Goal: Task Accomplishment & Management: Complete application form

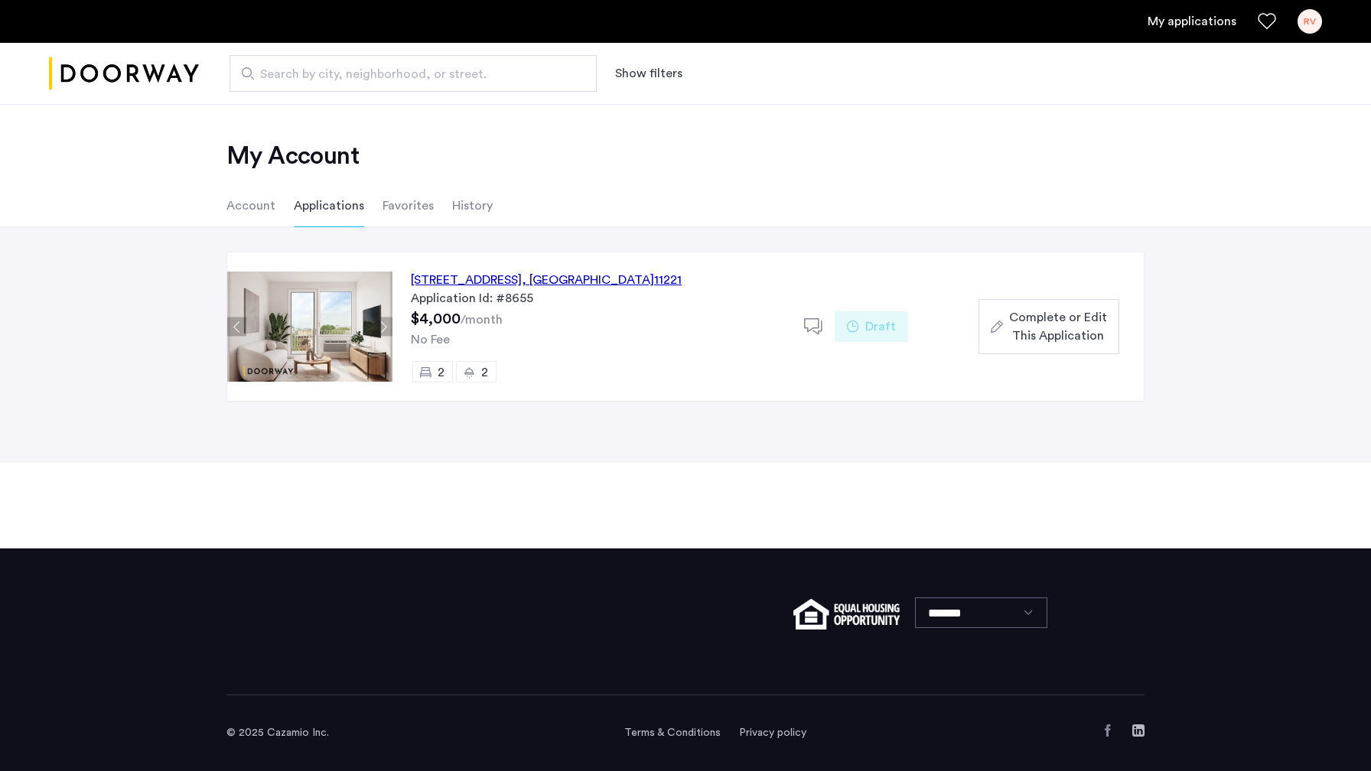
click at [1050, 340] on span "Complete or Edit This Application" at bounding box center [1058, 326] width 98 height 37
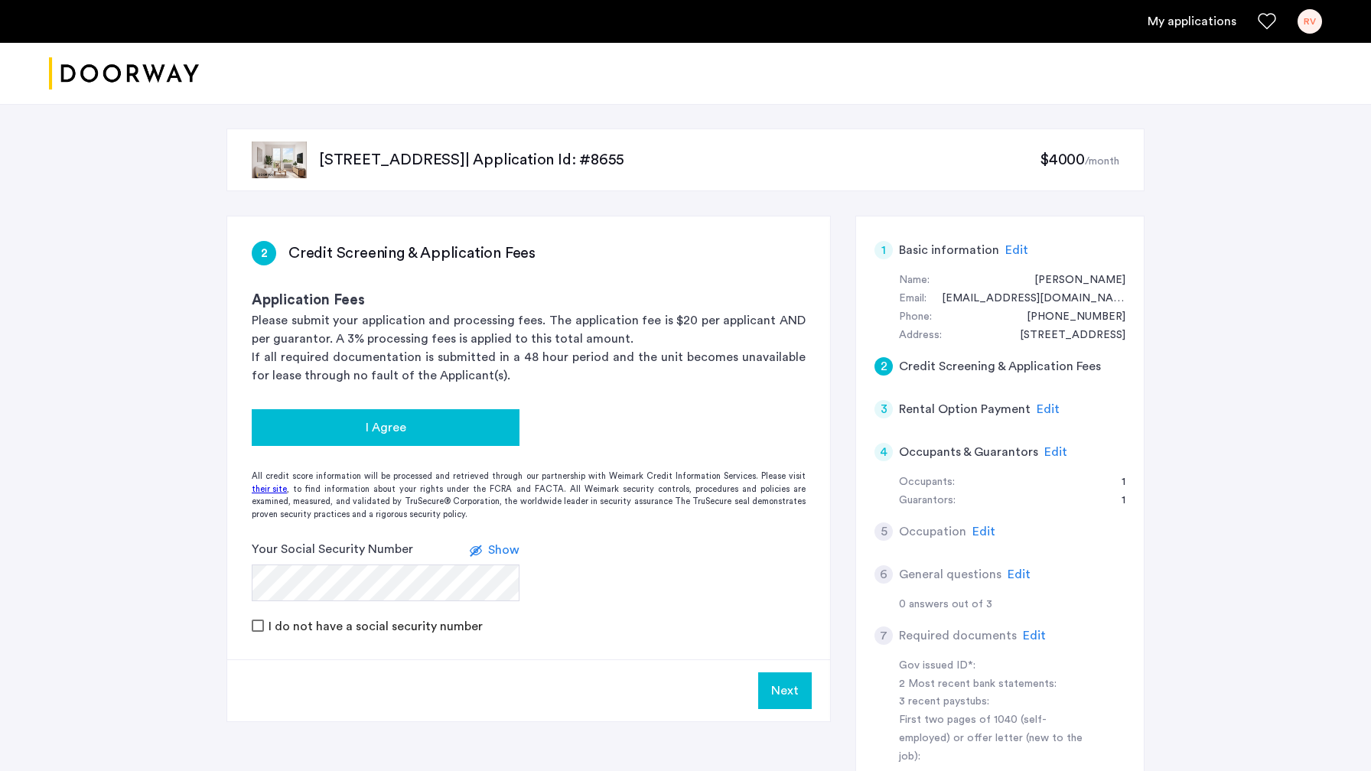
click at [419, 425] on div "I Agree" at bounding box center [385, 428] width 243 height 18
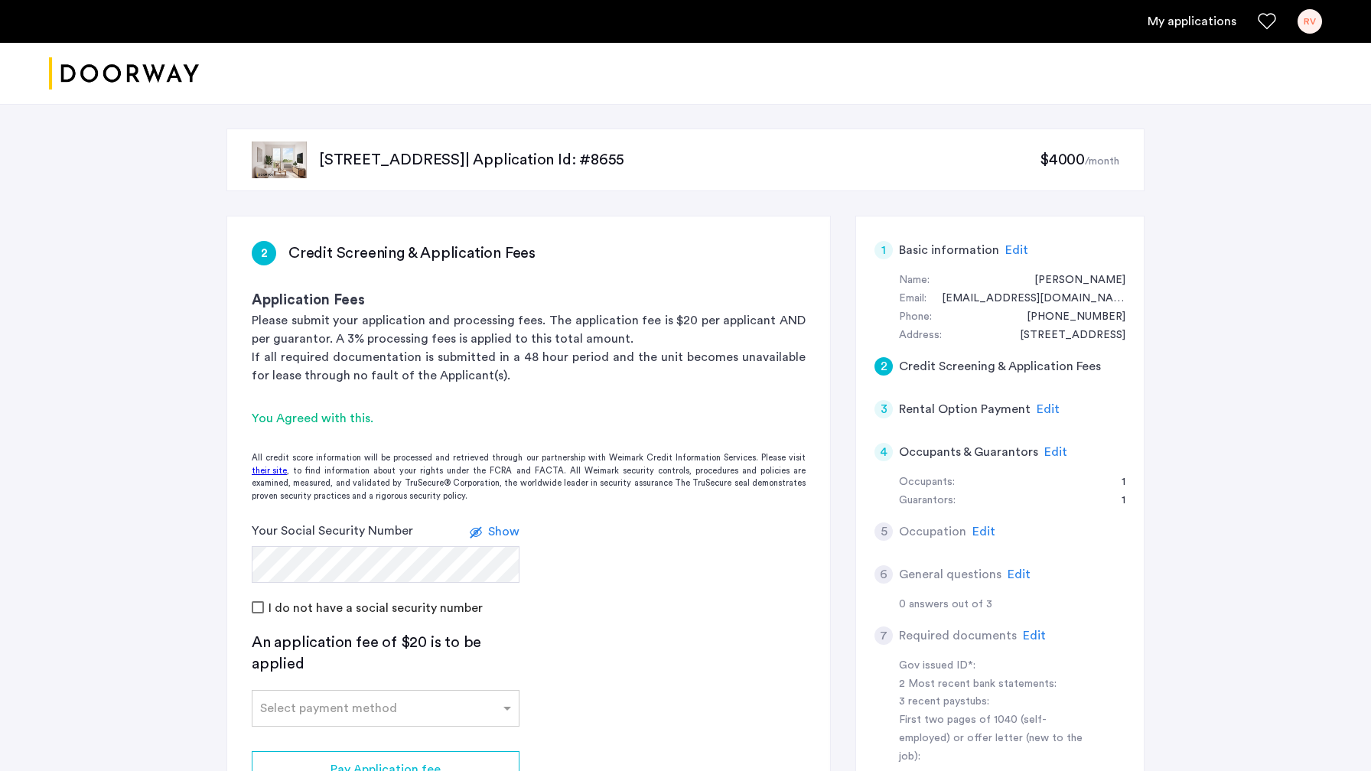
click at [495, 529] on span "Show" at bounding box center [503, 532] width 31 height 12
click at [501, 533] on span "Hide" at bounding box center [507, 532] width 26 height 12
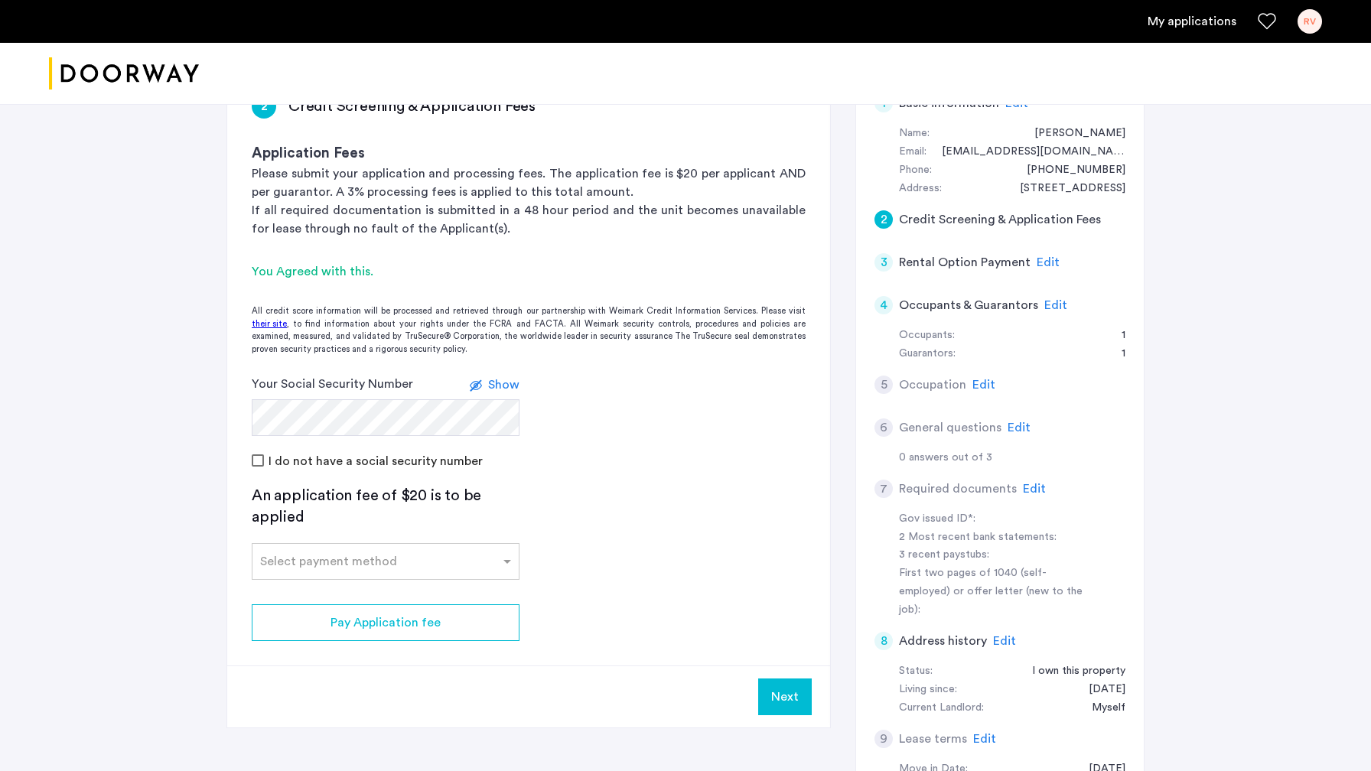
scroll to position [149, 0]
click at [358, 555] on input "text" at bounding box center [370, 556] width 220 height 11
click at [327, 591] on div "Credit Card" at bounding box center [385, 593] width 266 height 31
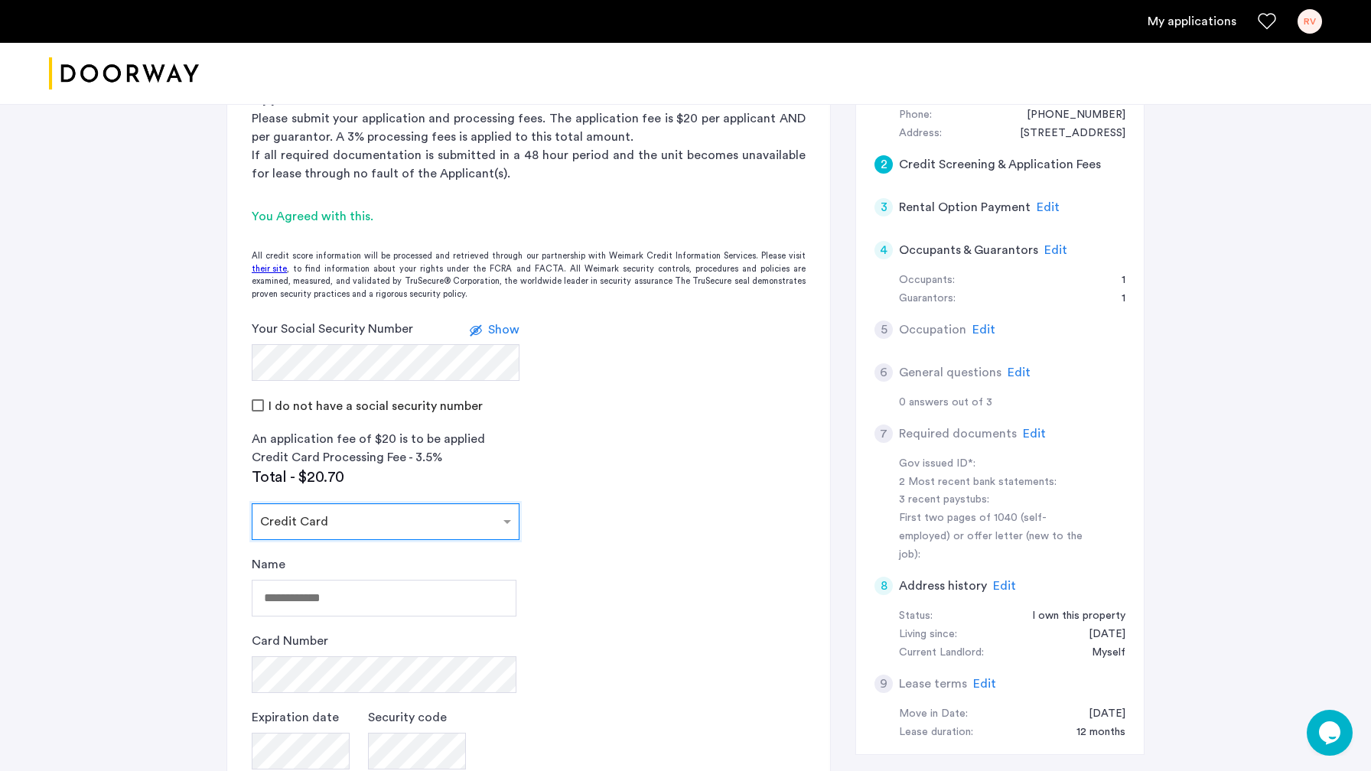
scroll to position [0, 0]
click at [405, 523] on input "text" at bounding box center [370, 518] width 220 height 11
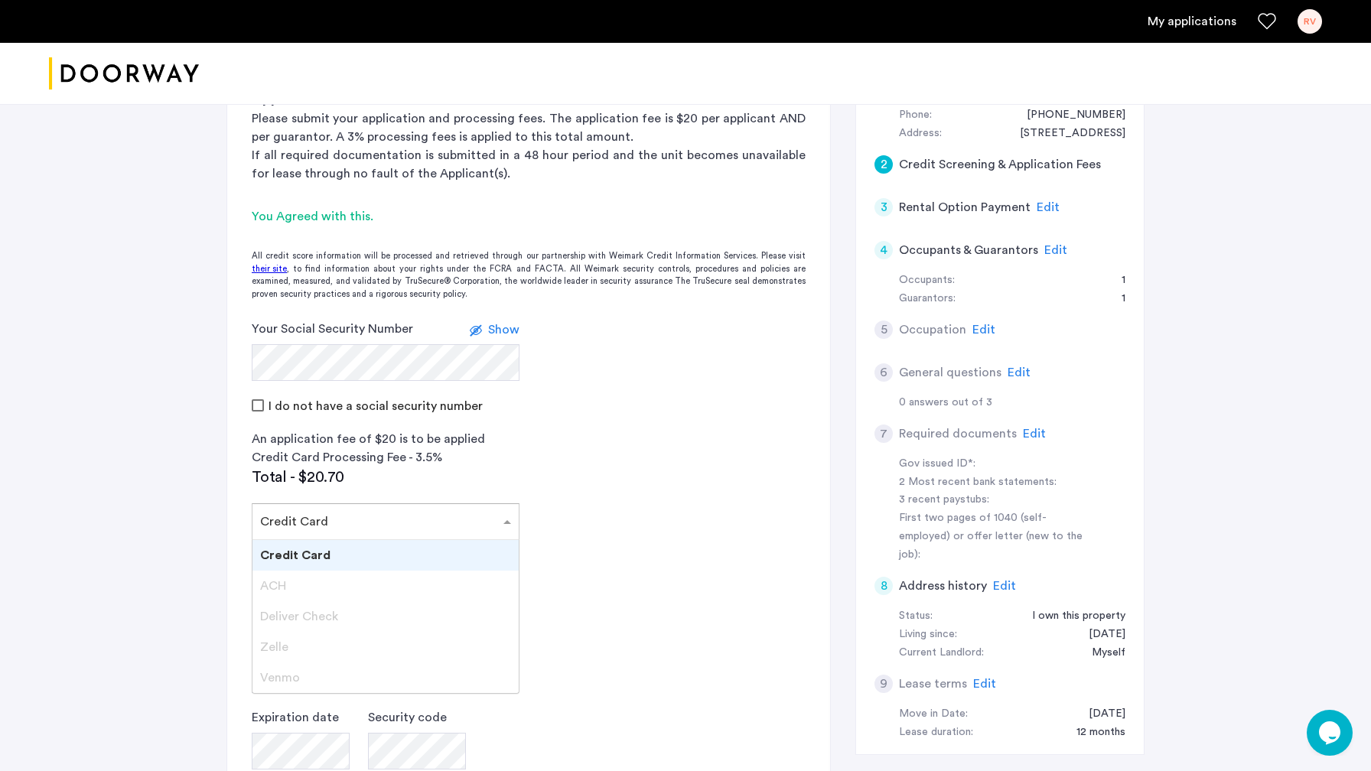
click at [328, 559] on div "Credit Card" at bounding box center [385, 555] width 266 height 31
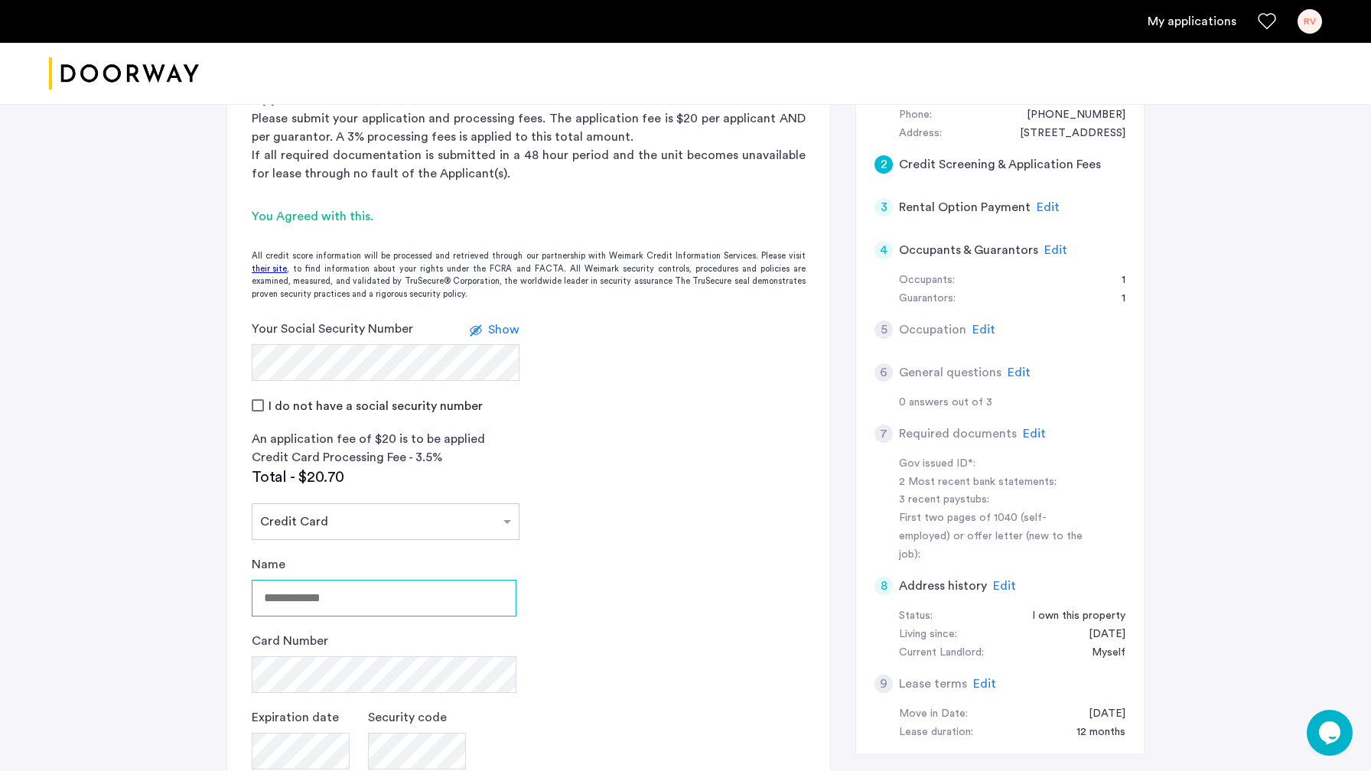
click at [316, 595] on input "Name" at bounding box center [384, 598] width 265 height 37
type input "**********"
click at [657, 606] on app-credit-screening "2 Credit Screening & Application Fees Application Fees Please submit your appli…" at bounding box center [528, 481] width 603 height 933
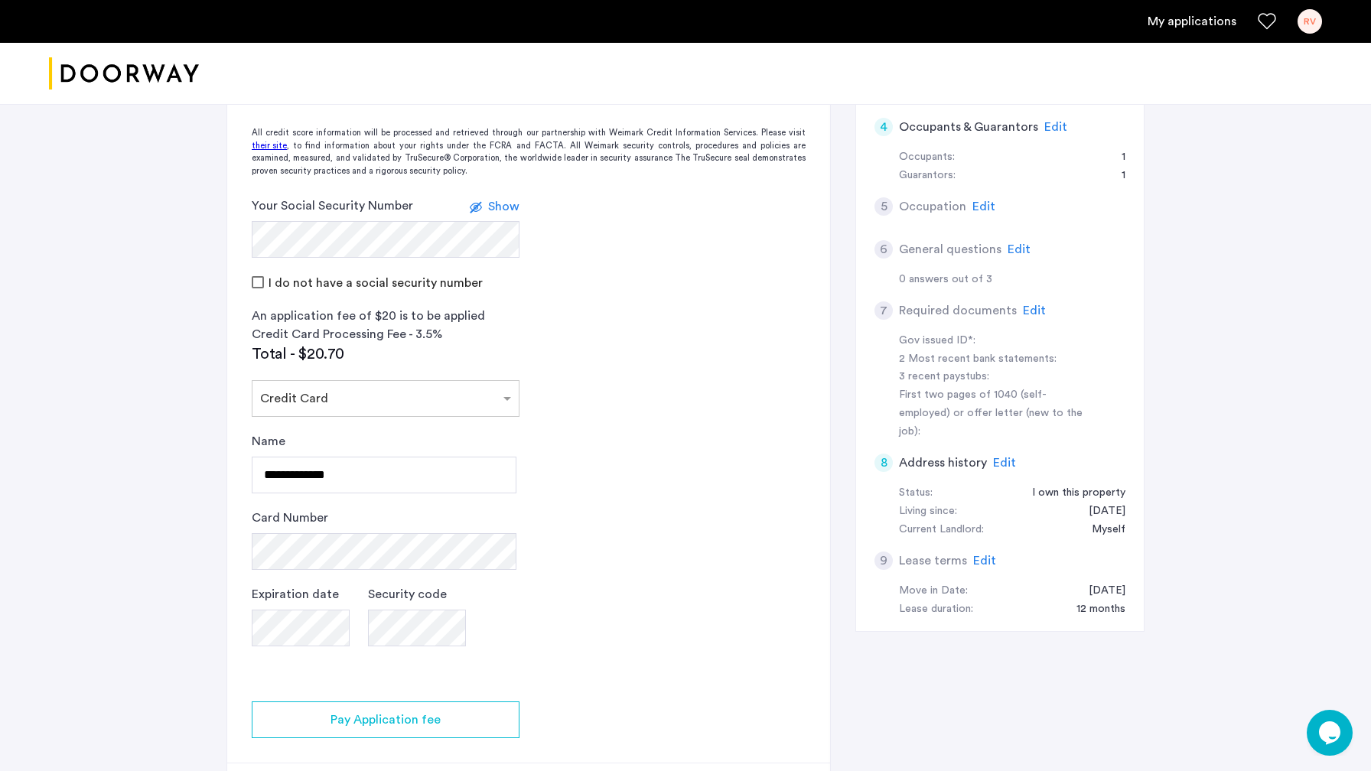
scroll to position [352, 0]
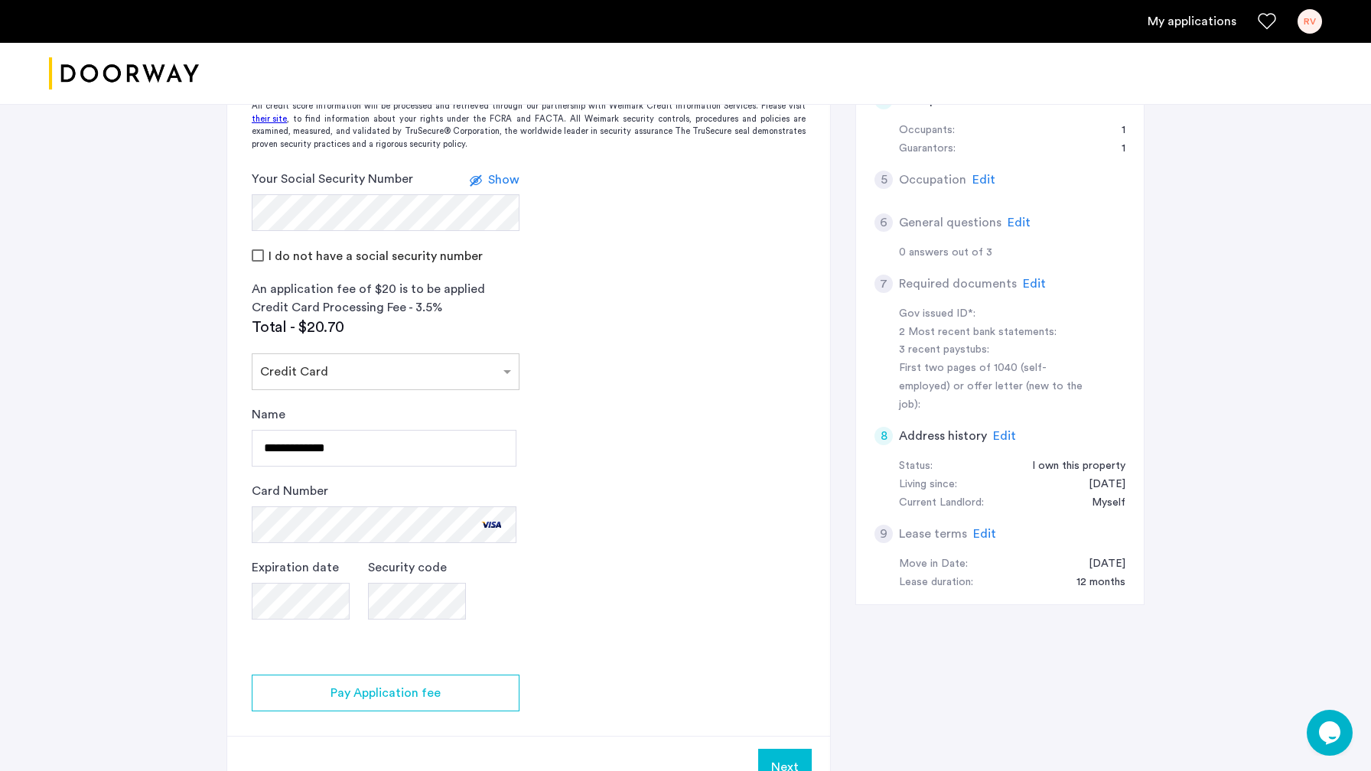
click at [634, 585] on app-credit-screening "2 Credit Screening & Application Fees Application Fees Please submit your appli…" at bounding box center [528, 331] width 603 height 933
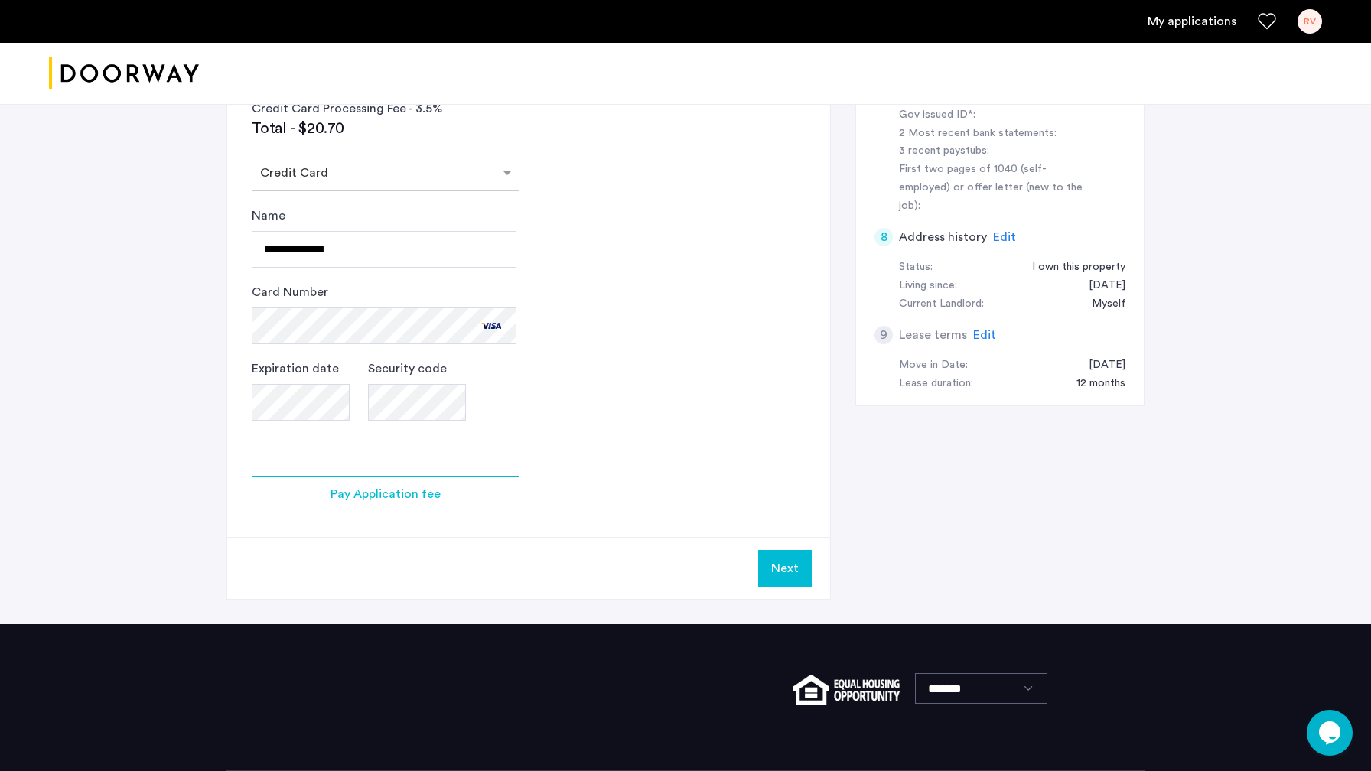
scroll to position [552, 0]
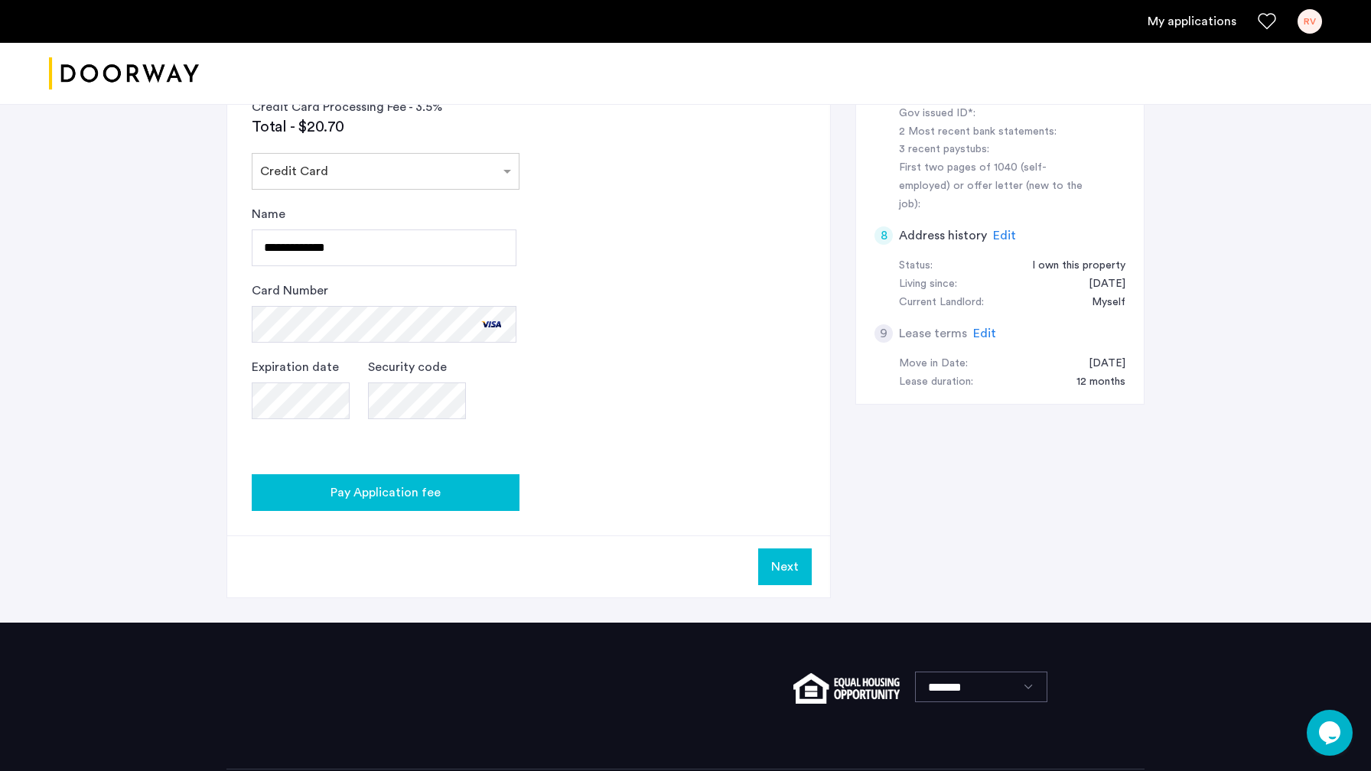
click at [429, 484] on span "Pay Application fee" at bounding box center [386, 493] width 110 height 18
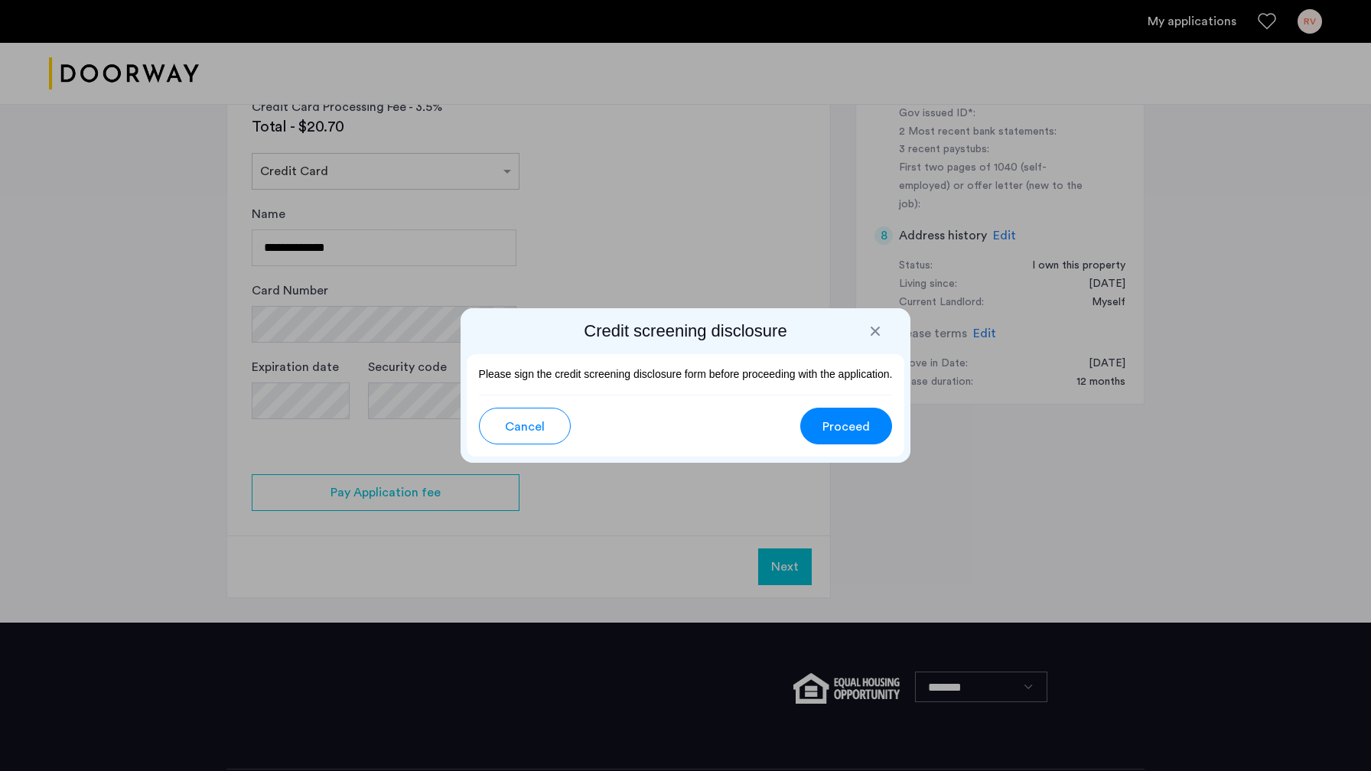
click at [858, 430] on span "Proceed" at bounding box center [846, 427] width 47 height 18
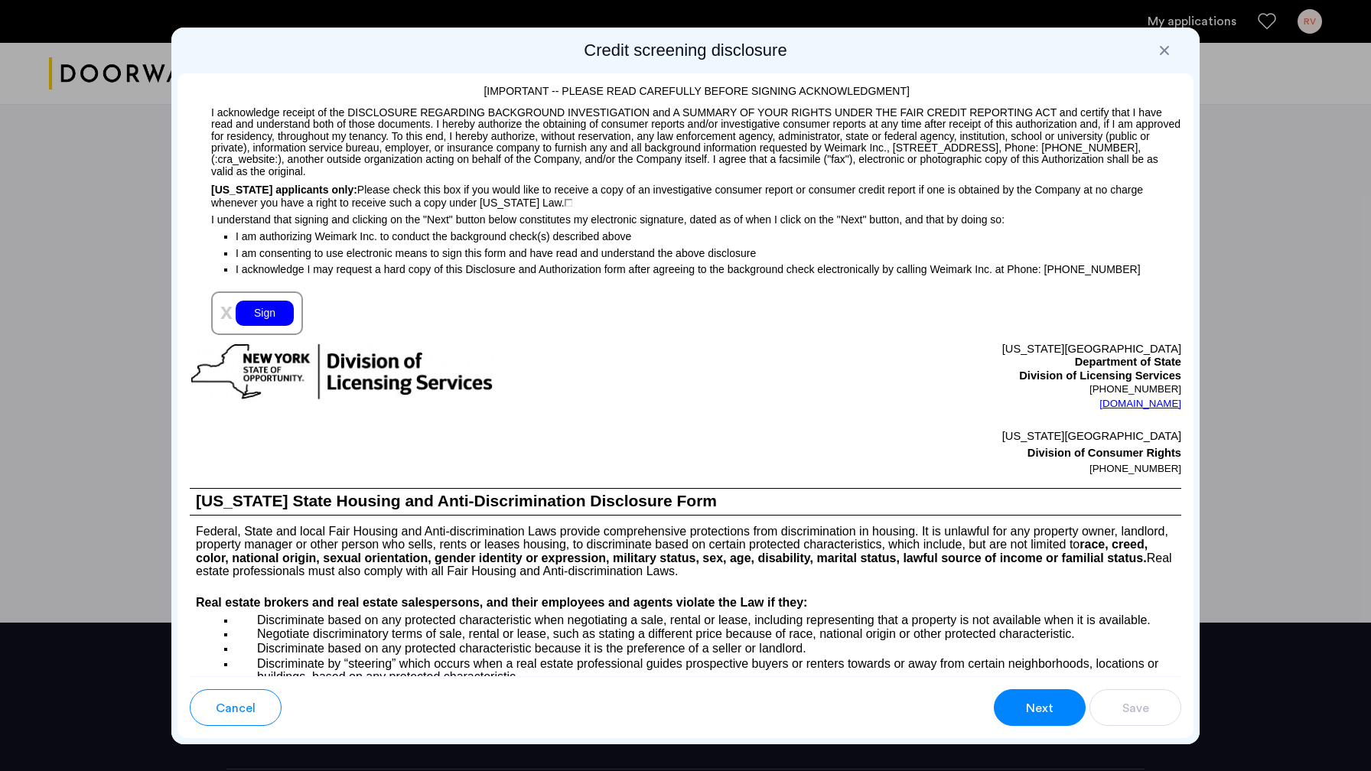
scroll to position [1480, 0]
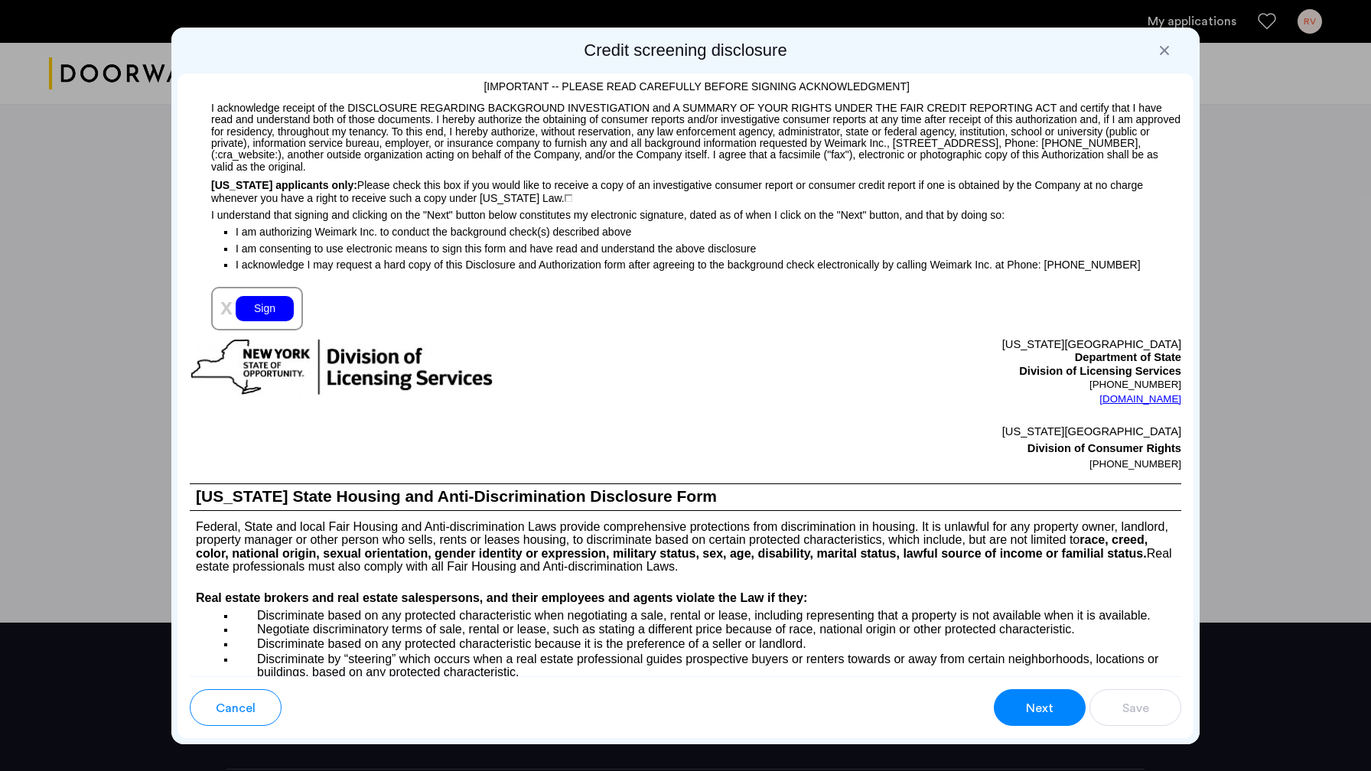
click at [278, 296] on div "Sign" at bounding box center [265, 308] width 58 height 25
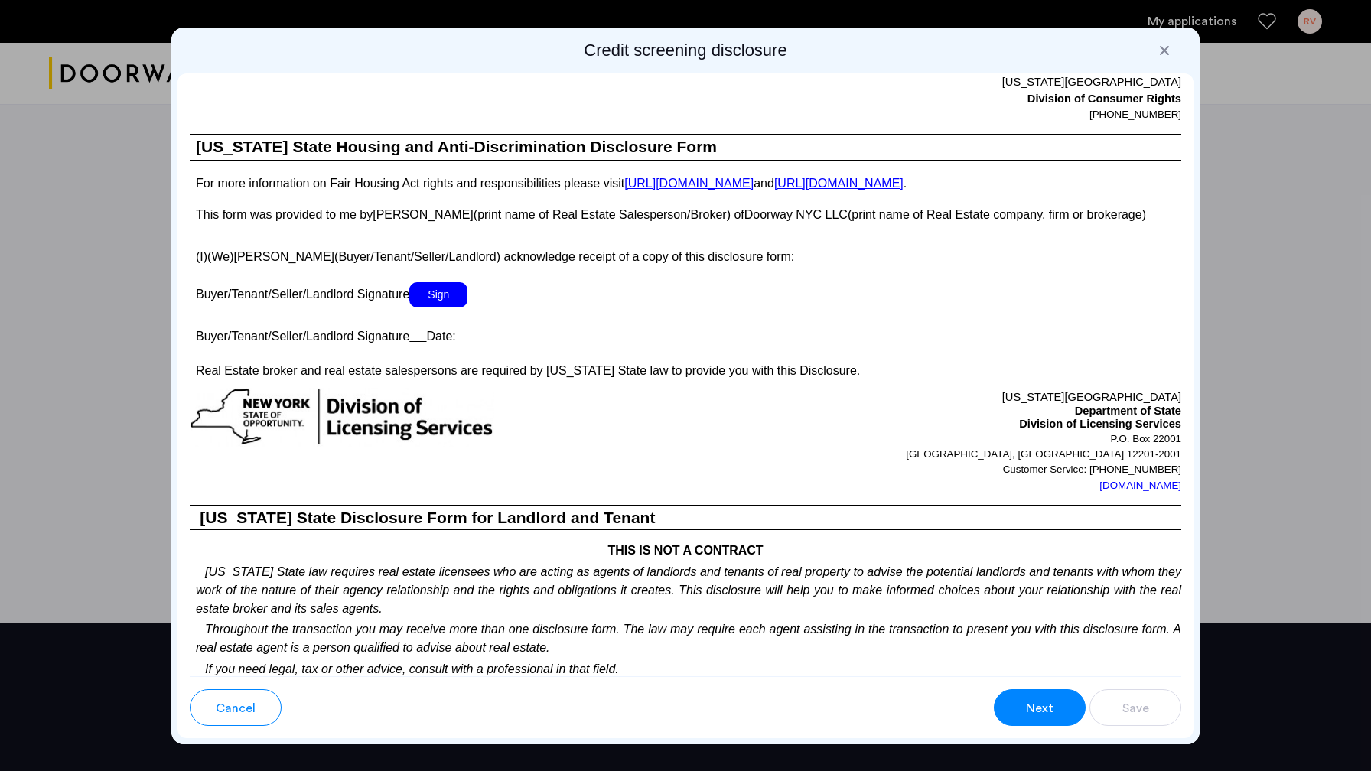
click at [1037, 706] on span "Next" at bounding box center [1040, 708] width 28 height 18
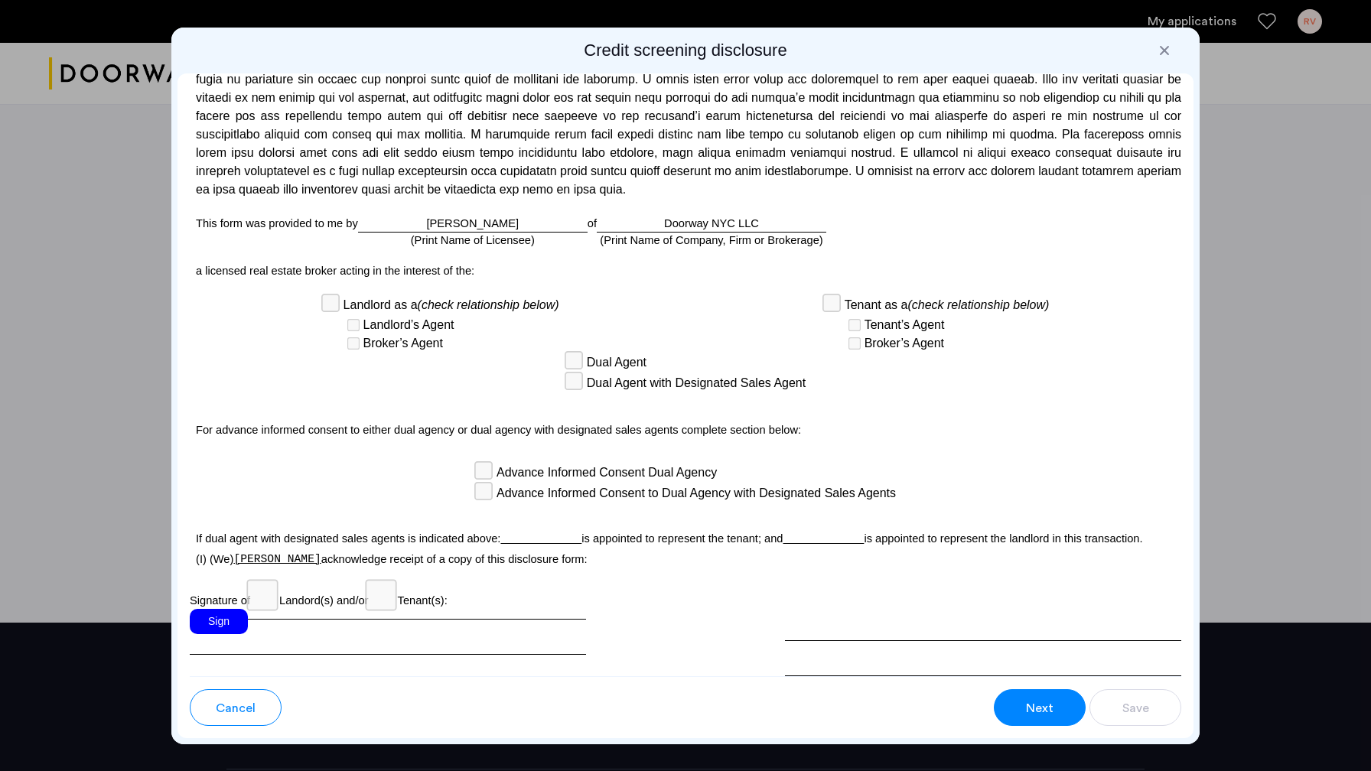
scroll to position [3865, 0]
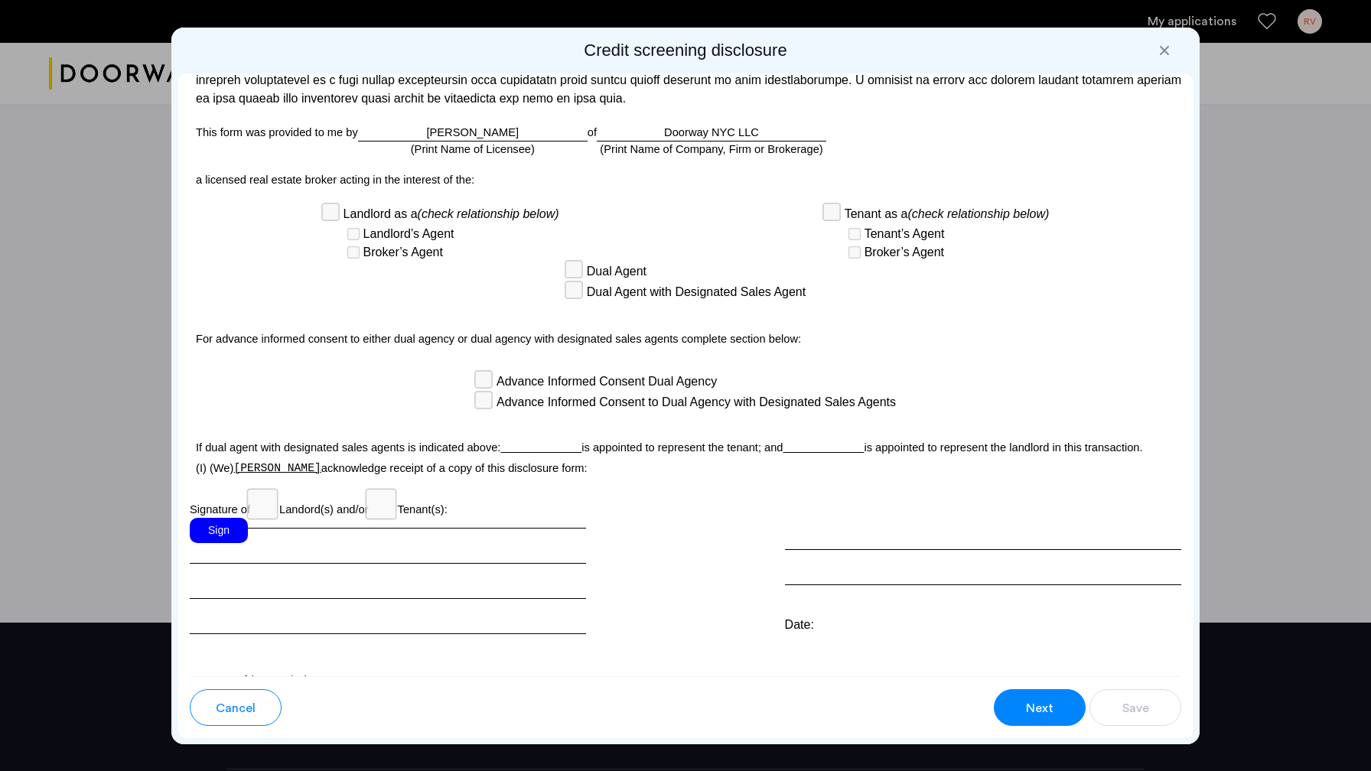
click at [231, 518] on div "Sign" at bounding box center [219, 530] width 58 height 25
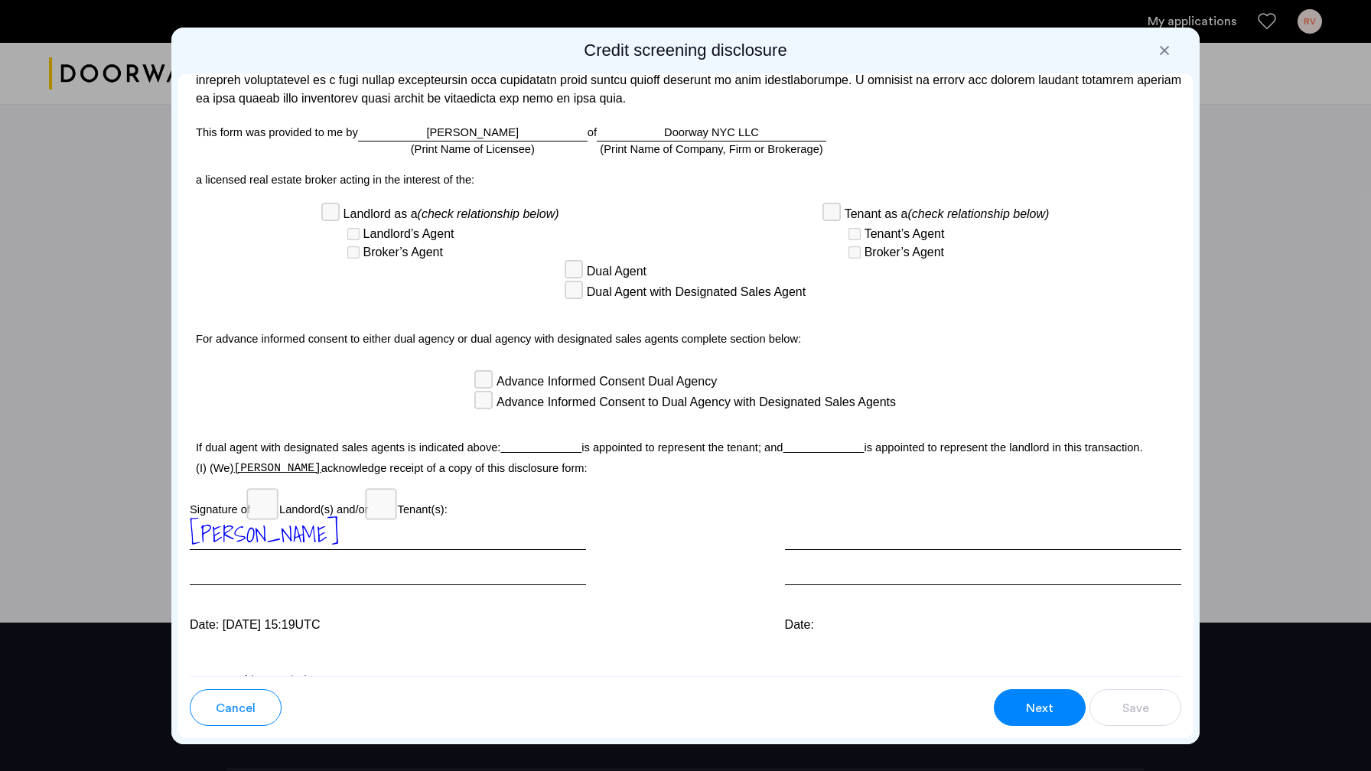
click at [1055, 711] on button "Next" at bounding box center [1040, 707] width 92 height 37
click at [910, 586] on div "Date:" at bounding box center [983, 576] width 396 height 116
click at [1031, 704] on span "Next" at bounding box center [1040, 708] width 28 height 18
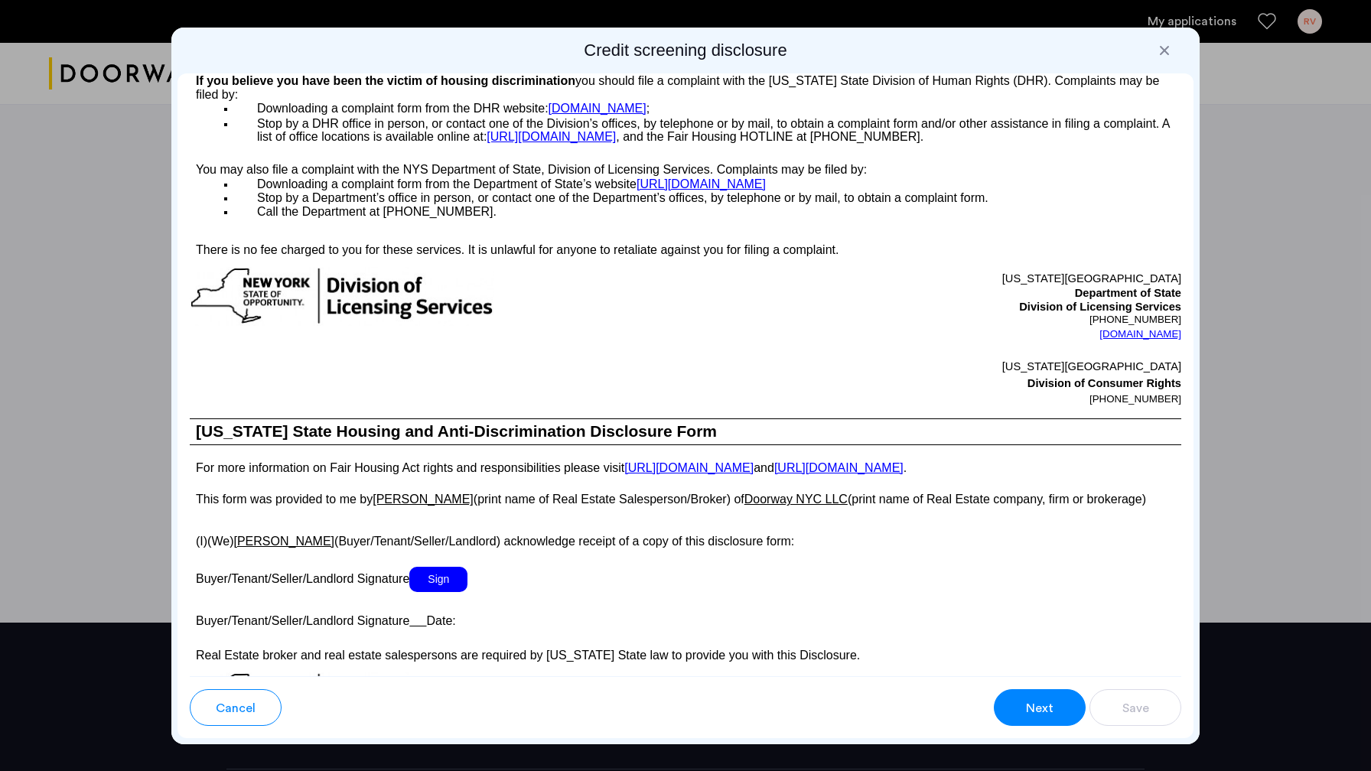
scroll to position [2295, 0]
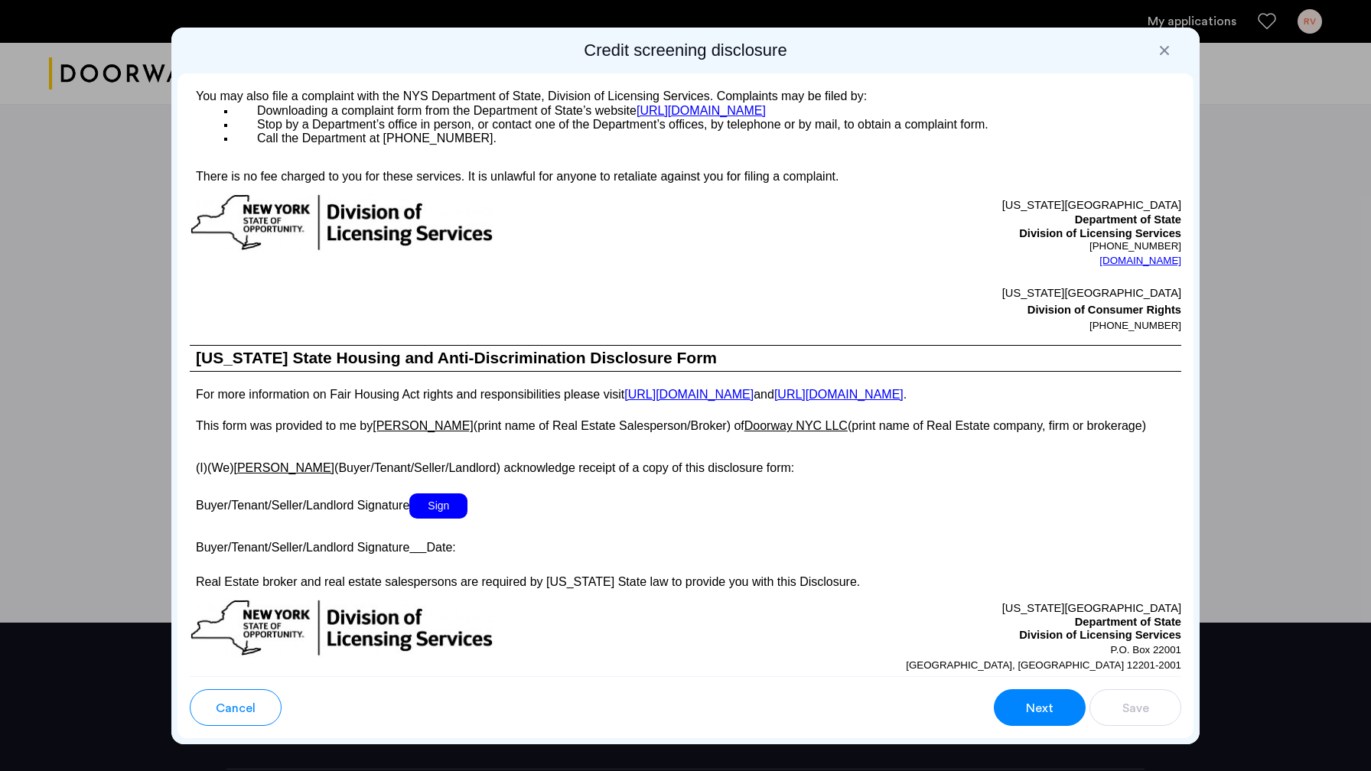
click at [1013, 711] on button "Next" at bounding box center [1040, 707] width 92 height 37
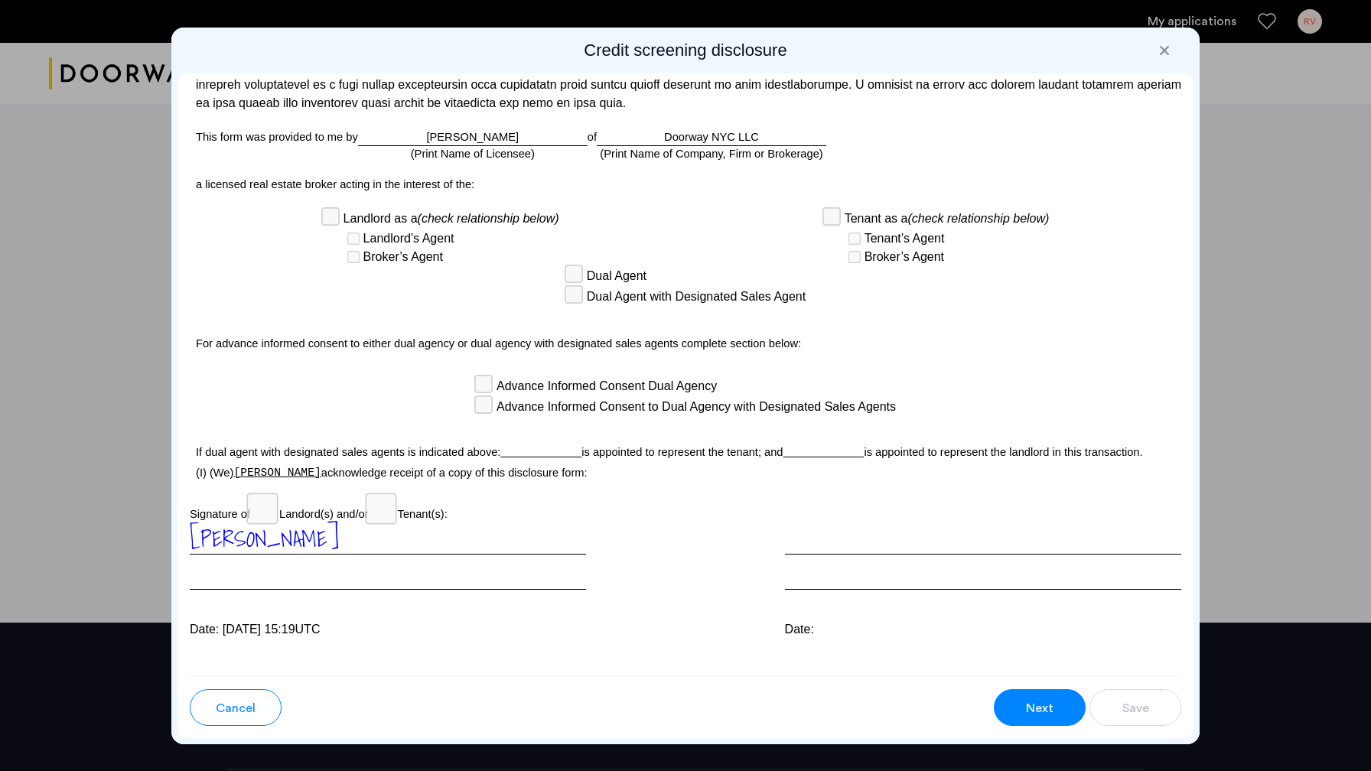
scroll to position [3865, 0]
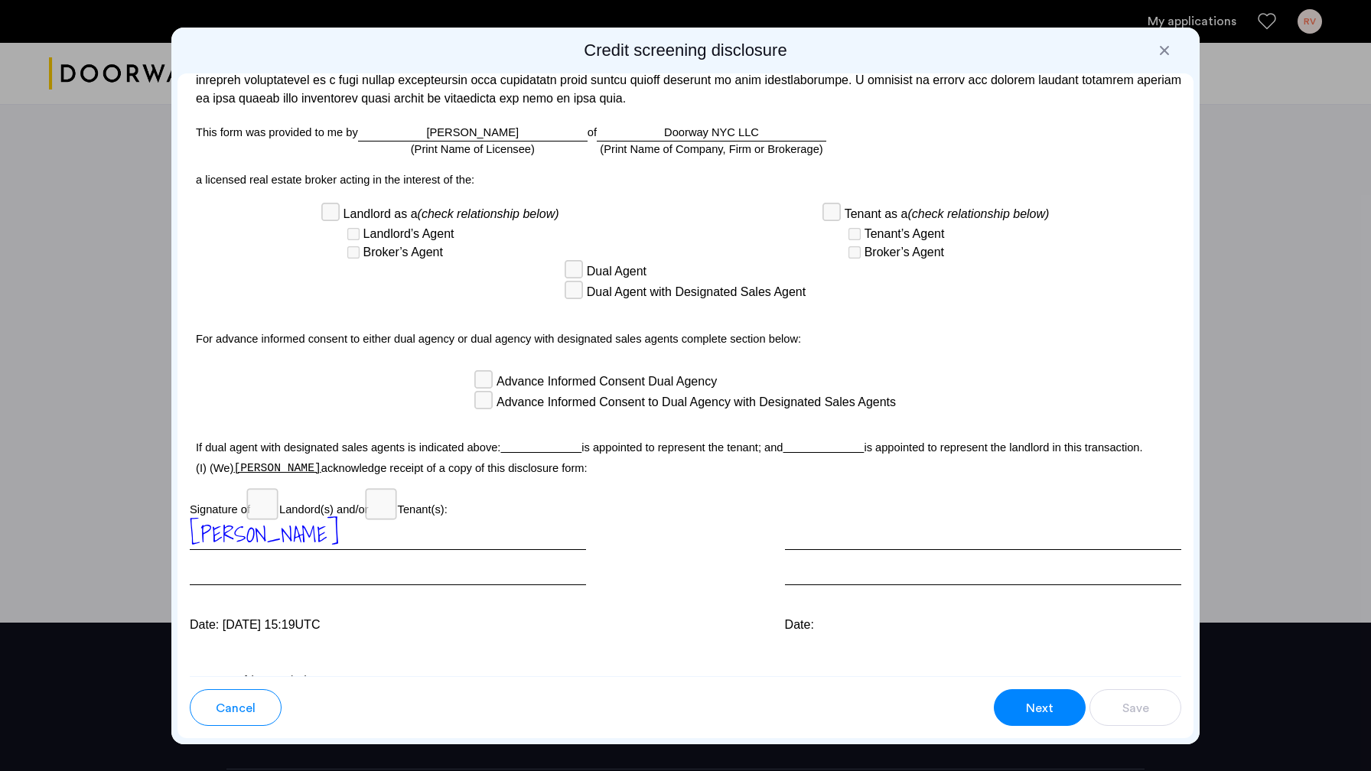
click at [1023, 698] on button "Next" at bounding box center [1040, 707] width 92 height 37
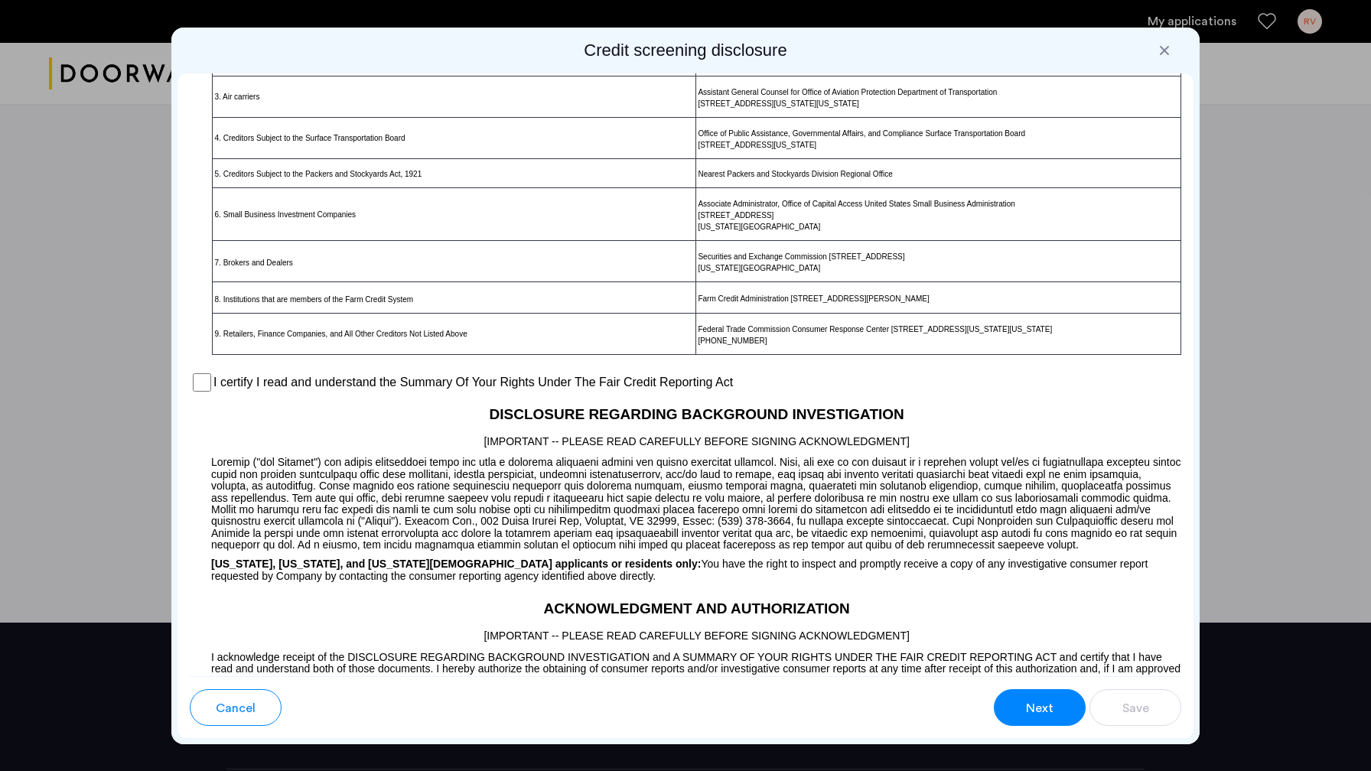
scroll to position [930, 0]
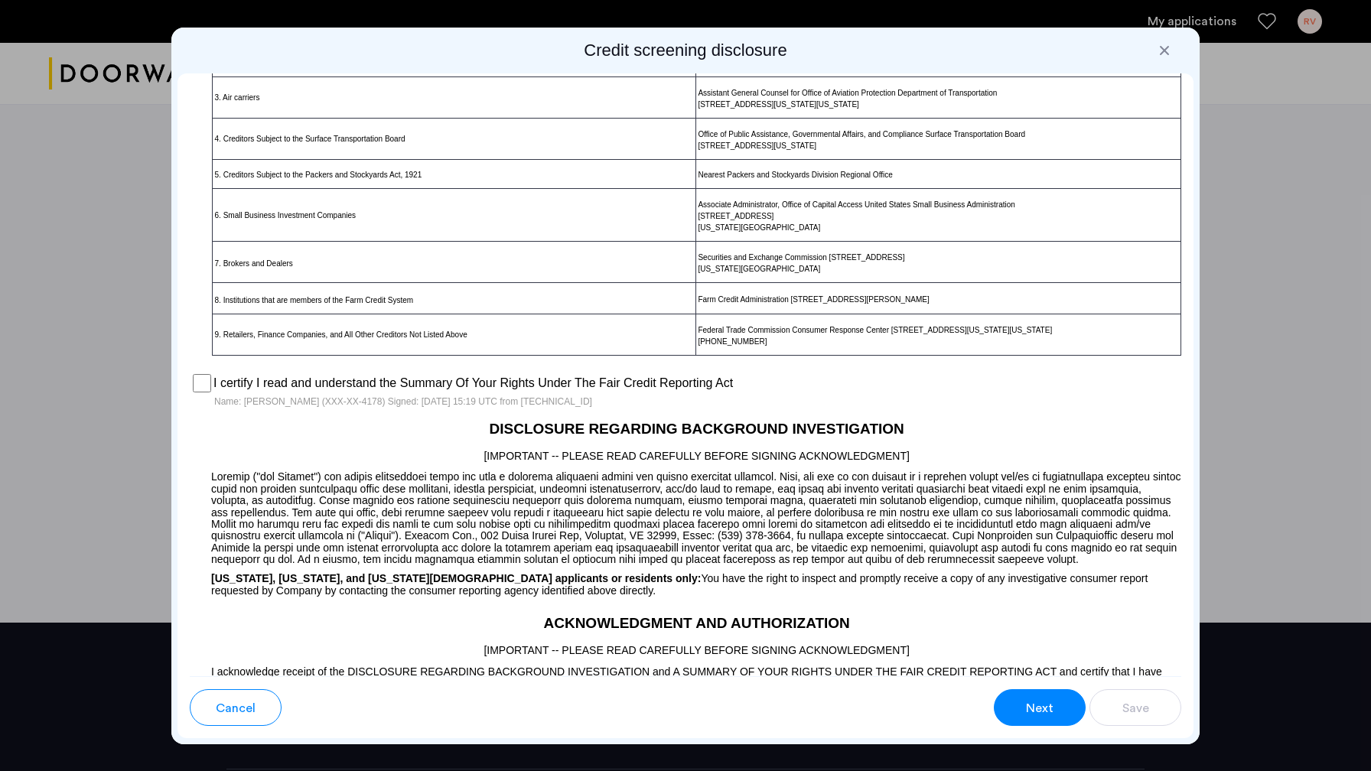
click at [1037, 704] on span "Next" at bounding box center [1040, 708] width 28 height 18
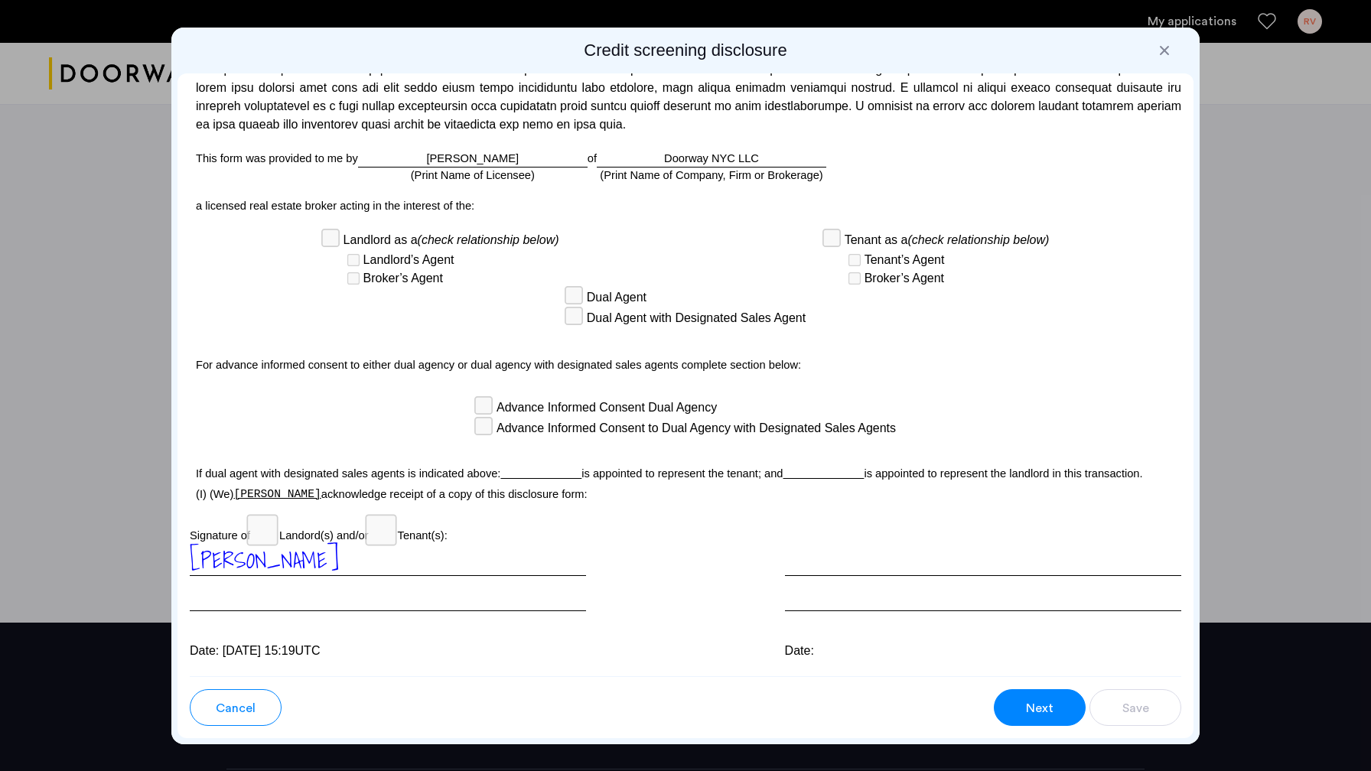
scroll to position [3879, 0]
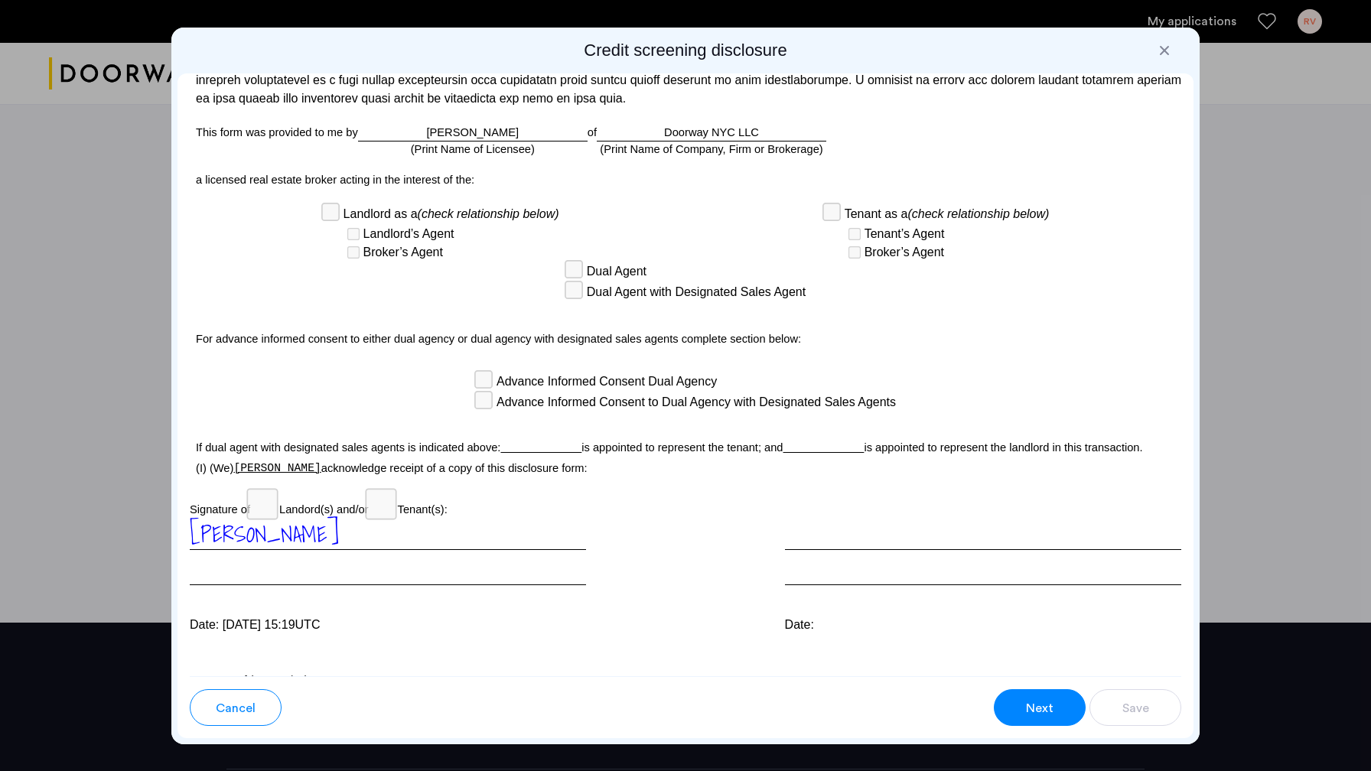
click at [1054, 708] on div "Next" at bounding box center [1039, 708] width 29 height 18
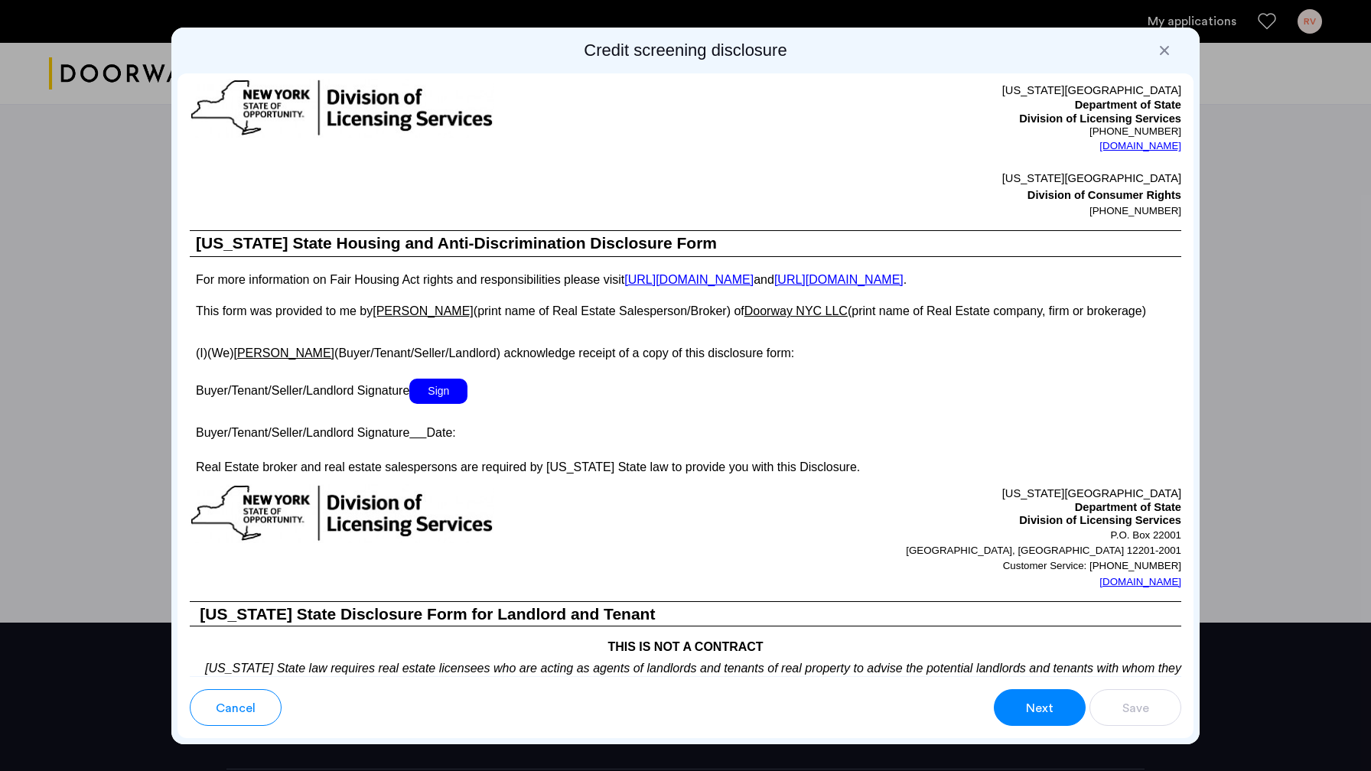
scroll to position [2424, 0]
click at [437, 380] on span "Sign" at bounding box center [438, 391] width 58 height 25
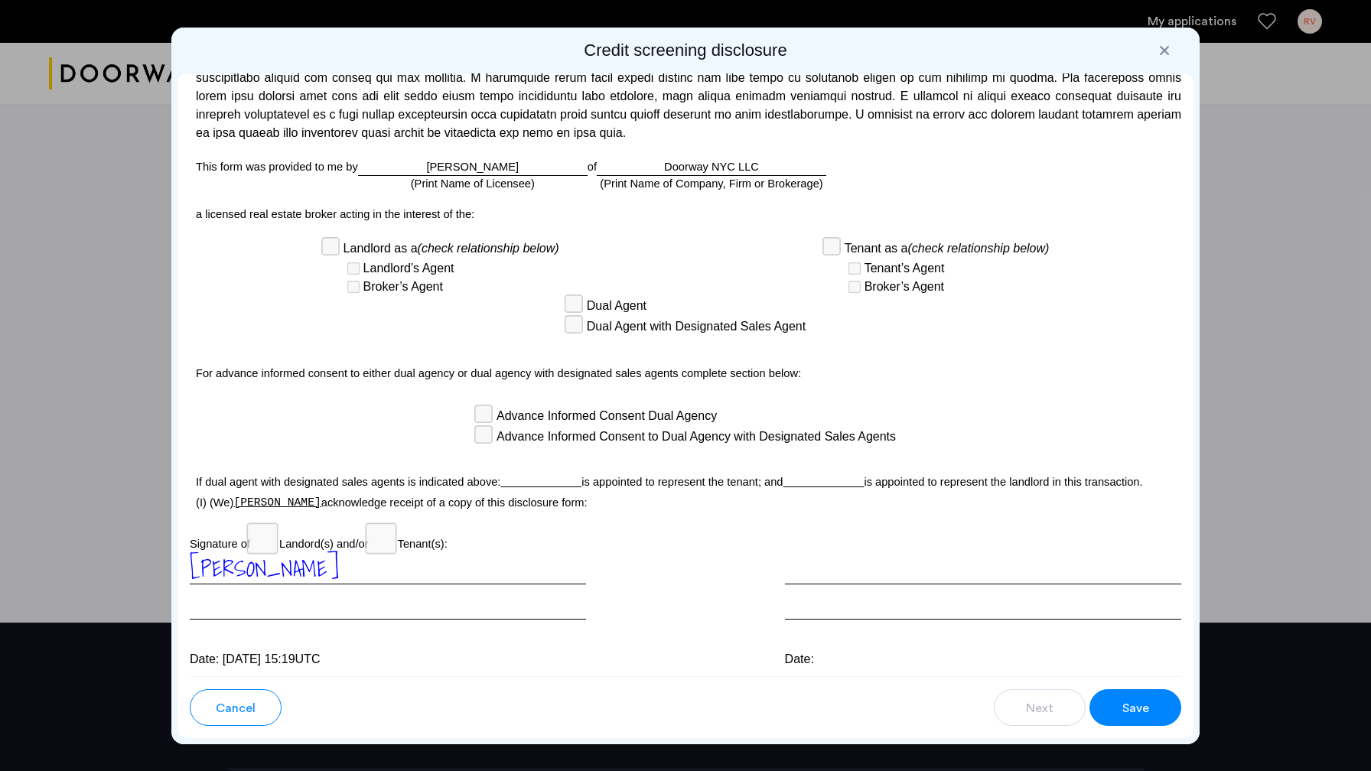
scroll to position [3882, 0]
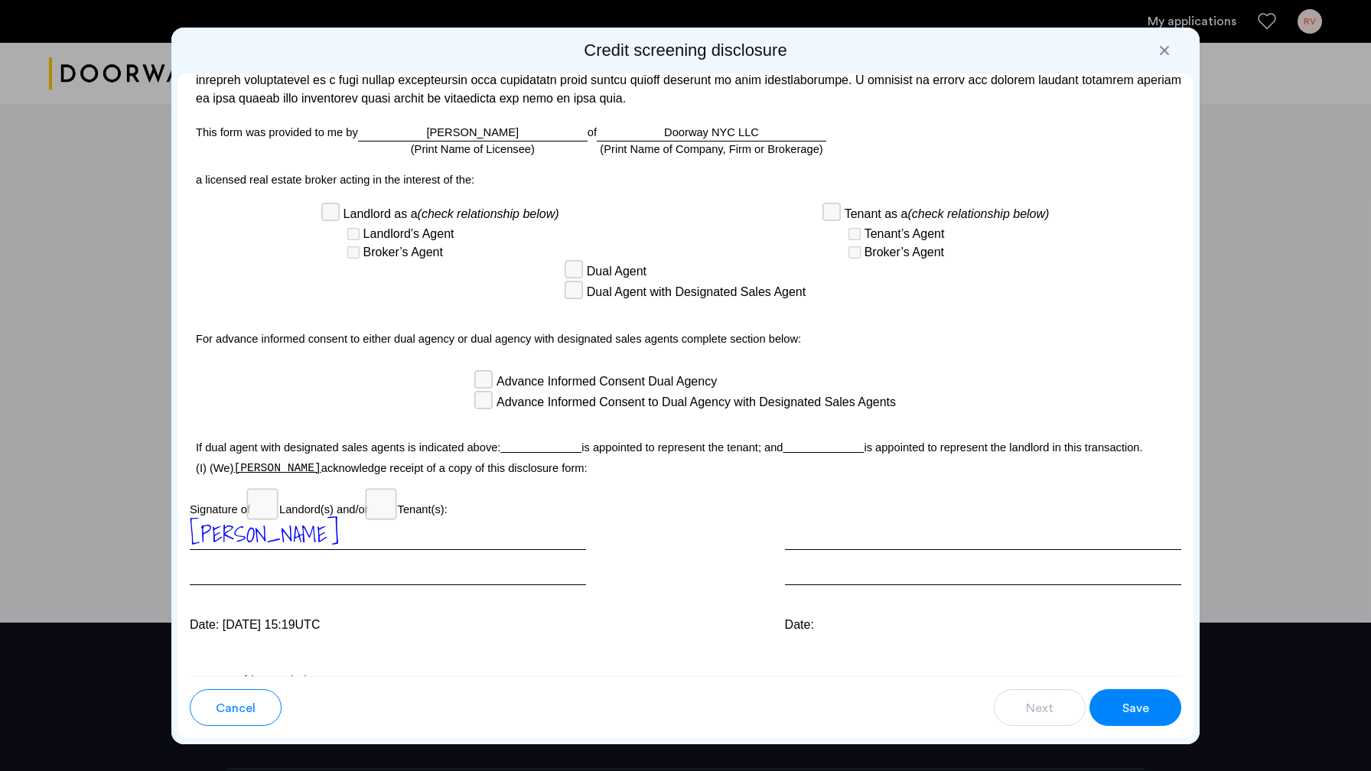
click at [1134, 708] on span "Save" at bounding box center [1135, 708] width 27 height 18
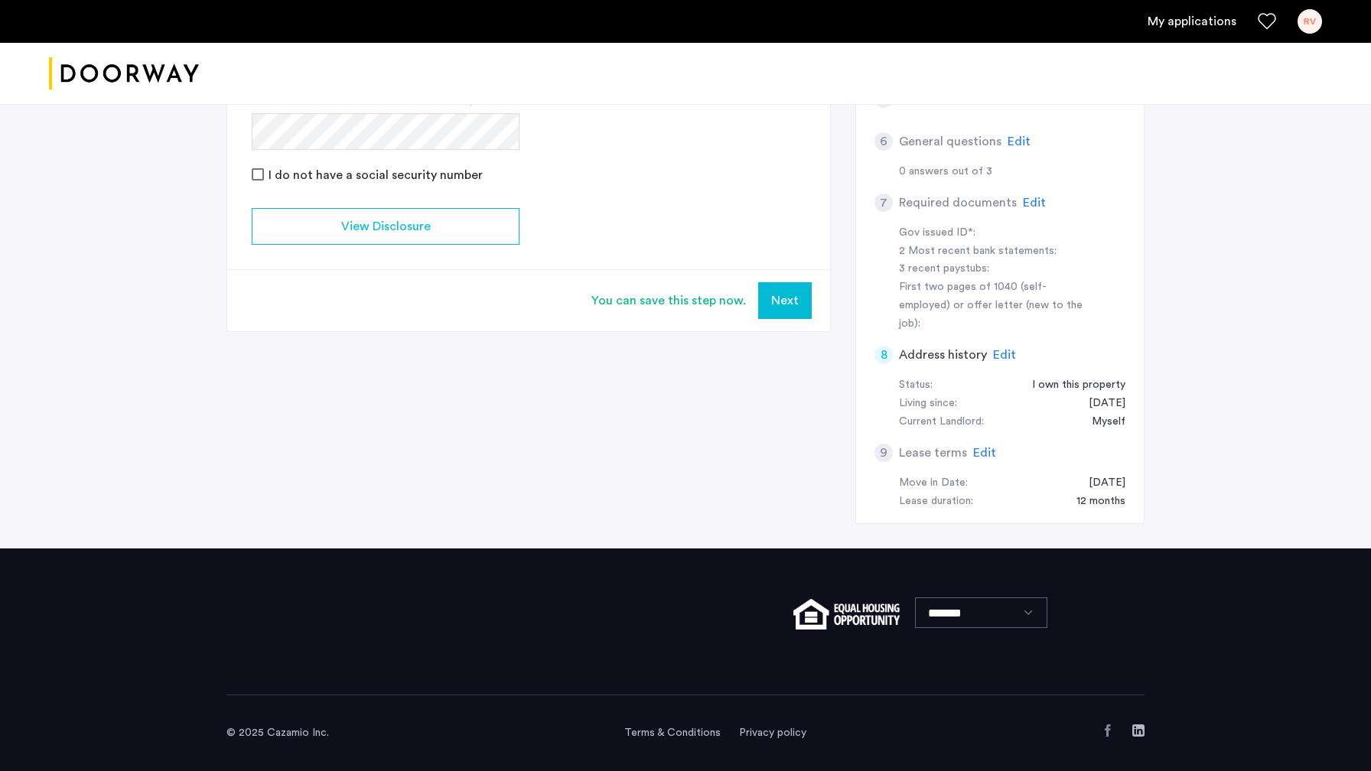
scroll to position [415, 0]
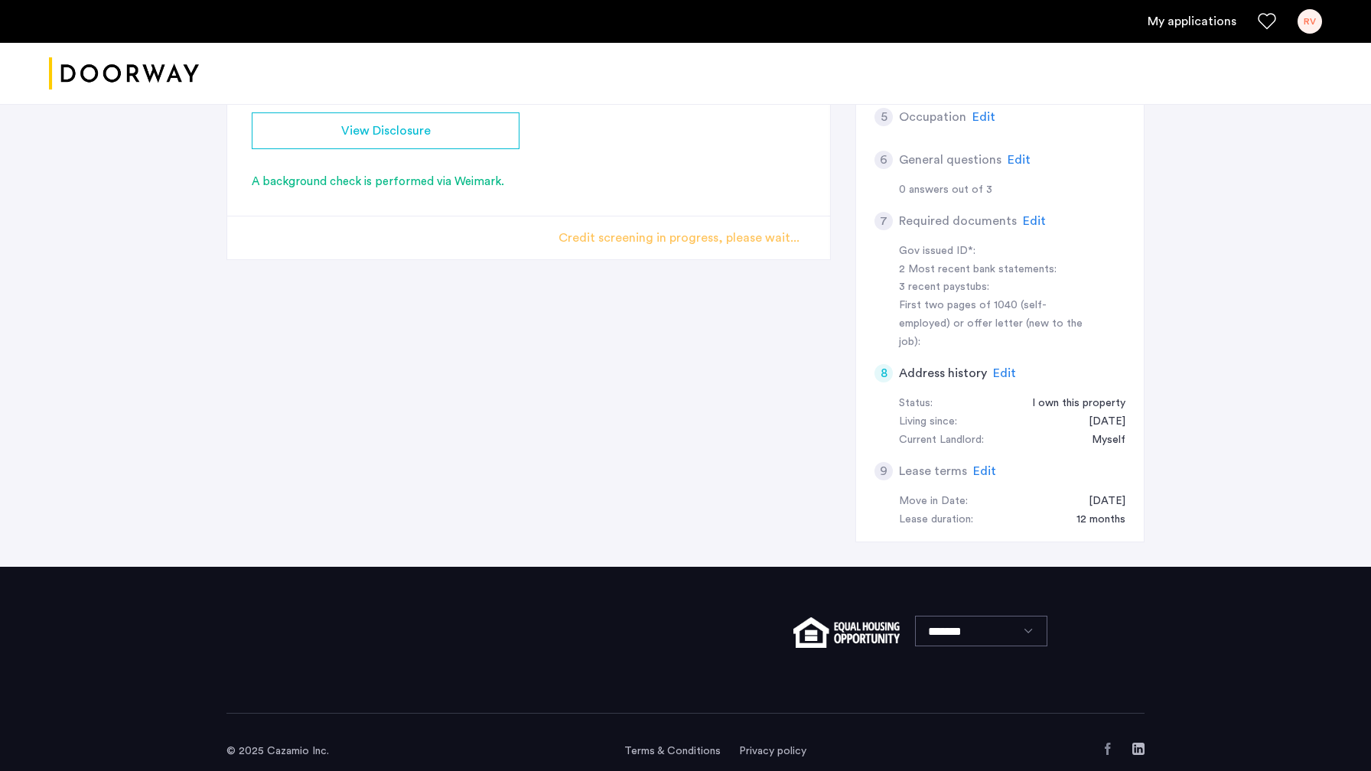
click at [656, 184] on div "A background check is performed via Weimark." at bounding box center [528, 183] width 603 height 18
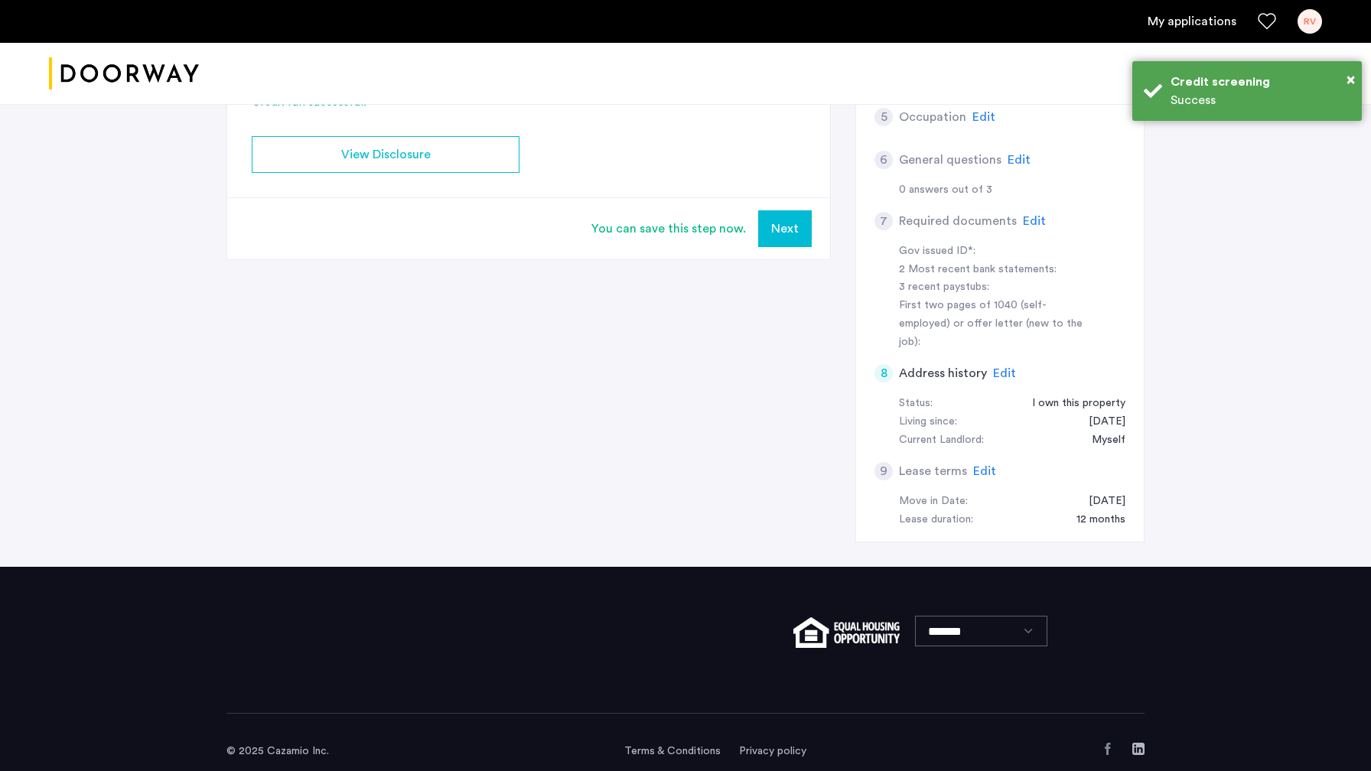
scroll to position [0, 0]
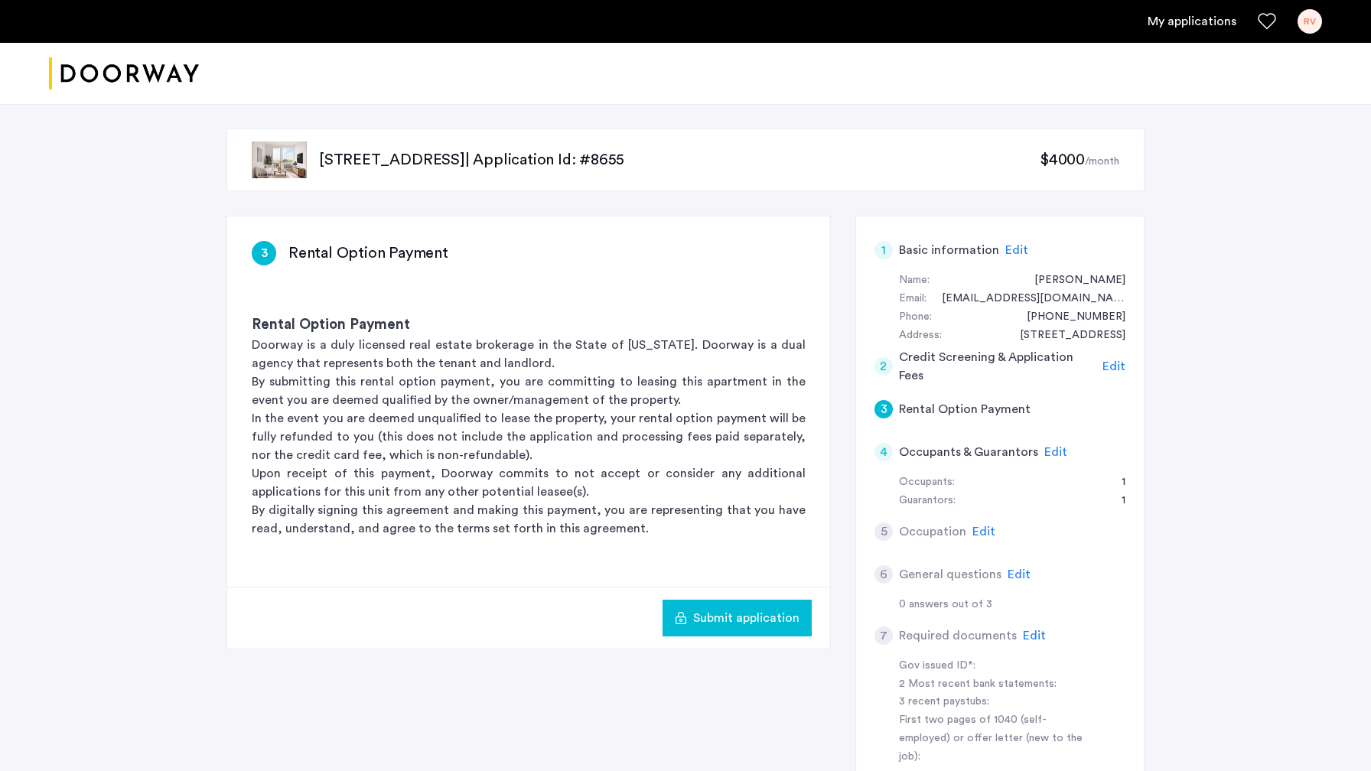
click at [747, 619] on span "Submit application" at bounding box center [746, 618] width 106 height 18
click at [1057, 452] on span "Edit" at bounding box center [1055, 452] width 23 height 12
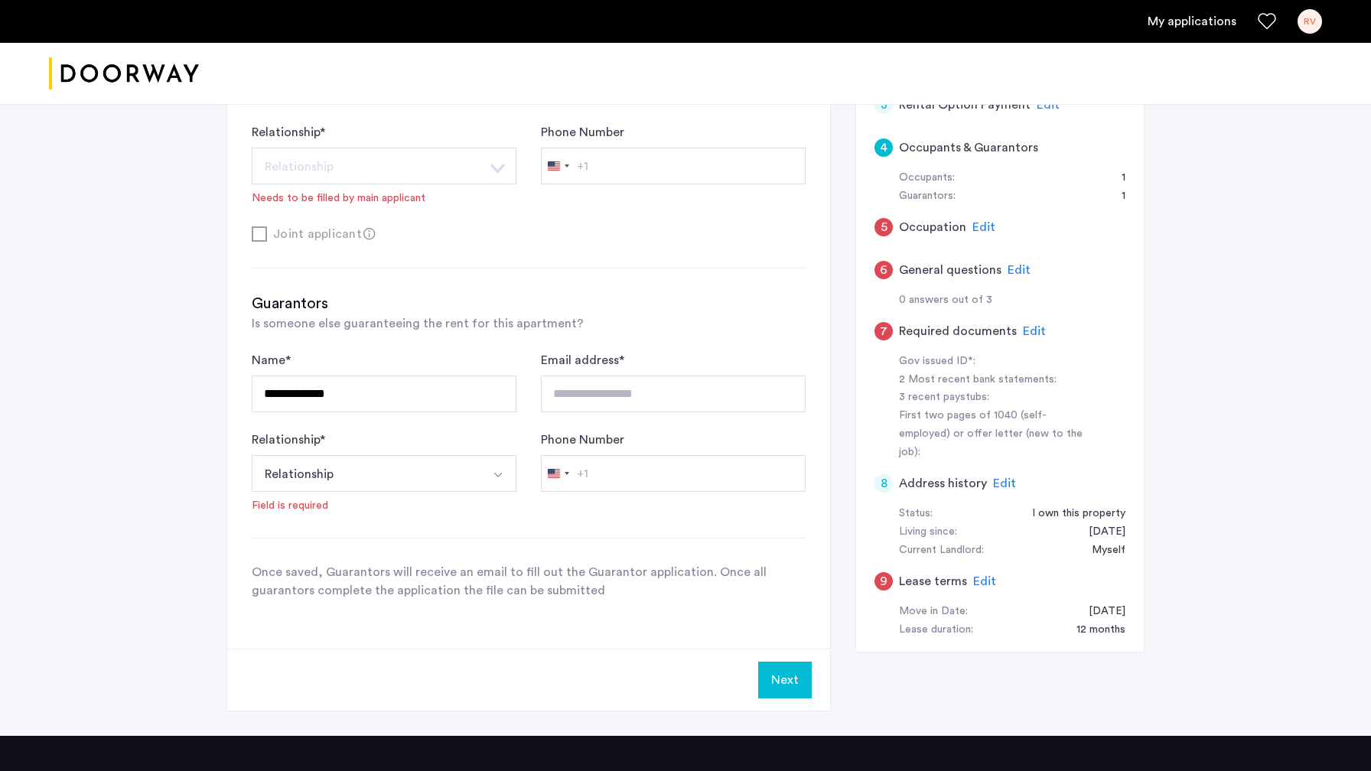
scroll to position [307, 0]
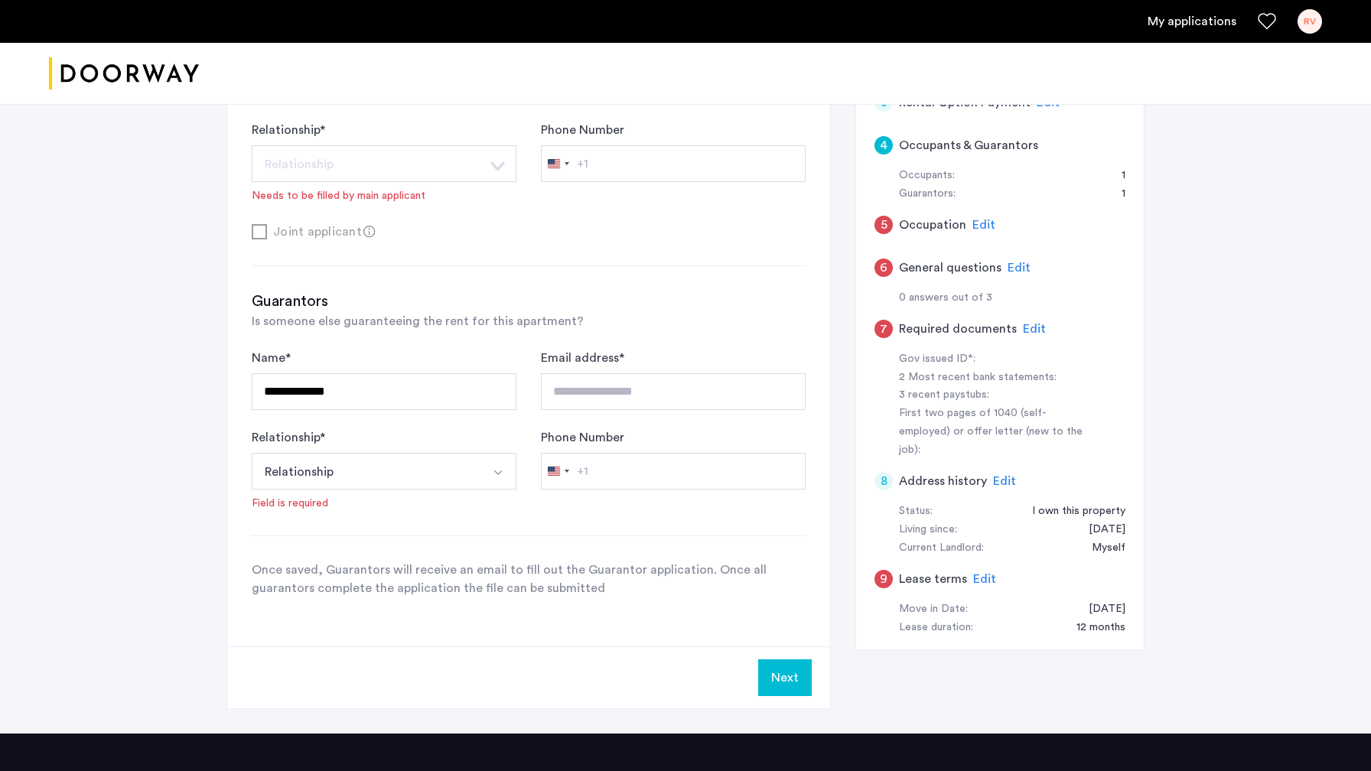
click at [380, 465] on button "Relationship" at bounding box center [366, 471] width 229 height 37
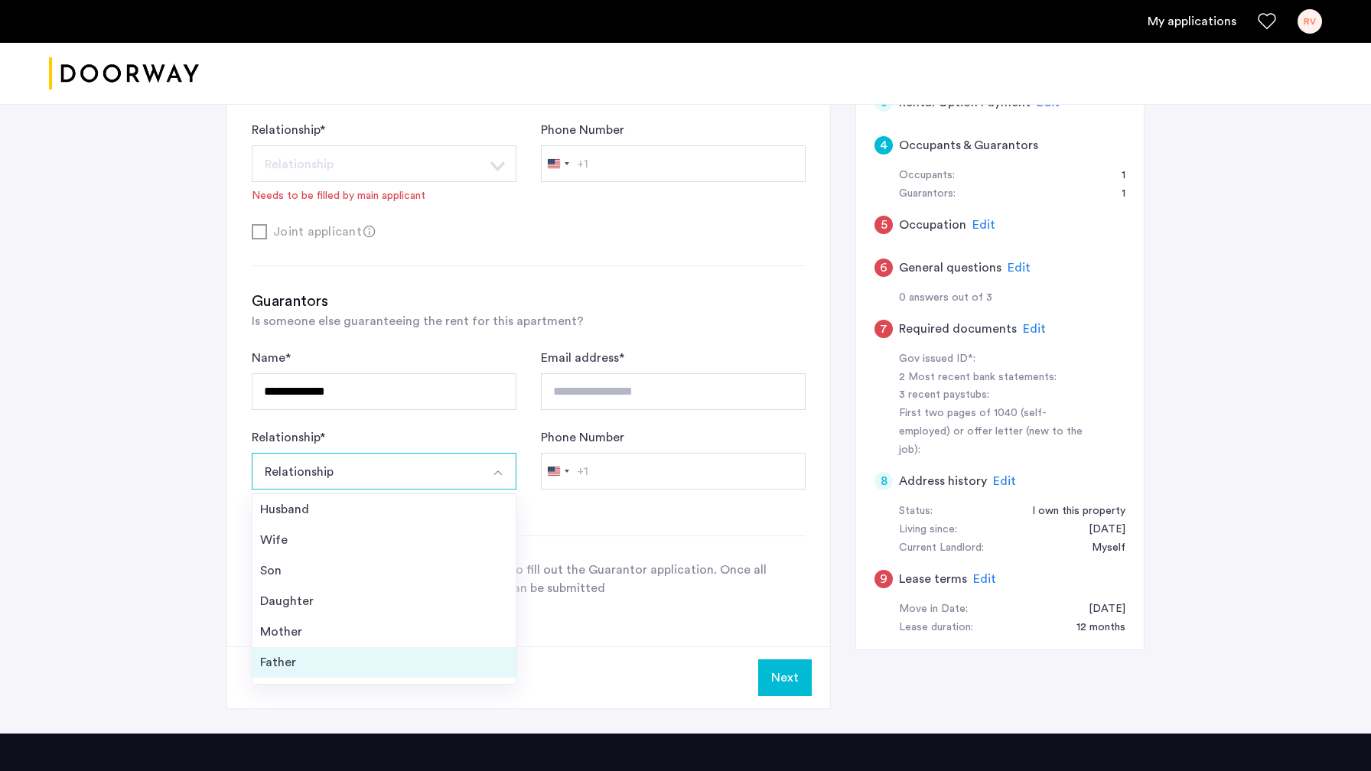
click at [292, 661] on div "Father" at bounding box center [384, 662] width 248 height 18
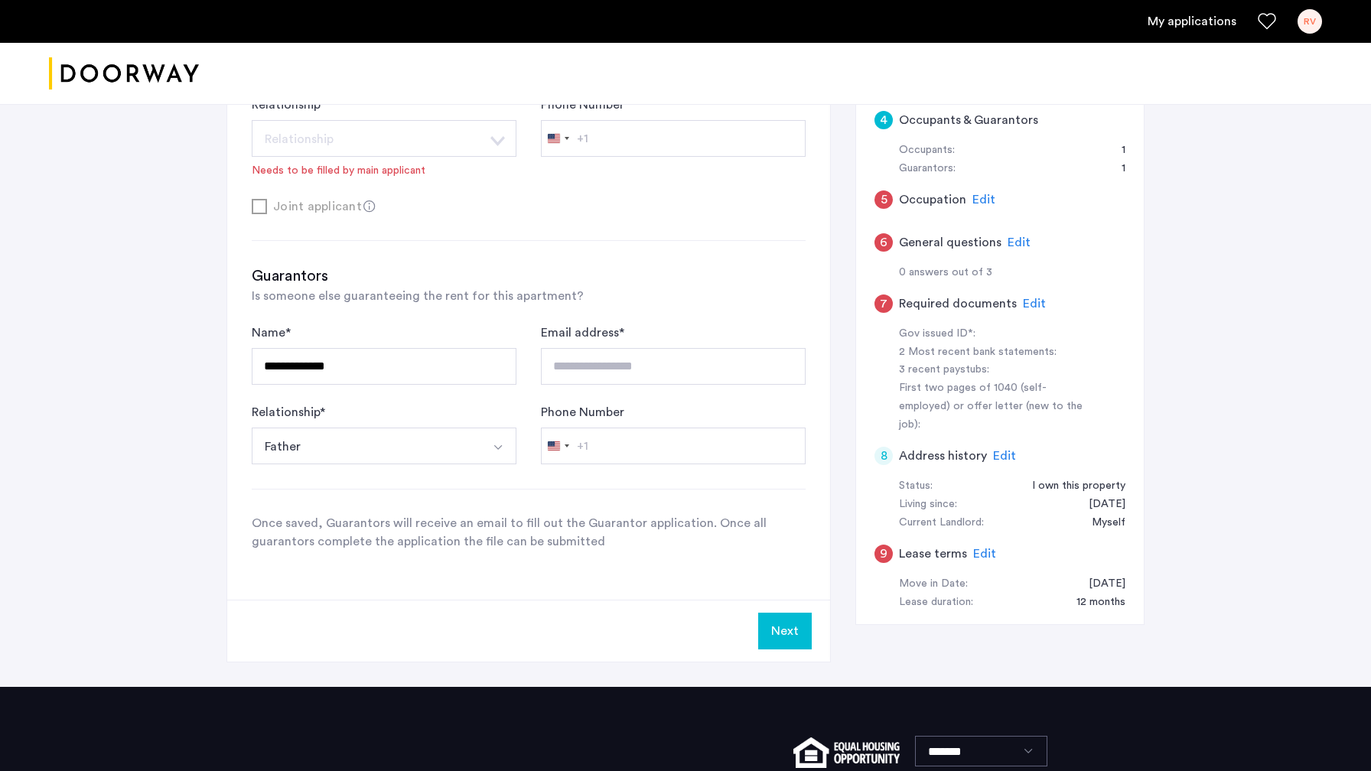
scroll to position [336, 0]
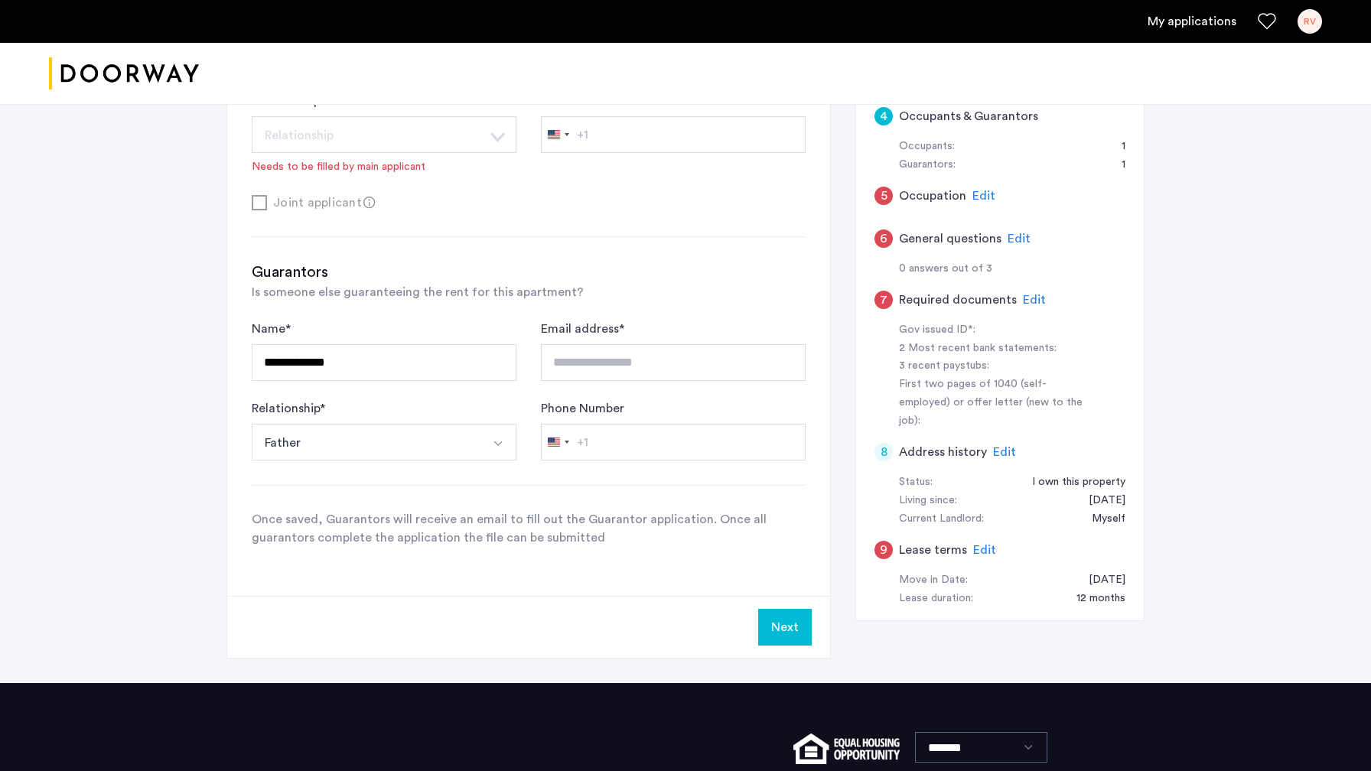
click at [781, 632] on button "Next" at bounding box center [785, 627] width 54 height 37
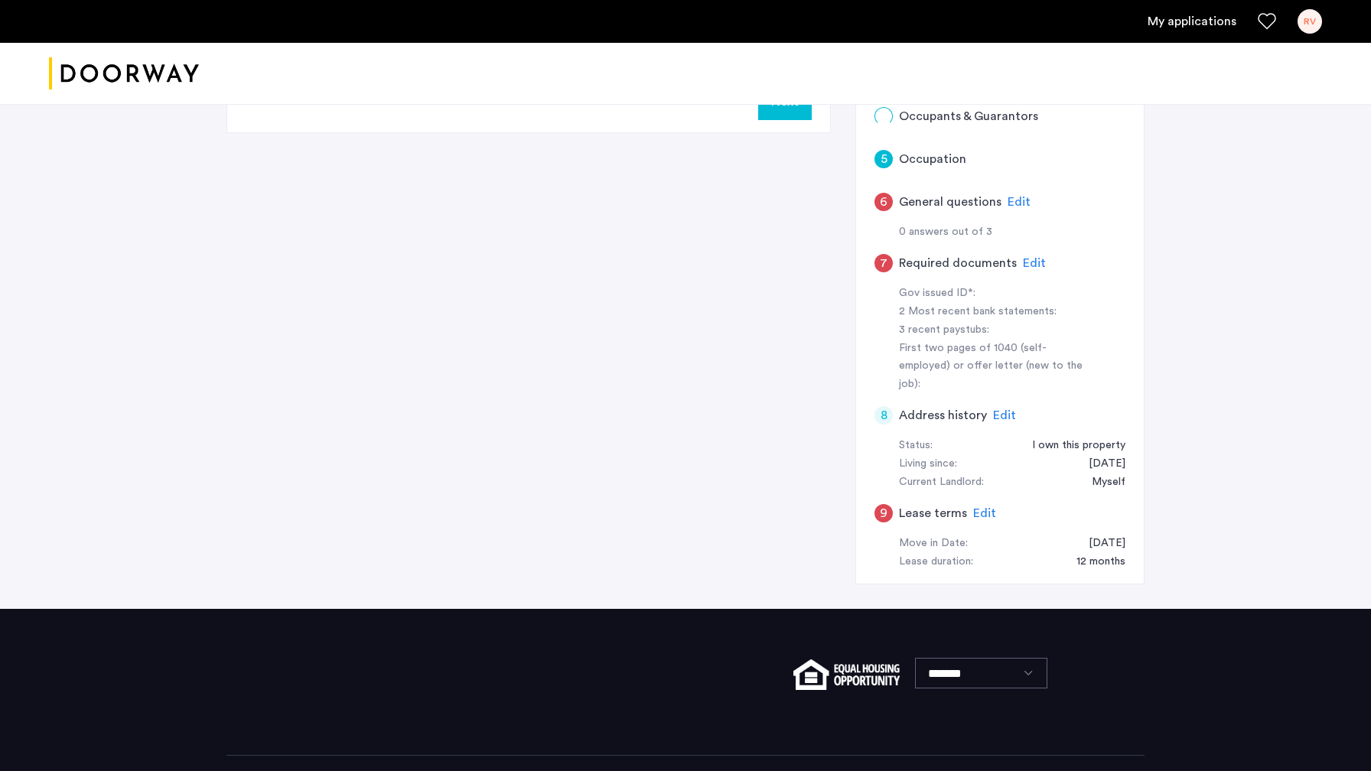
scroll to position [0, 0]
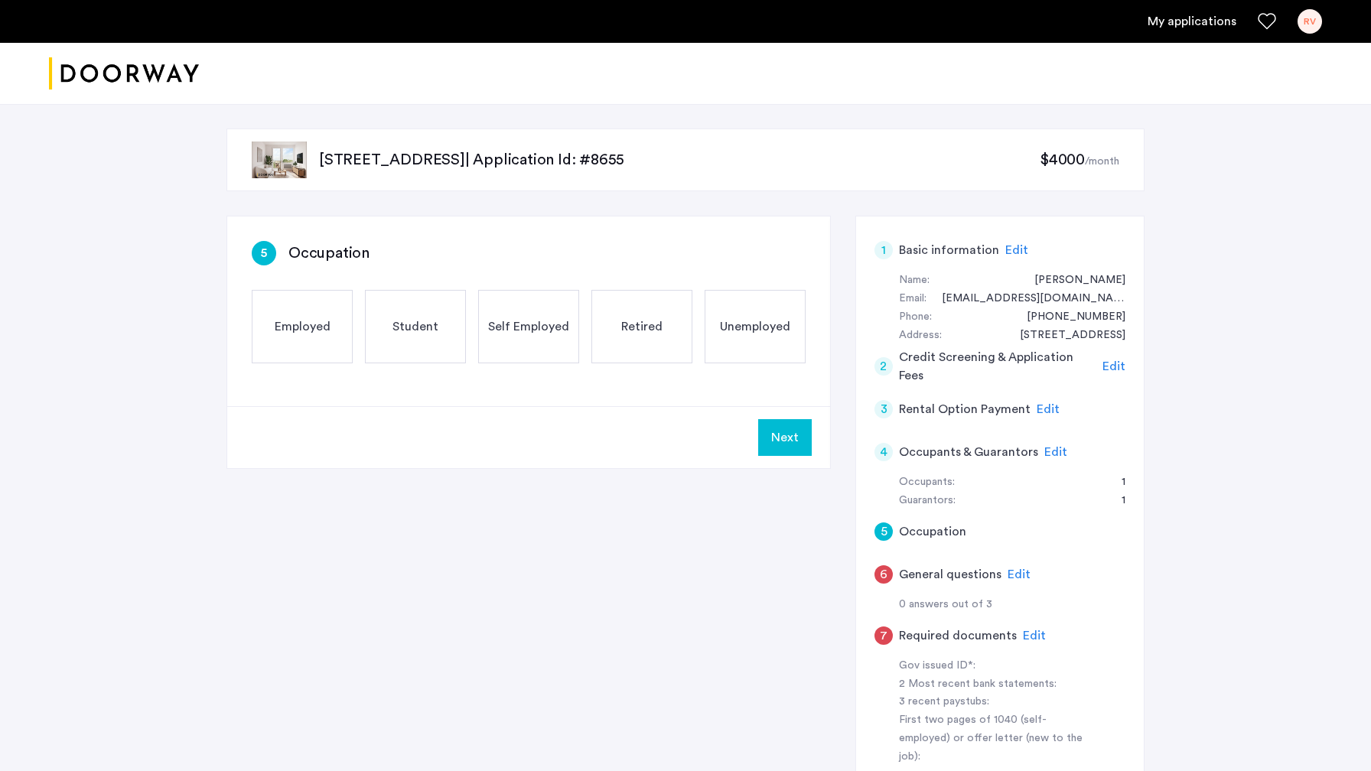
click at [323, 337] on div "Employed" at bounding box center [302, 326] width 101 height 73
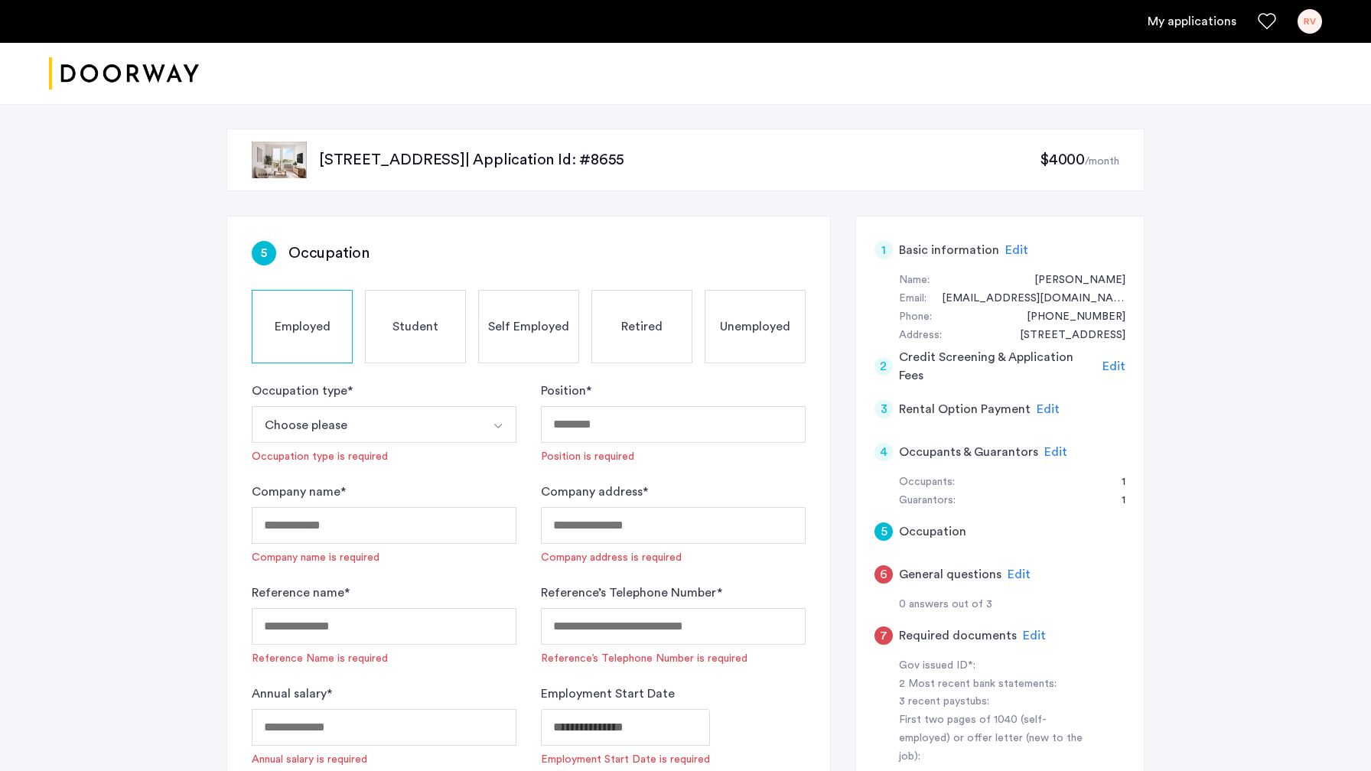
click at [354, 425] on button "Choose please" at bounding box center [366, 424] width 229 height 37
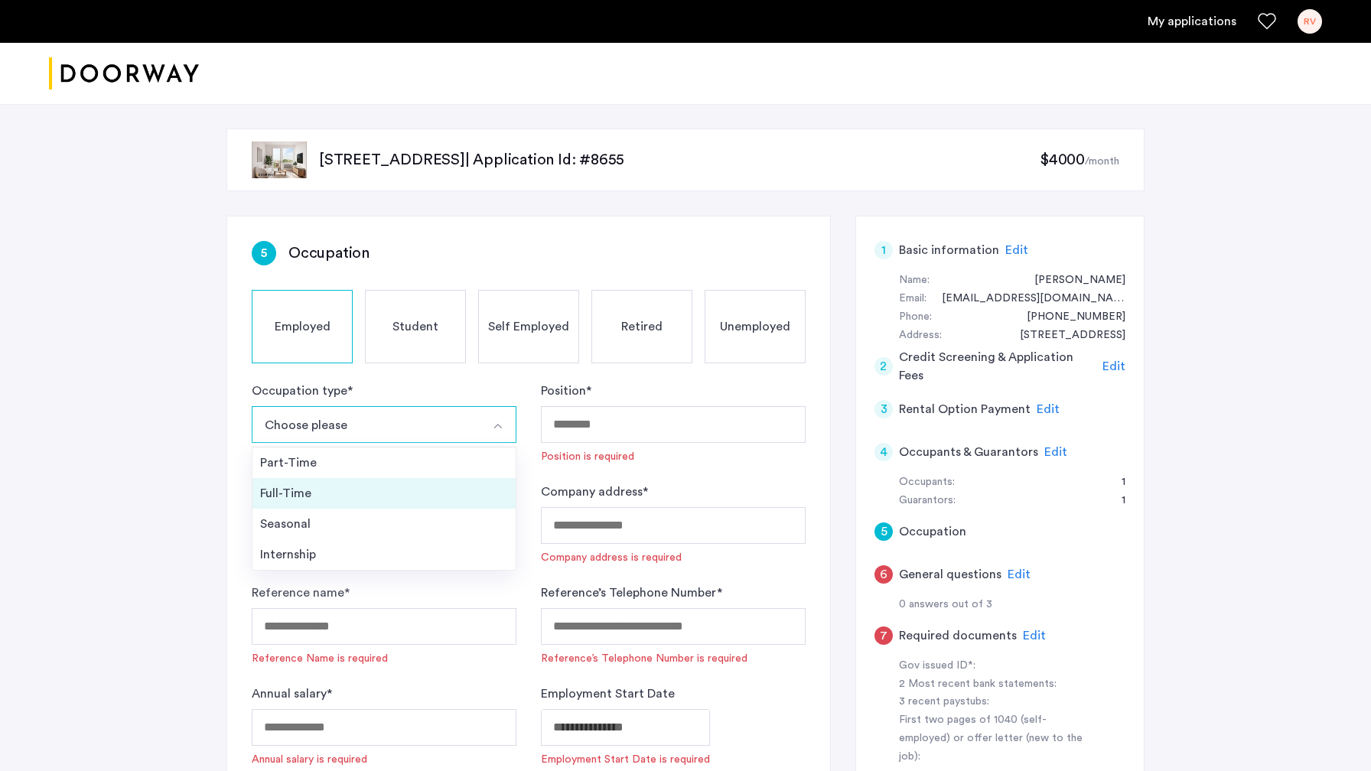
click at [299, 509] on li "Full-Time" at bounding box center [383, 493] width 263 height 31
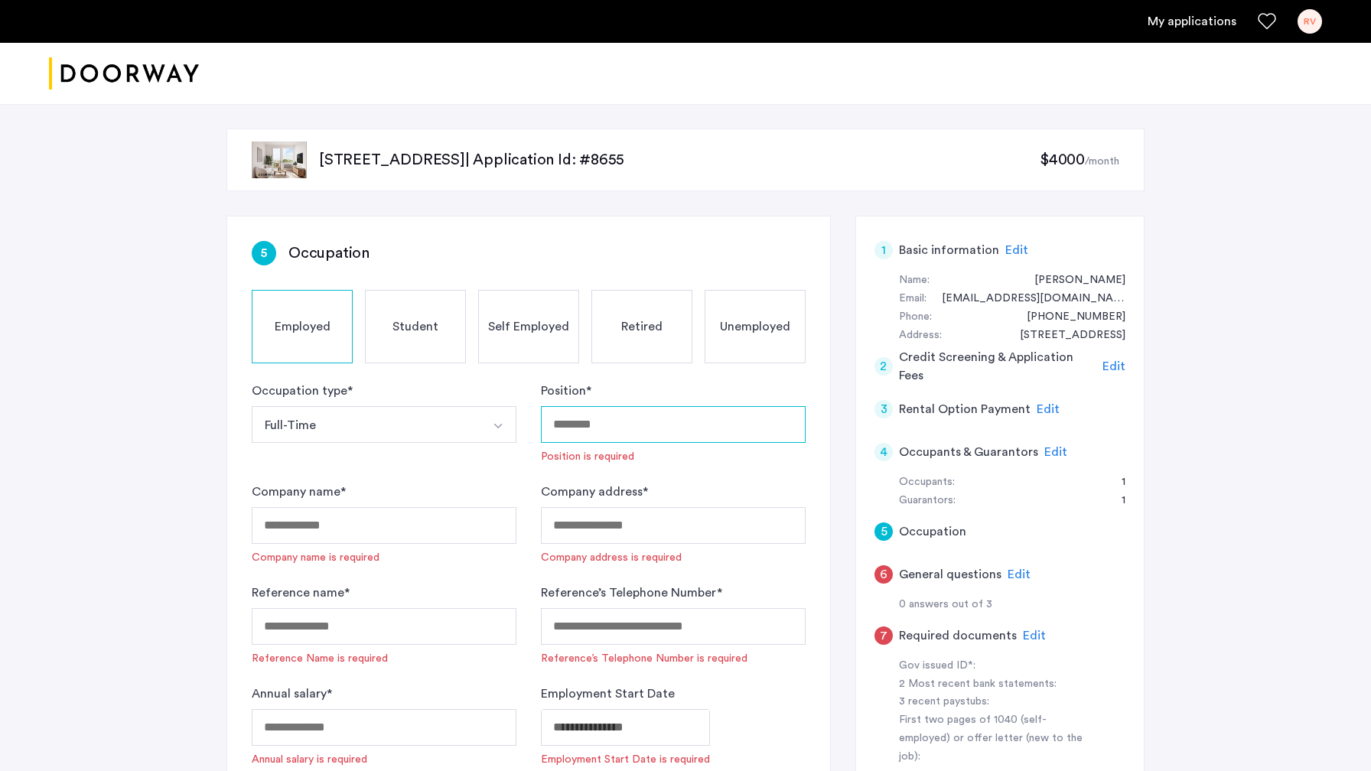
click at [603, 422] on input "Position *" at bounding box center [673, 424] width 265 height 37
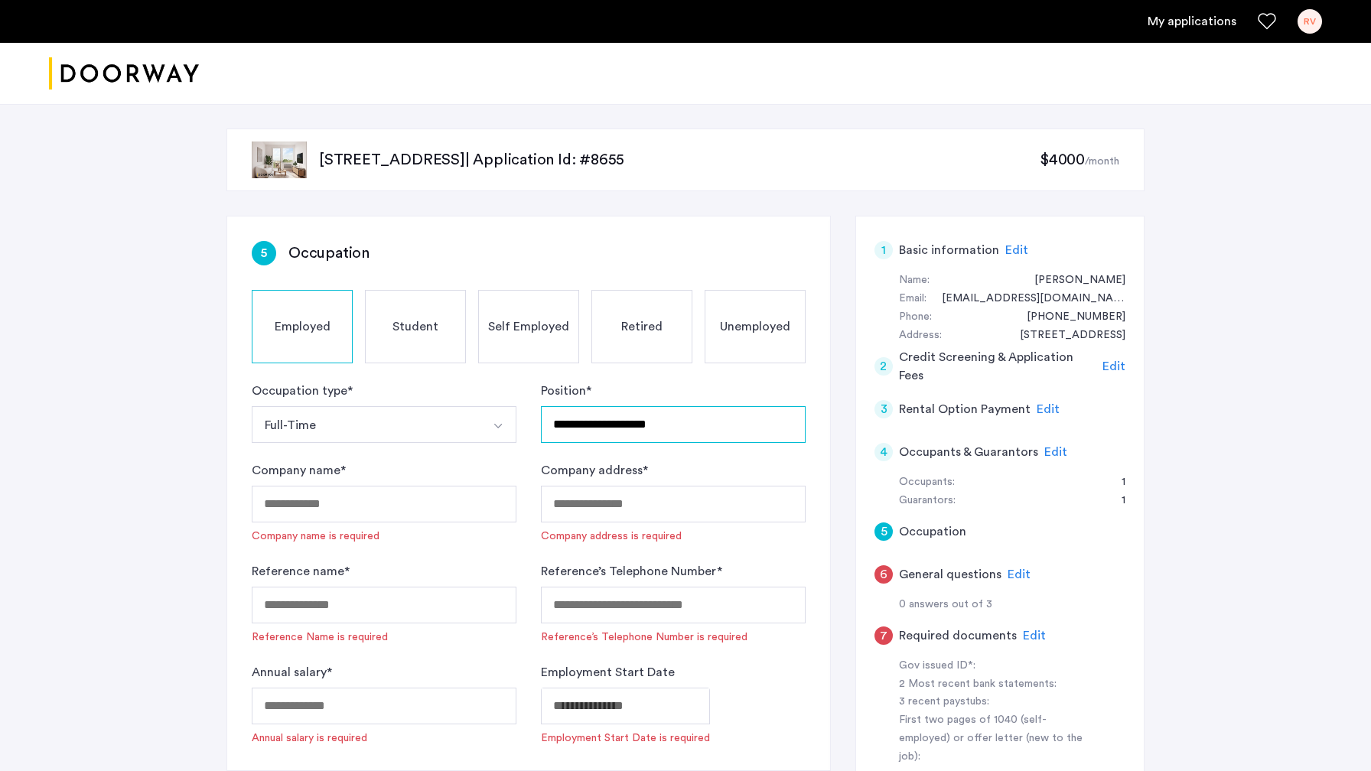
type input "**********"
click at [90, 471] on div "**********" at bounding box center [685, 543] width 1371 height 878
click at [284, 502] on input "Company name *" at bounding box center [384, 504] width 265 height 37
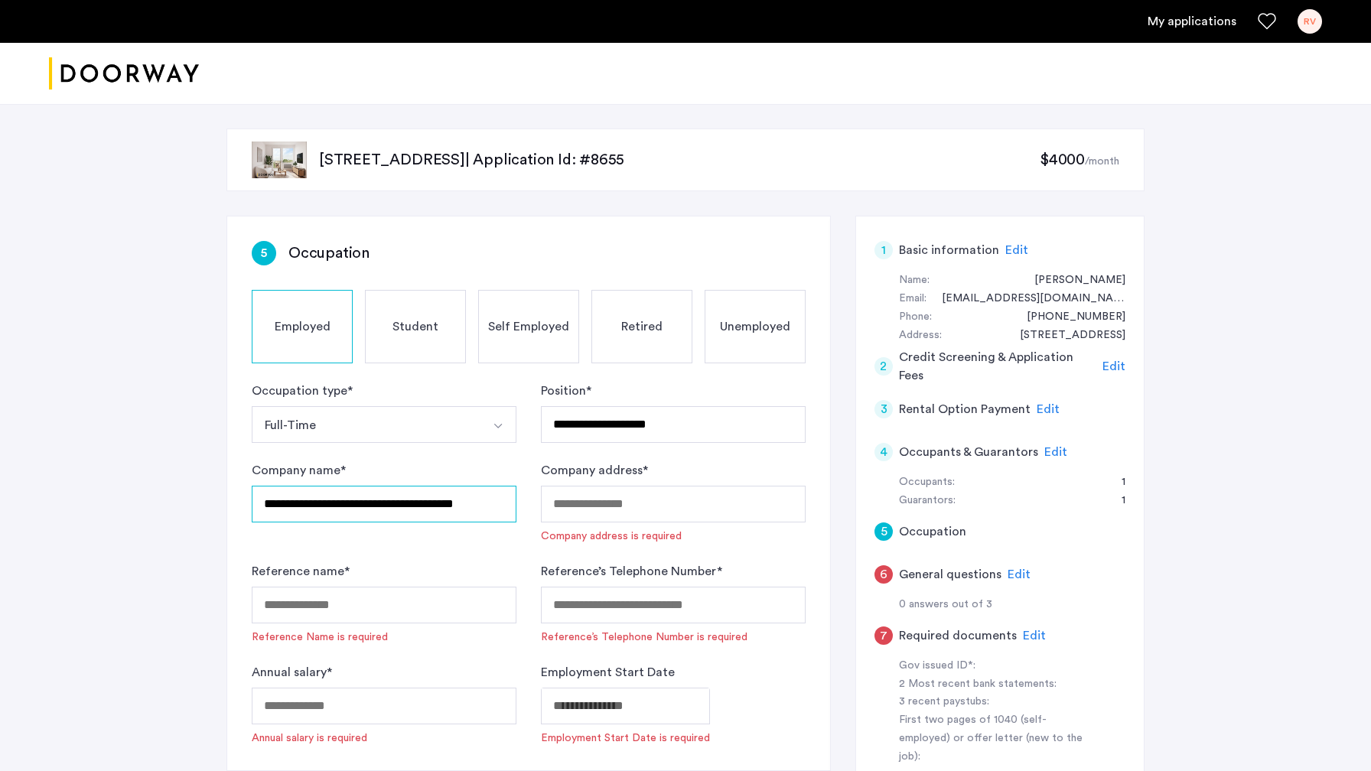
type input "**********"
click at [579, 510] on input "Company address *" at bounding box center [673, 504] width 265 height 37
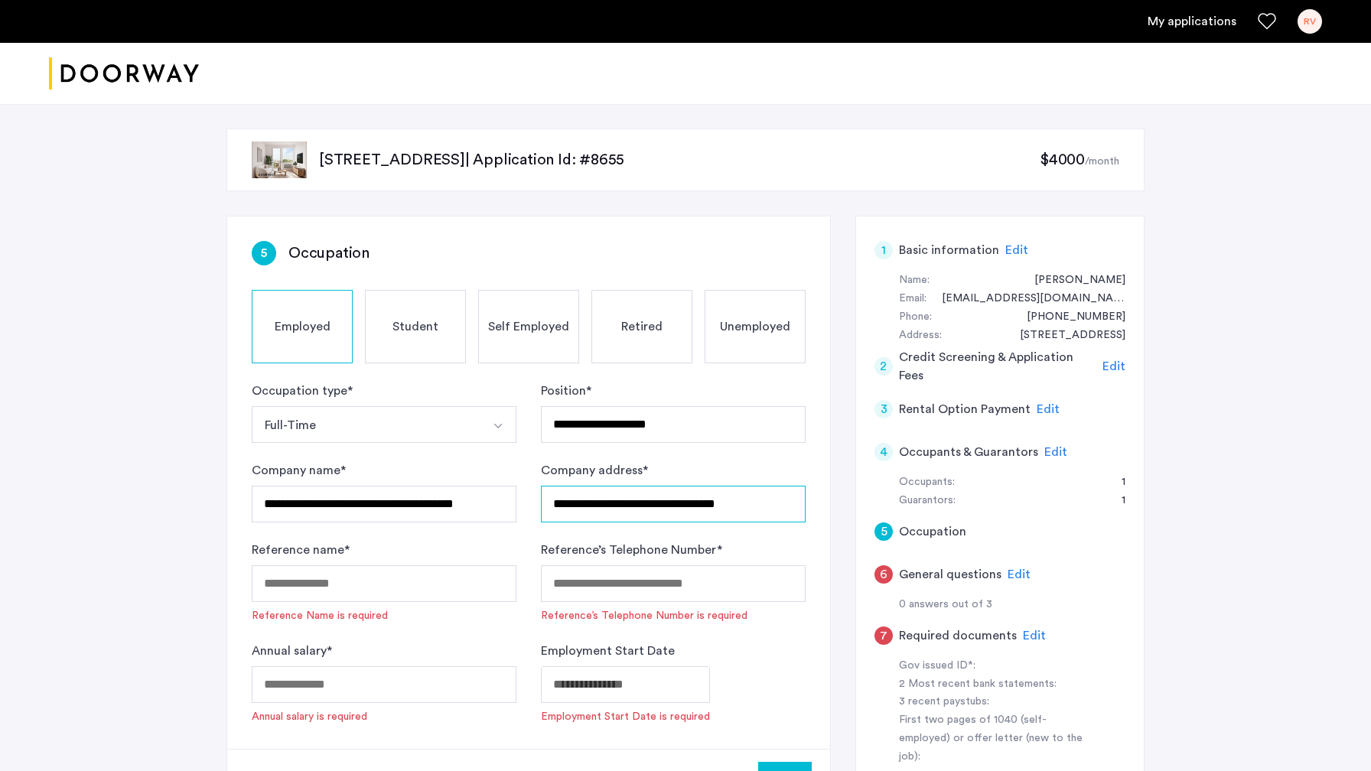
type input "**********"
click at [322, 588] on input "Reference name *" at bounding box center [384, 583] width 265 height 37
type input "**********"
click at [575, 585] on input "Reference’s Telephone Number *" at bounding box center [673, 583] width 265 height 37
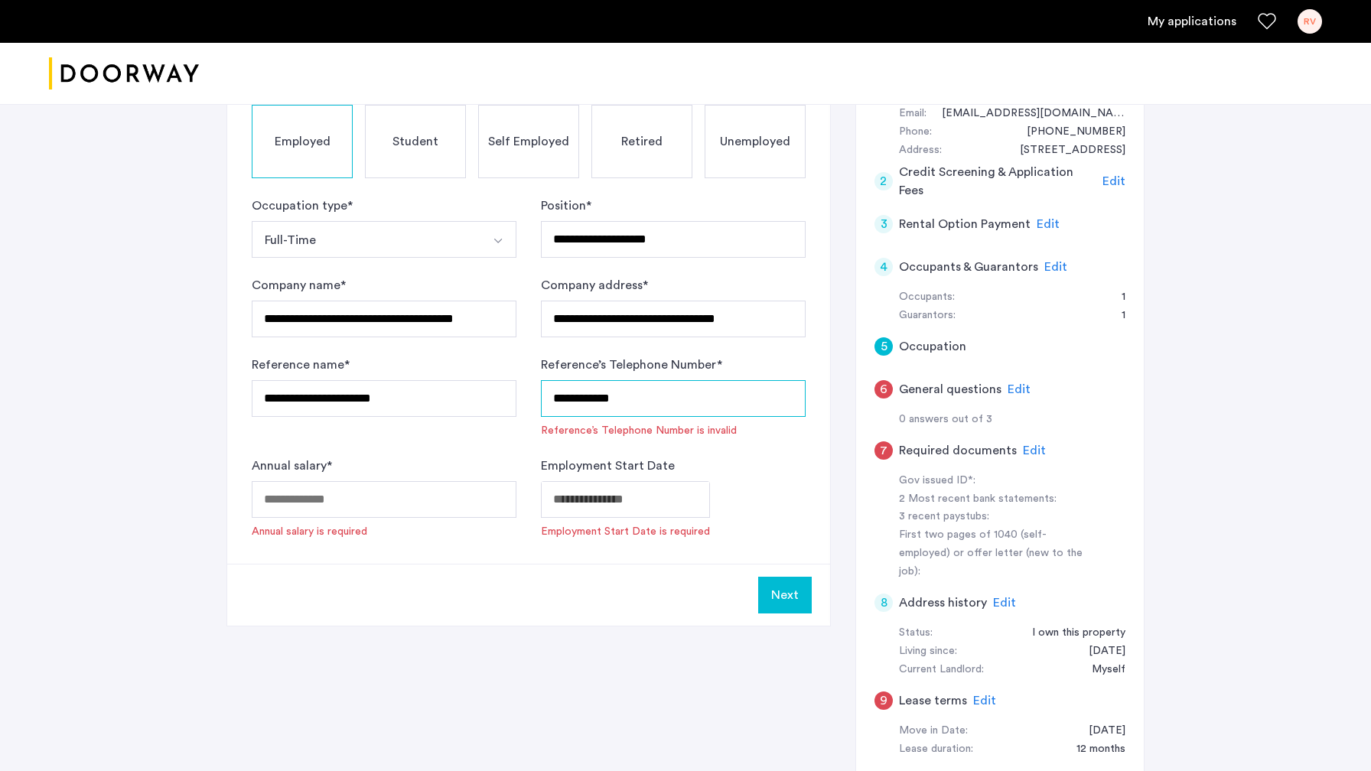
scroll to position [198, 0]
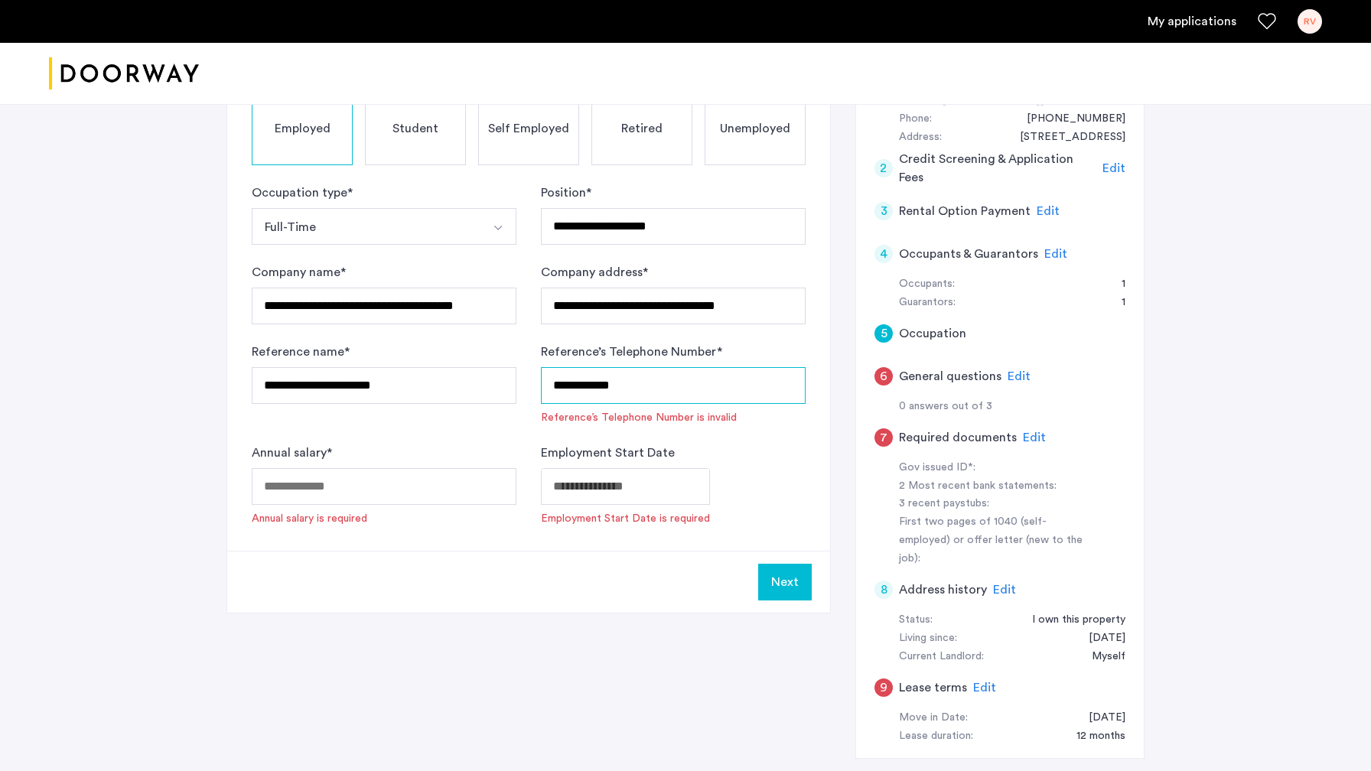
type input "**********"
click at [336, 484] on input "Annual salary *" at bounding box center [384, 486] width 265 height 37
click at [305, 484] on input "Annual salary *" at bounding box center [384, 486] width 265 height 37
type input "******"
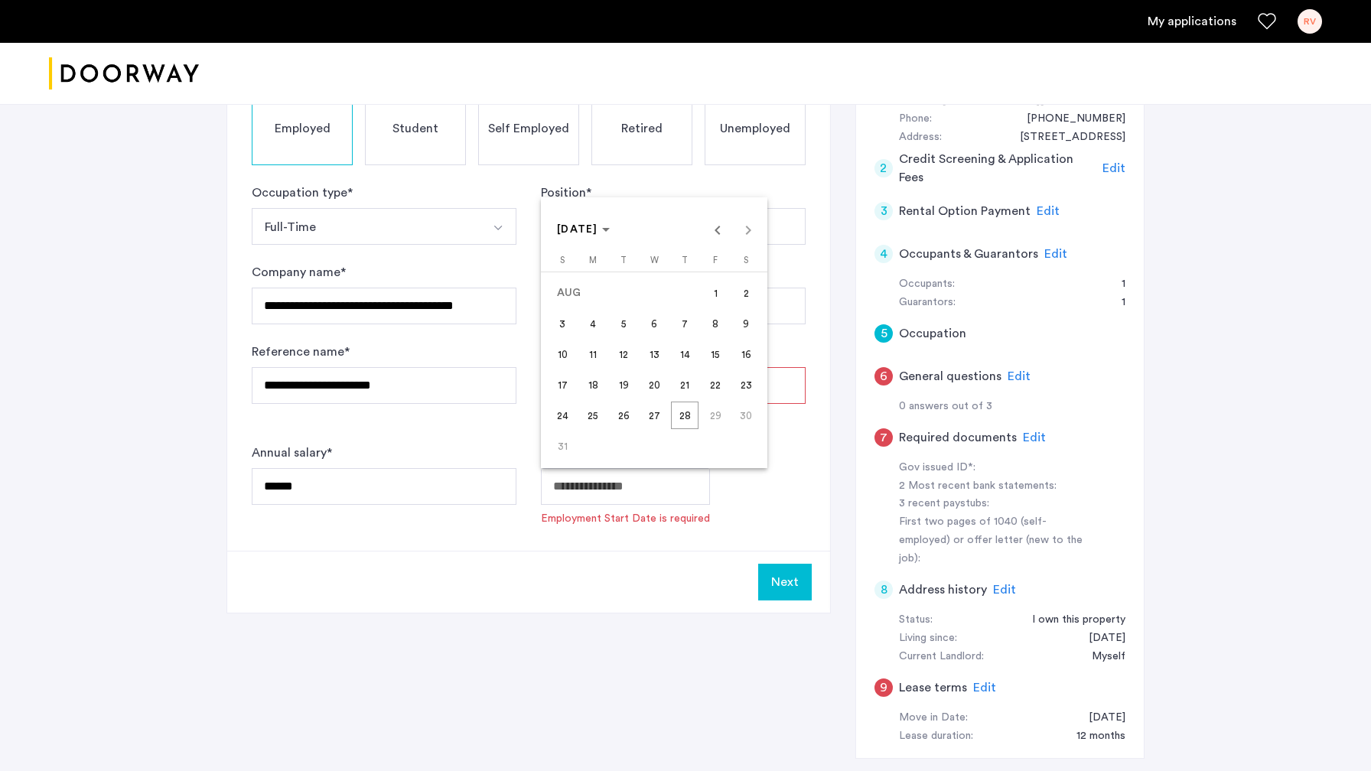
click at [572, 484] on input "Employment Start Date" at bounding box center [625, 486] width 169 height 37
click at [720, 239] on span "Previous month" at bounding box center [717, 229] width 31 height 31
click at [720, 238] on span "Previous month" at bounding box center [717, 229] width 31 height 31
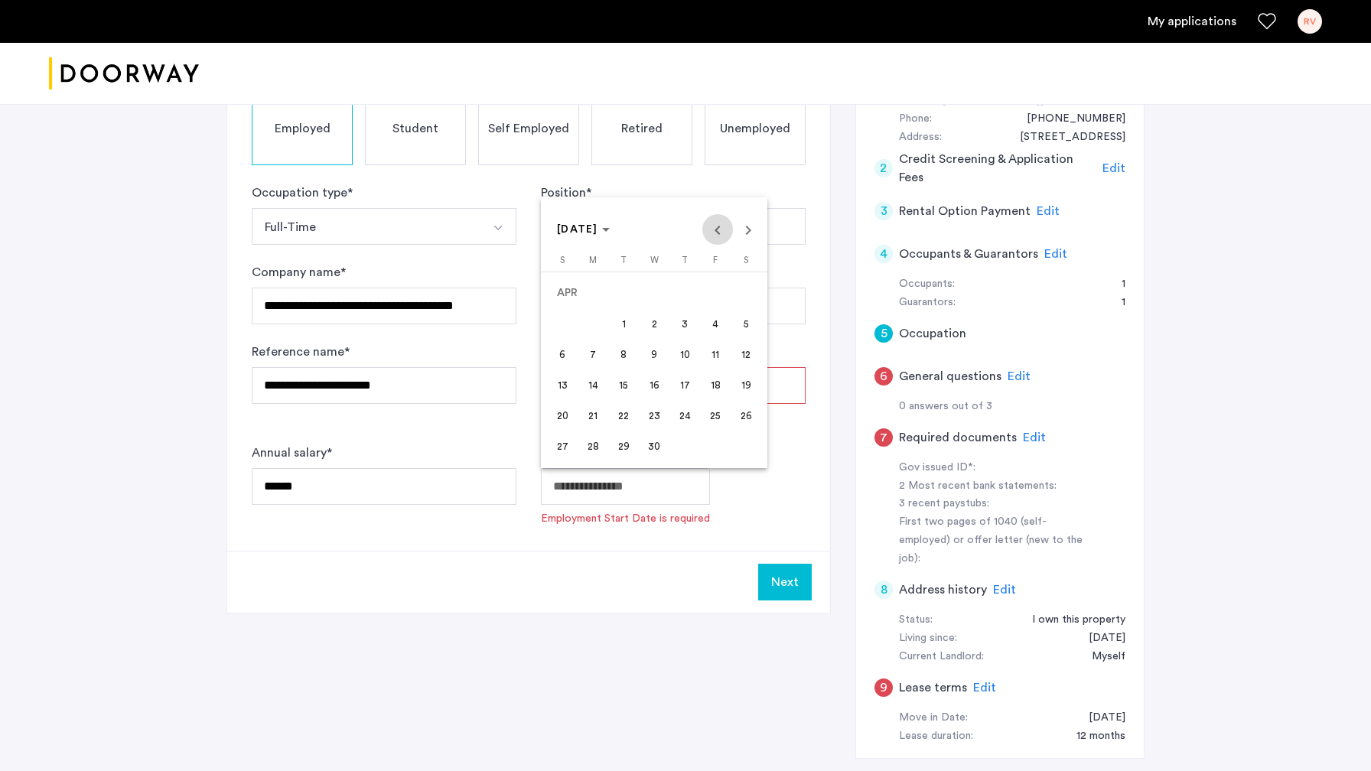
click at [720, 238] on span "Previous month" at bounding box center [717, 229] width 31 height 31
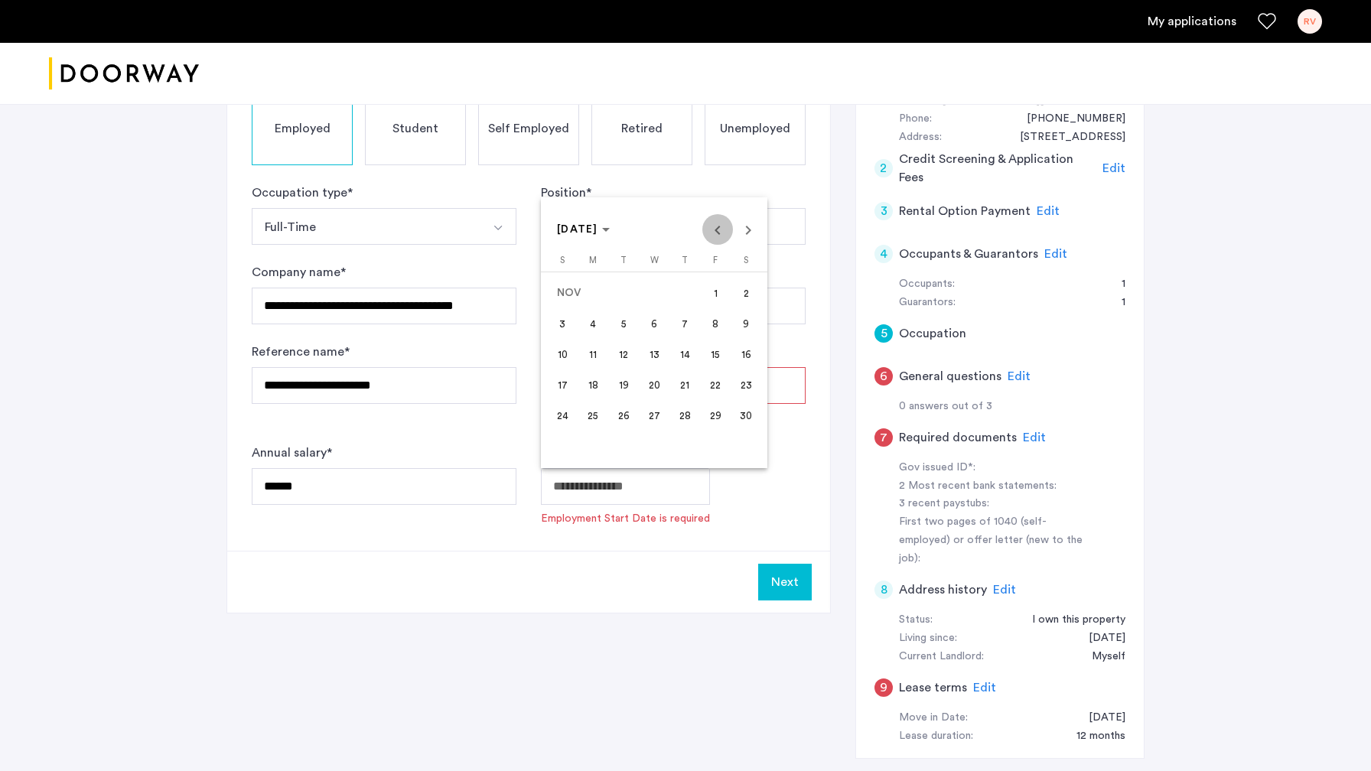
click at [720, 238] on span "Previous month" at bounding box center [717, 229] width 31 height 31
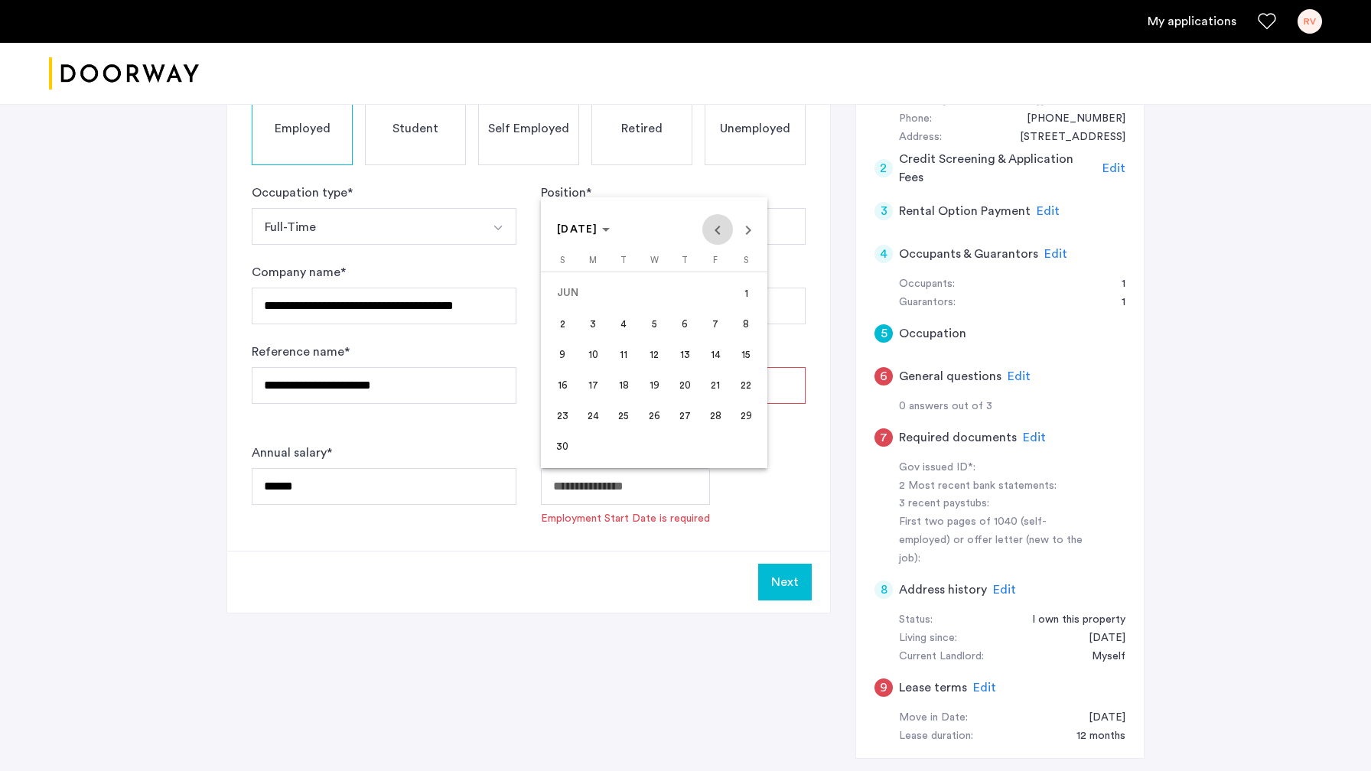
click at [720, 238] on span "Previous month" at bounding box center [717, 229] width 31 height 31
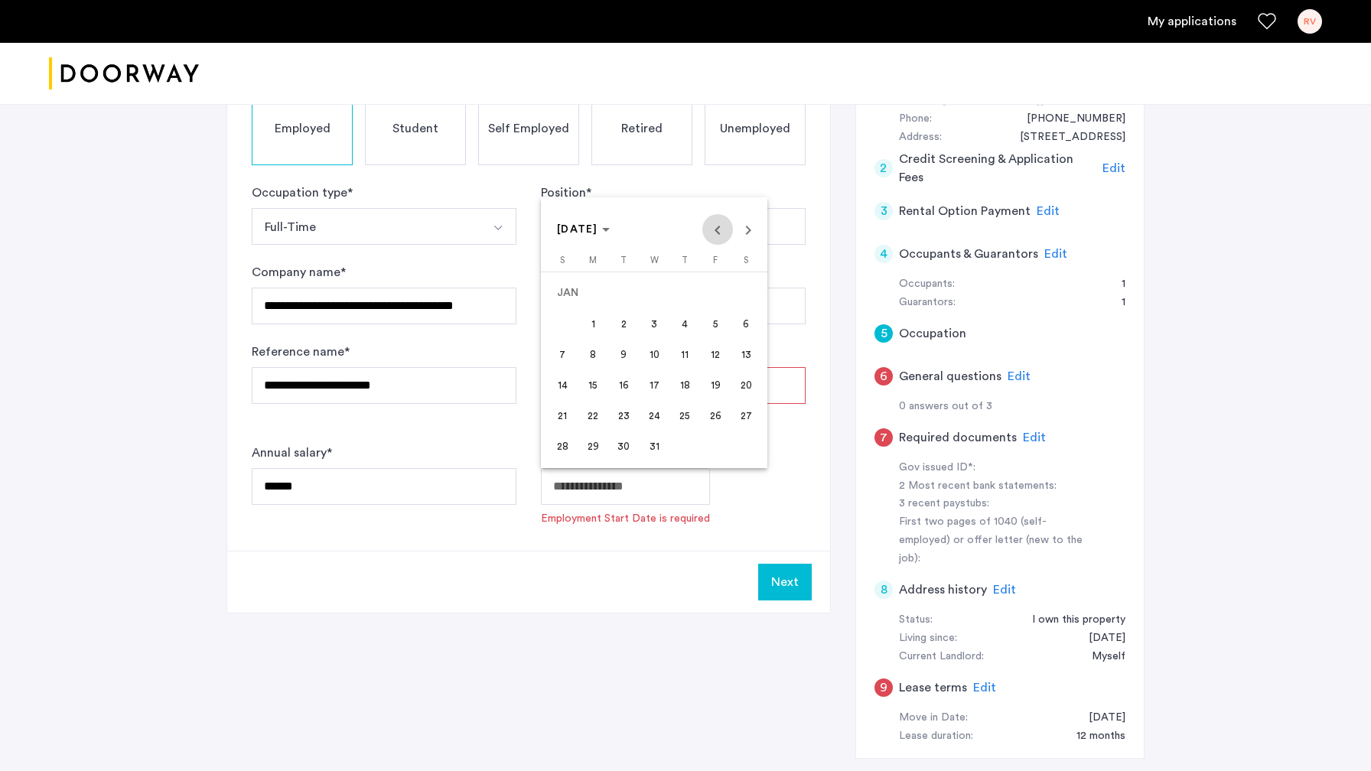
click at [720, 238] on span "Previous month" at bounding box center [717, 229] width 31 height 31
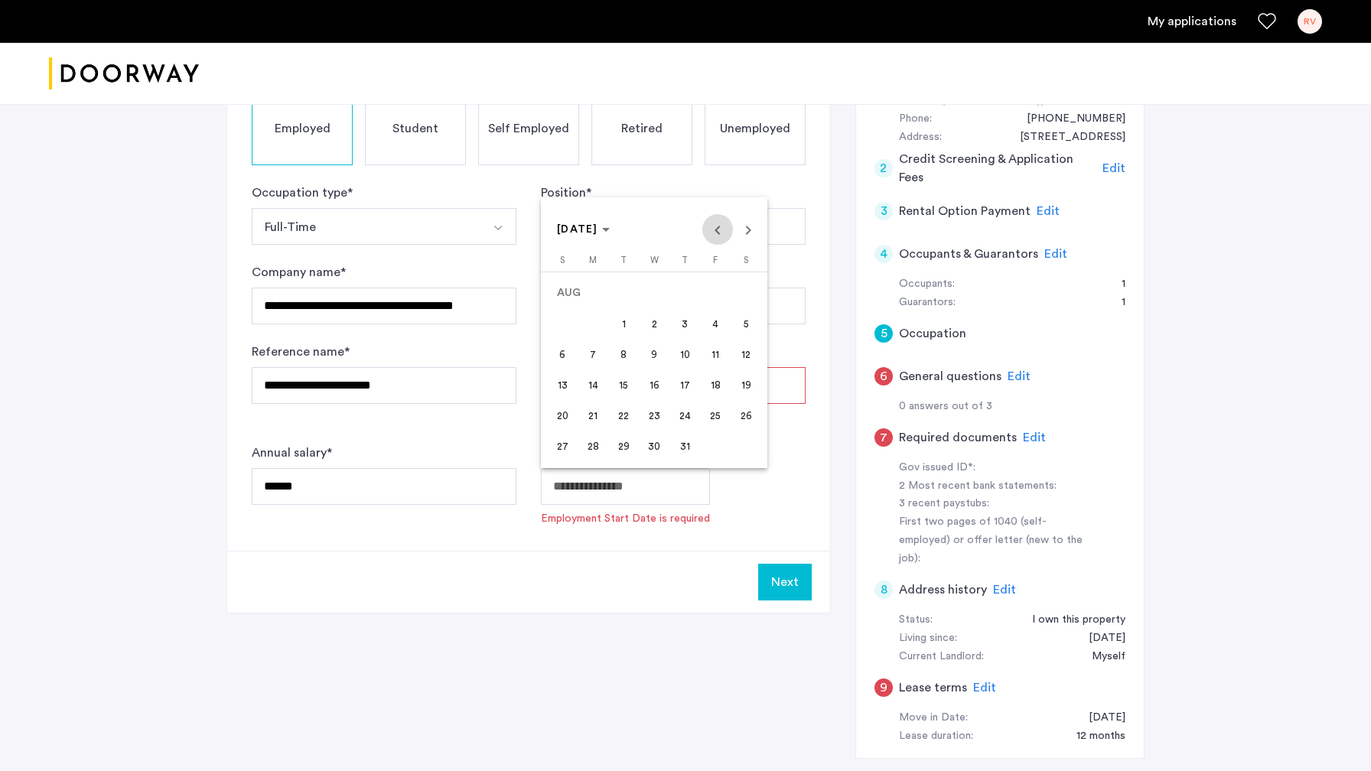
click at [720, 238] on span "Previous month" at bounding box center [717, 229] width 31 height 31
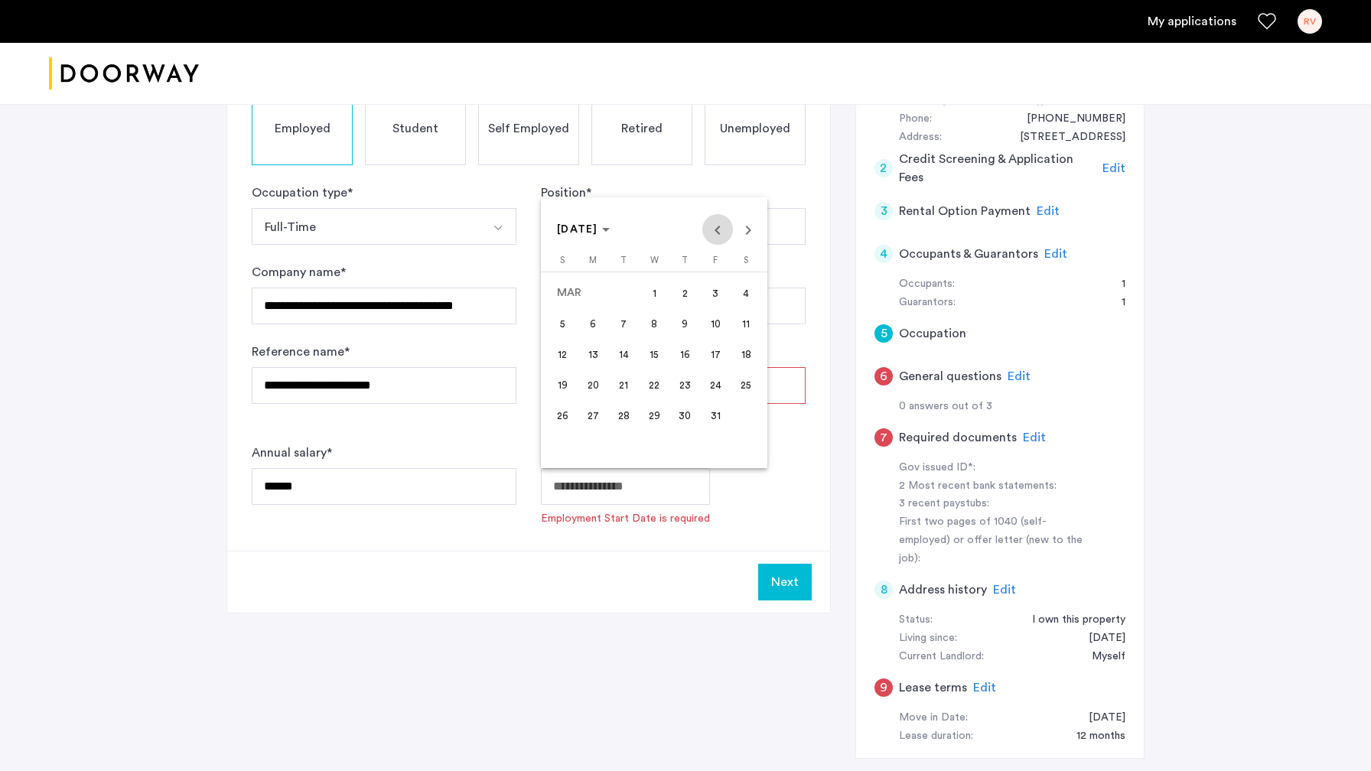
click at [720, 238] on span "Previous month" at bounding box center [717, 229] width 31 height 31
click at [720, 237] on span "Previous month" at bounding box center [717, 229] width 31 height 31
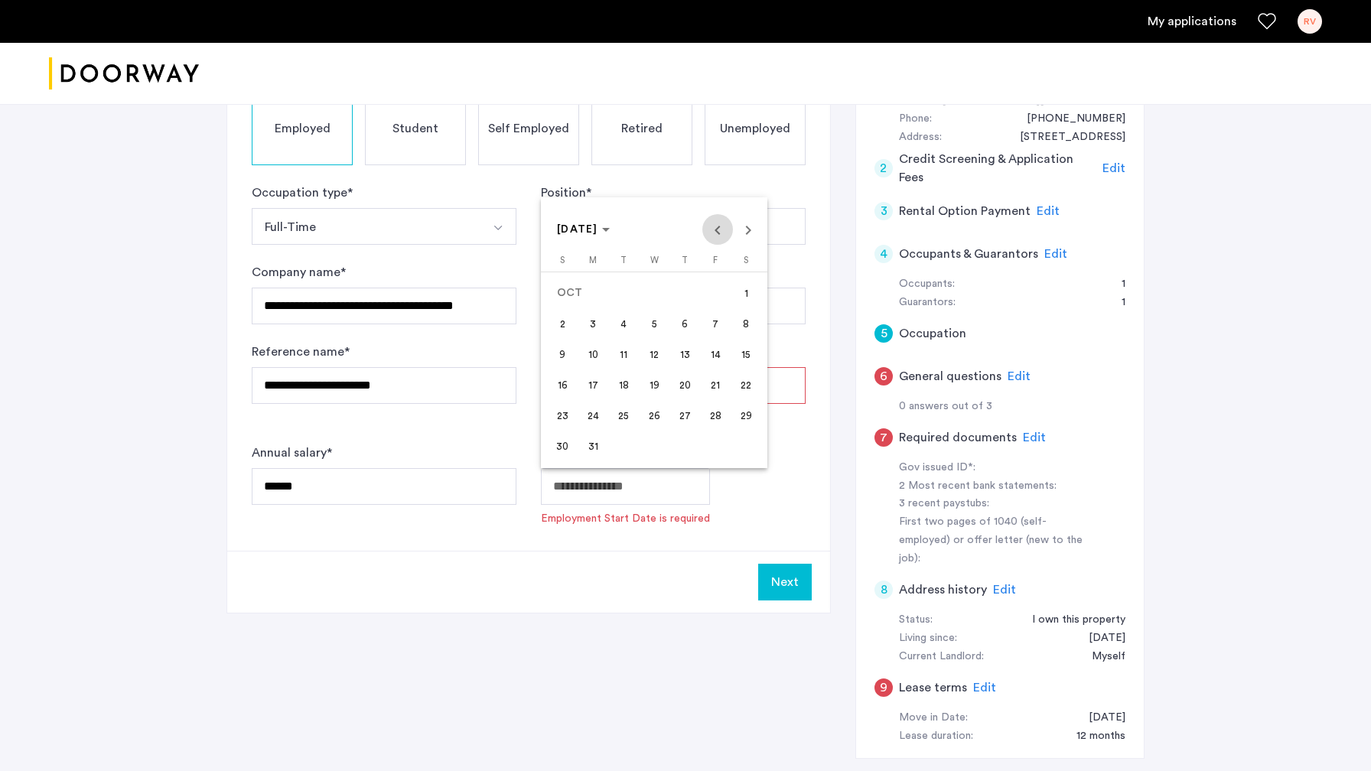
click at [720, 237] on span "Previous month" at bounding box center [717, 229] width 31 height 31
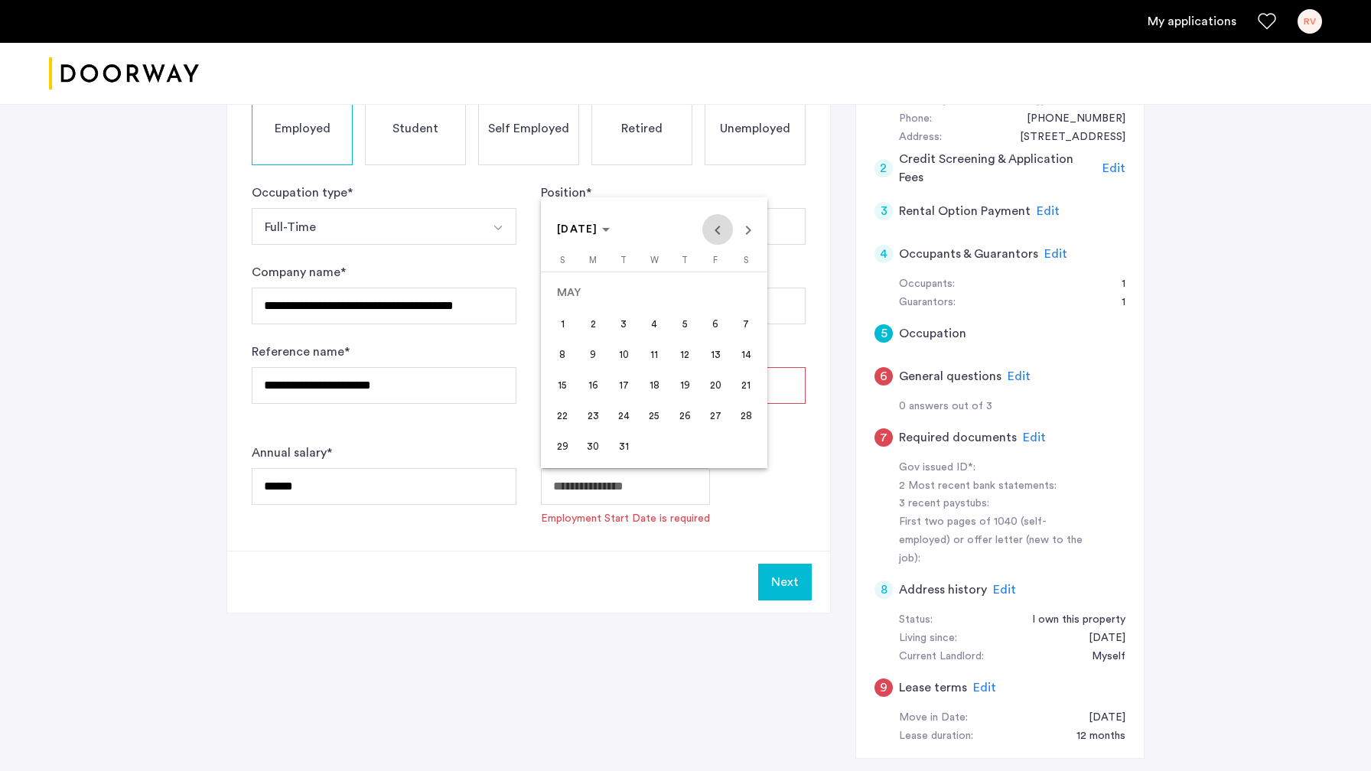
click at [720, 237] on span "Previous month" at bounding box center [717, 229] width 31 height 31
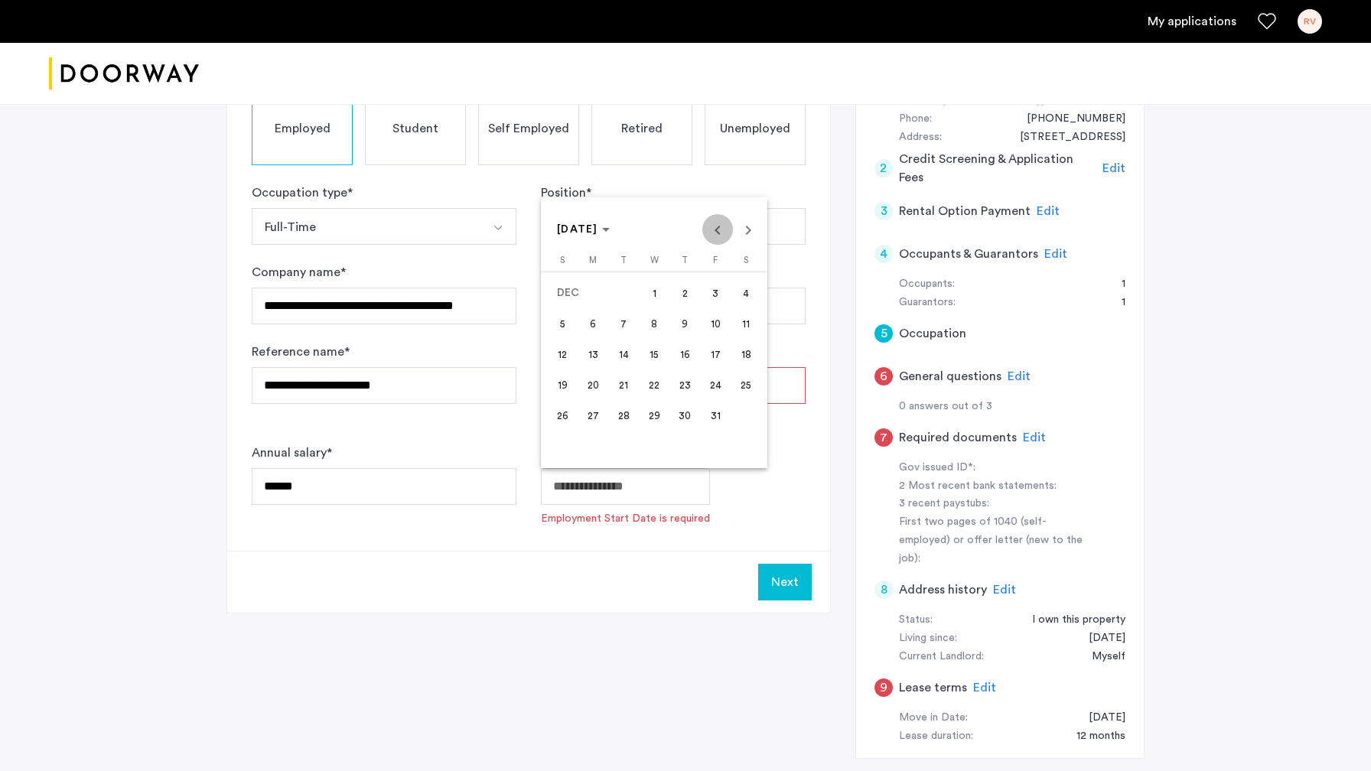
click at [720, 237] on span "Previous month" at bounding box center [717, 229] width 31 height 31
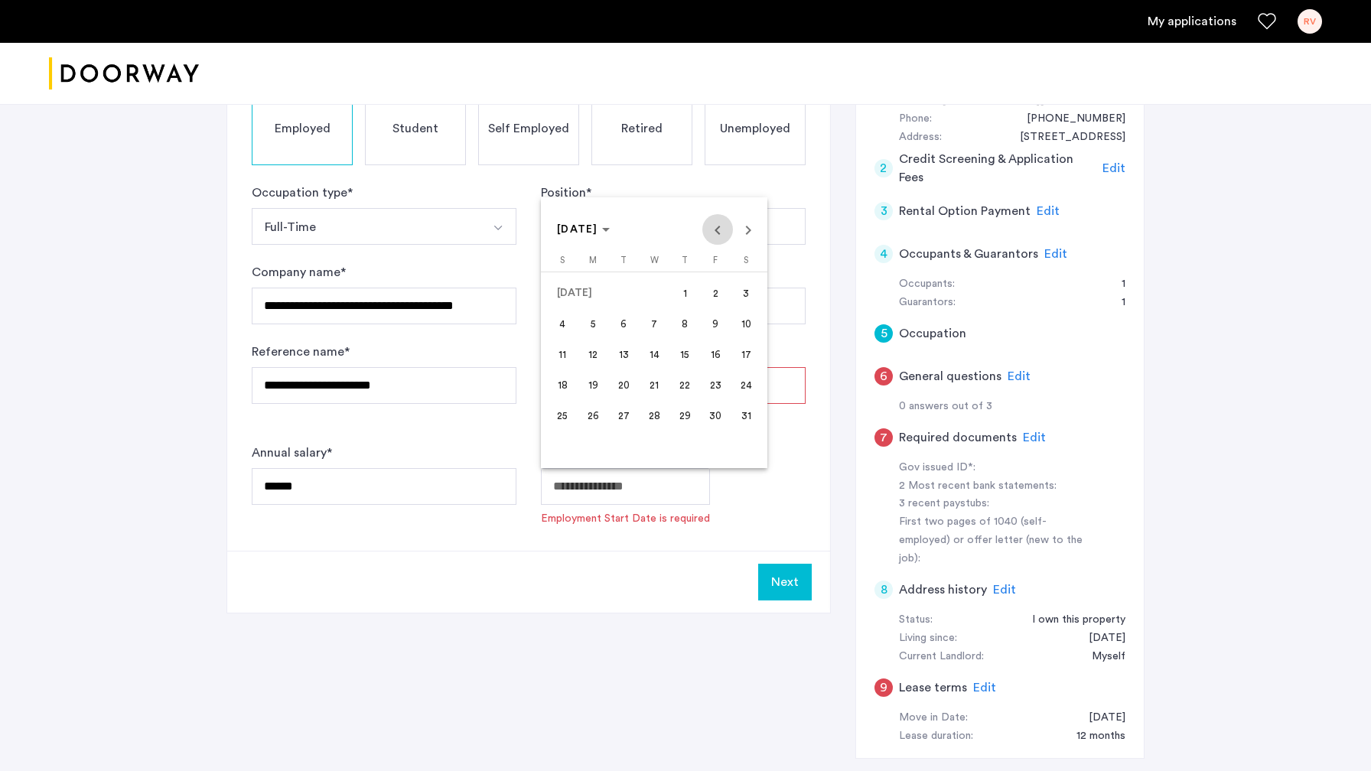
click at [720, 237] on span "Previous month" at bounding box center [717, 229] width 31 height 31
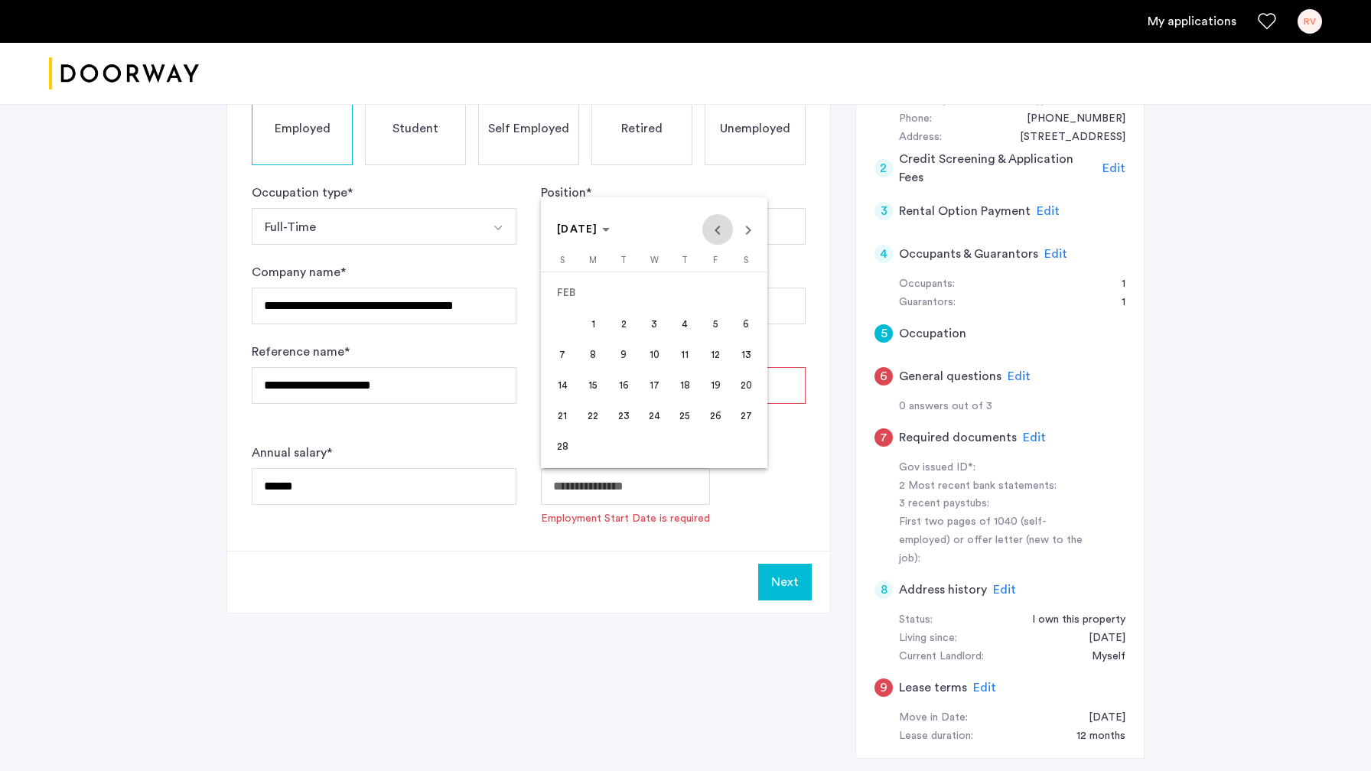
click at [720, 237] on span "Previous month" at bounding box center [717, 229] width 31 height 31
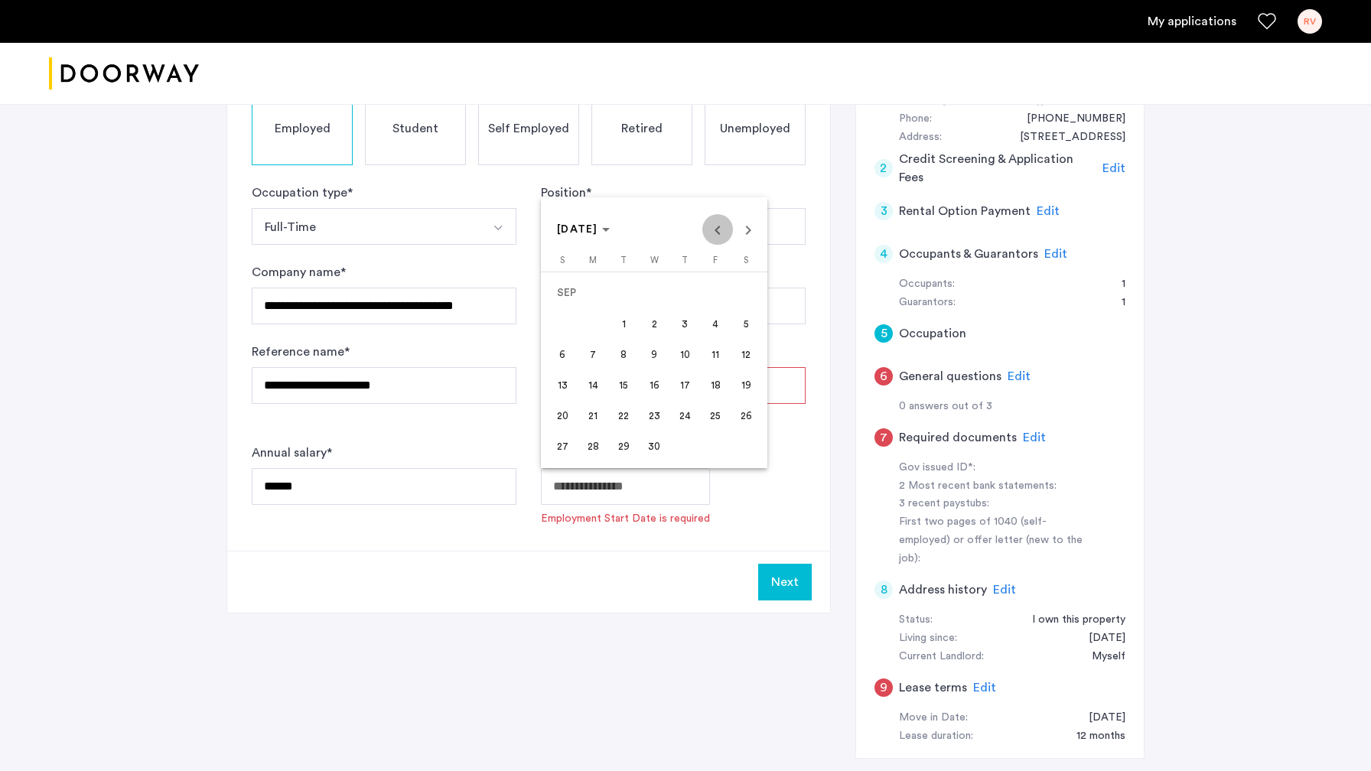
click at [720, 237] on span "Previous month" at bounding box center [717, 229] width 31 height 31
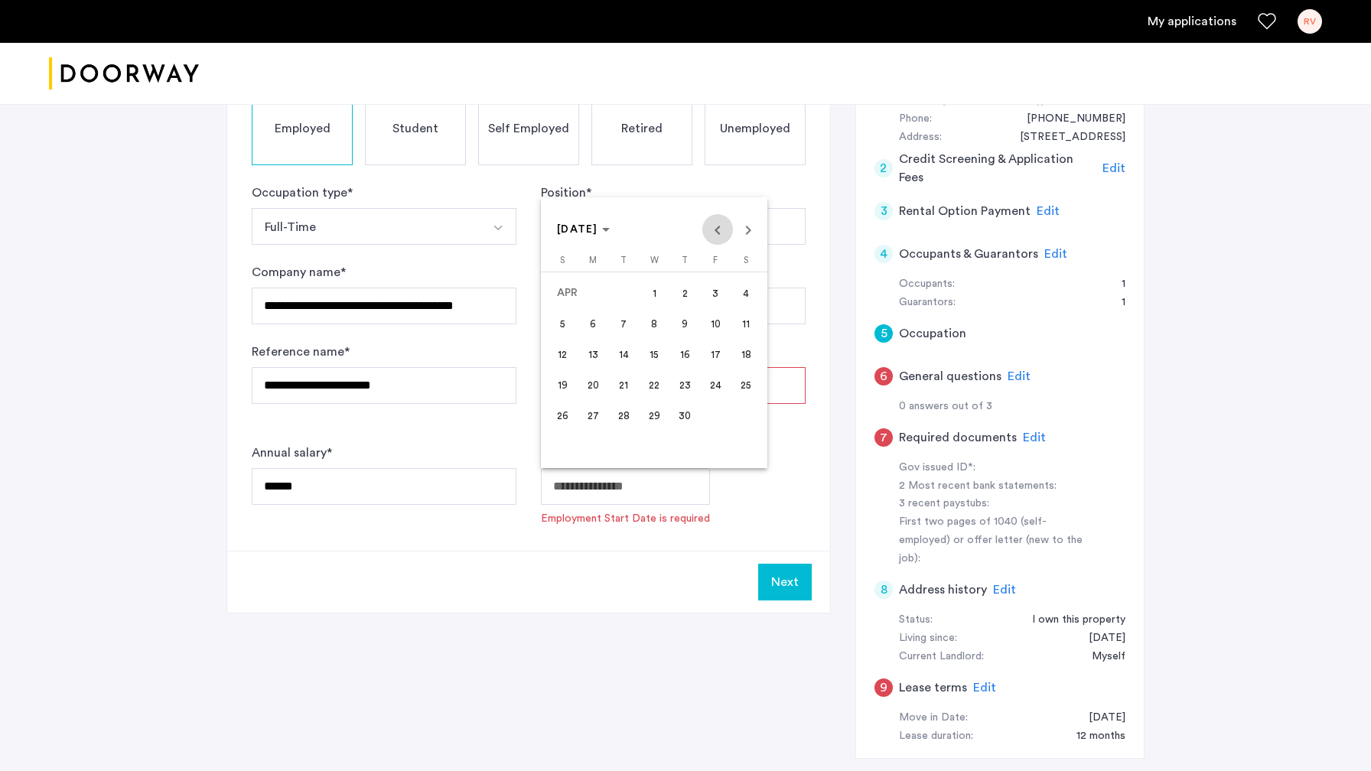
click at [720, 237] on span "Previous month" at bounding box center [717, 229] width 31 height 31
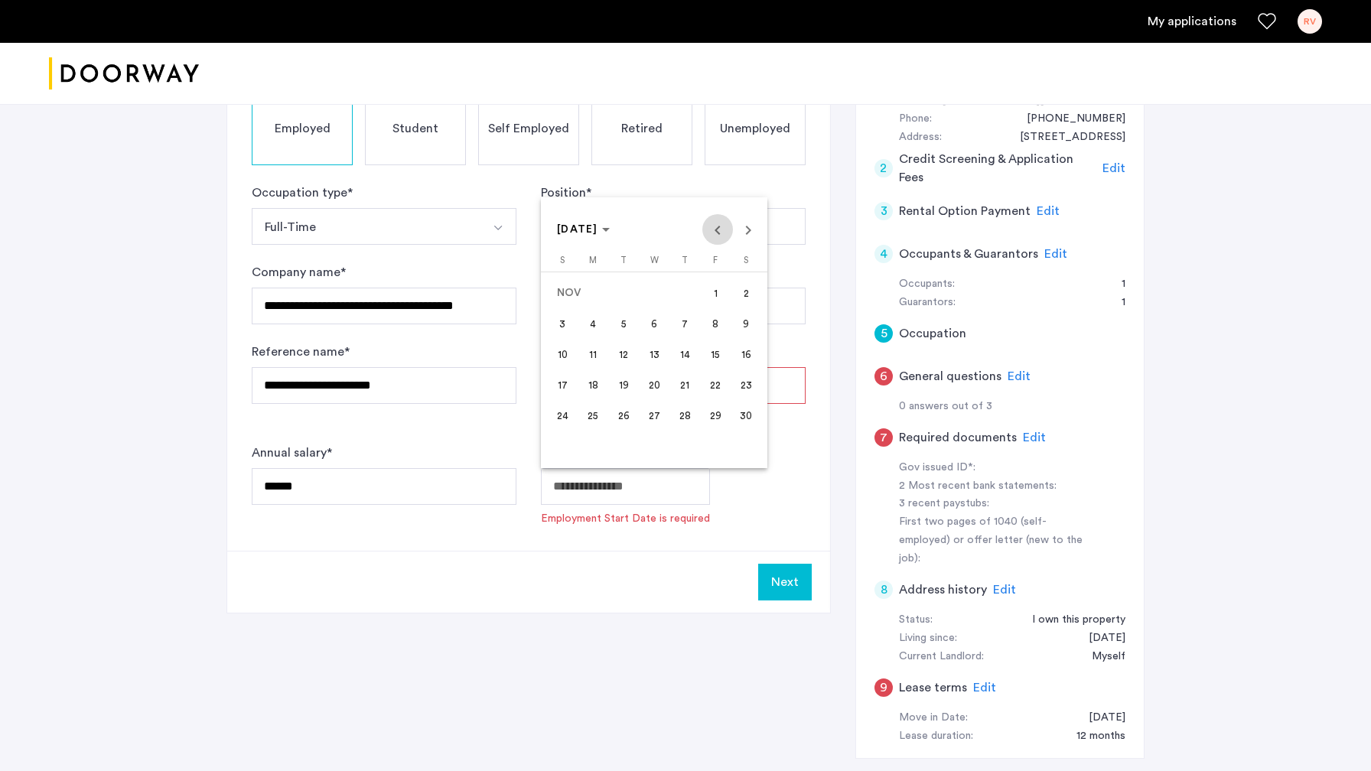
click at [720, 237] on span "Previous month" at bounding box center [717, 229] width 31 height 31
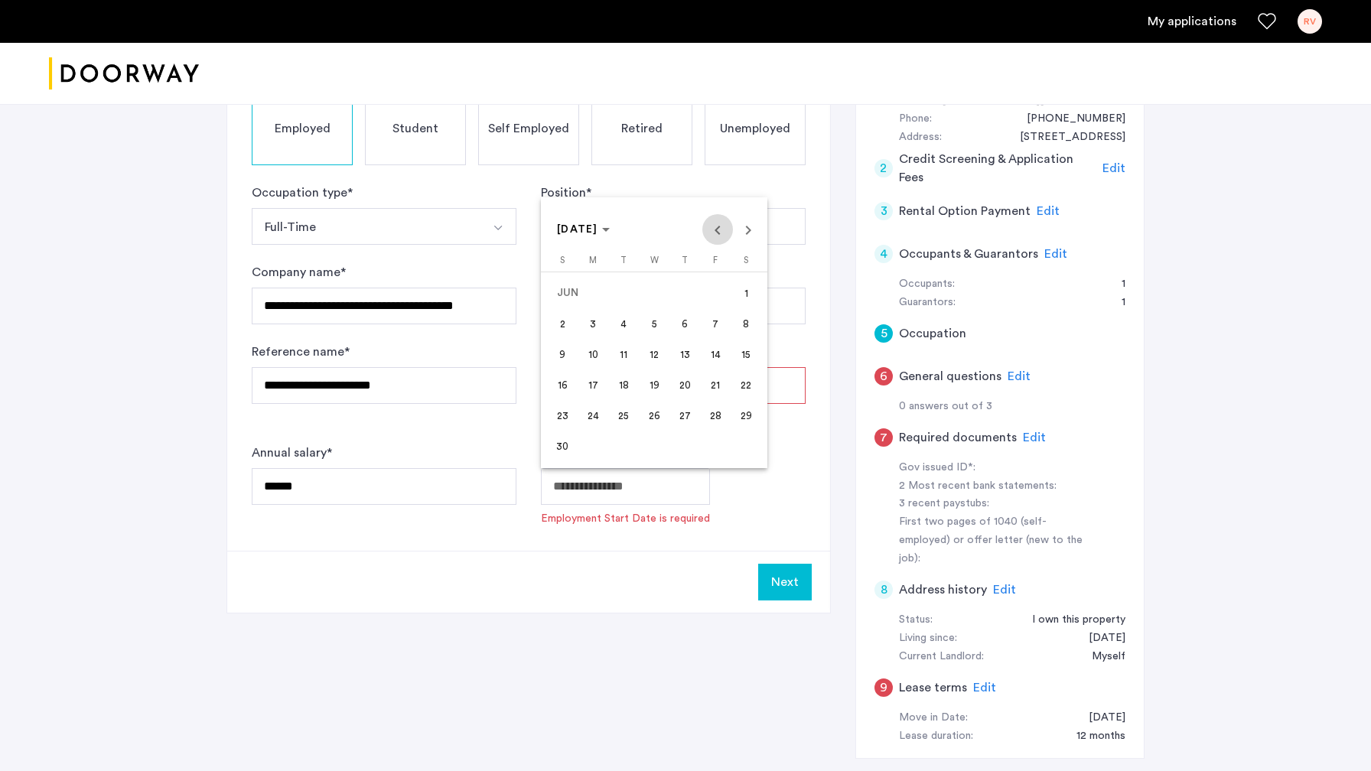
click at [720, 237] on span "Previous month" at bounding box center [717, 229] width 31 height 31
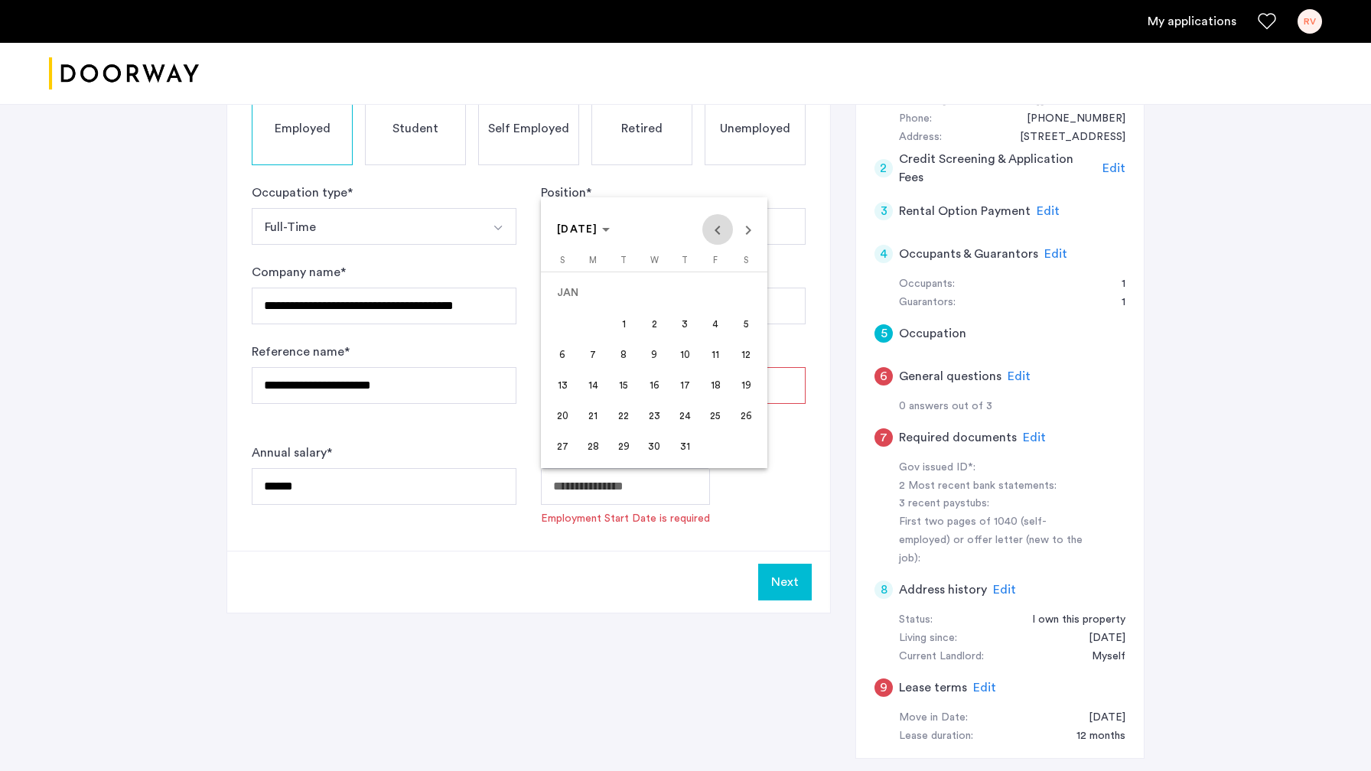
click at [720, 237] on span "Previous month" at bounding box center [717, 229] width 31 height 31
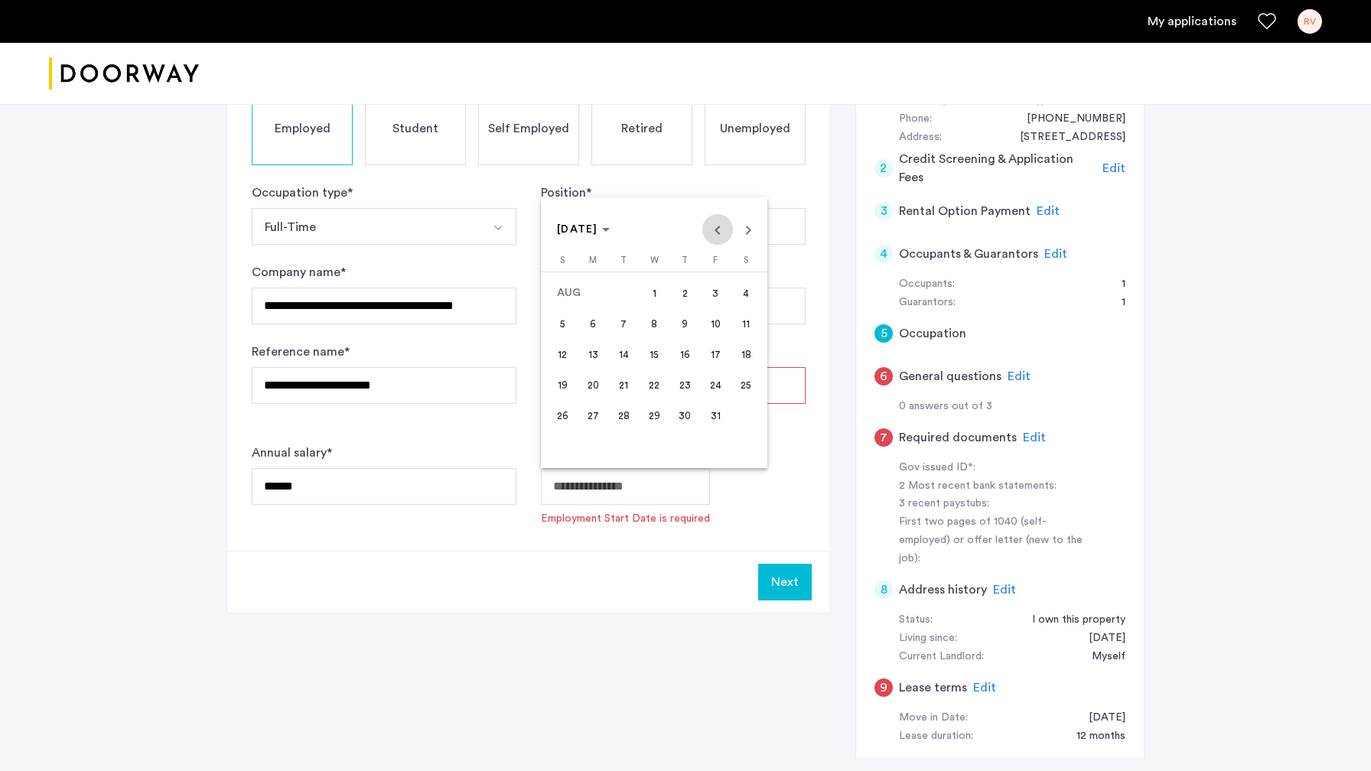
click at [720, 237] on span "Previous month" at bounding box center [717, 229] width 31 height 31
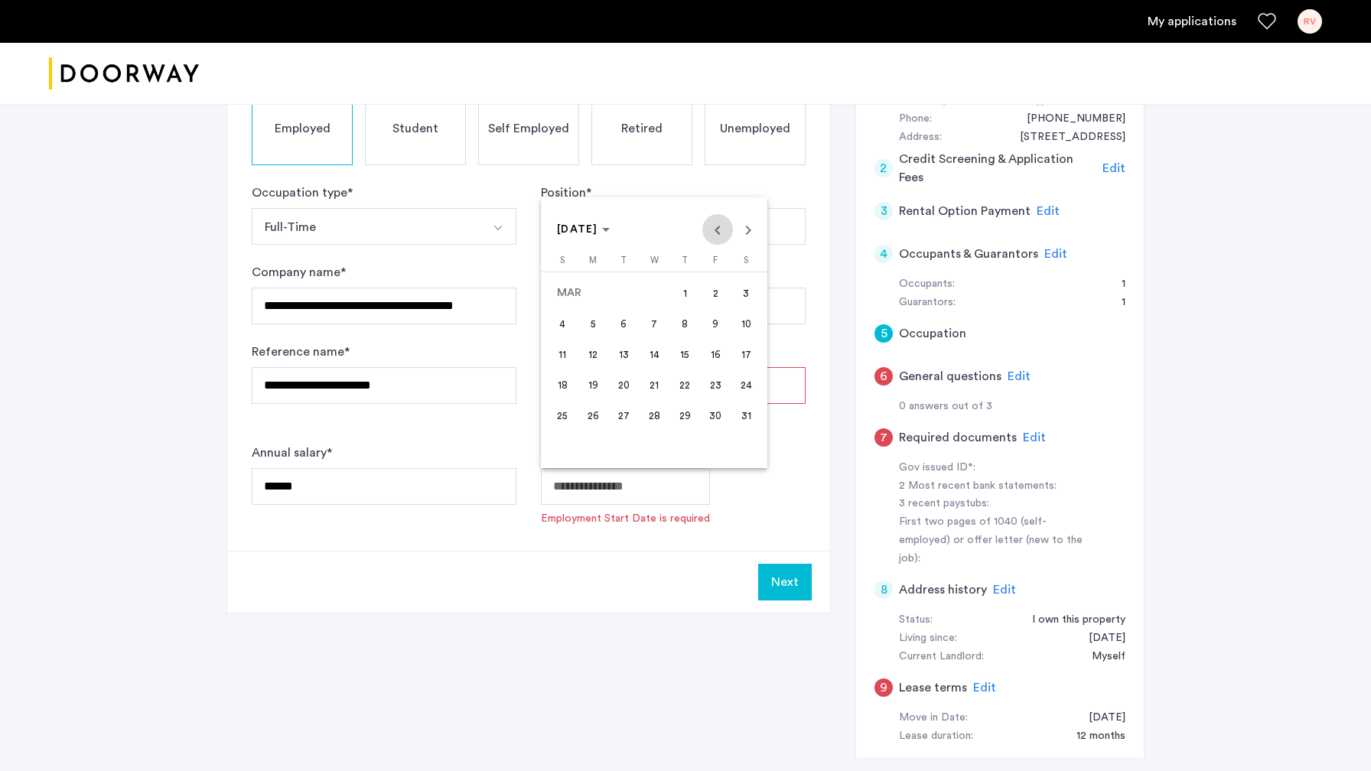
click at [720, 237] on span "Previous month" at bounding box center [717, 229] width 31 height 31
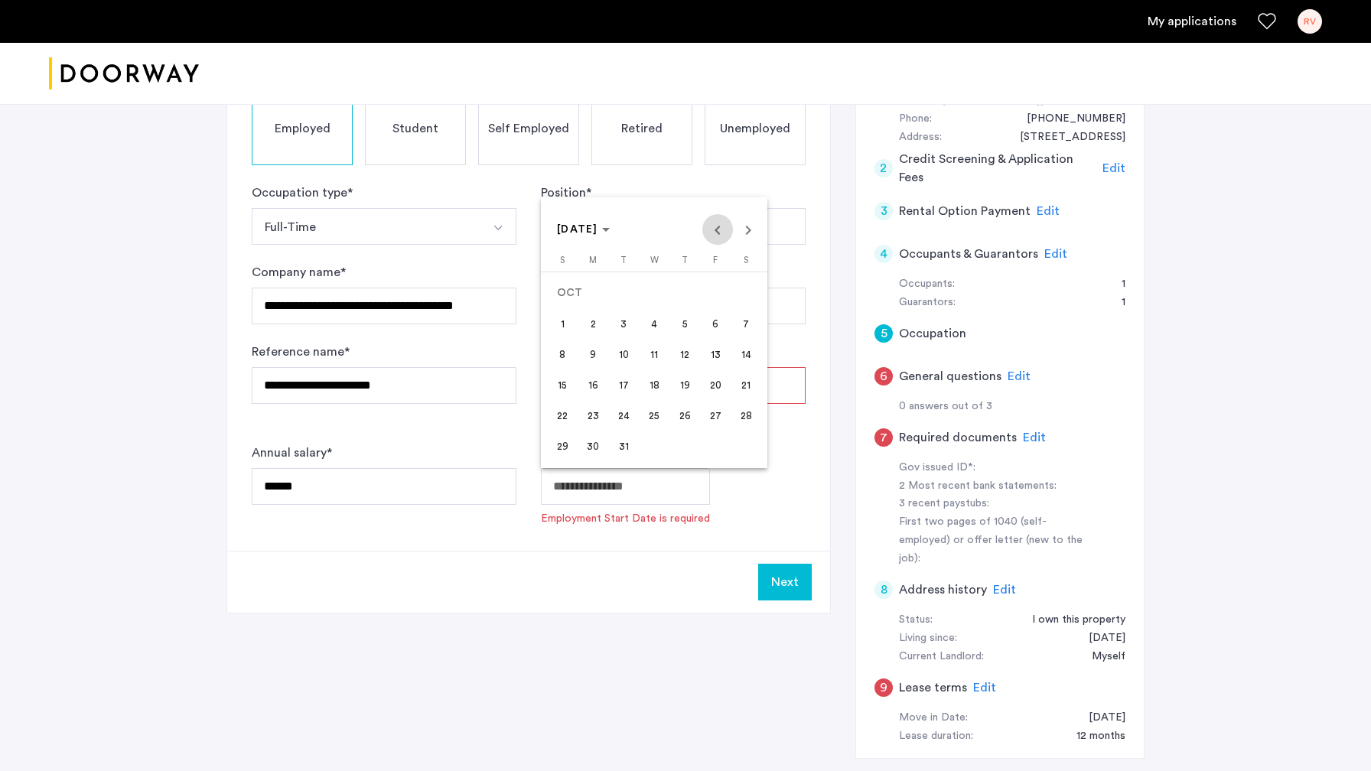
click at [720, 237] on span "Previous month" at bounding box center [717, 229] width 31 height 31
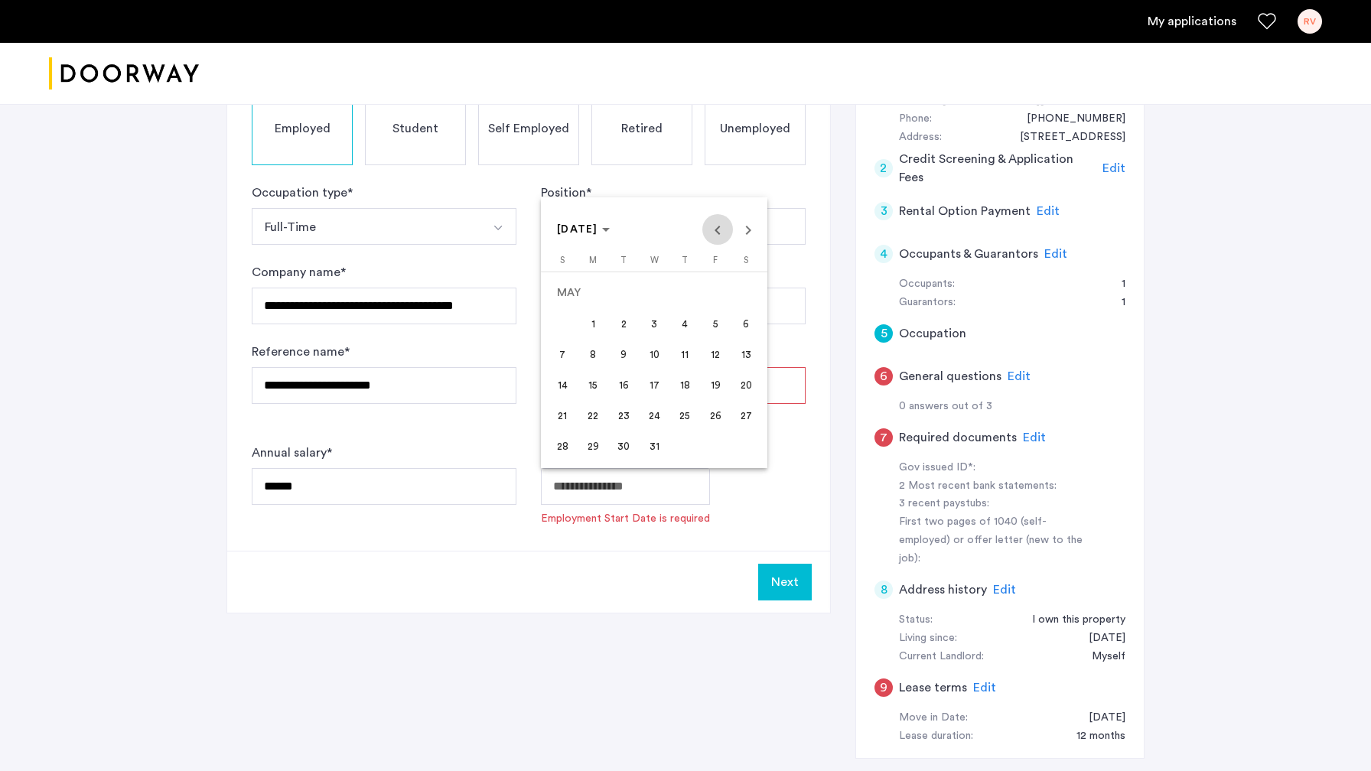
click at [720, 237] on span "Previous month" at bounding box center [717, 229] width 31 height 31
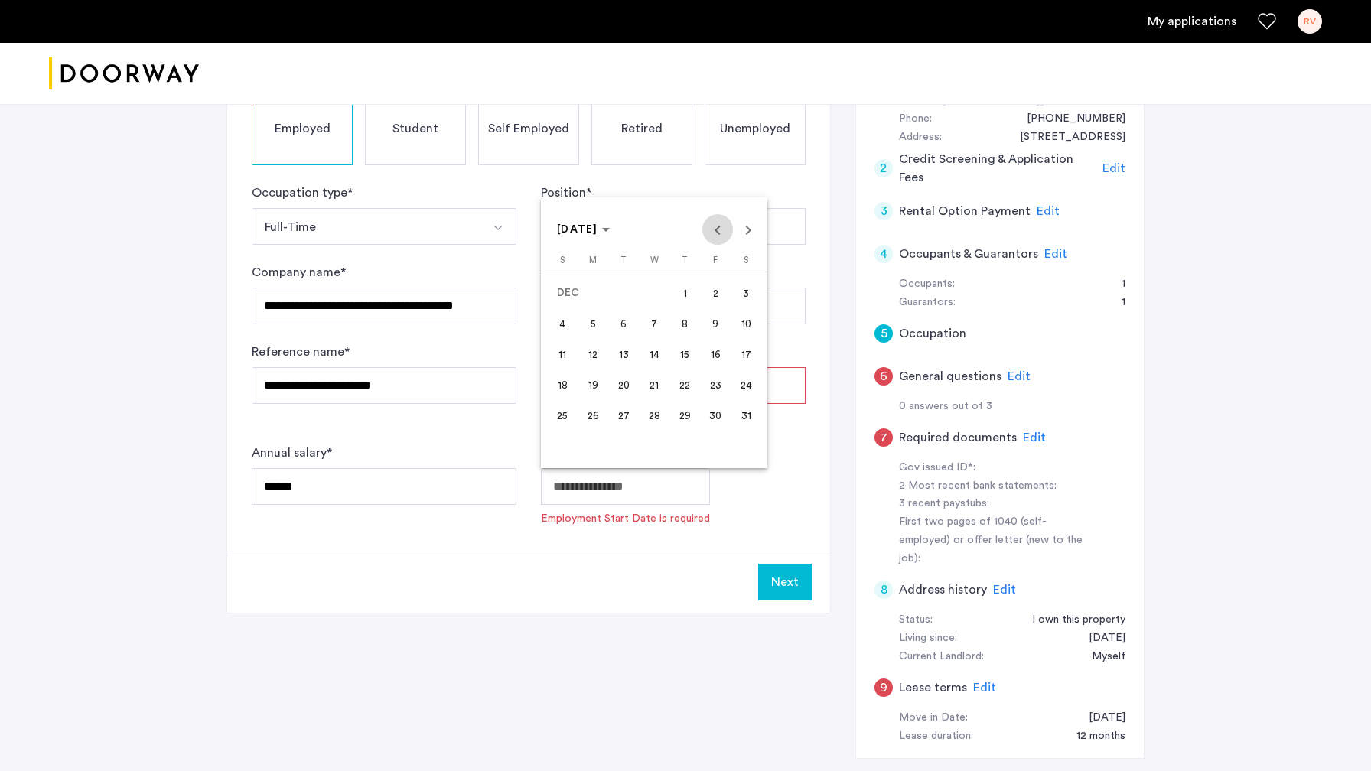
click at [720, 237] on span "Previous month" at bounding box center [717, 229] width 31 height 31
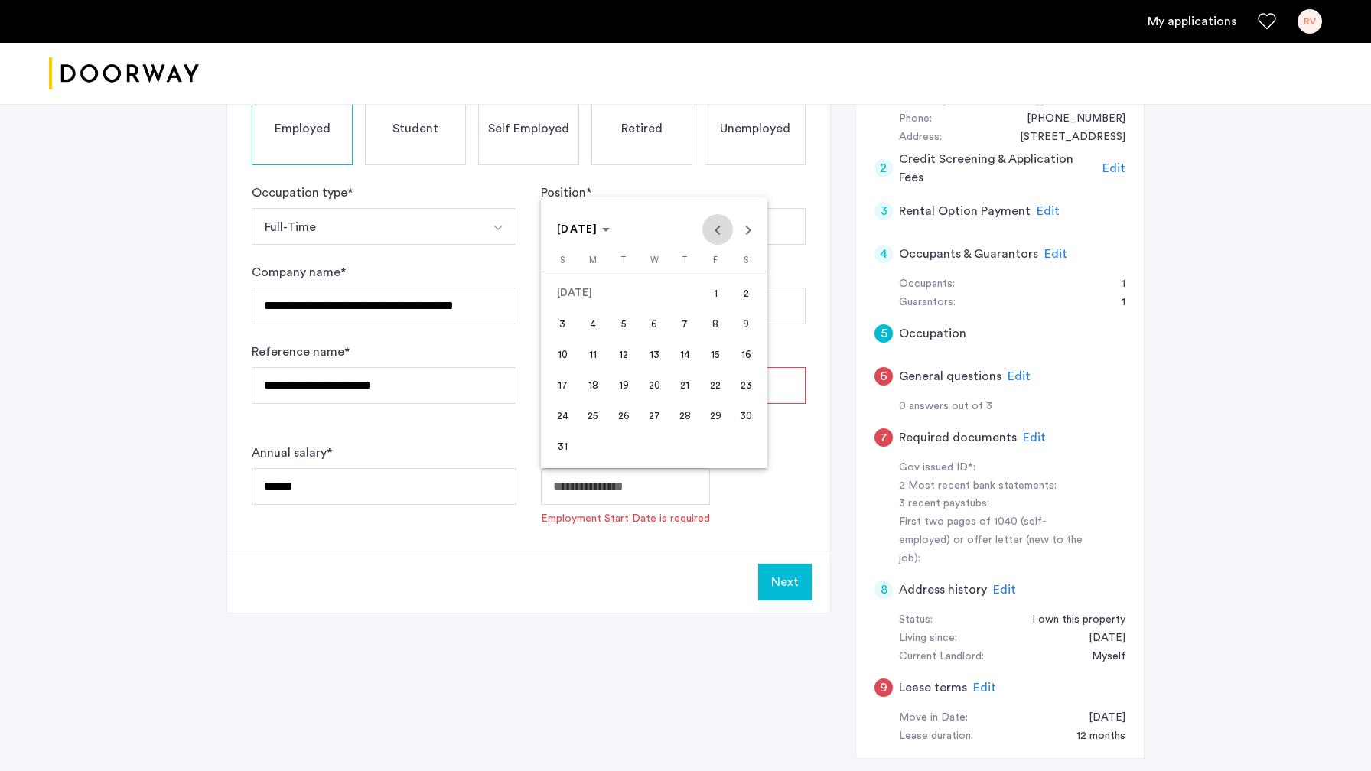
click at [720, 237] on span "Previous month" at bounding box center [717, 229] width 31 height 31
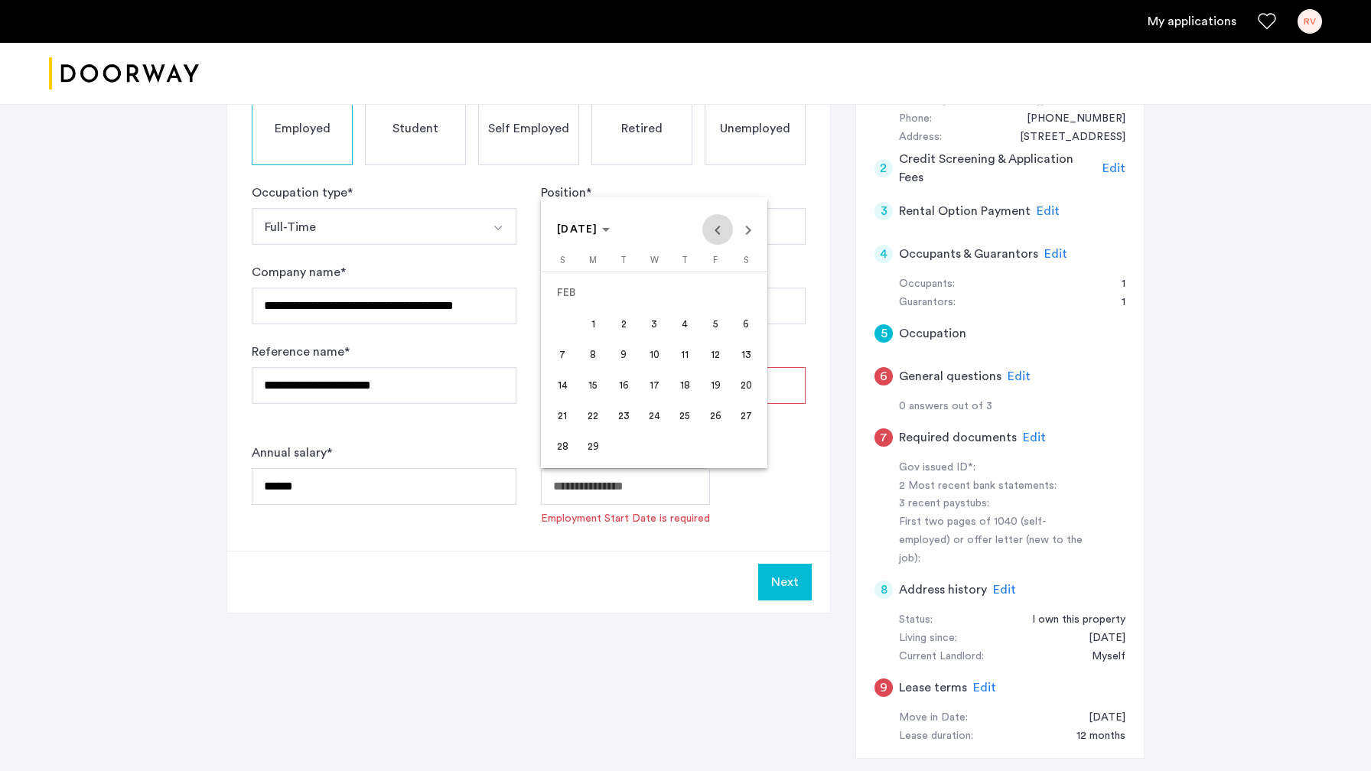
click at [720, 237] on span "Previous month" at bounding box center [717, 229] width 31 height 31
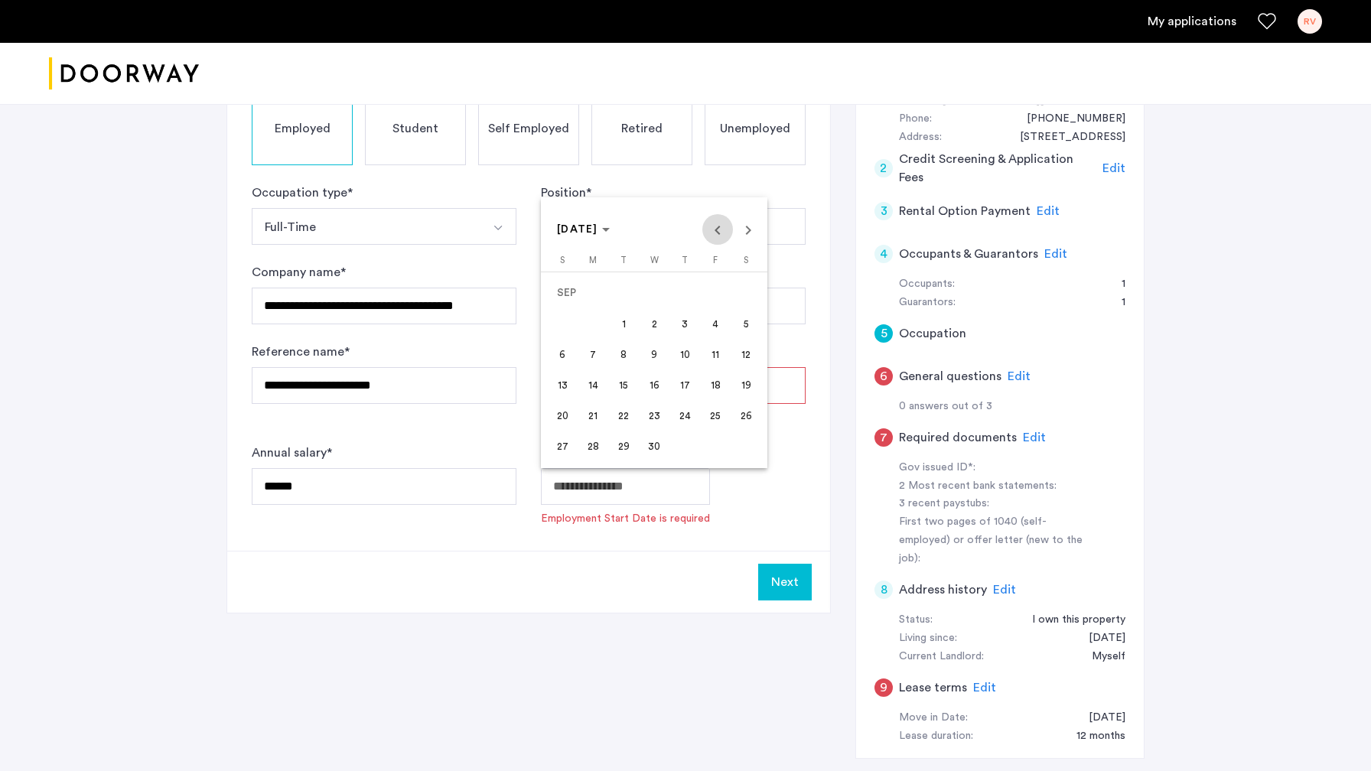
click at [720, 237] on span "Previous month" at bounding box center [717, 229] width 31 height 31
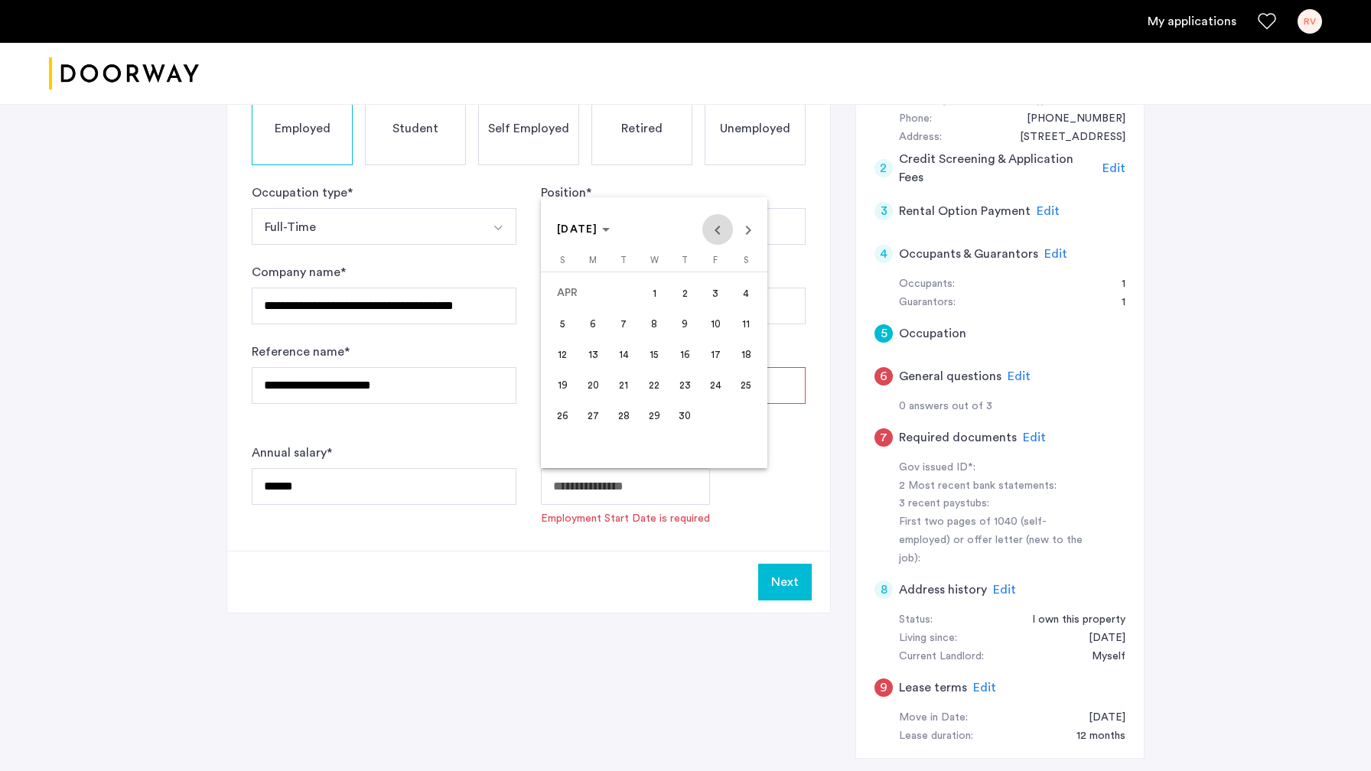
click at [720, 237] on span "Previous month" at bounding box center [717, 229] width 31 height 31
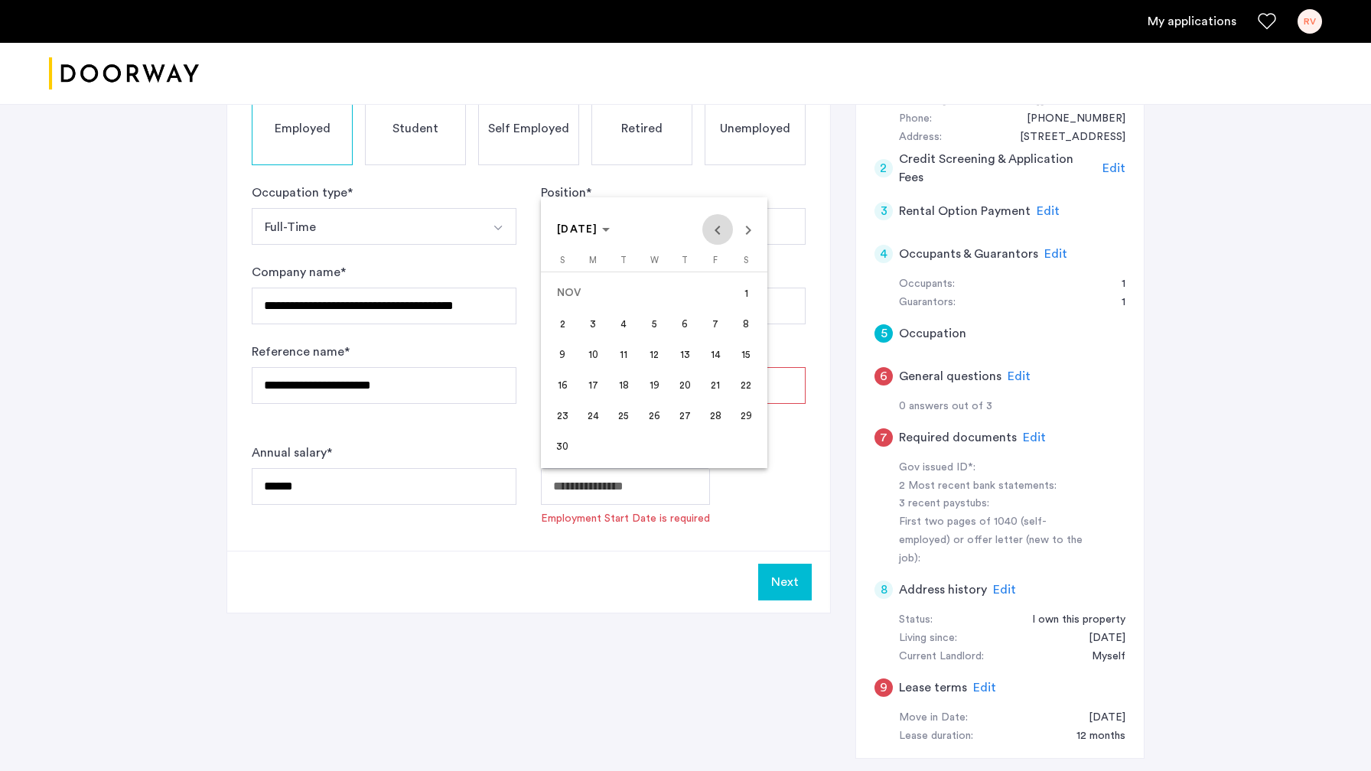
click at [720, 237] on span "Previous month" at bounding box center [717, 229] width 31 height 31
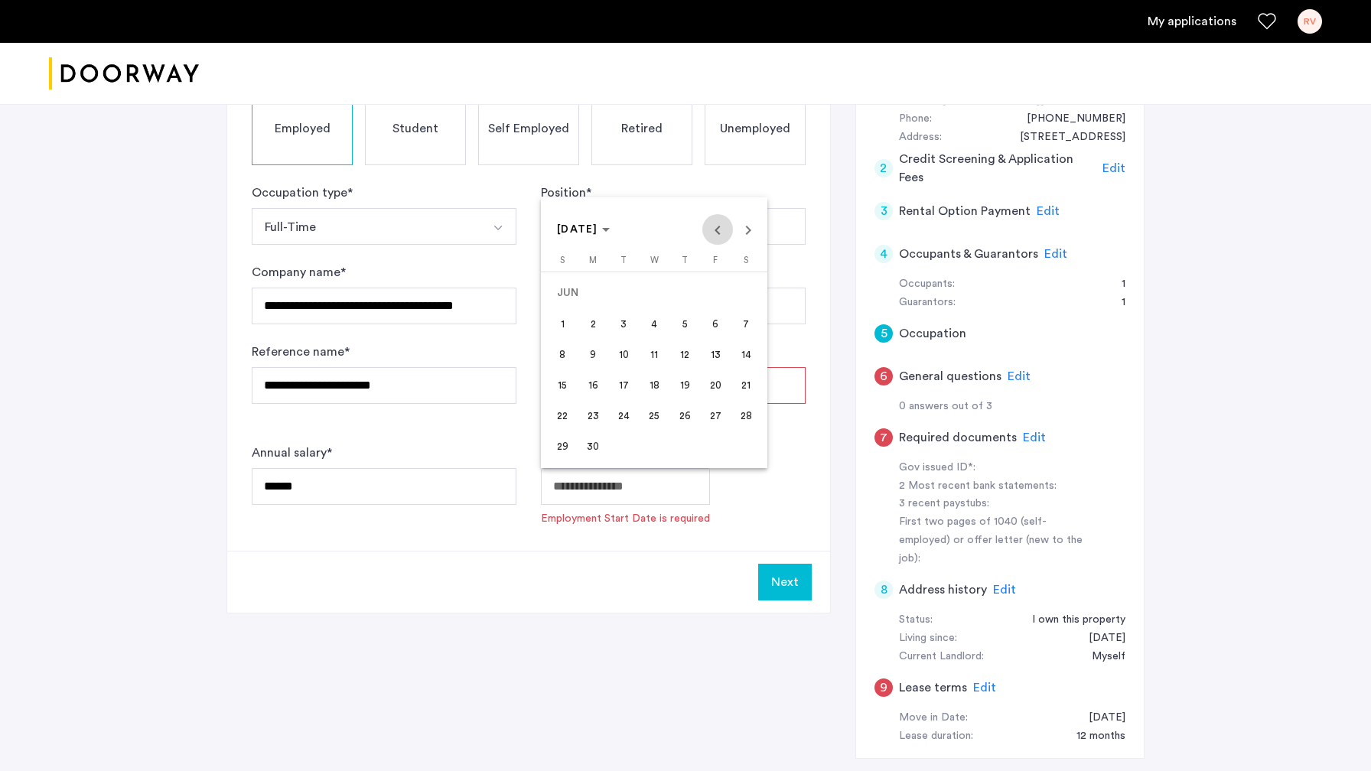
click at [720, 237] on span "Previous month" at bounding box center [717, 229] width 31 height 31
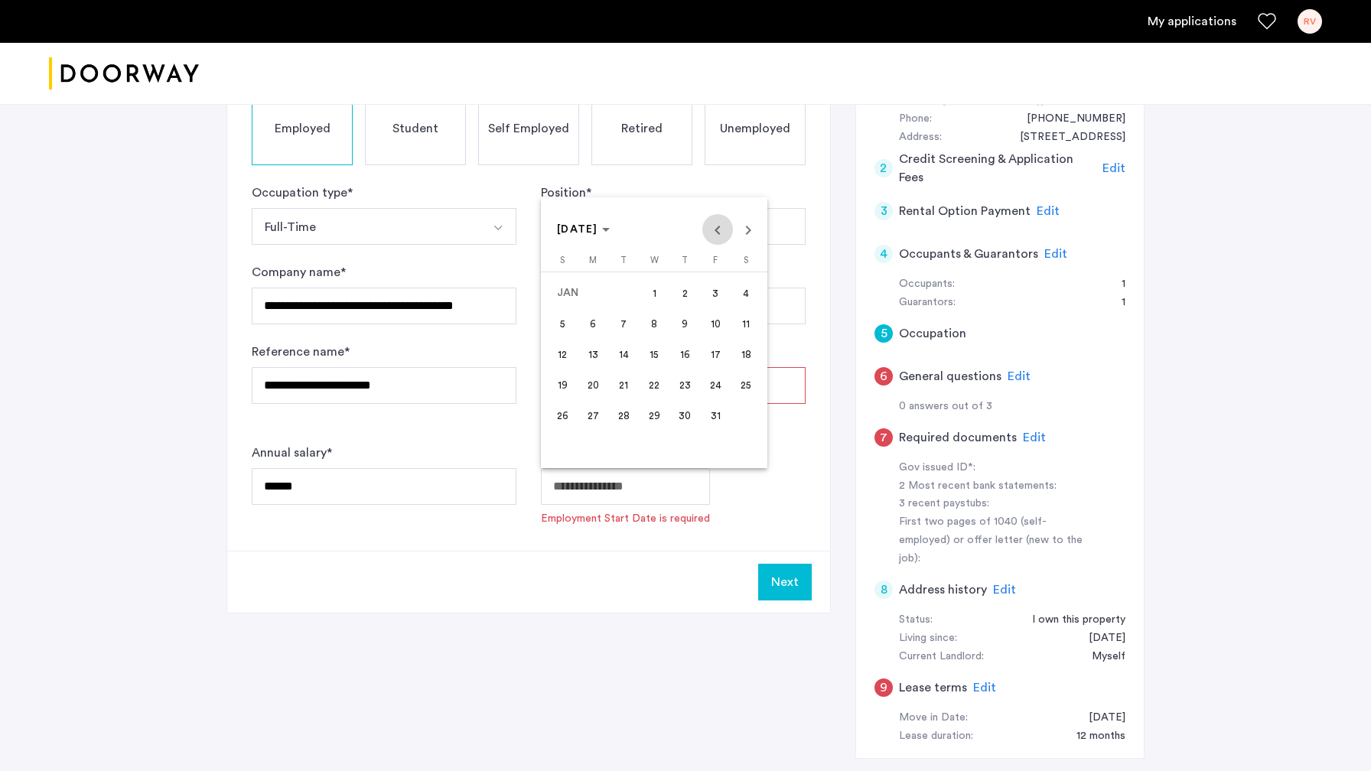
click at [720, 237] on span "Previous month" at bounding box center [717, 229] width 31 height 31
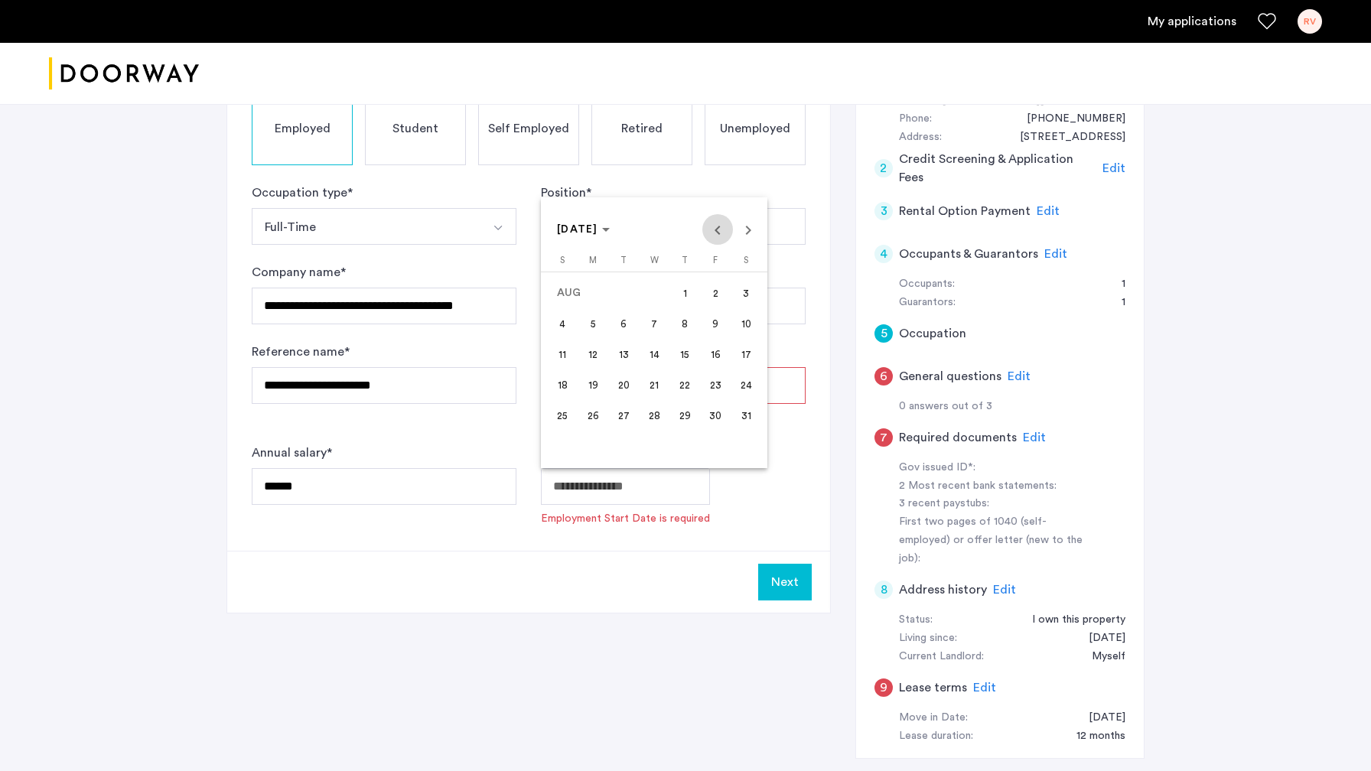
click at [720, 237] on span "Previous month" at bounding box center [717, 229] width 31 height 31
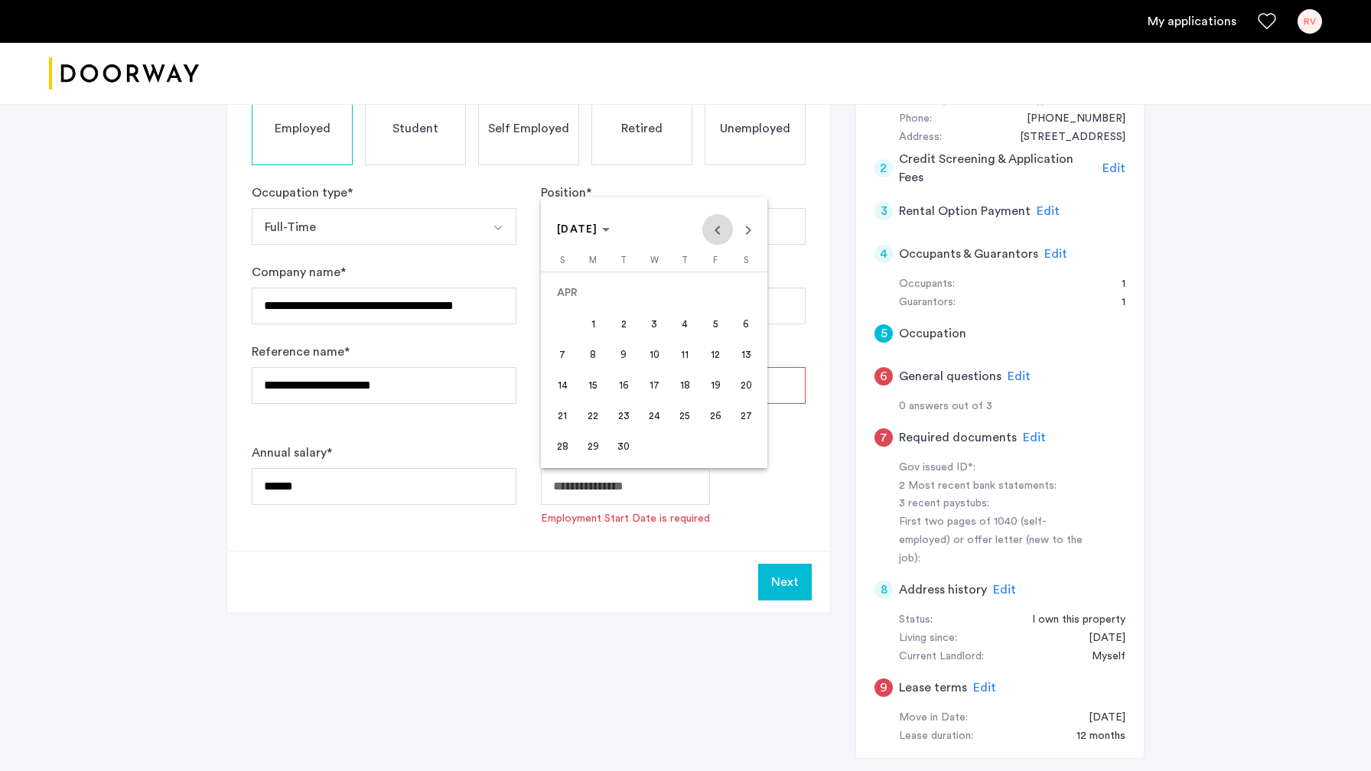
click at [720, 237] on span "Previous month" at bounding box center [717, 229] width 31 height 31
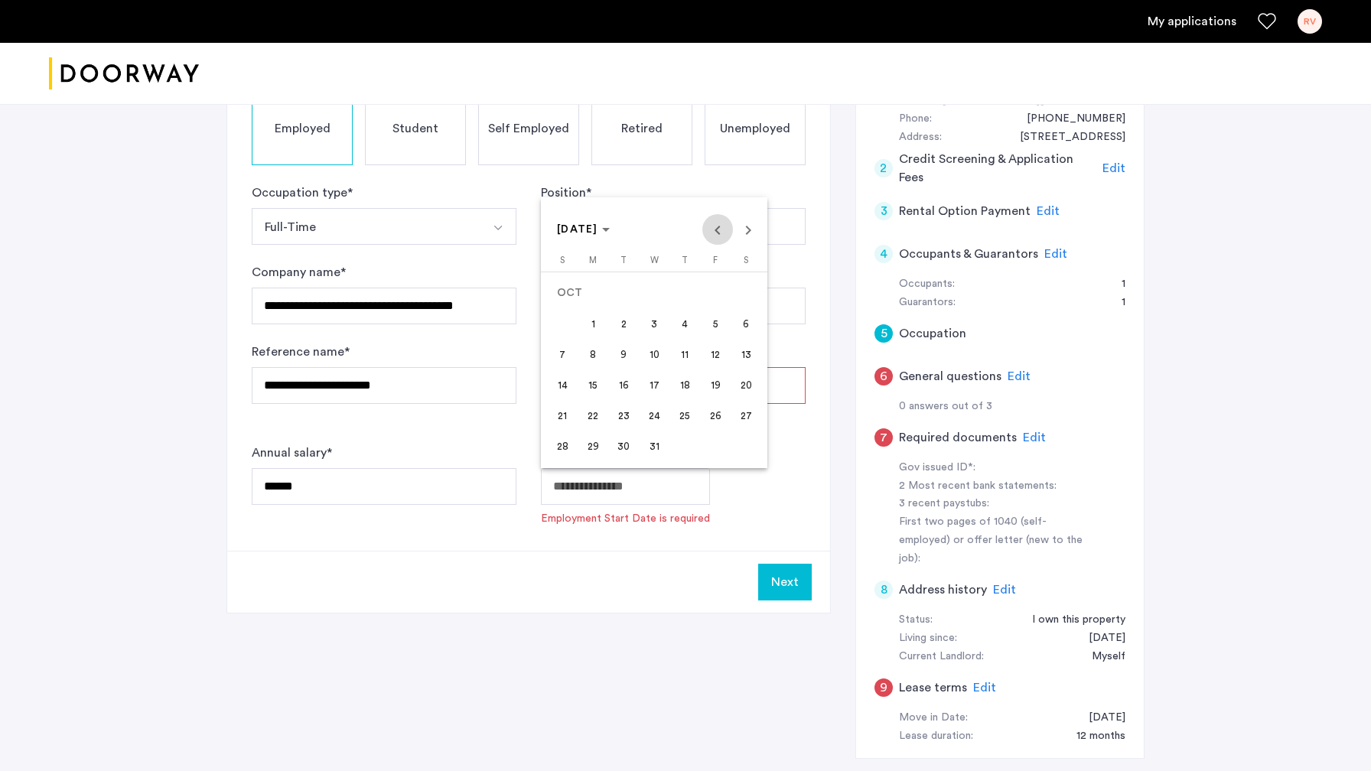
click at [720, 237] on span "Previous month" at bounding box center [717, 229] width 31 height 31
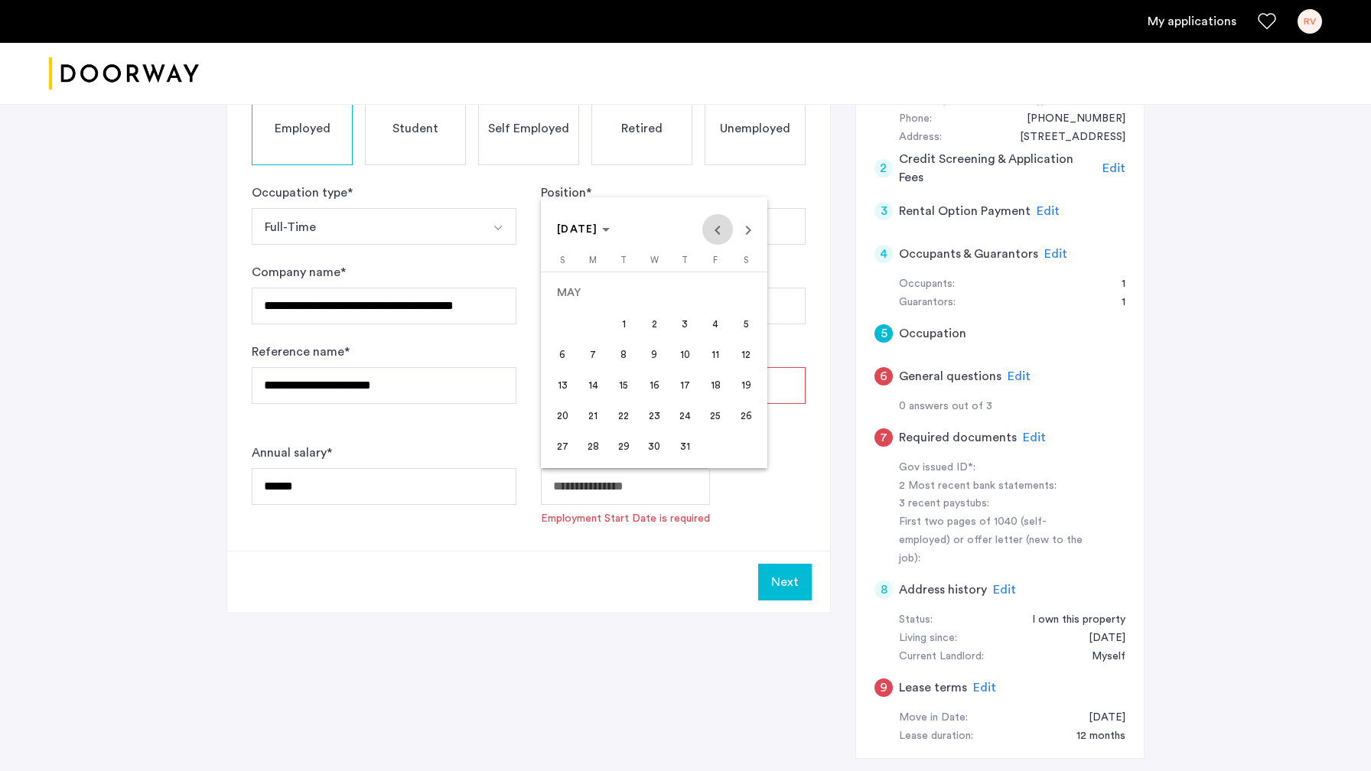
click at [720, 237] on span "Previous month" at bounding box center [717, 229] width 31 height 31
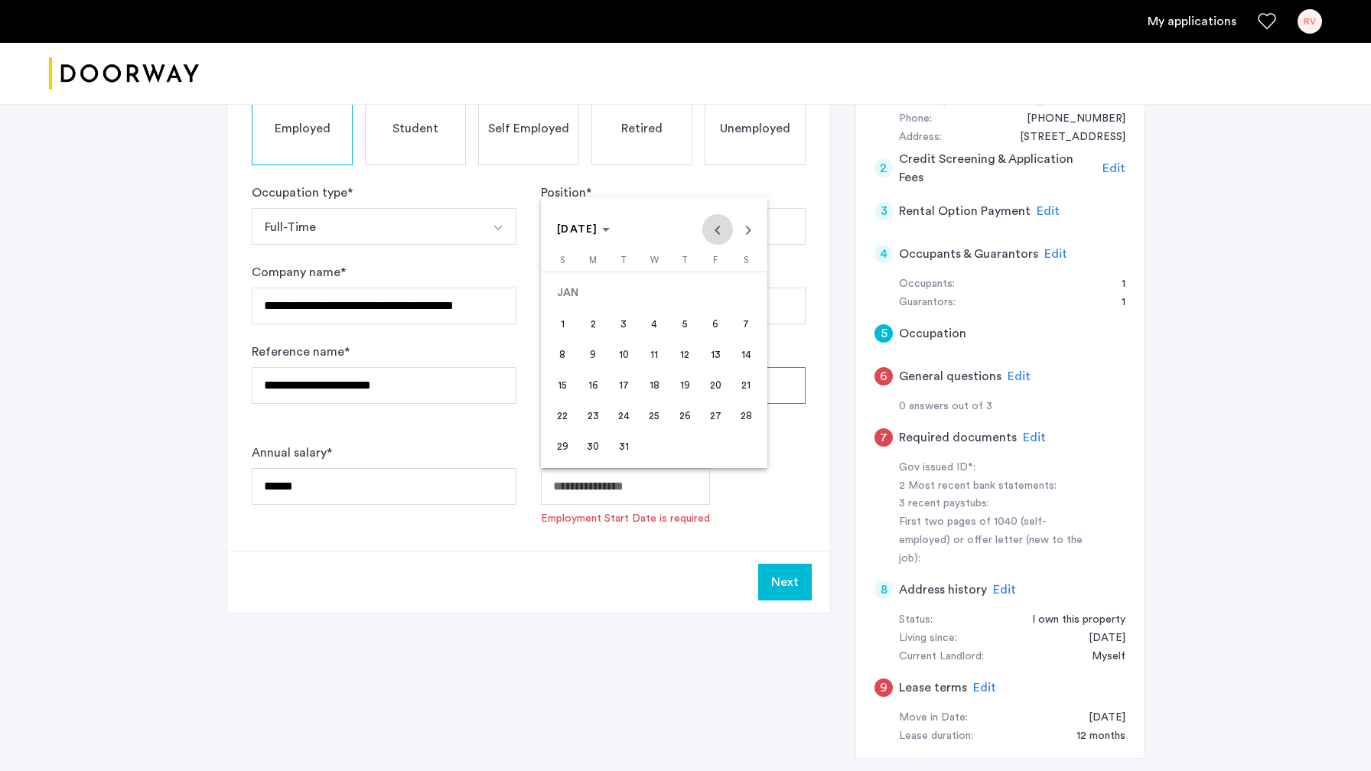
click at [720, 237] on span "Previous month" at bounding box center [717, 229] width 31 height 31
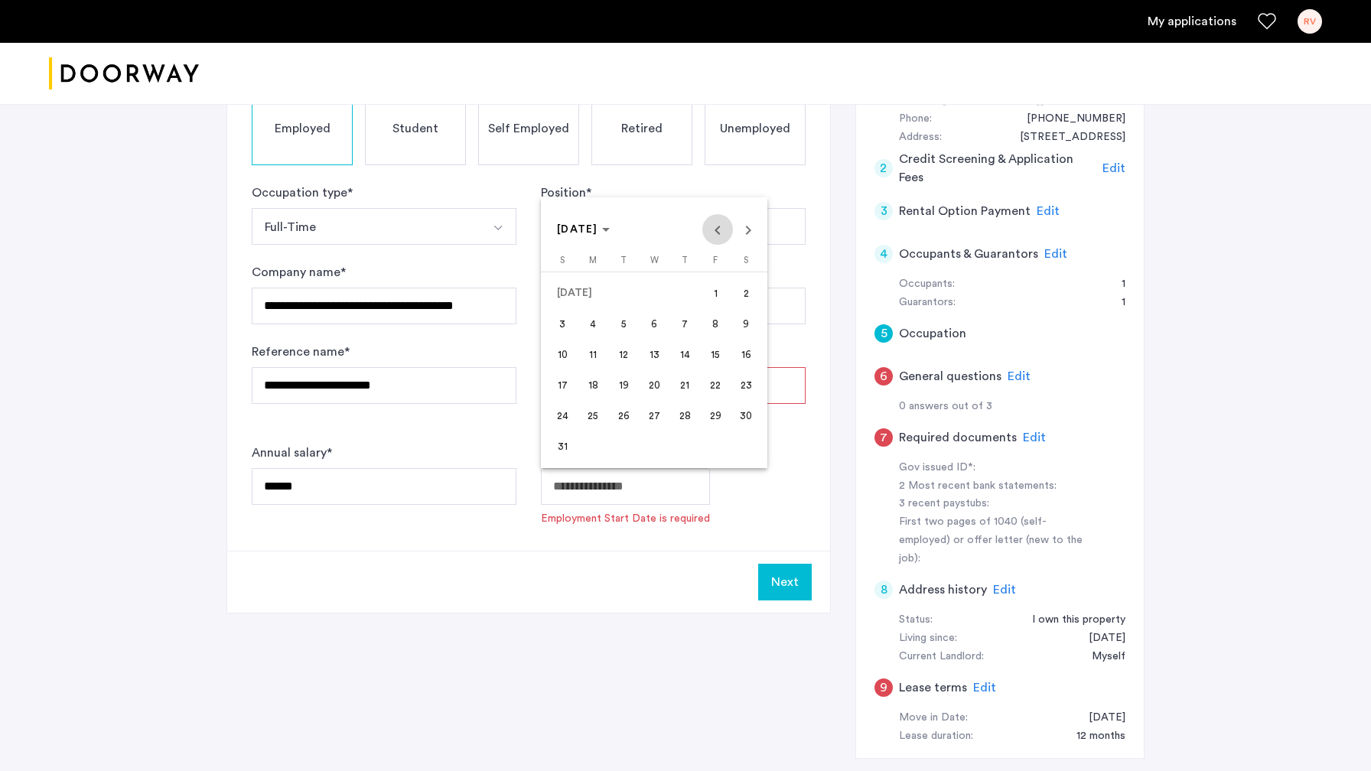
click at [720, 237] on span "Previous month" at bounding box center [717, 229] width 31 height 31
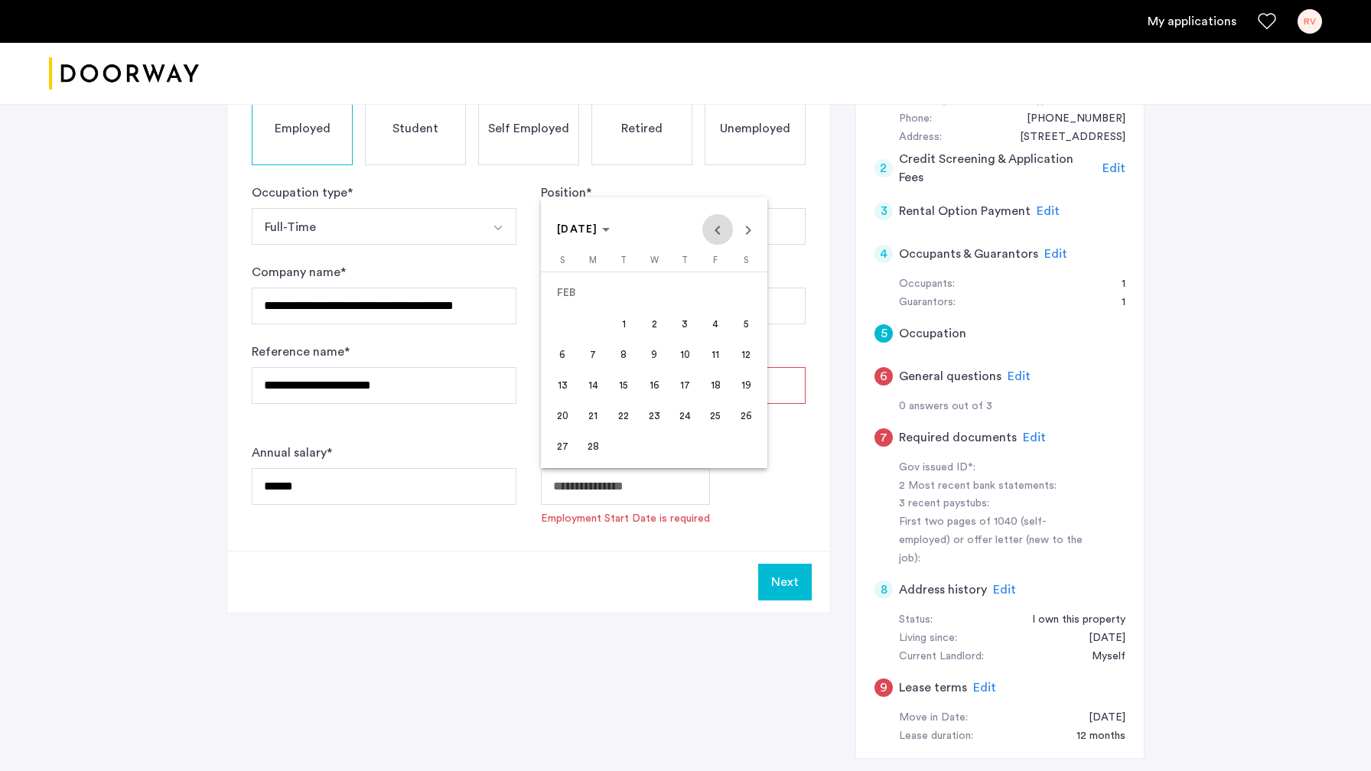
click at [720, 237] on span "Previous month" at bounding box center [717, 229] width 31 height 31
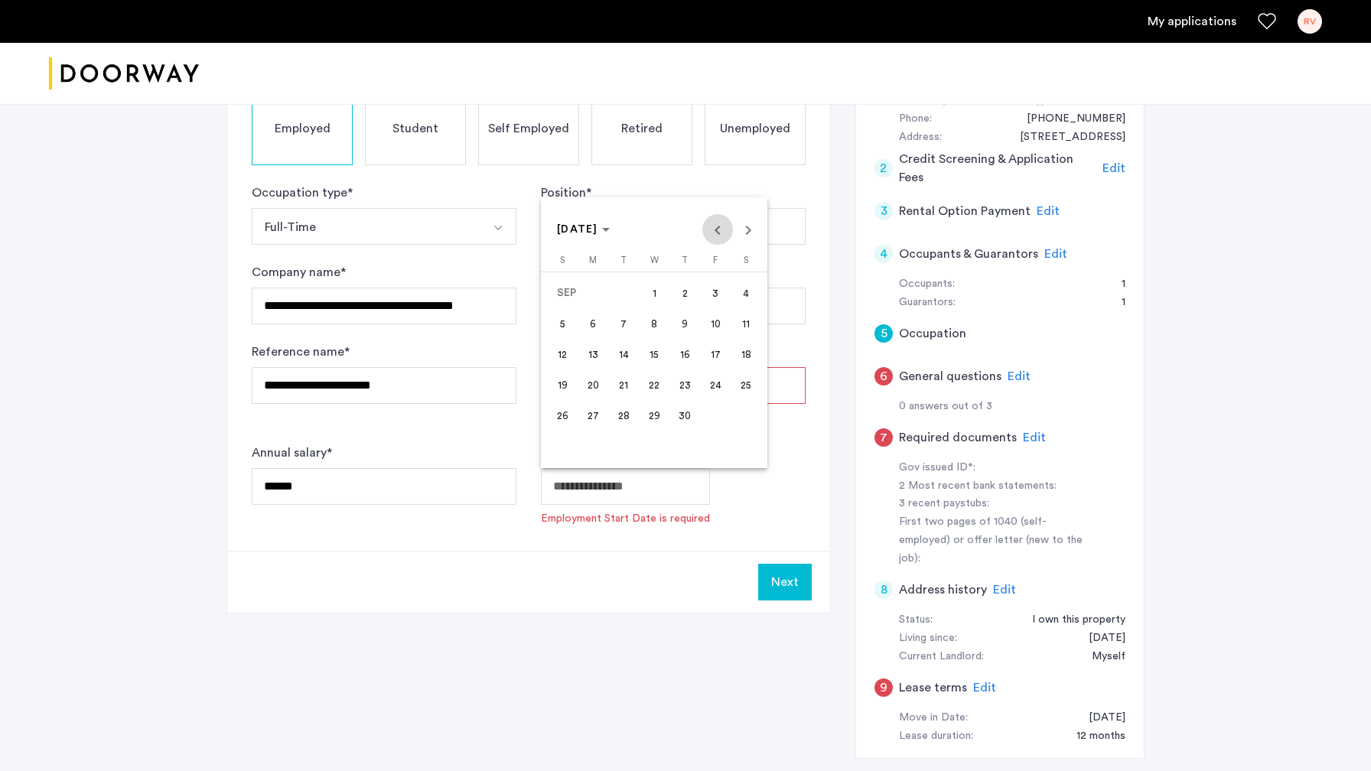
click at [720, 237] on span "Previous month" at bounding box center [717, 229] width 31 height 31
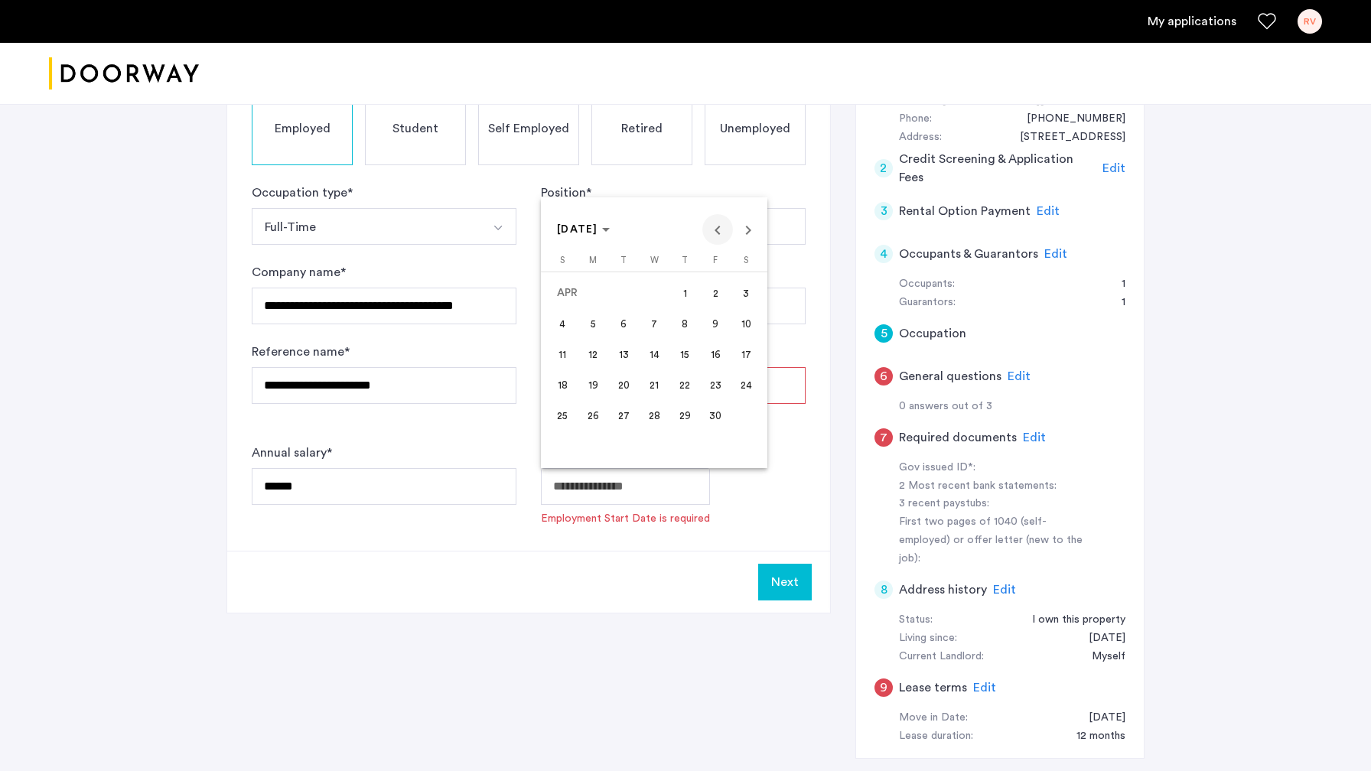
click at [720, 237] on span "Previous month" at bounding box center [717, 229] width 31 height 31
click at [718, 291] on span "1" at bounding box center [716, 293] width 28 height 28
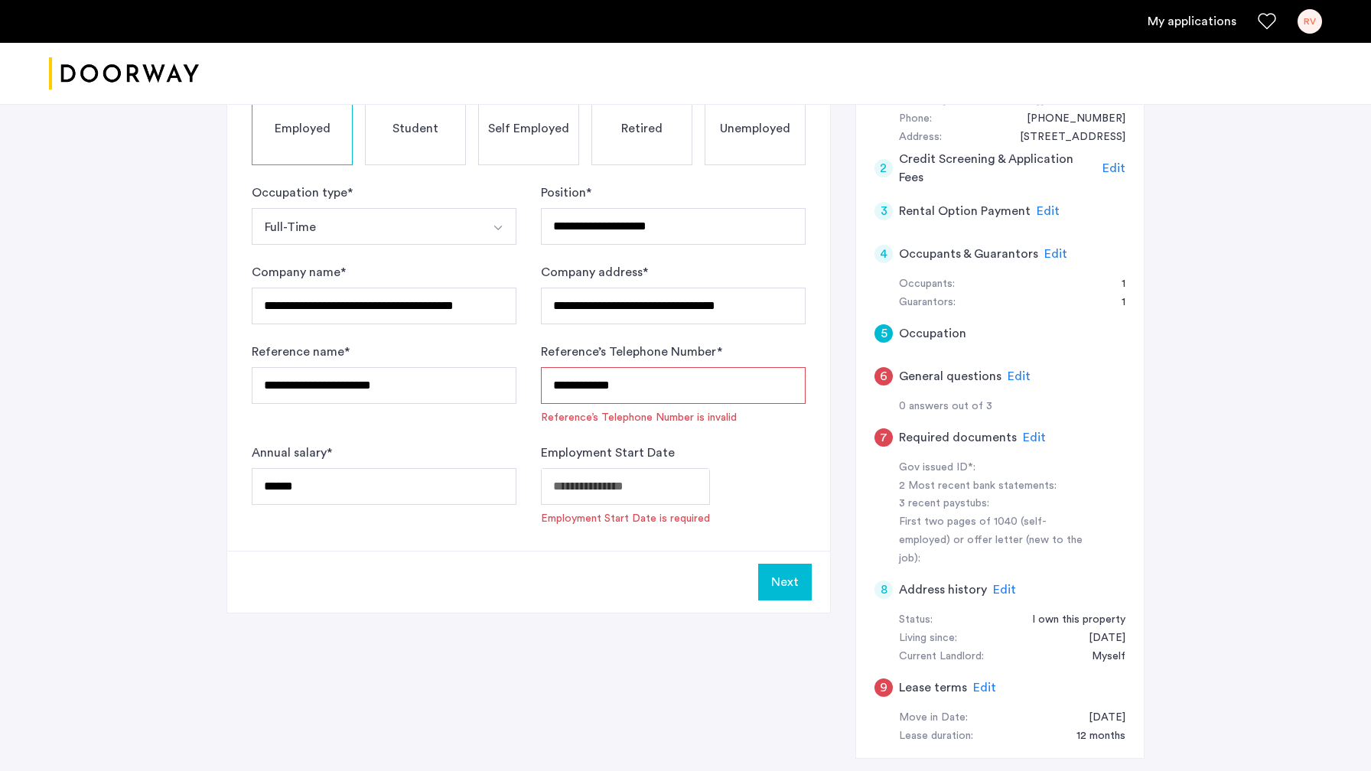
type input "**********"
click at [550, 386] on input "**********" at bounding box center [673, 385] width 265 height 37
click at [608, 397] on input "**********" at bounding box center [673, 385] width 265 height 37
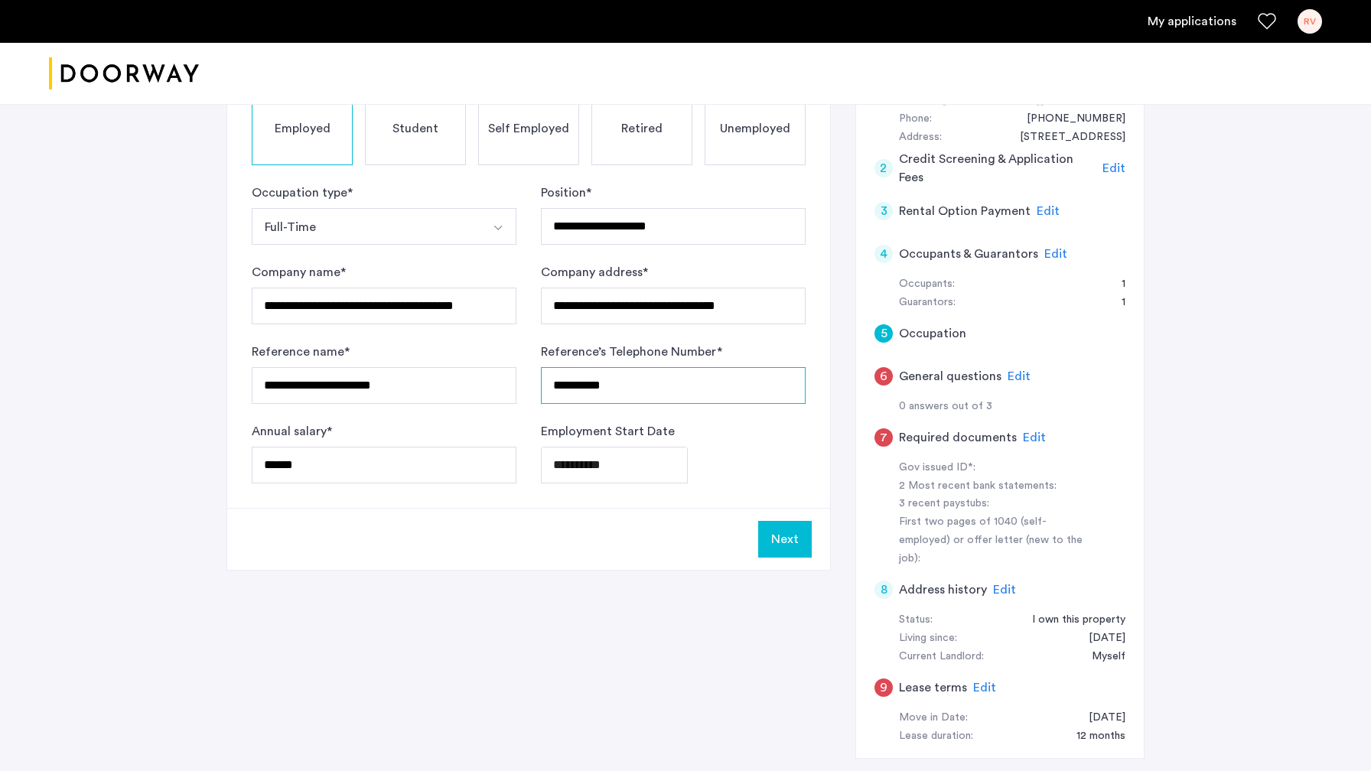
type input "**********"
click at [535, 593] on div "**********" at bounding box center [685, 401] width 918 height 766
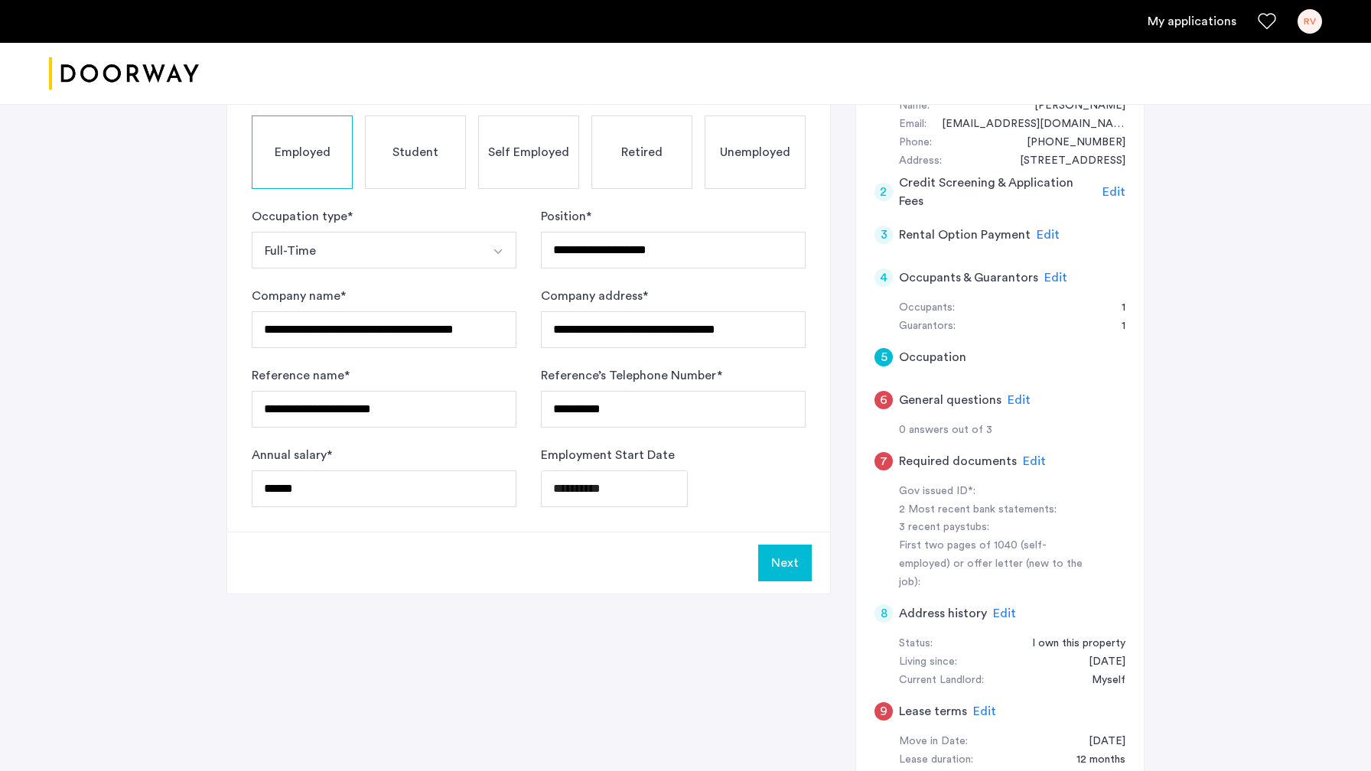
scroll to position [178, 0]
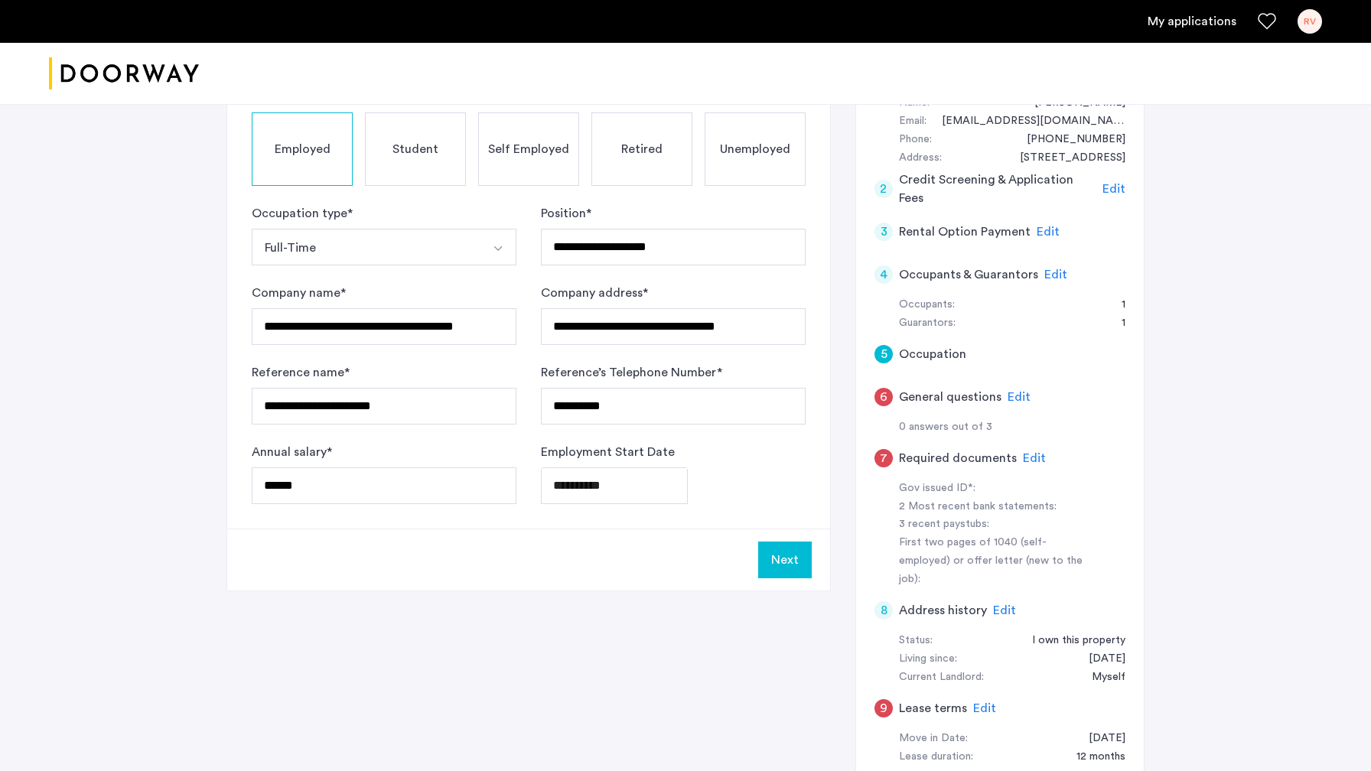
click at [778, 564] on button "Next" at bounding box center [785, 560] width 54 height 37
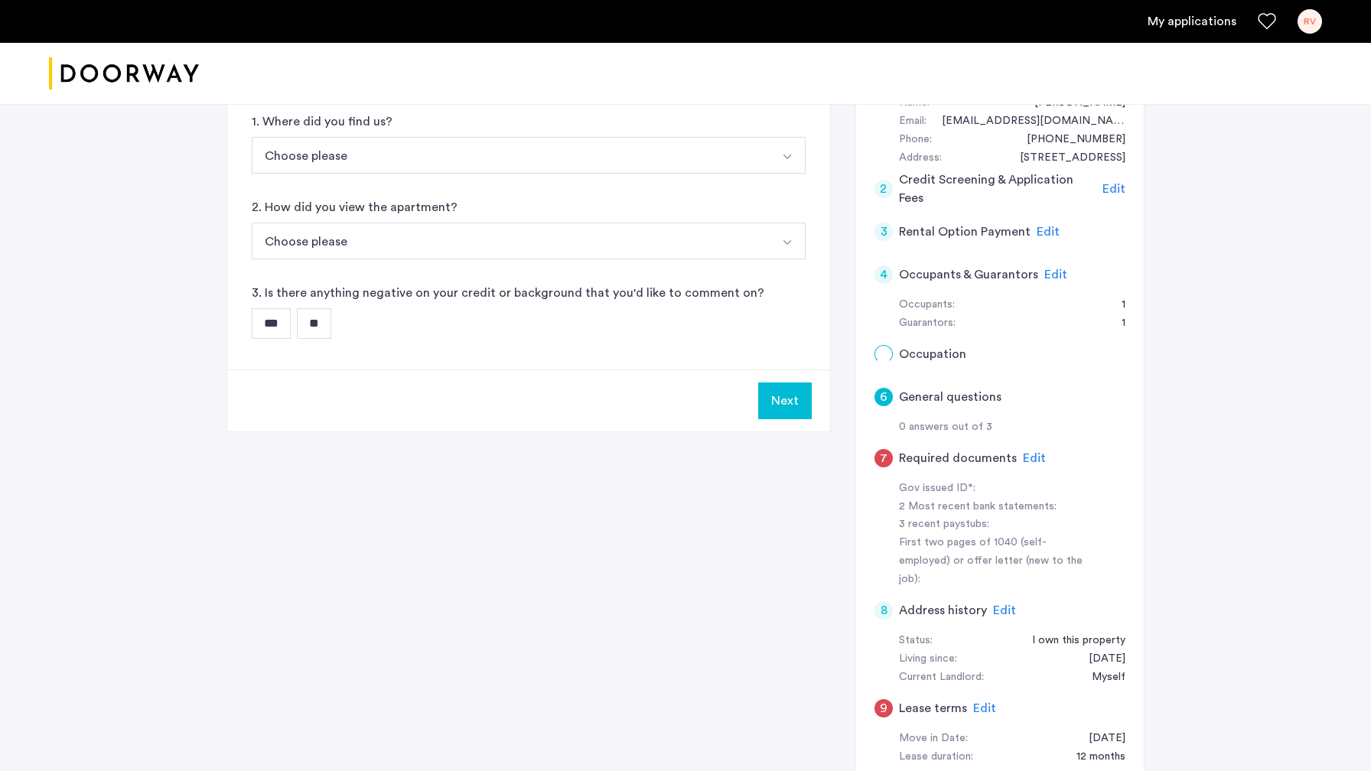
scroll to position [0, 0]
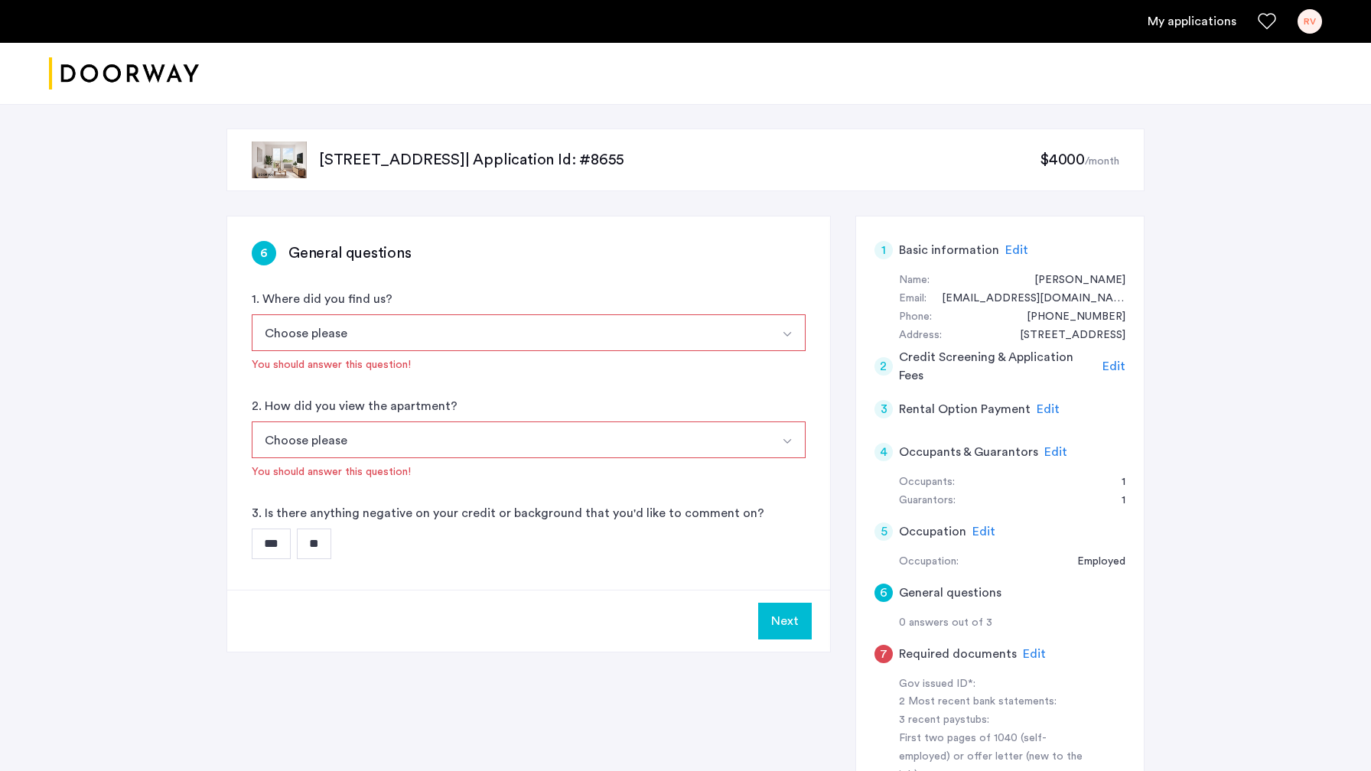
click at [494, 331] on button "Choose please" at bounding box center [511, 332] width 518 height 37
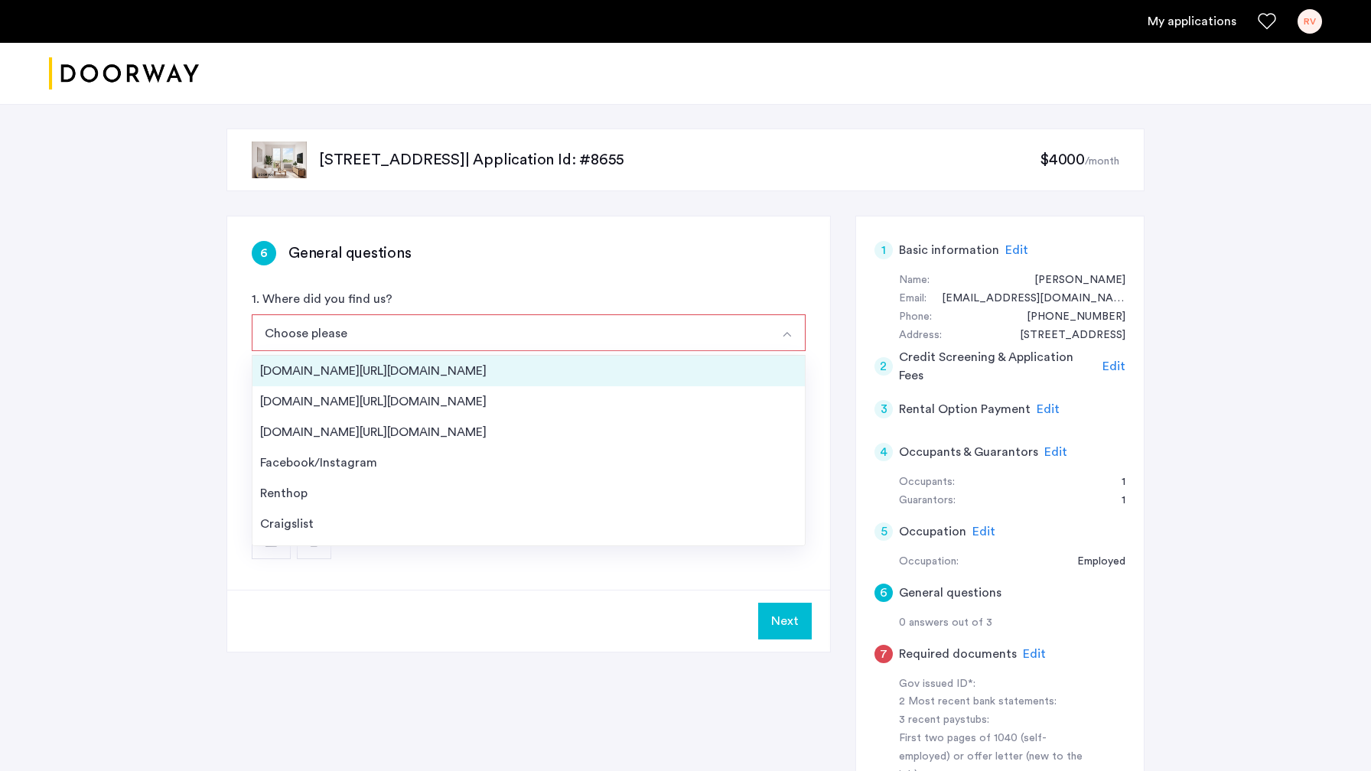
click at [420, 379] on div "[DOMAIN_NAME][URL][DOMAIN_NAME]" at bounding box center [528, 371] width 537 height 18
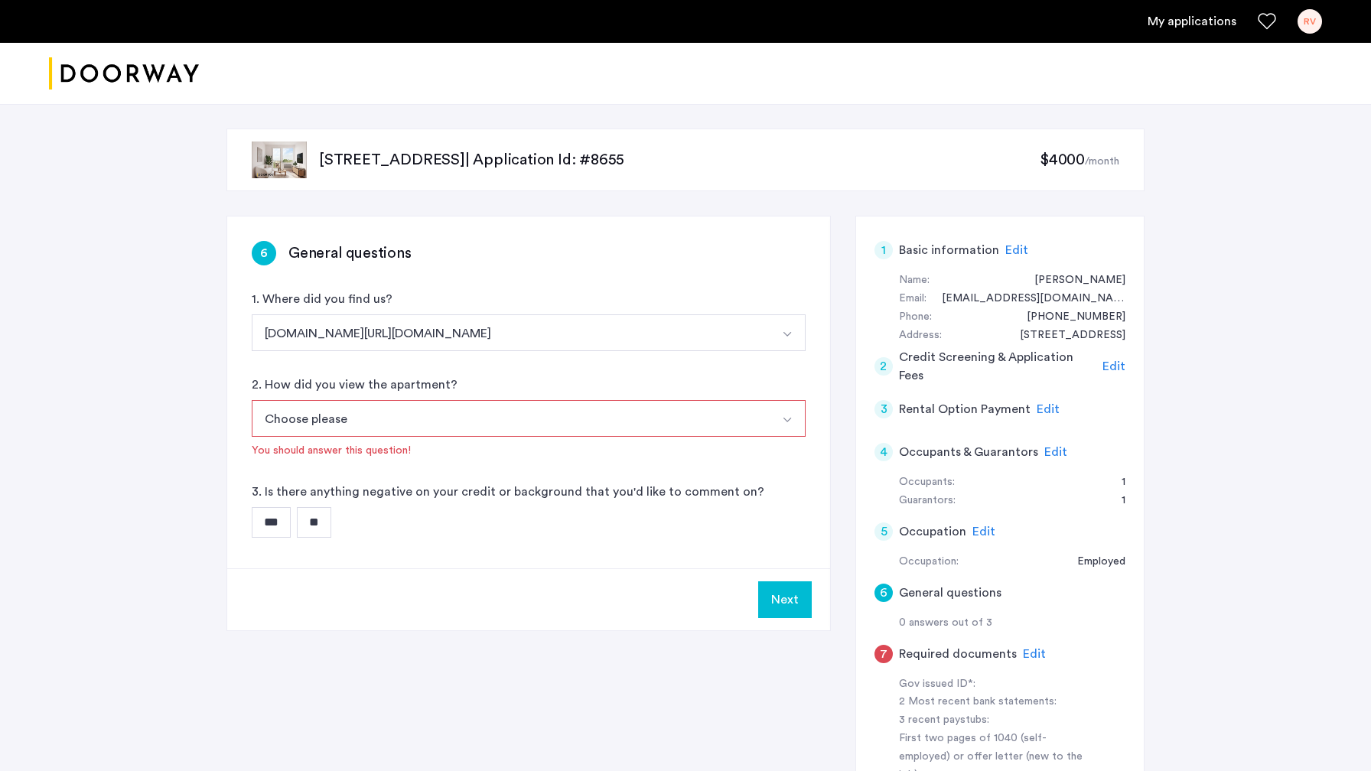
click at [399, 413] on button "Choose please" at bounding box center [511, 418] width 518 height 37
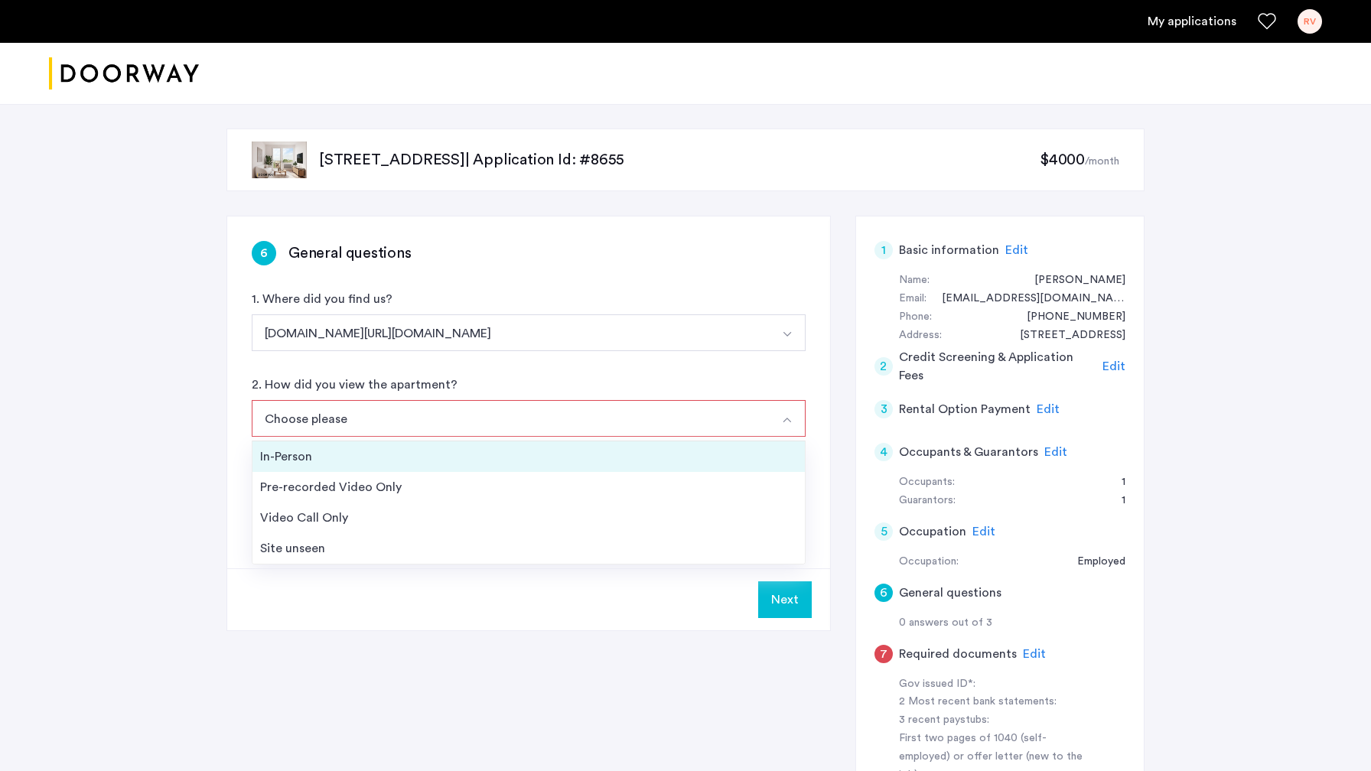
click at [305, 456] on div "In-Person" at bounding box center [528, 457] width 537 height 18
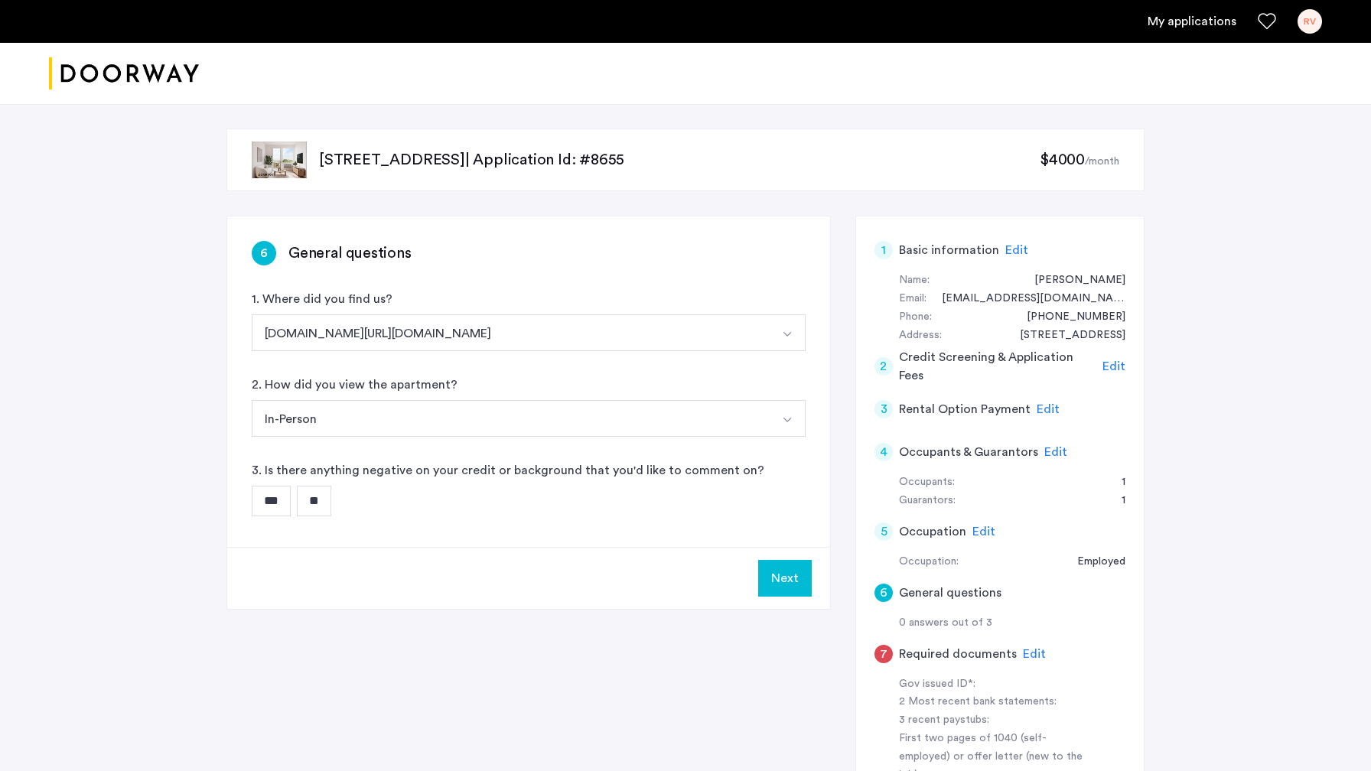
click at [319, 500] on input "**" at bounding box center [314, 501] width 34 height 31
click at [787, 575] on button "Next" at bounding box center [785, 578] width 54 height 37
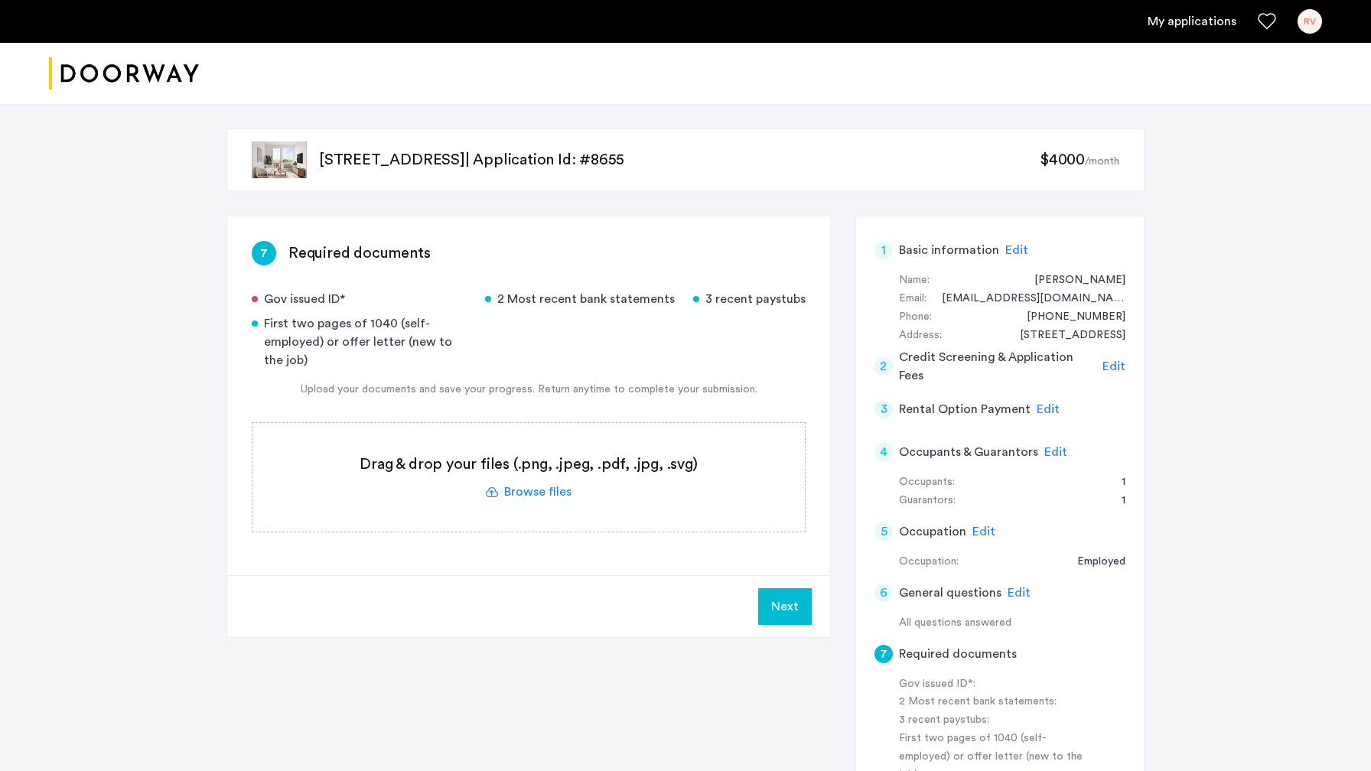
click at [1308, 26] on div "RV" at bounding box center [1310, 21] width 24 height 24
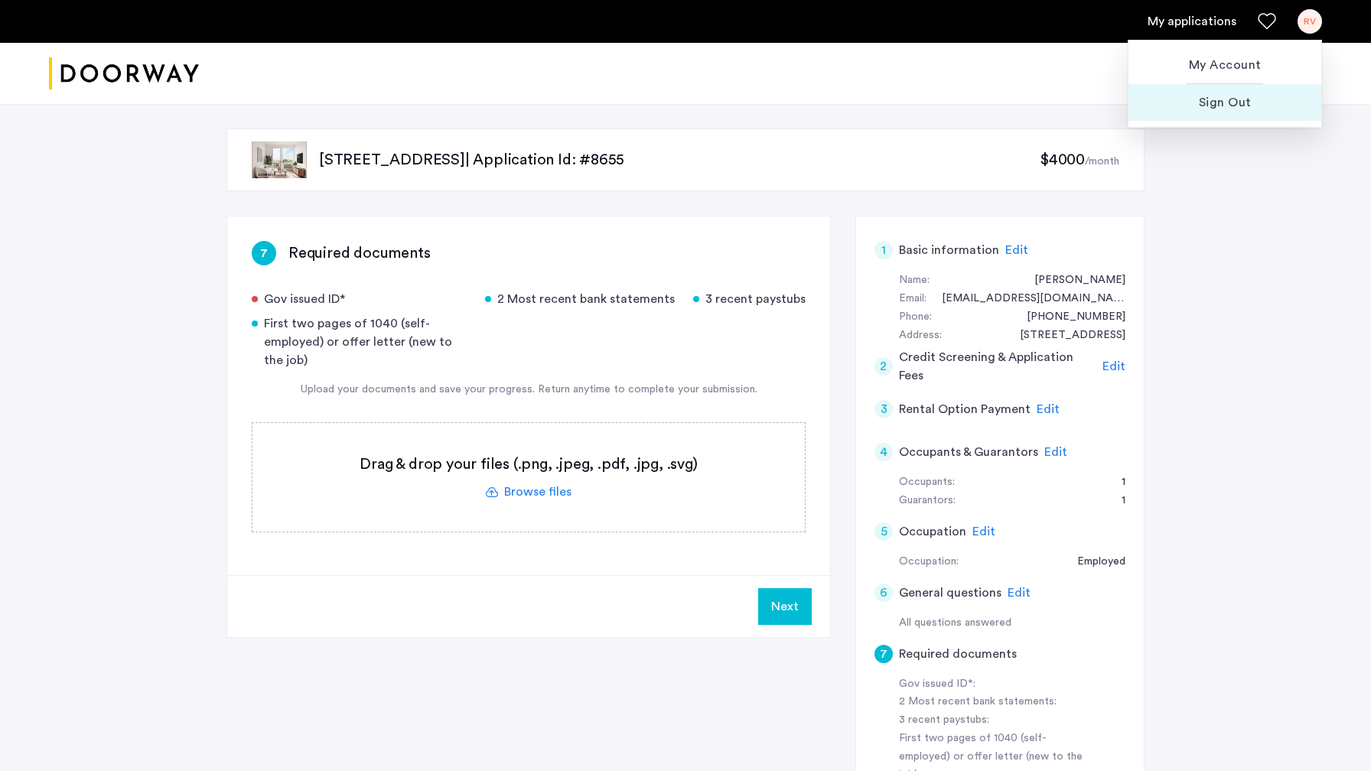
click at [1230, 109] on span "Sign Out" at bounding box center [1225, 102] width 168 height 18
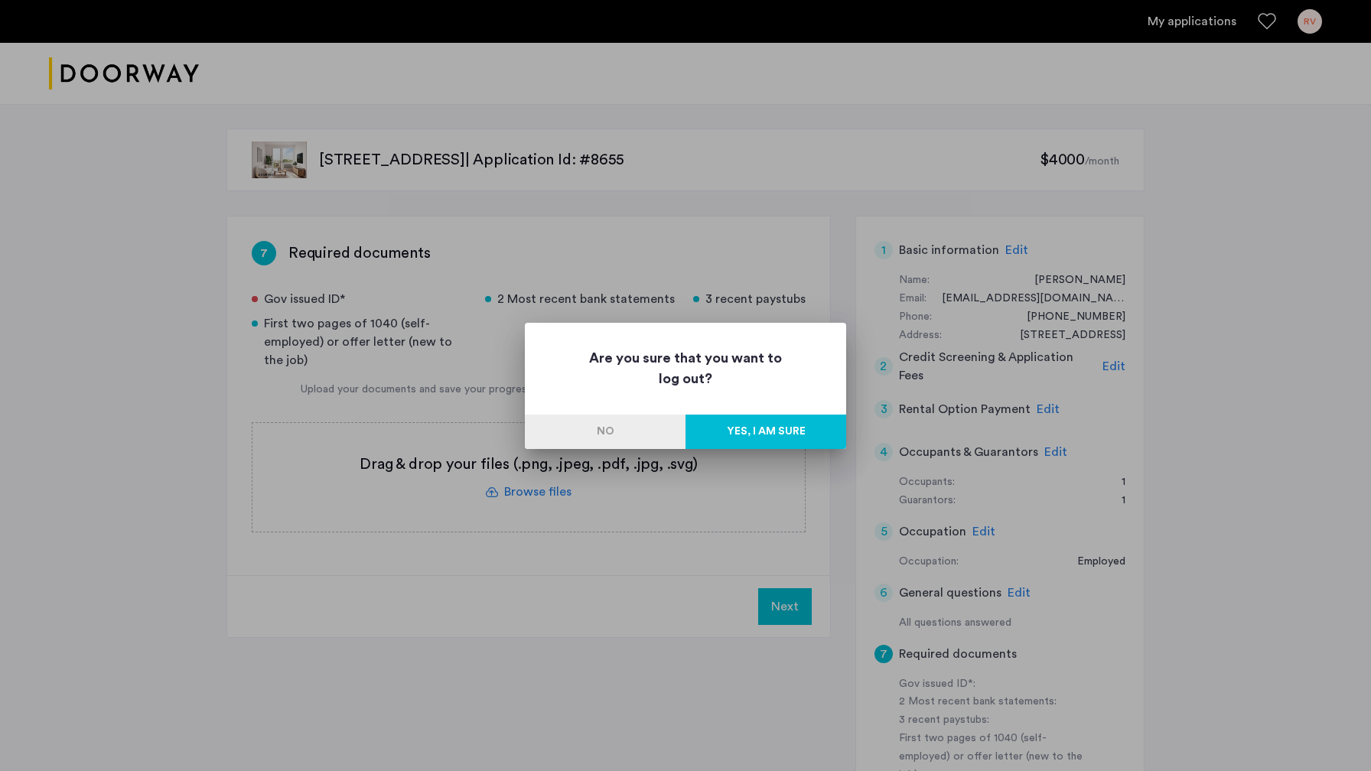
click at [748, 440] on button "Yes, I am sure" at bounding box center [766, 432] width 161 height 34
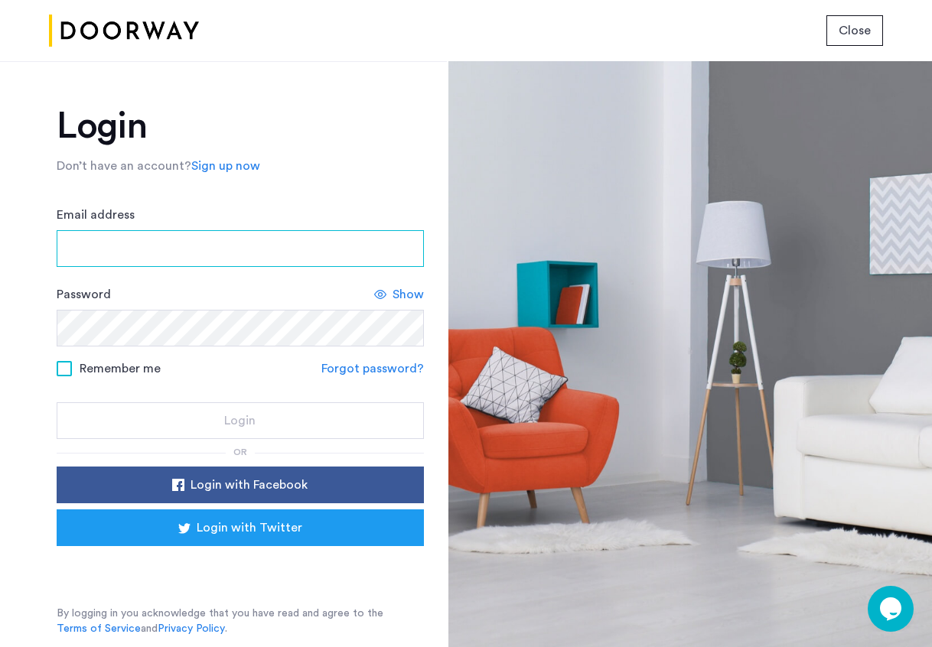
click at [127, 246] on input "Email address" at bounding box center [240, 248] width 367 height 37
type input "**********"
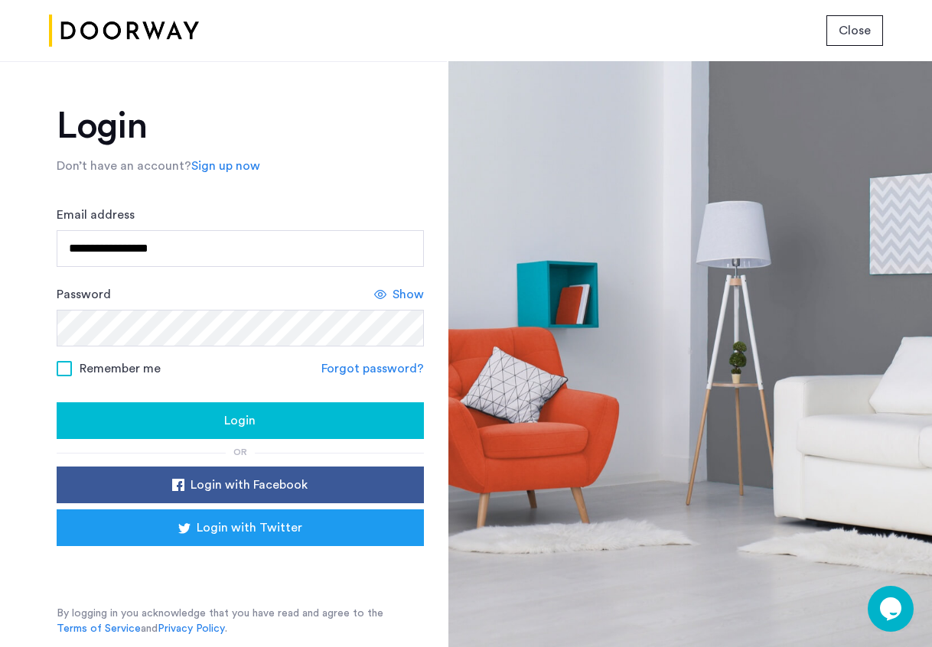
click at [226, 409] on button "Login" at bounding box center [240, 420] width 367 height 37
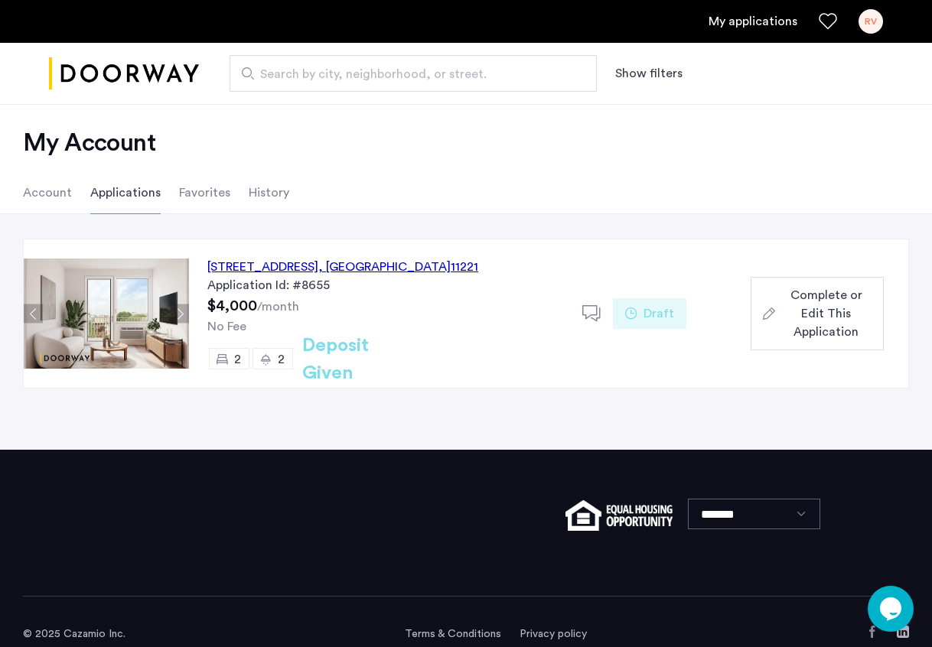
scroll to position [14, 0]
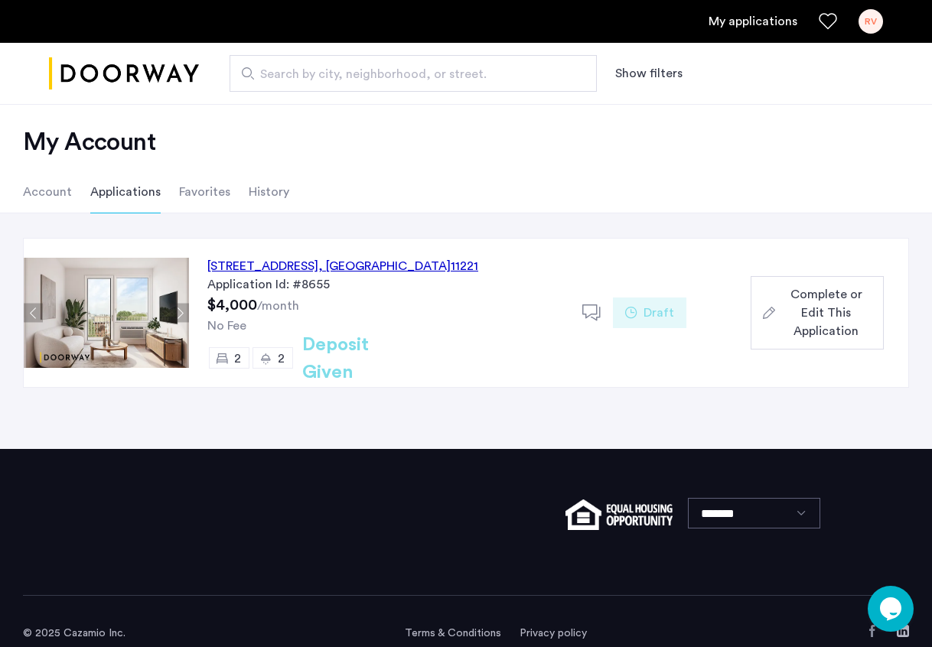
click at [804, 326] on span "Complete or Edit This Application" at bounding box center [826, 312] width 90 height 55
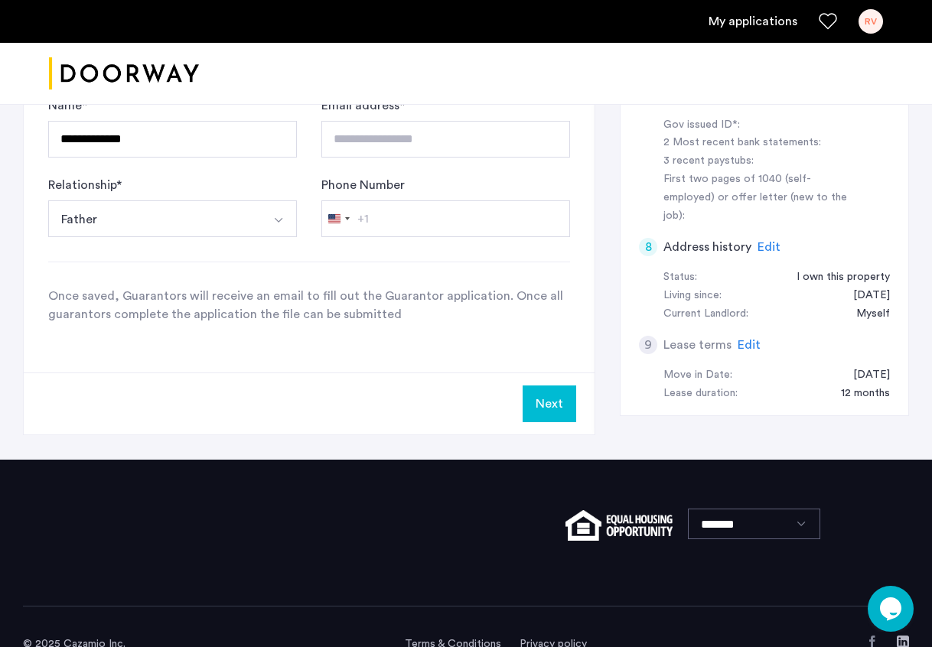
scroll to position [564, 0]
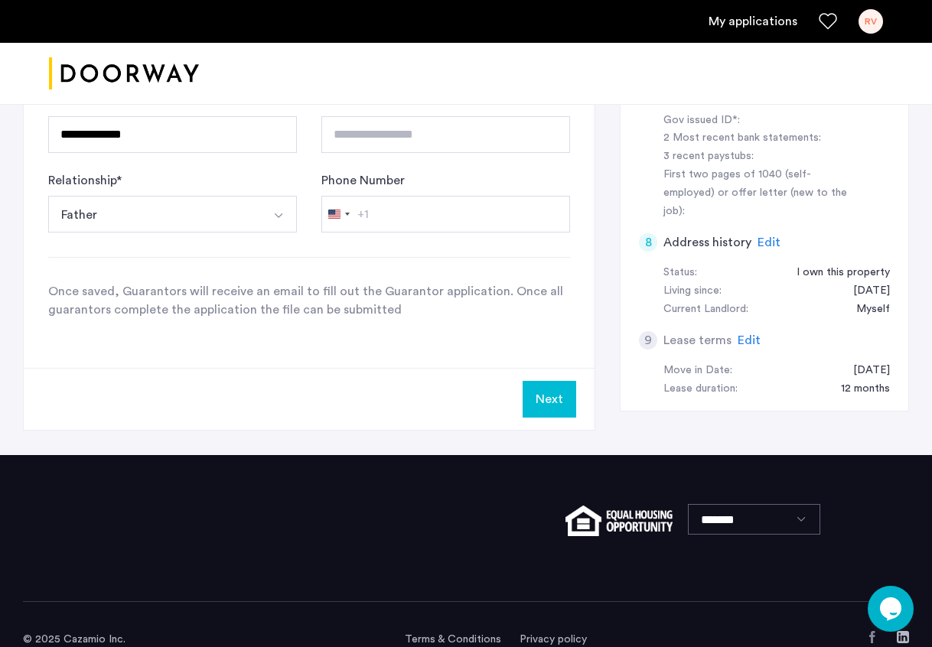
click at [562, 405] on button "Next" at bounding box center [550, 399] width 54 height 37
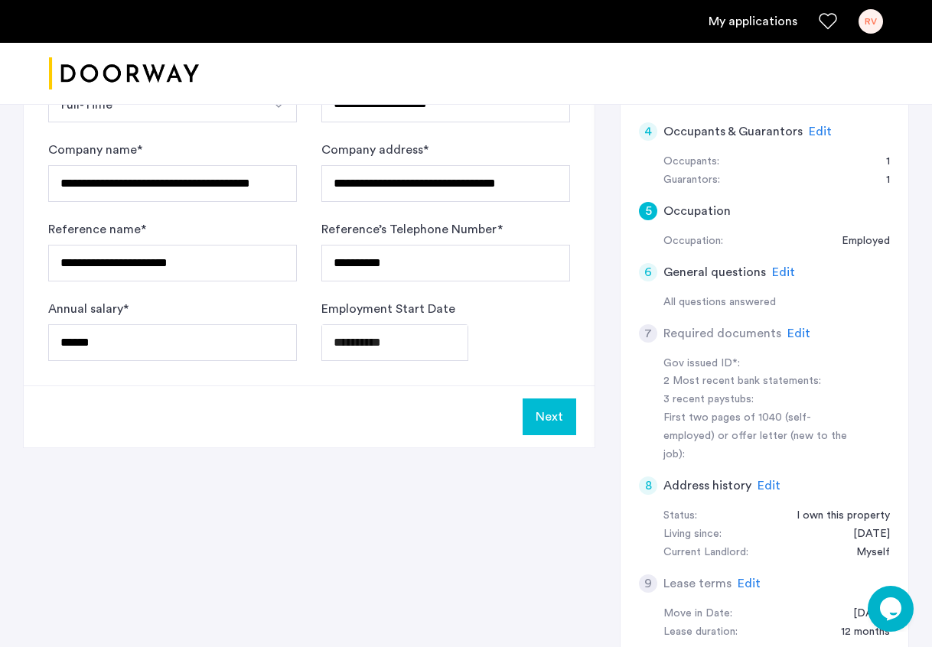
scroll to position [337, 0]
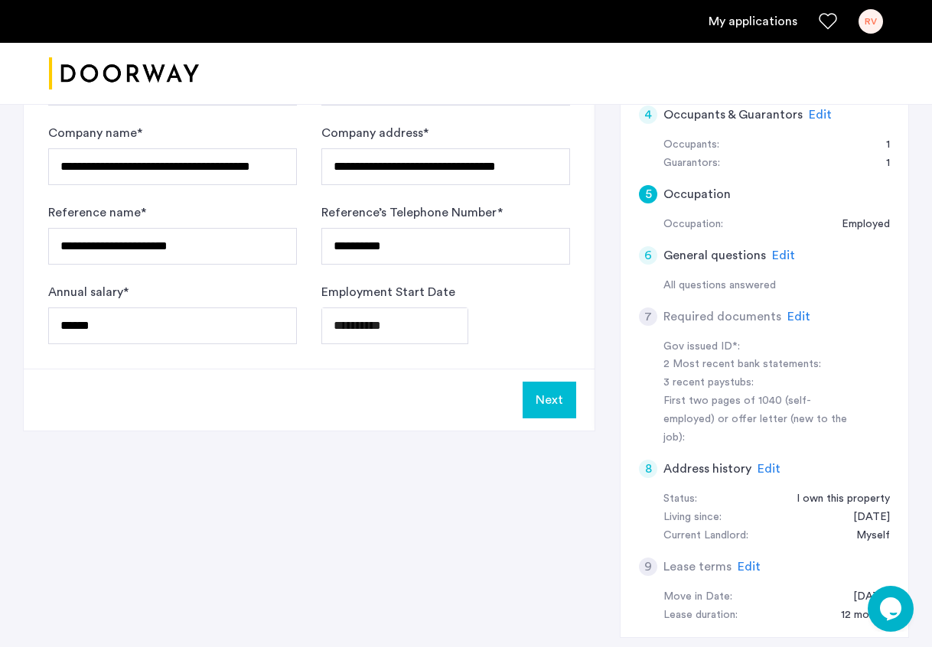
click at [562, 405] on button "Next" at bounding box center [550, 400] width 54 height 37
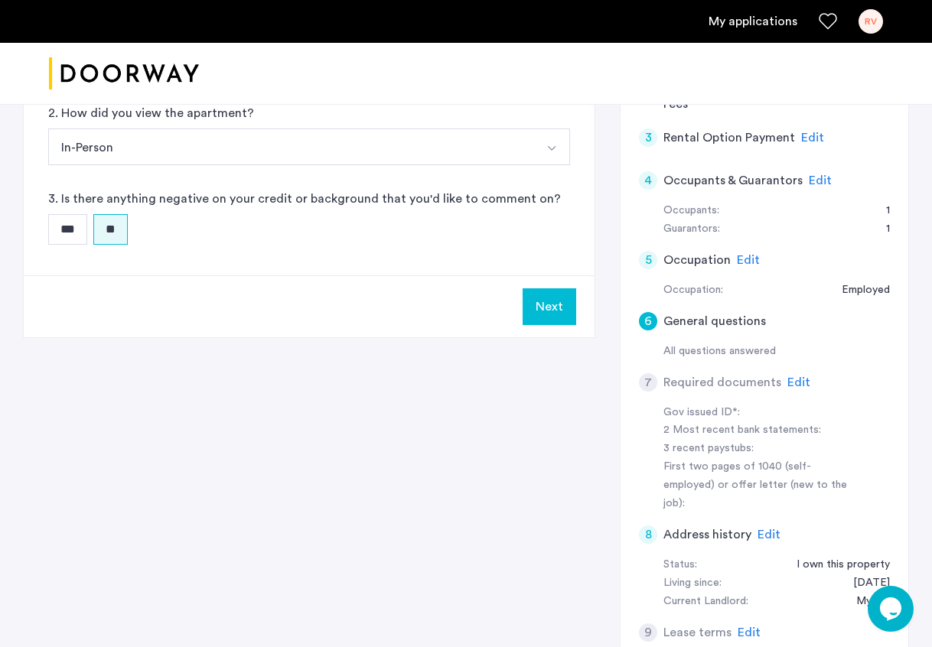
scroll to position [274, 0]
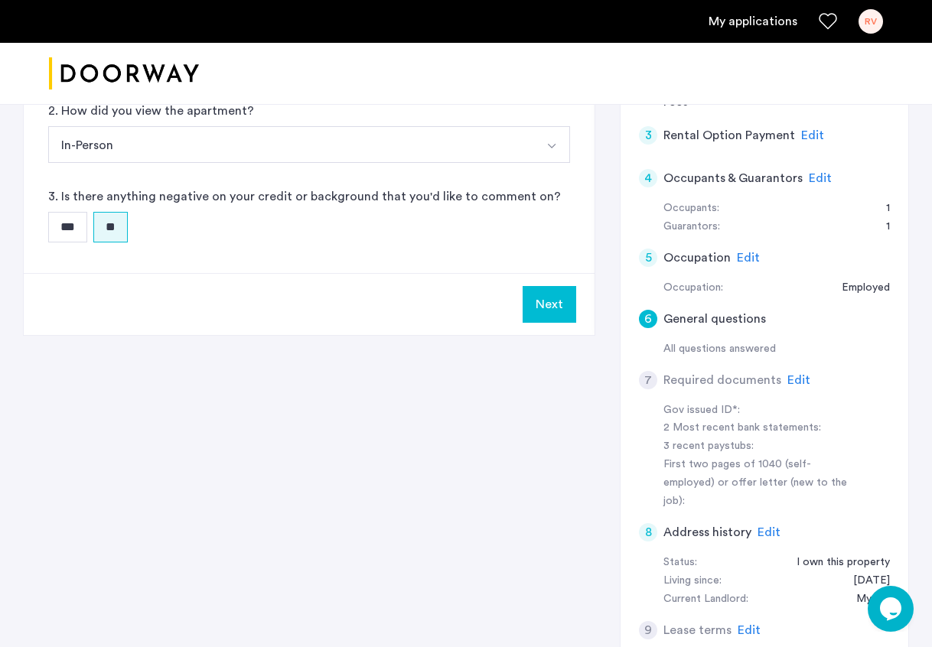
click at [554, 311] on button "Next" at bounding box center [550, 304] width 54 height 37
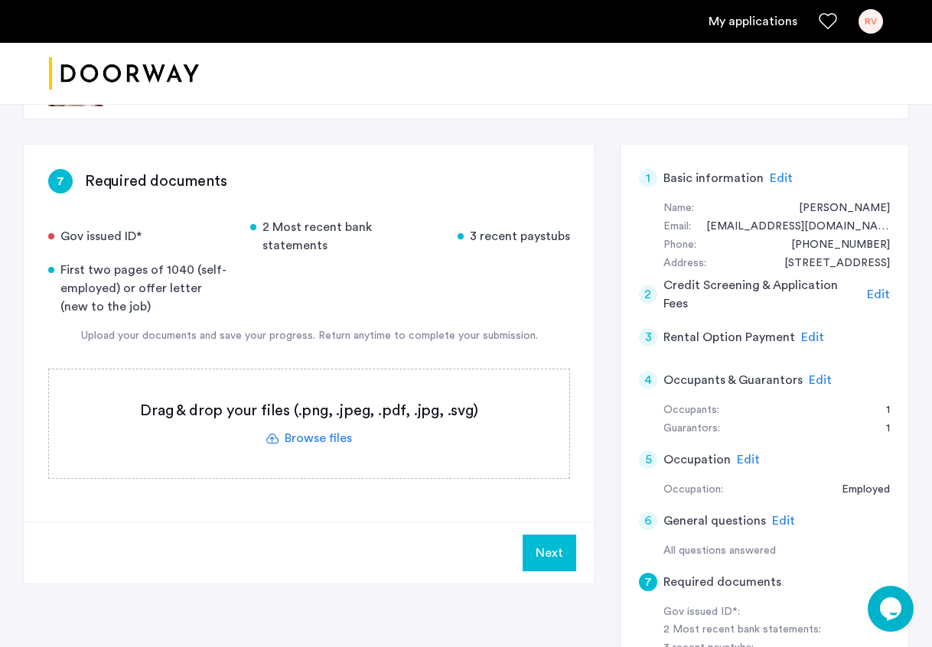
scroll to position [73, 0]
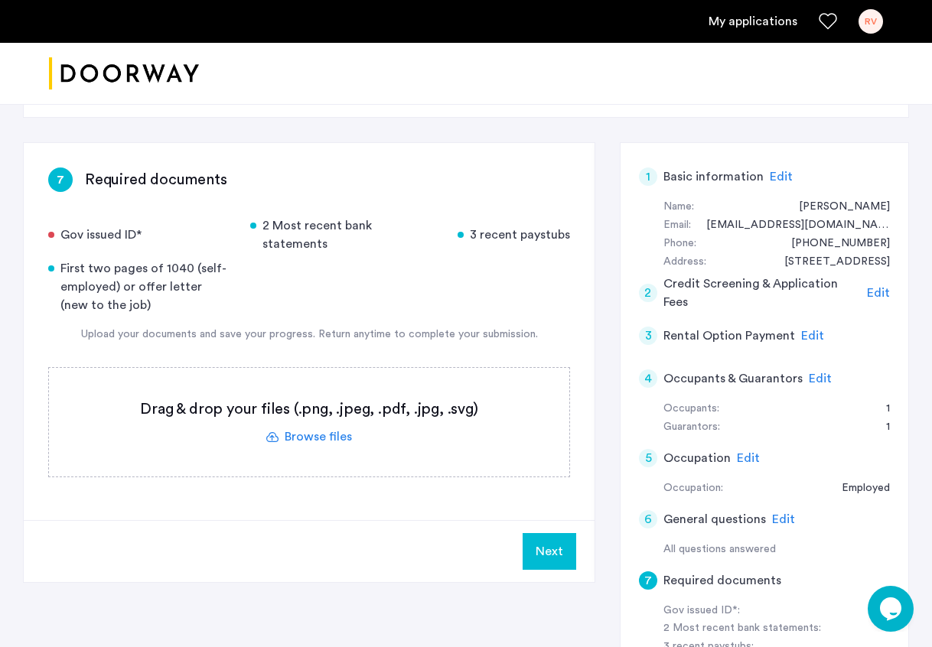
click at [313, 415] on label at bounding box center [309, 422] width 520 height 109
click at [0, 0] on input "file" at bounding box center [0, 0] width 0 height 0
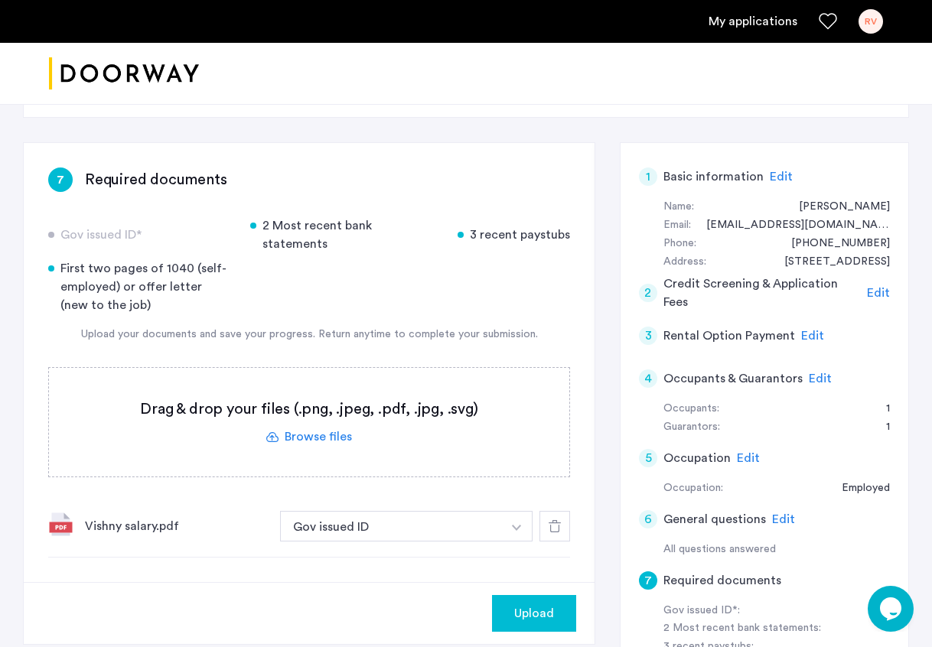
click at [120, 517] on div "Vishny salary.pdf" at bounding box center [176, 526] width 183 height 18
click at [60, 512] on img at bounding box center [60, 524] width 24 height 24
click at [110, 517] on div "Vishny salary.pdf" at bounding box center [176, 526] width 183 height 18
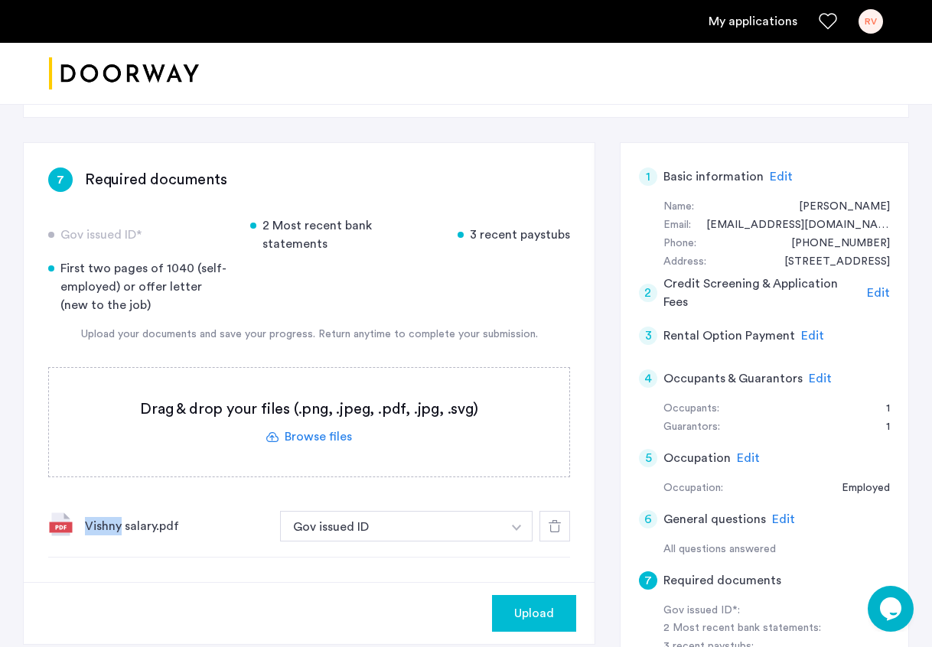
click at [110, 517] on div "Vishny salary.pdf" at bounding box center [176, 526] width 183 height 18
click at [518, 604] on span "Upload" at bounding box center [534, 613] width 40 height 18
click at [508, 511] on button "button" at bounding box center [516, 526] width 31 height 31
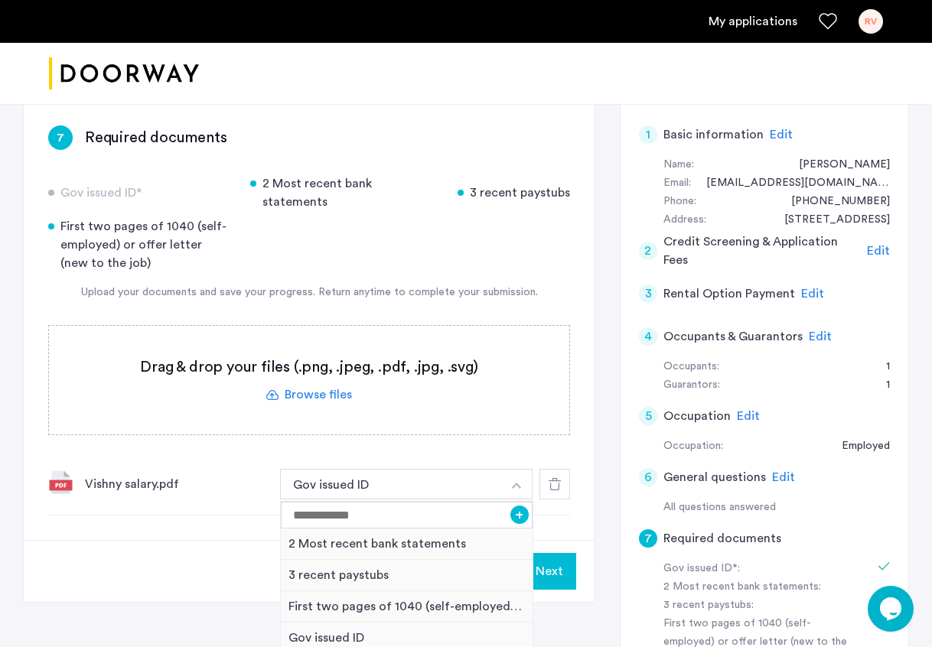
scroll to position [119, 0]
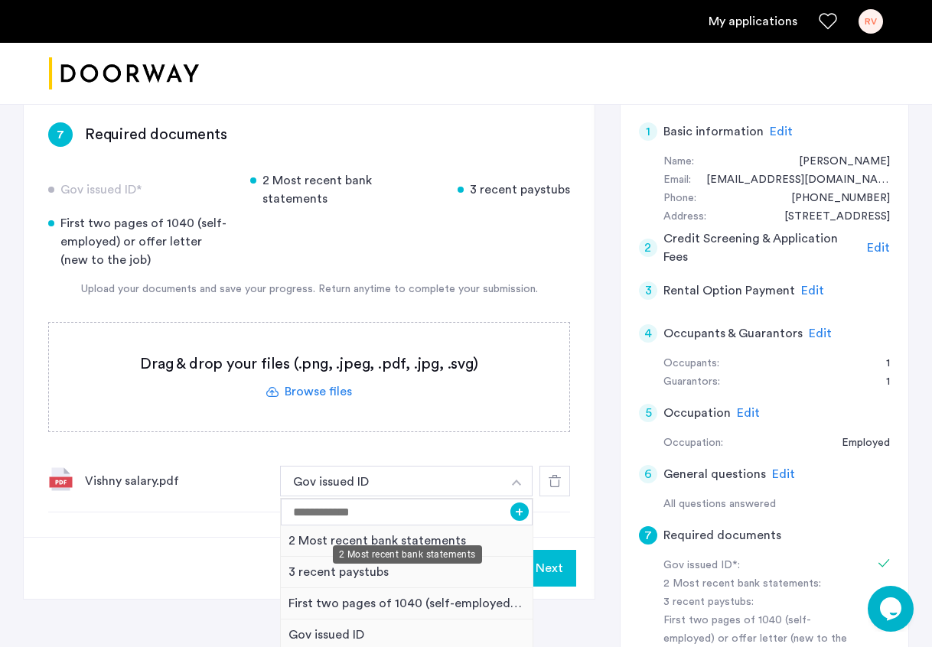
click at [433, 526] on div "2 Most recent bank statements" at bounding box center [407, 541] width 252 height 31
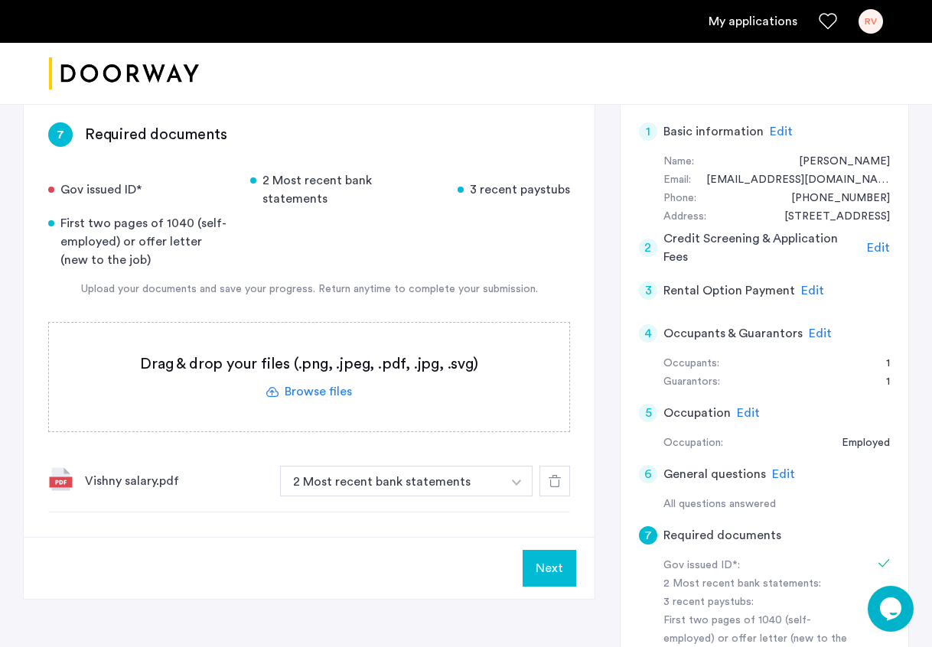
click at [541, 550] on button "Next" at bounding box center [550, 568] width 54 height 37
click at [516, 480] on img "button" at bounding box center [516, 483] width 9 height 6
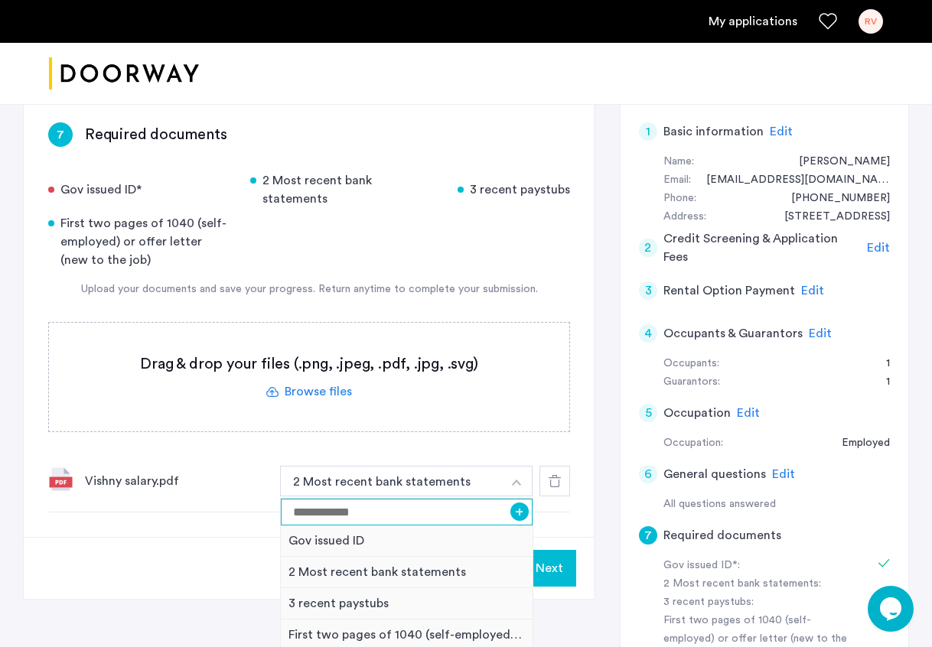
click at [387, 499] on input at bounding box center [407, 512] width 252 height 27
click at [318, 526] on div "Gov issued ID" at bounding box center [407, 541] width 252 height 31
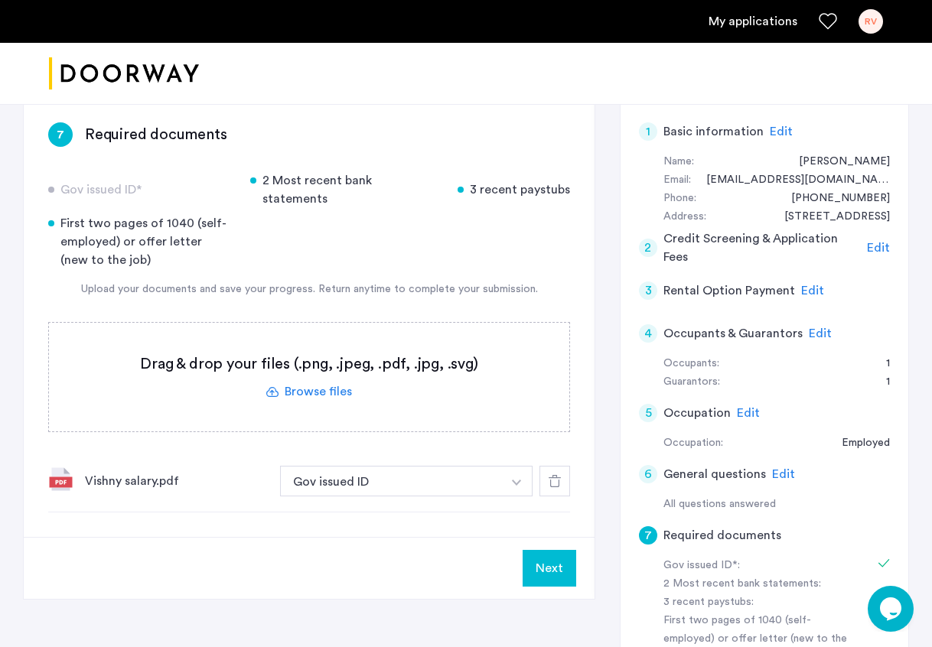
click at [290, 373] on label at bounding box center [309, 377] width 520 height 109
click at [0, 0] on input "file" at bounding box center [0, 0] width 0 height 0
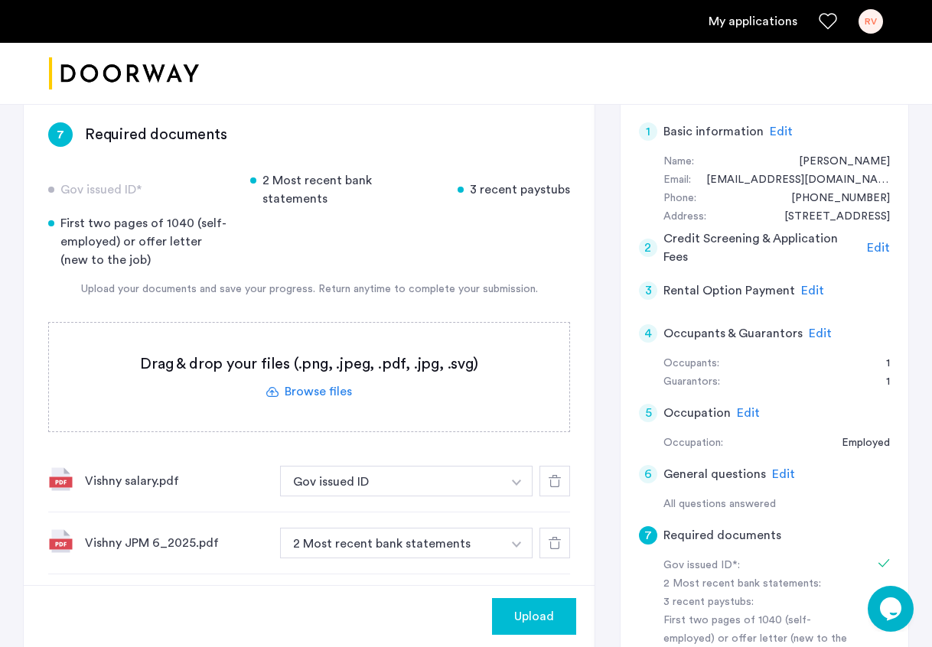
click at [520, 610] on span "Upload" at bounding box center [534, 617] width 40 height 18
click at [517, 480] on img "button" at bounding box center [516, 483] width 9 height 6
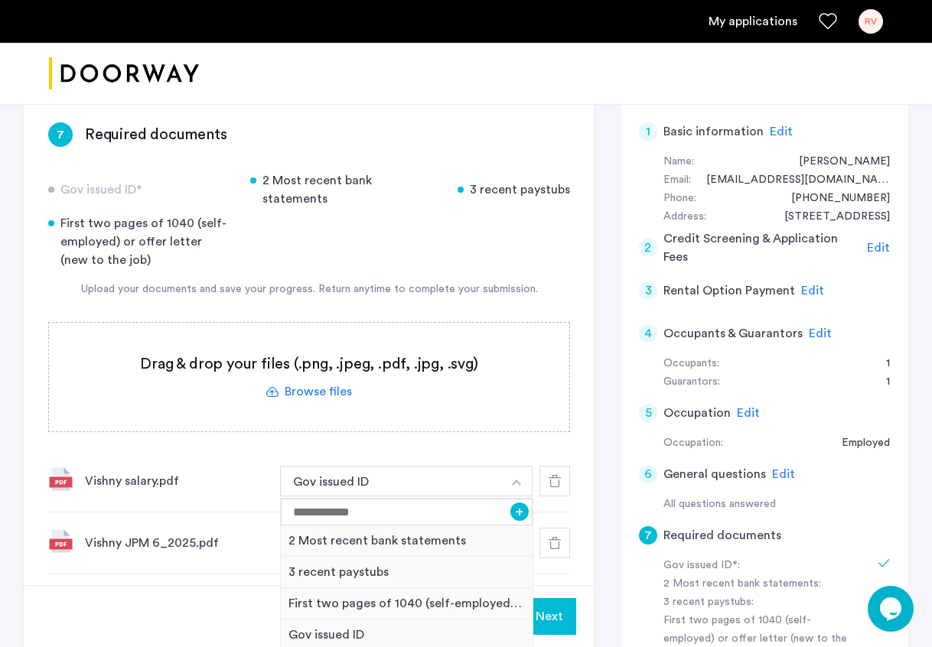
click at [524, 428] on div "Gov issued ID* 2 Most recent bank statements 3 recent paystubs First two pages …" at bounding box center [309, 372] width 522 height 403
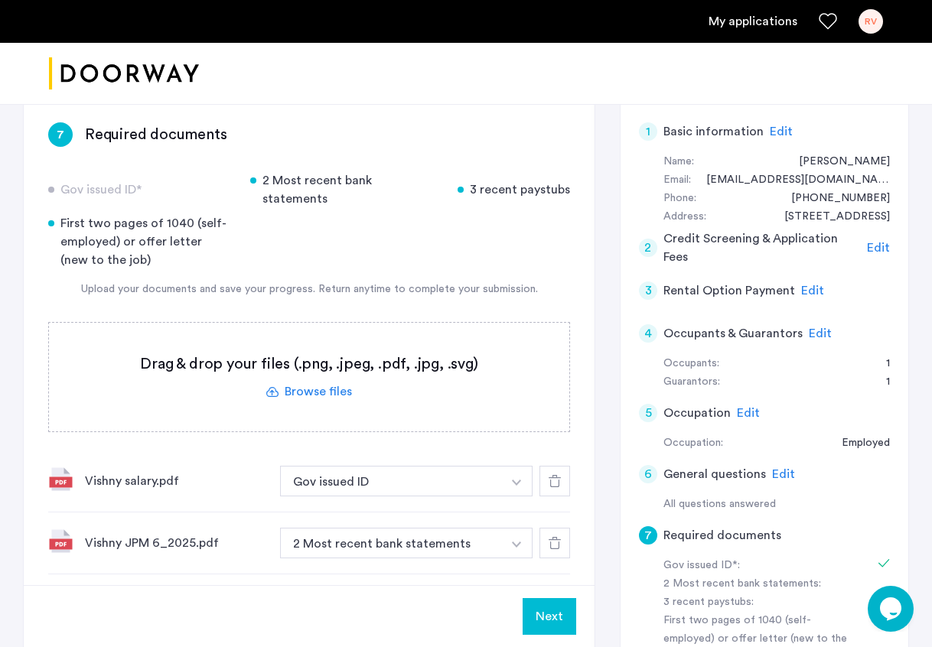
click at [334, 373] on label at bounding box center [309, 377] width 520 height 109
click at [0, 0] on input "file" at bounding box center [0, 0] width 0 height 0
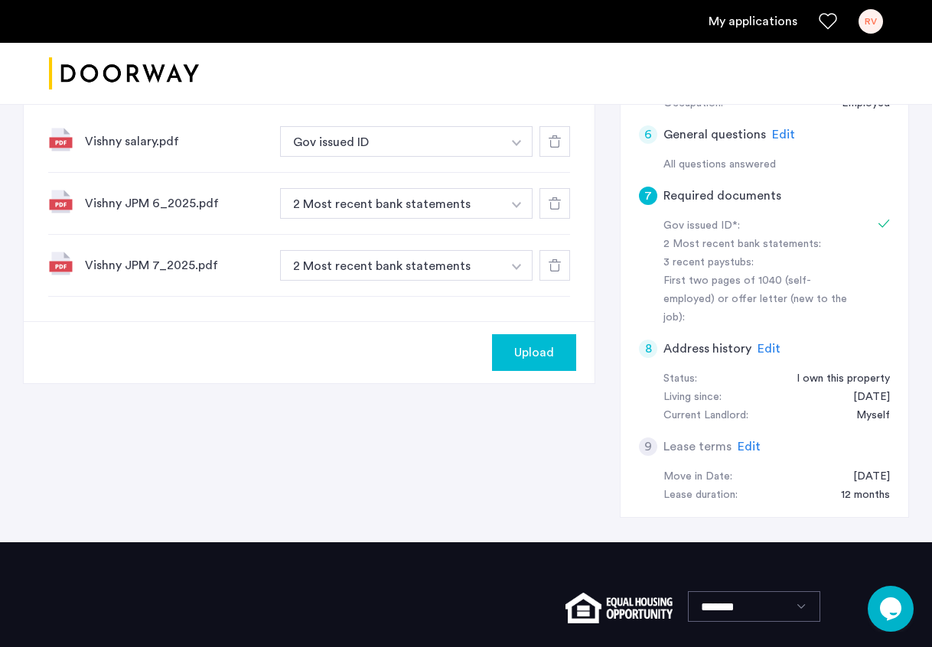
scroll to position [461, 0]
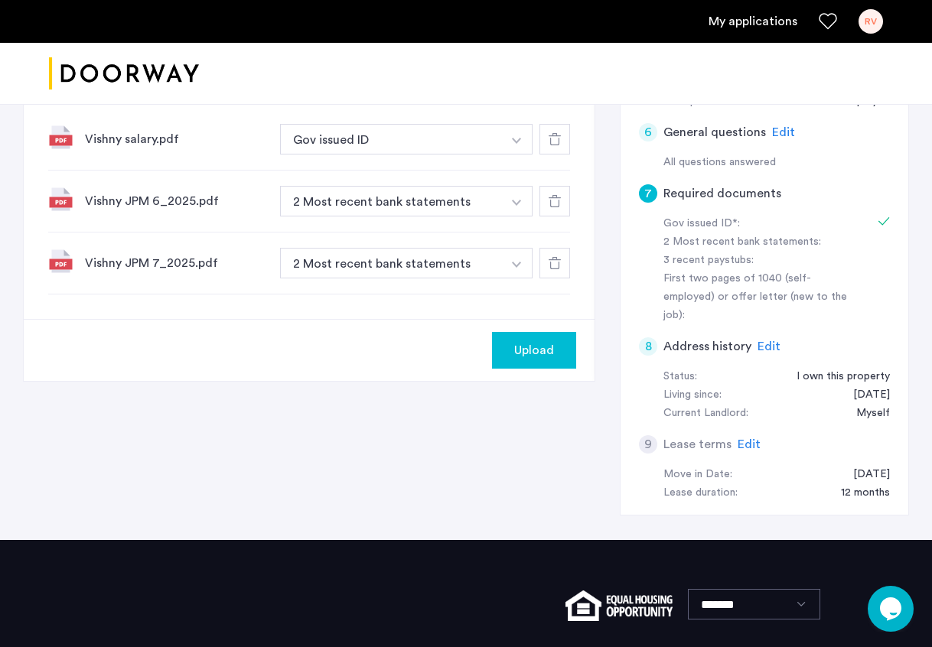
click at [545, 341] on span "Upload" at bounding box center [534, 350] width 40 height 18
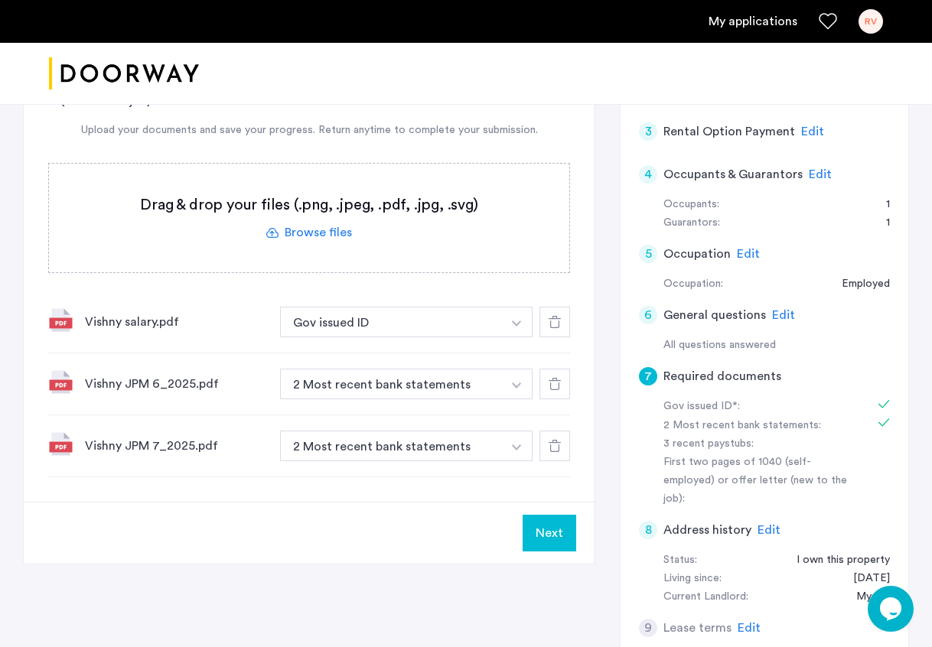
scroll to position [282, 0]
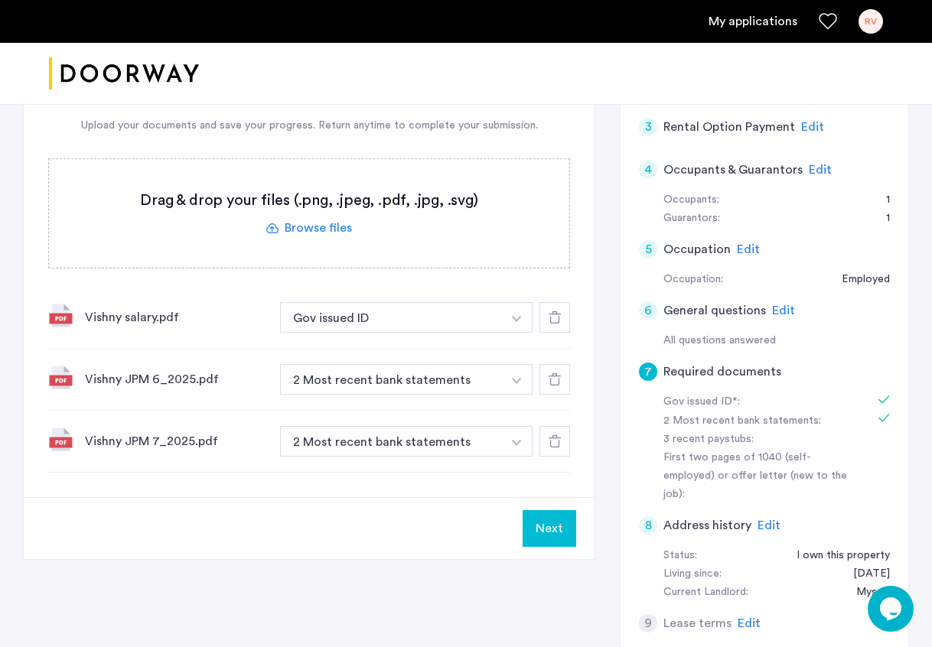
click at [311, 207] on label at bounding box center [309, 213] width 520 height 109
click at [0, 0] on input "file" at bounding box center [0, 0] width 0 height 0
click at [149, 308] on div "Vishny salary.pdf" at bounding box center [176, 317] width 183 height 18
click at [57, 303] on img at bounding box center [60, 315] width 24 height 24
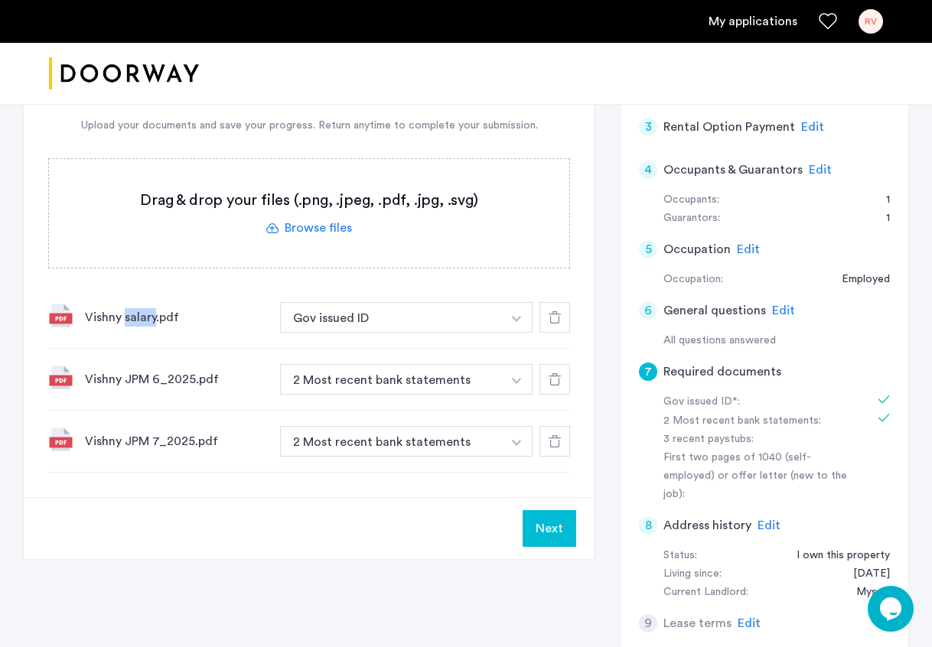
click at [57, 303] on img at bounding box center [60, 315] width 24 height 24
click at [161, 308] on div "Vishny salary.pdf" at bounding box center [176, 317] width 183 height 18
click at [70, 365] on img at bounding box center [60, 377] width 24 height 24
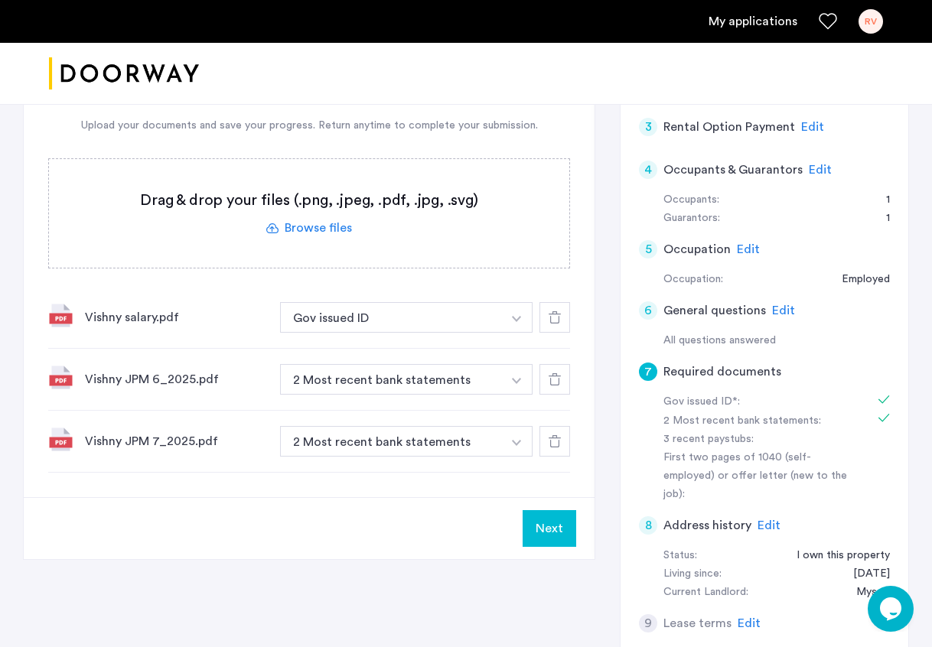
click at [522, 333] on button "button" at bounding box center [516, 317] width 31 height 31
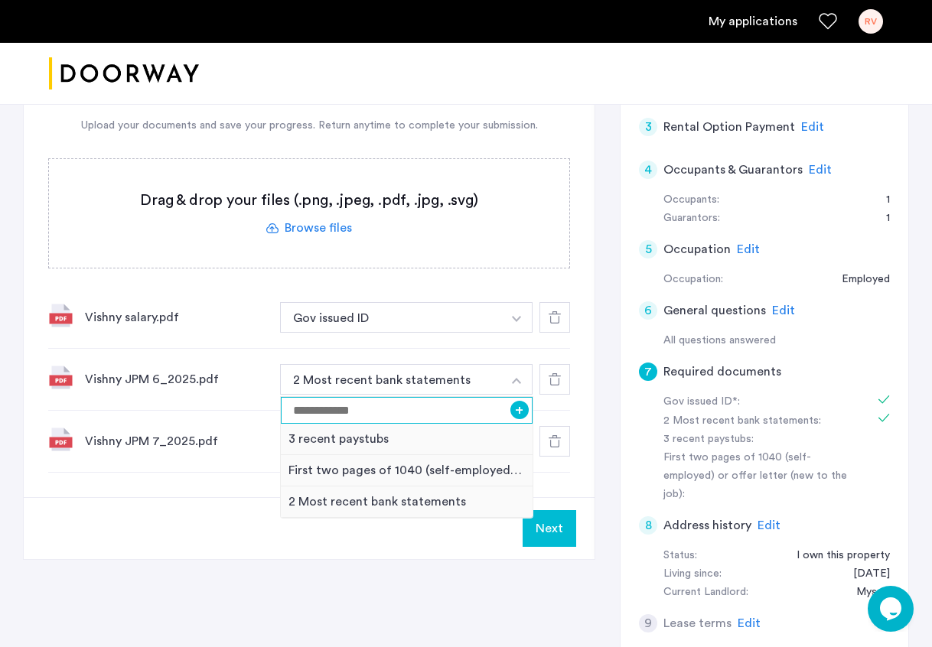
click at [366, 397] on input at bounding box center [407, 410] width 252 height 27
click at [230, 526] on div "Next" at bounding box center [309, 528] width 571 height 62
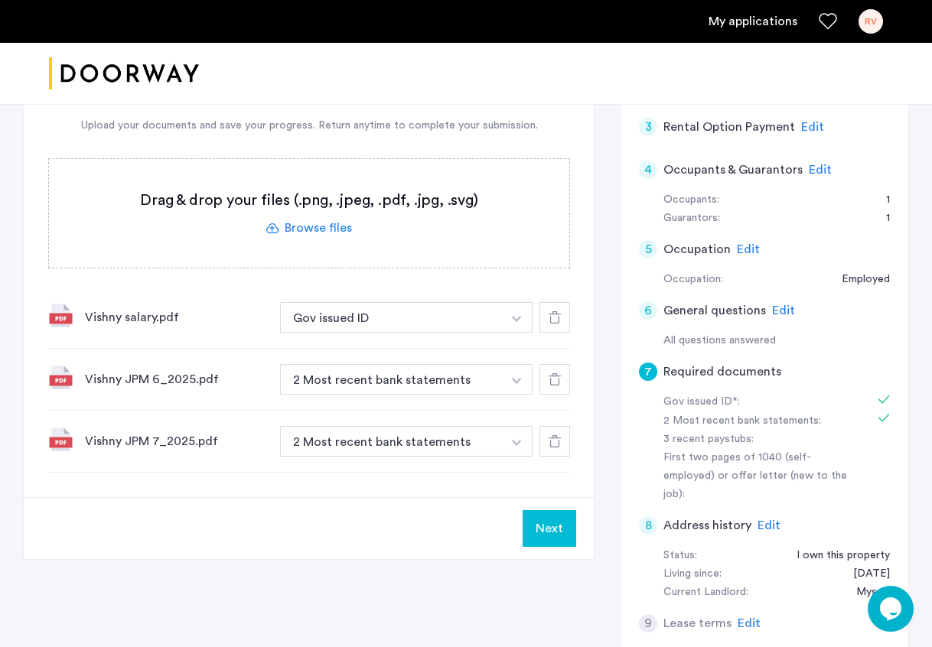
click at [149, 308] on div "Vishny salary.pdf" at bounding box center [176, 317] width 183 height 18
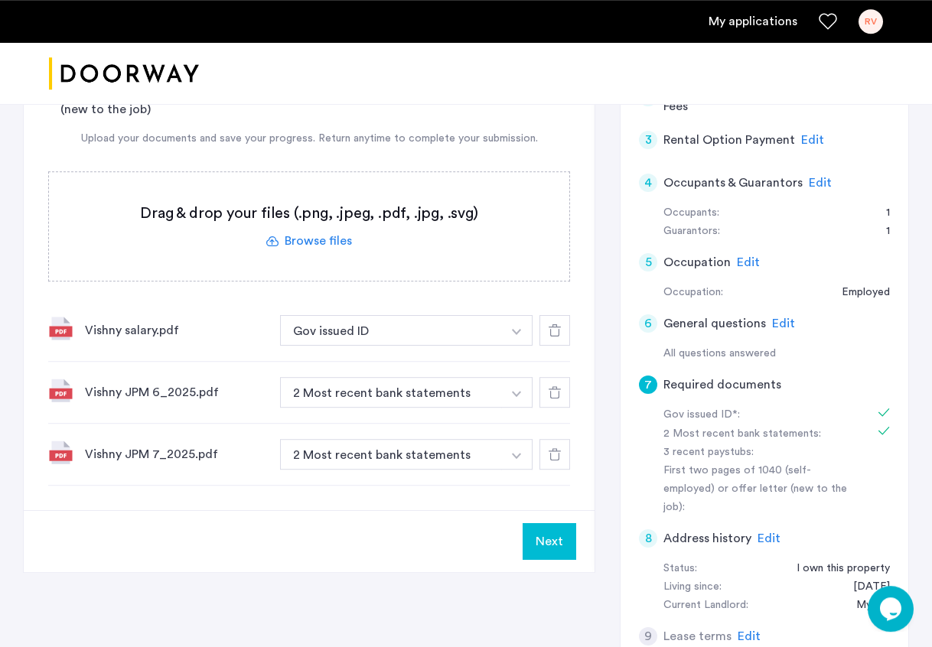
scroll to position [270, 0]
click at [148, 266] on div "Gov issued ID* 2 Most recent bank statements 3 recent paystubs First two pages …" at bounding box center [309, 252] width 522 height 465
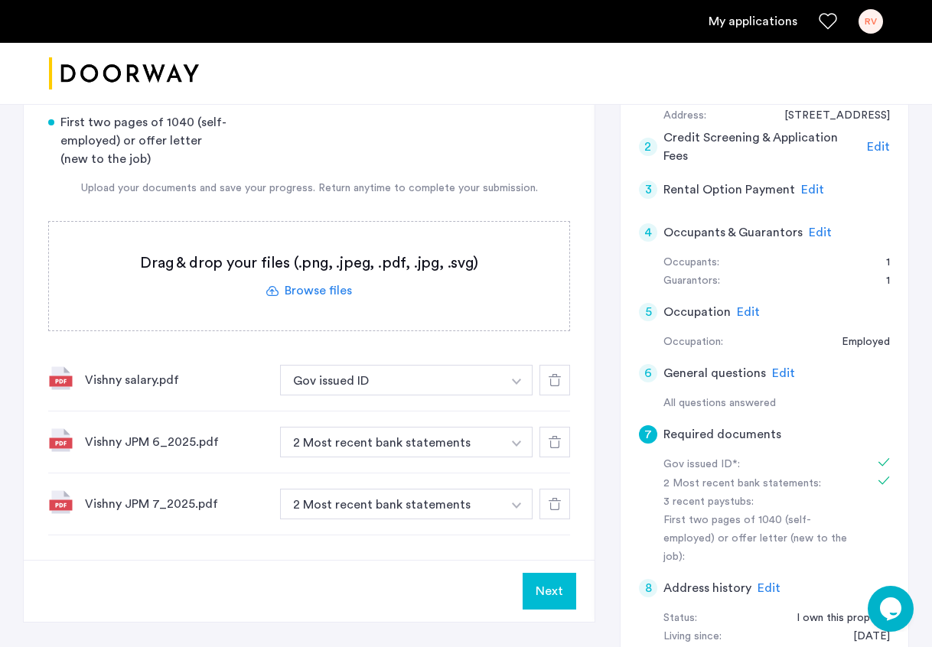
scroll to position [148, 0]
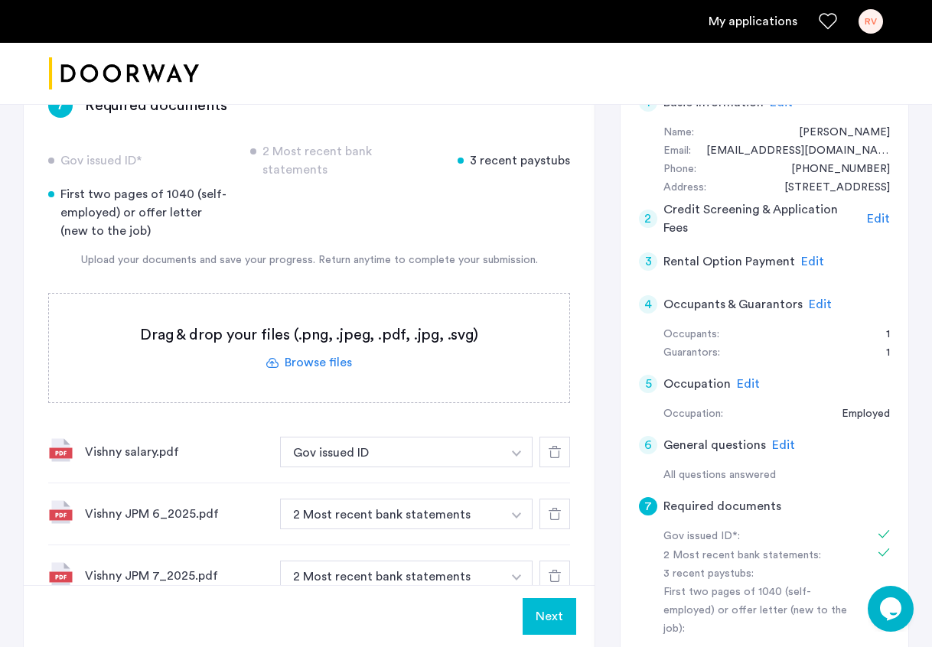
click at [524, 439] on button "button" at bounding box center [516, 452] width 31 height 31
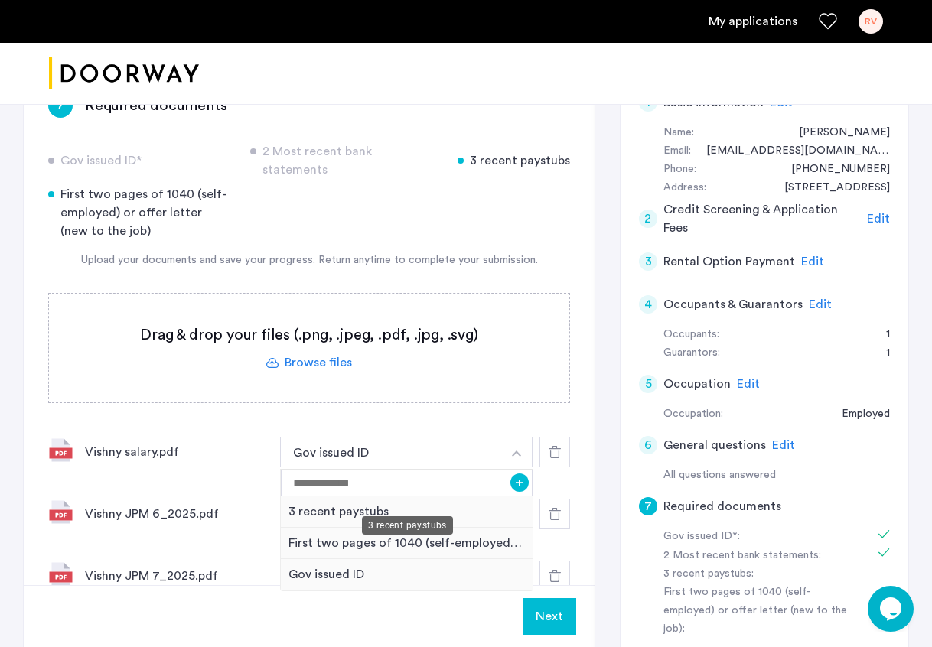
click at [380, 497] on div "3 recent paystubs" at bounding box center [407, 512] width 252 height 31
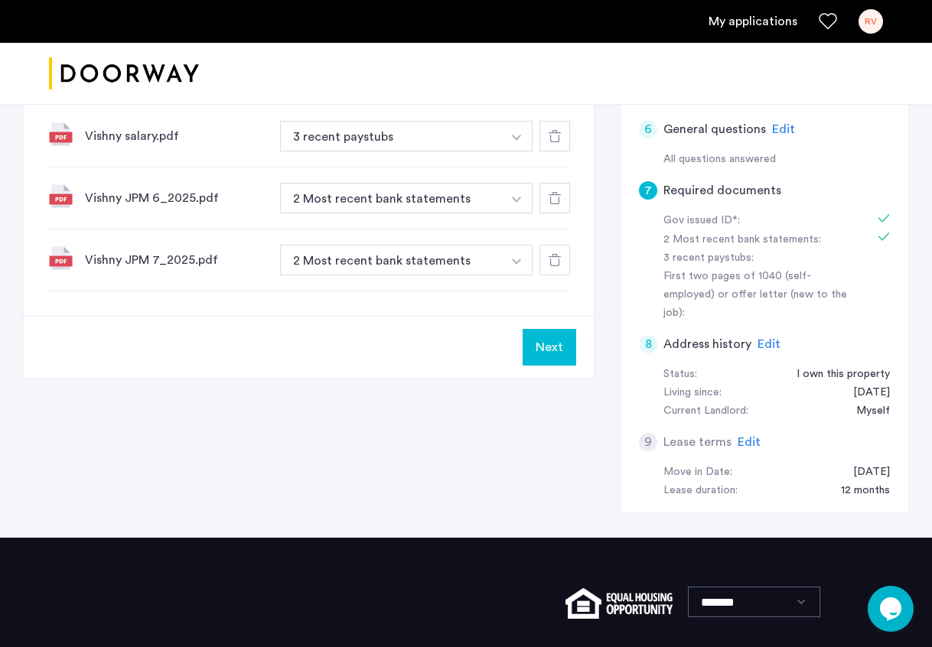
scroll to position [462, 0]
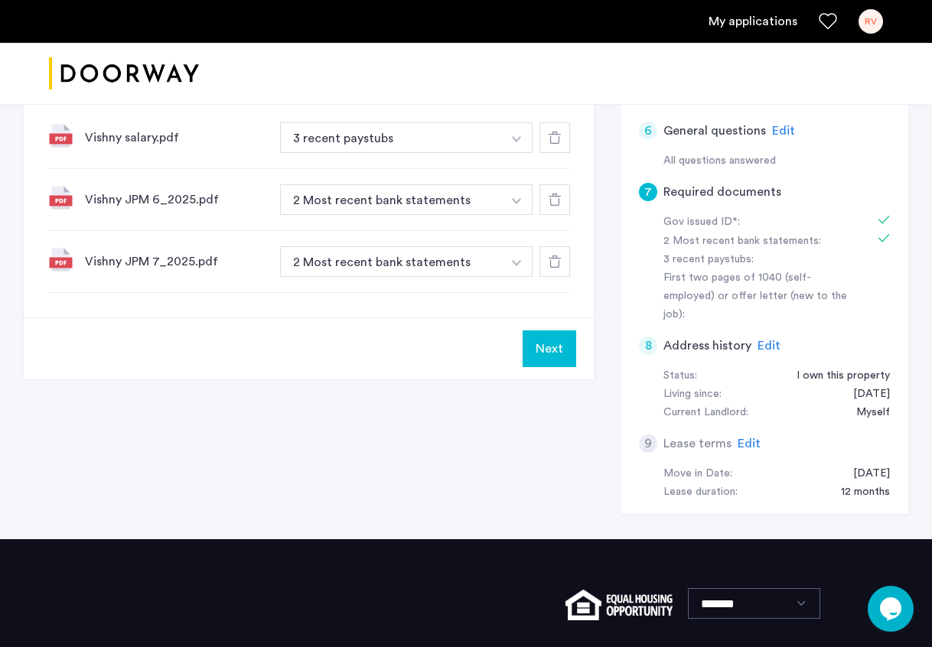
click at [546, 338] on button "Next" at bounding box center [550, 349] width 54 height 37
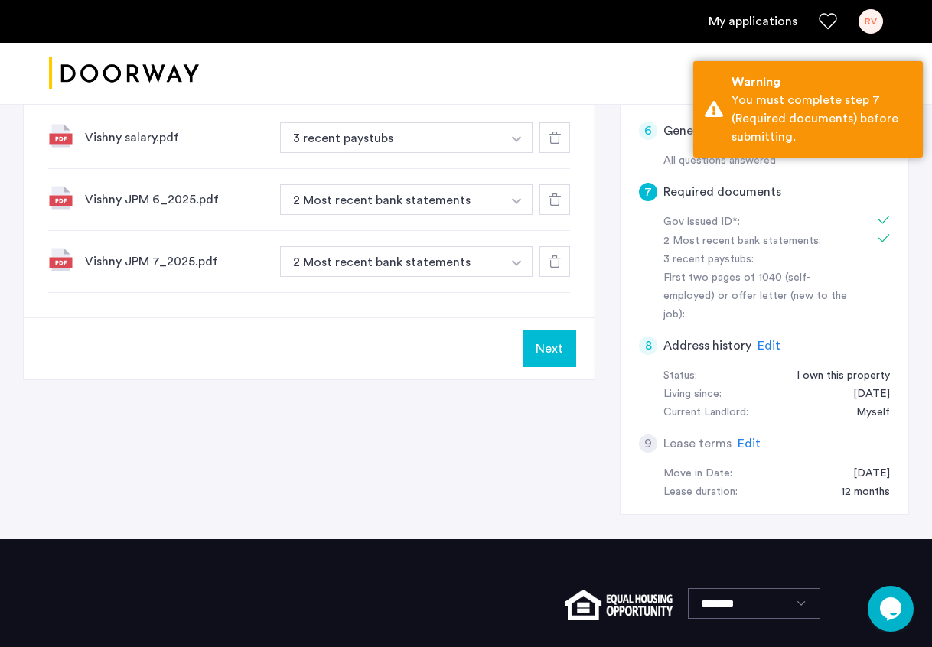
click at [414, 333] on div "Next" at bounding box center [309, 349] width 571 height 62
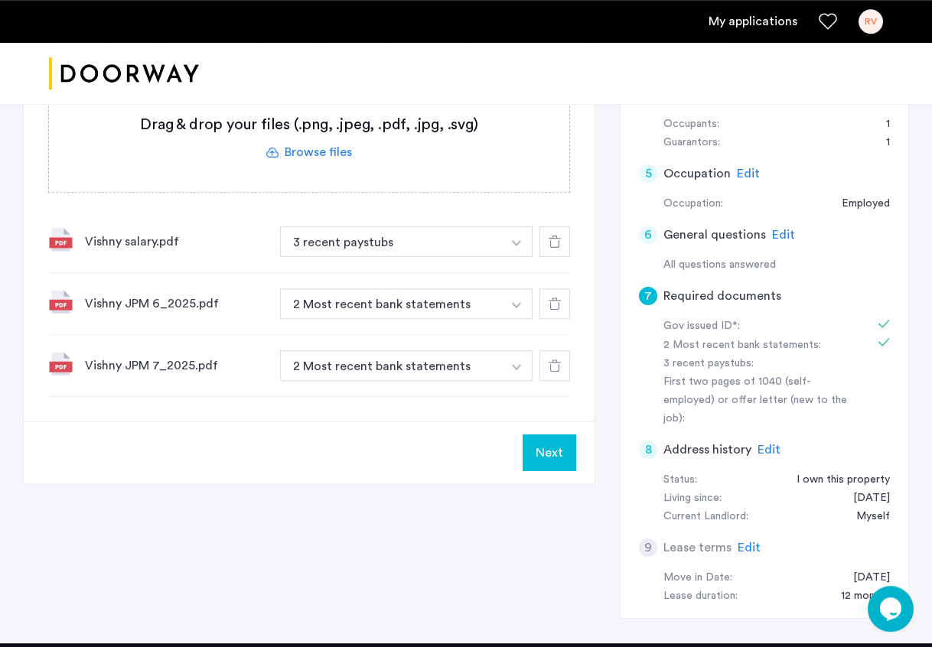
scroll to position [362, 0]
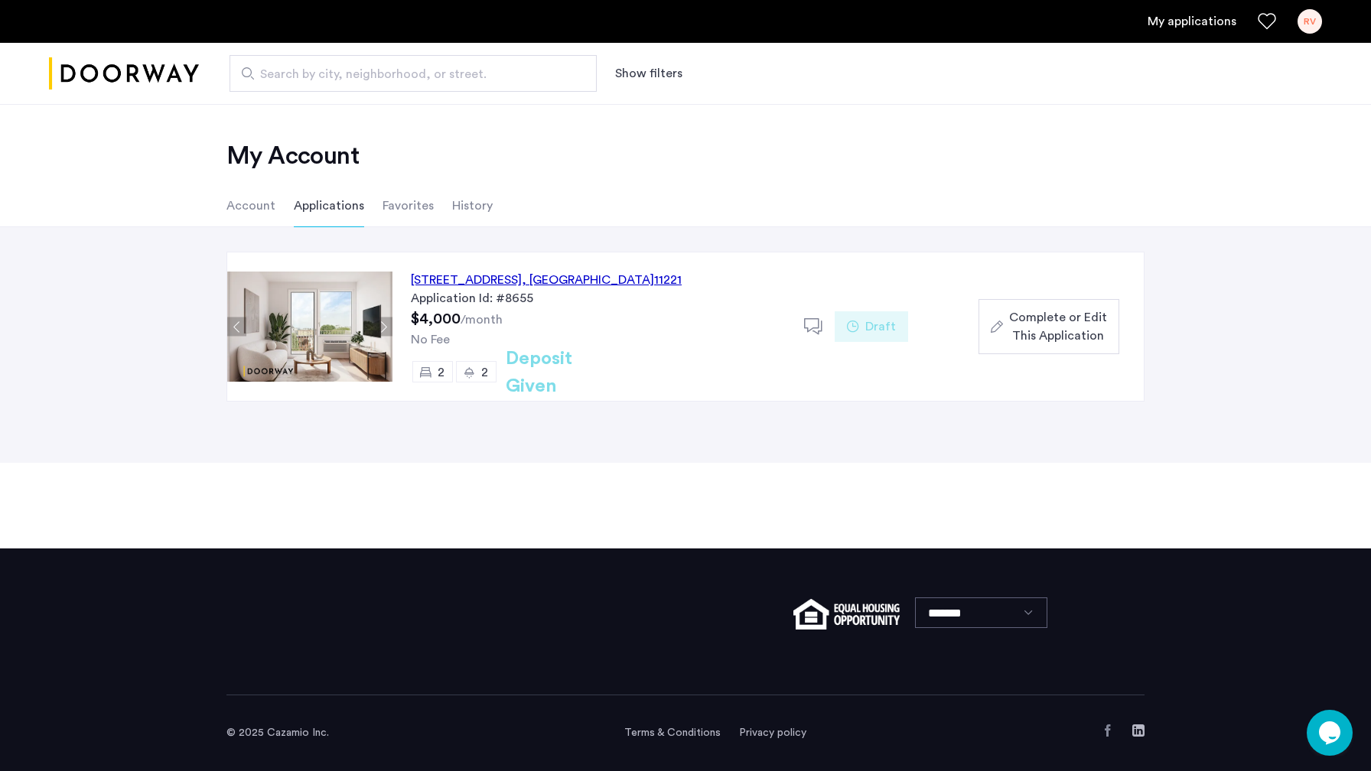
click at [1031, 327] on span "Complete or Edit This Application" at bounding box center [1058, 326] width 98 height 37
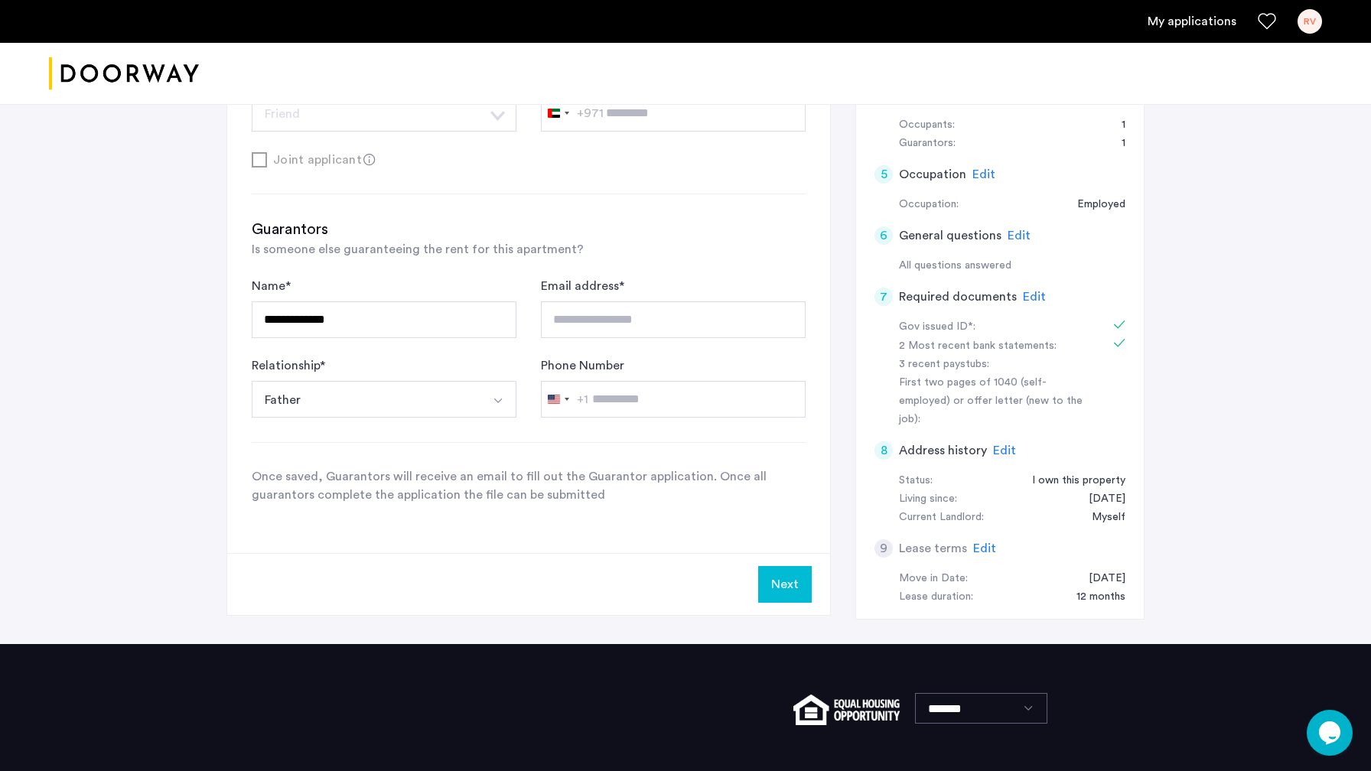
scroll to position [361, 0]
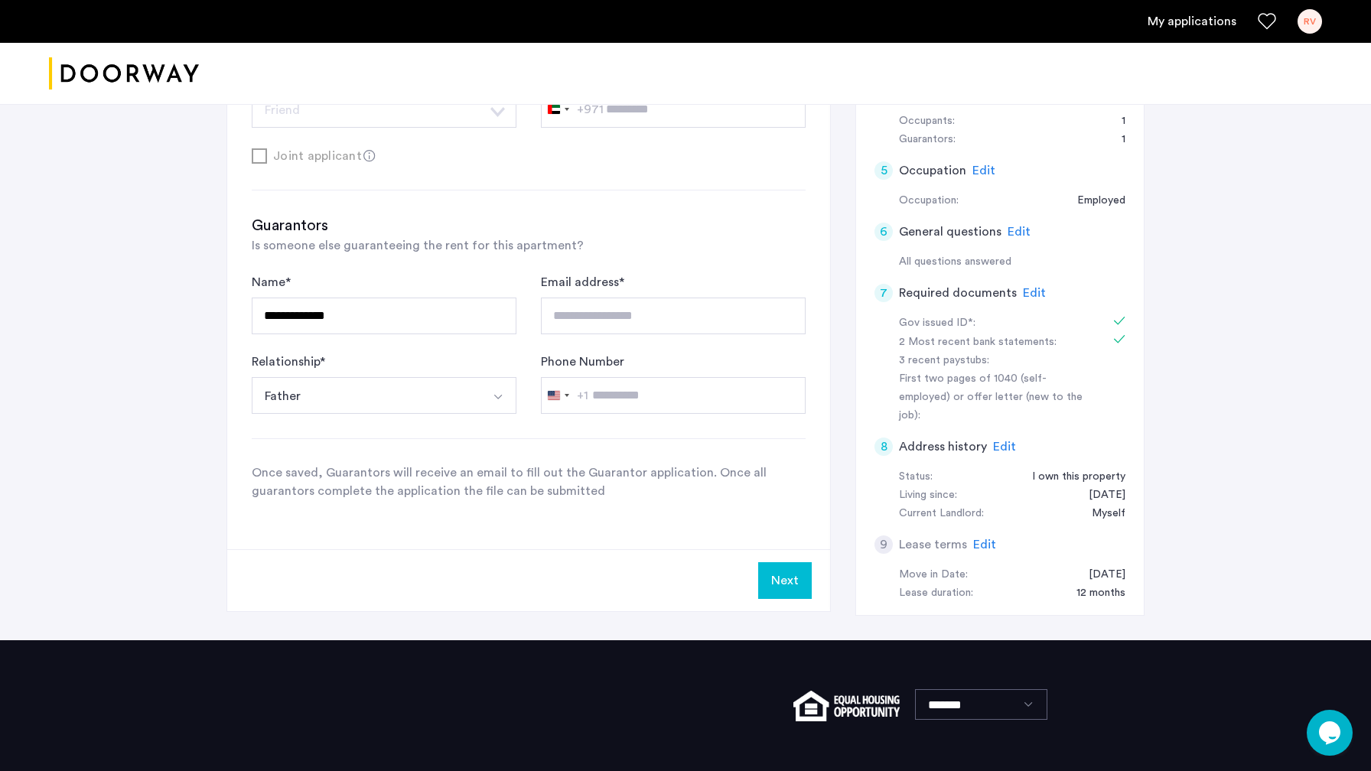
click at [1038, 290] on span "Edit" at bounding box center [1034, 293] width 23 height 12
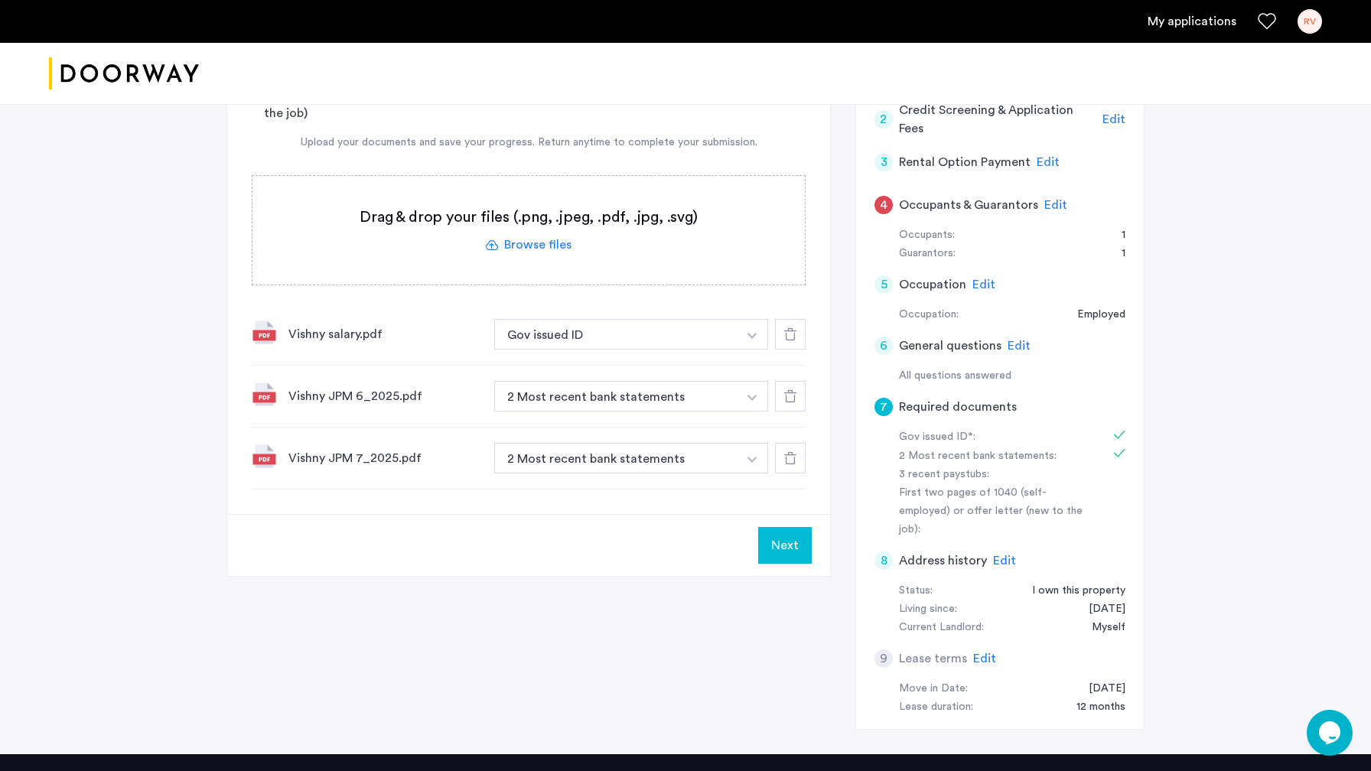
scroll to position [243, 0]
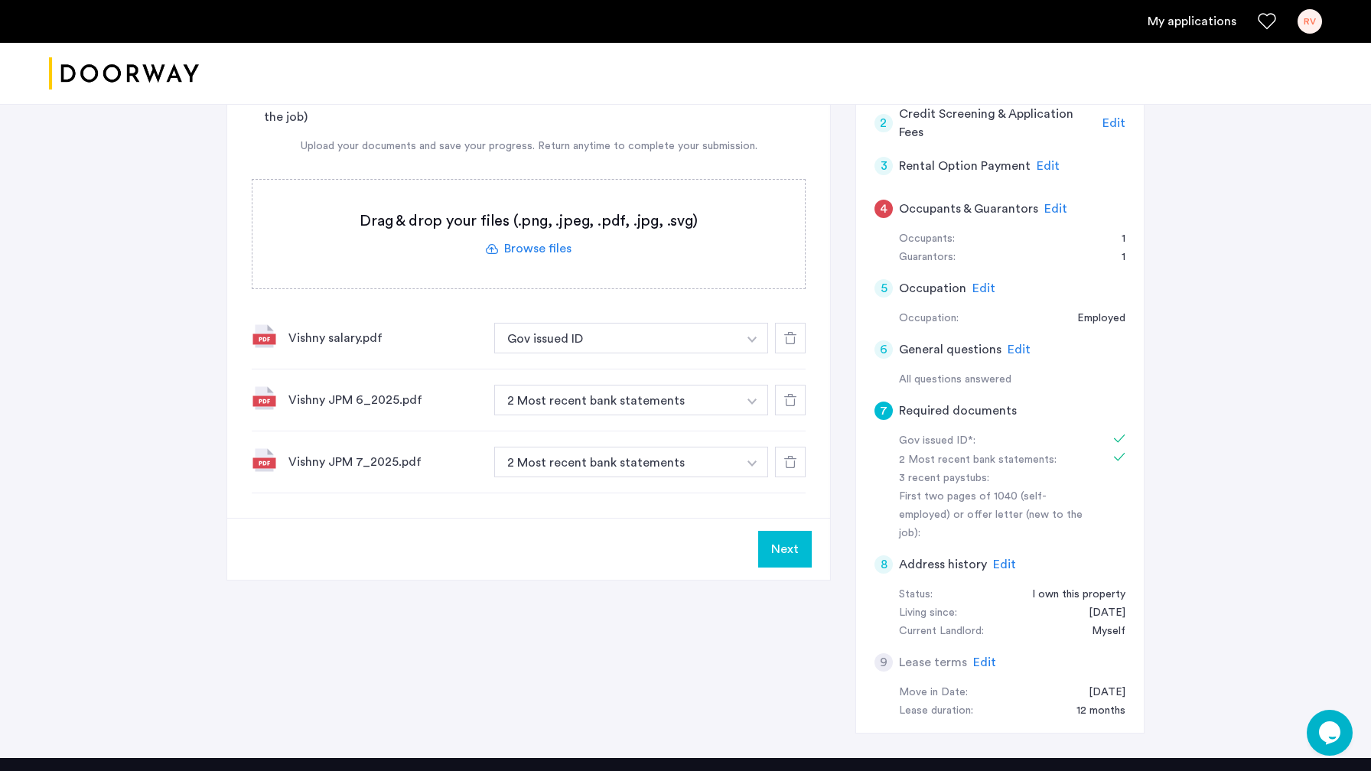
click at [531, 246] on label at bounding box center [528, 234] width 552 height 109
click at [0, 0] on input "file" at bounding box center [0, 0] width 0 height 0
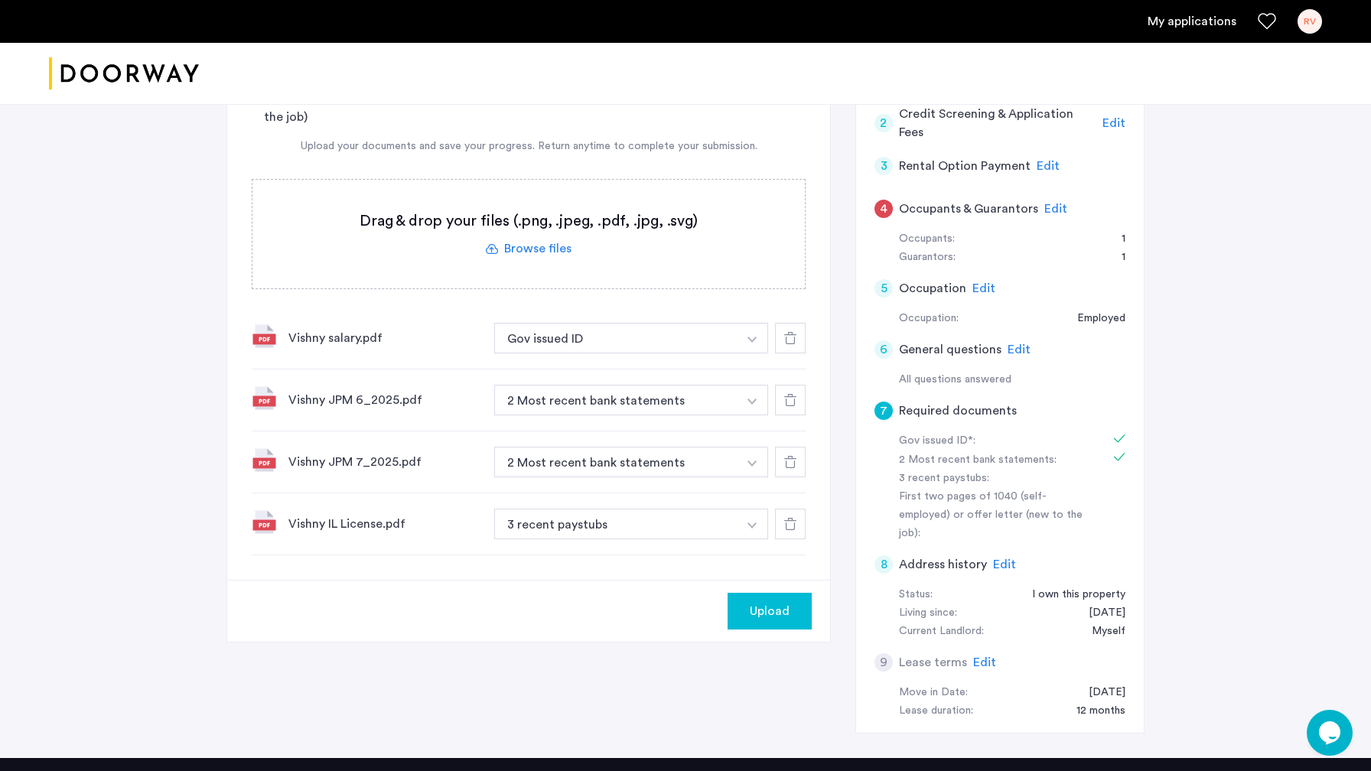
click at [753, 340] on img "button" at bounding box center [752, 340] width 9 height 6
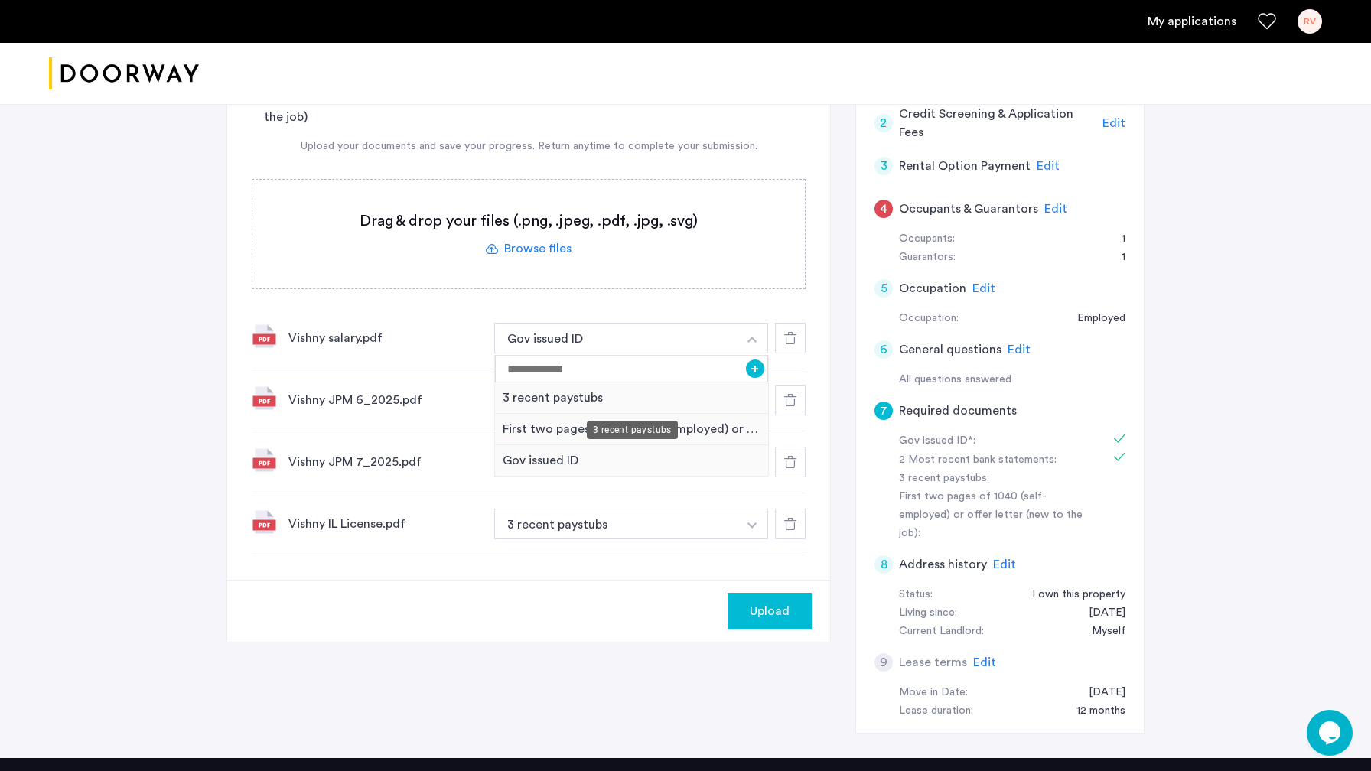
click at [602, 396] on div "3 recent paystubs" at bounding box center [631, 398] width 273 height 31
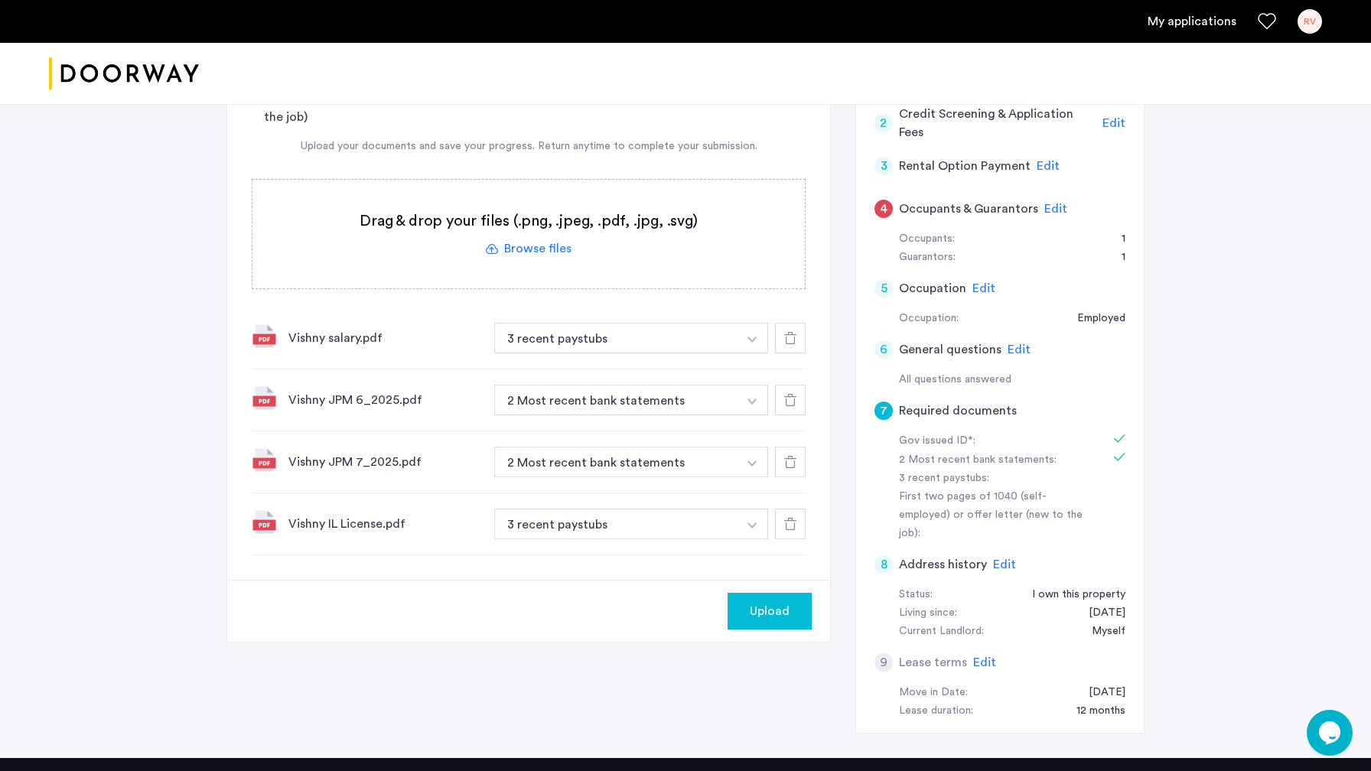
click at [752, 343] on img "button" at bounding box center [752, 340] width 9 height 6
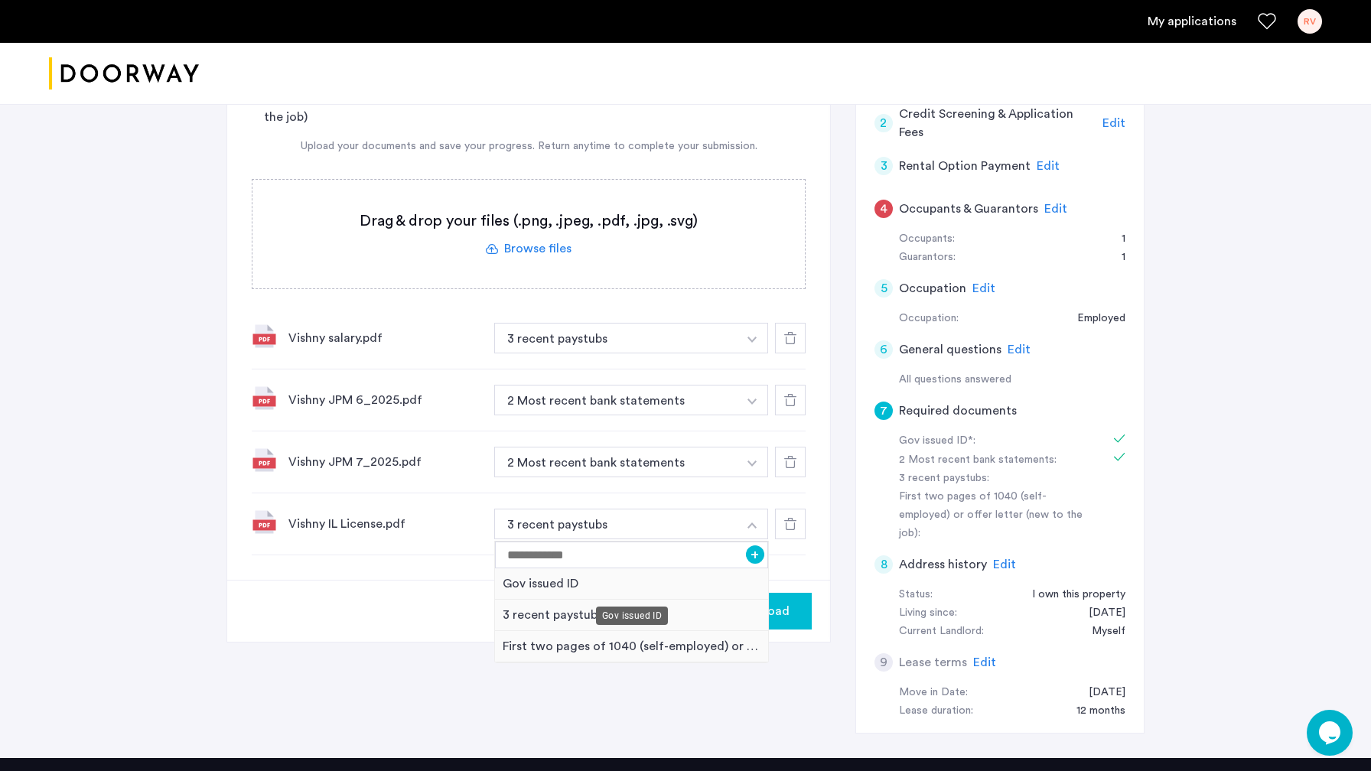
click at [551, 587] on div "Gov issued ID" at bounding box center [631, 583] width 273 height 31
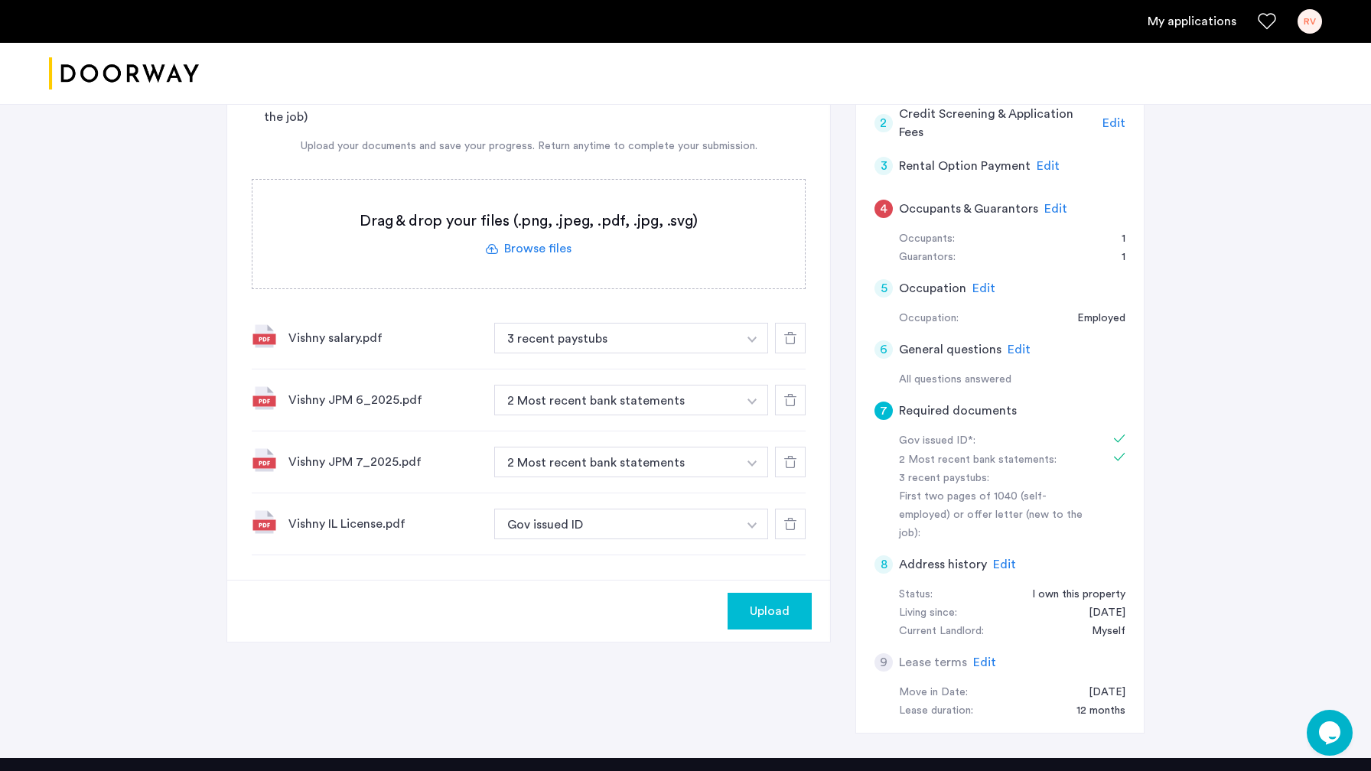
click at [751, 340] on img "button" at bounding box center [752, 340] width 9 height 6
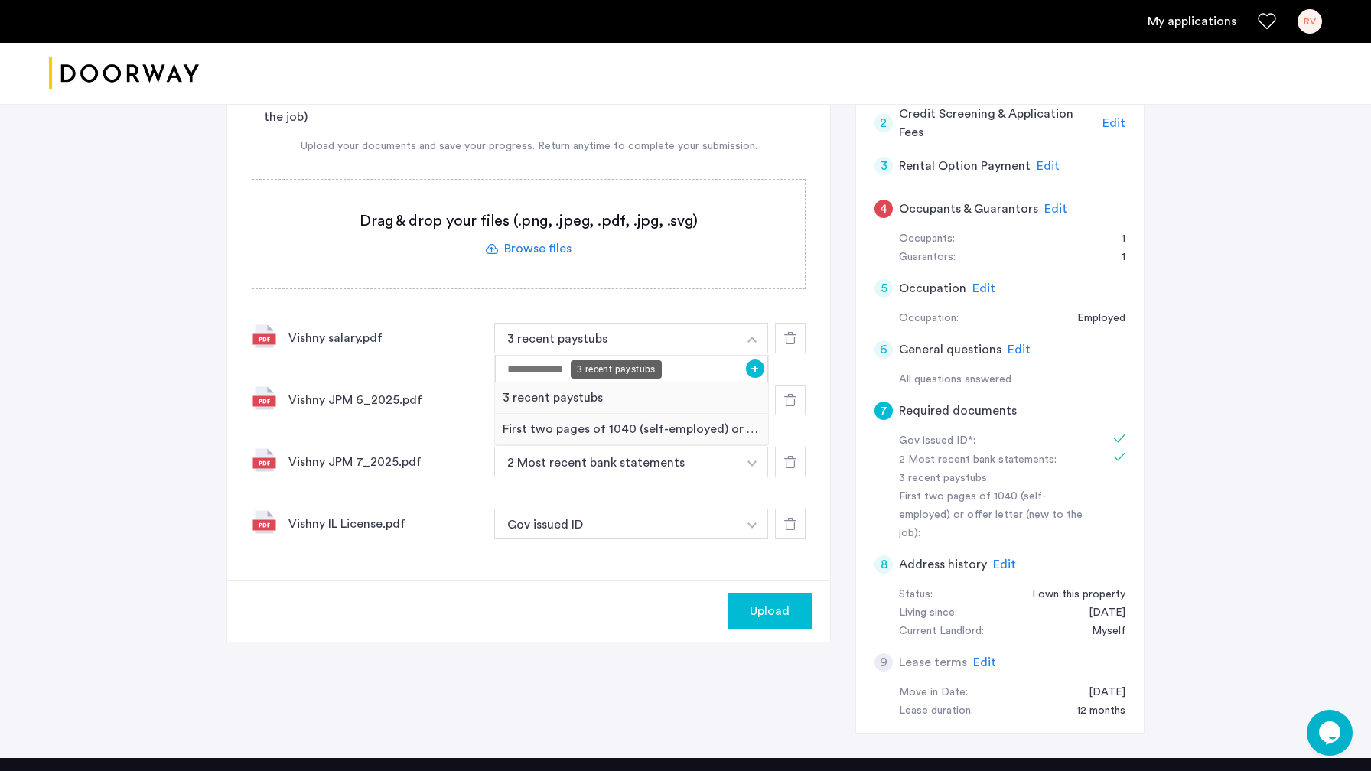
click at [595, 370] on div "3 recent paystubs" at bounding box center [616, 369] width 91 height 18
click at [604, 340] on button "3 recent paystubs" at bounding box center [615, 338] width 243 height 31
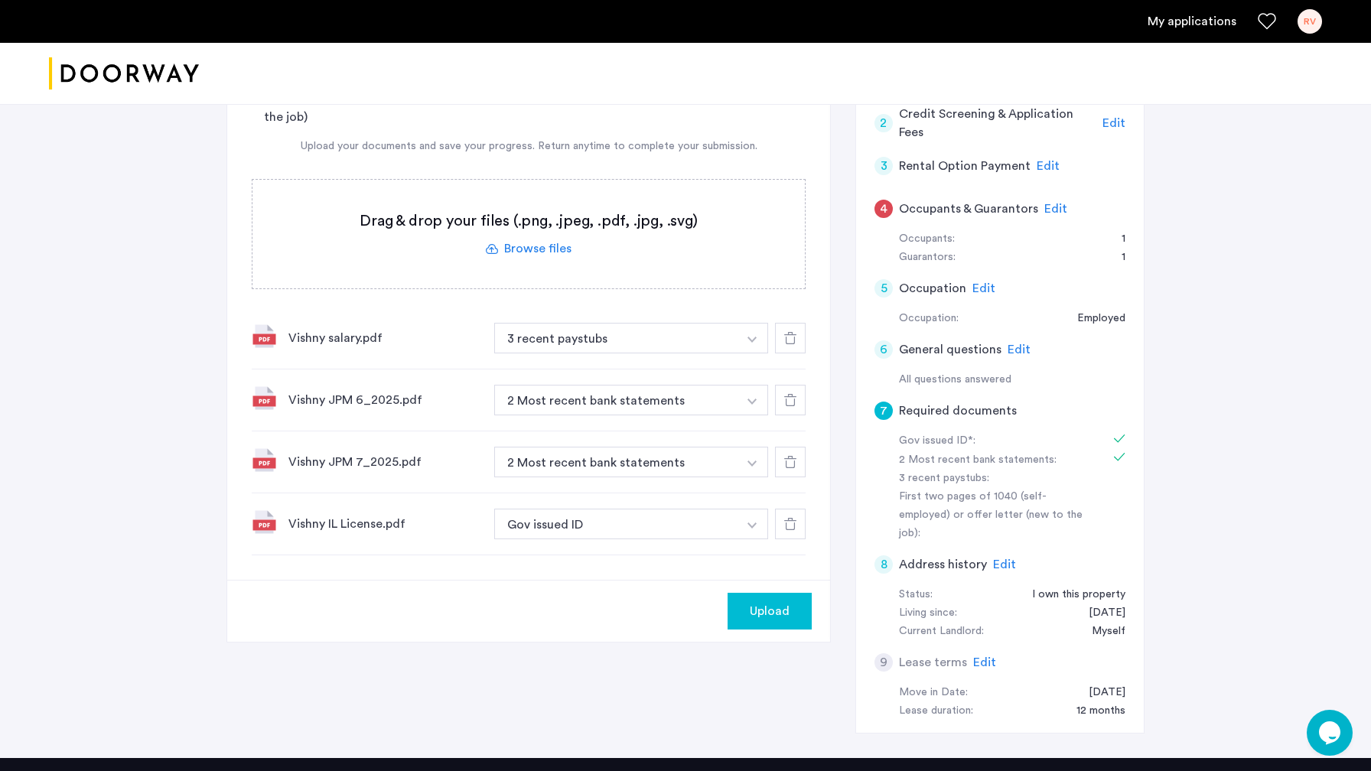
click at [754, 340] on img "button" at bounding box center [752, 340] width 9 height 6
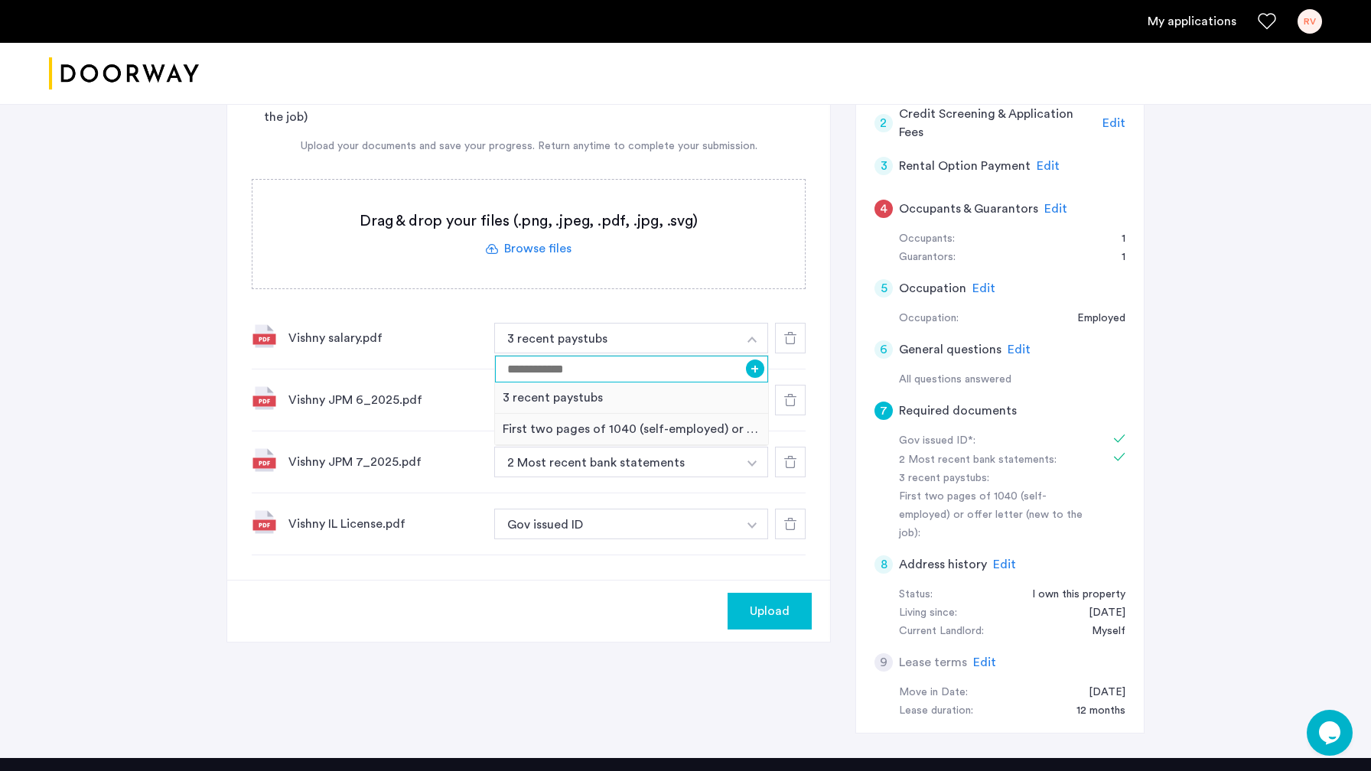
click at [598, 367] on input at bounding box center [631, 369] width 273 height 27
type input "*"
type input "**********"
click at [753, 373] on button "+" at bounding box center [755, 369] width 18 height 18
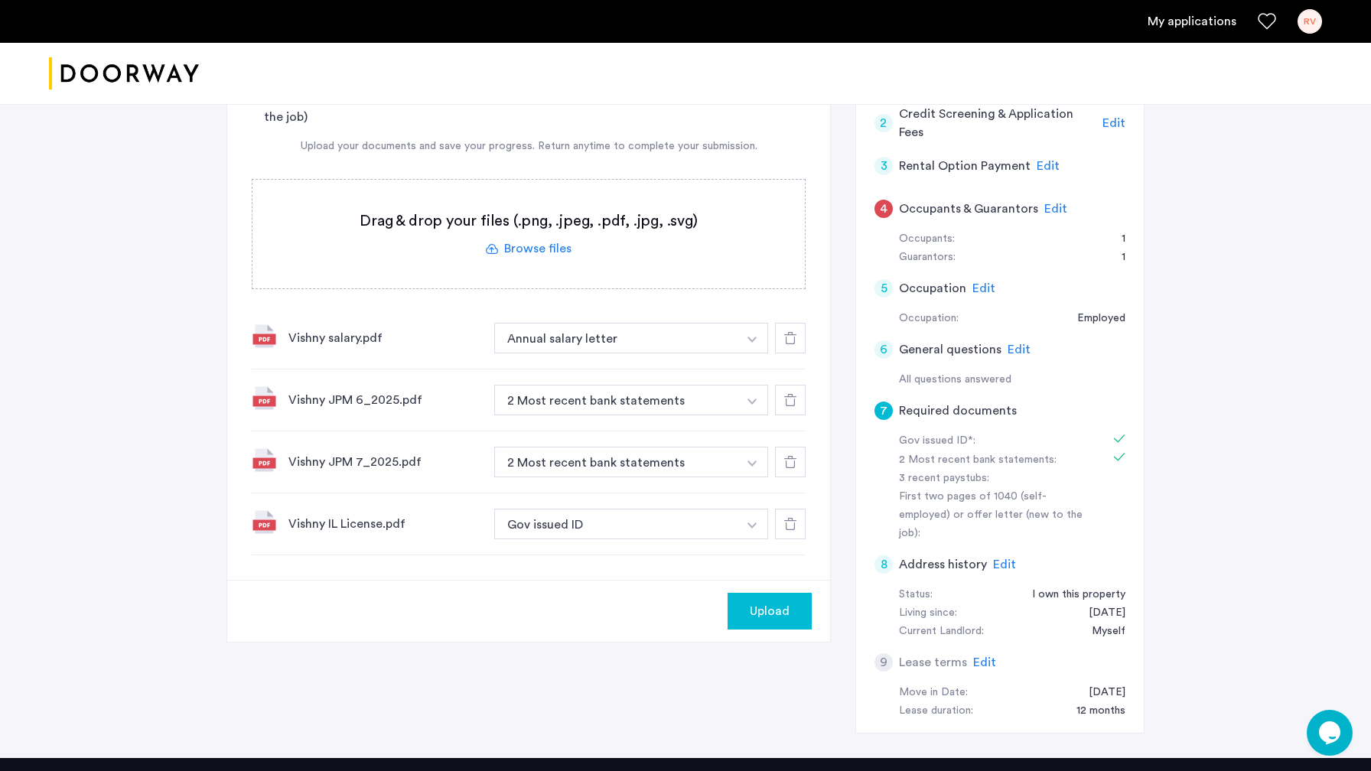
click at [798, 614] on div "Upload" at bounding box center [770, 611] width 60 height 18
click at [798, 614] on button "Next" at bounding box center [785, 611] width 54 height 37
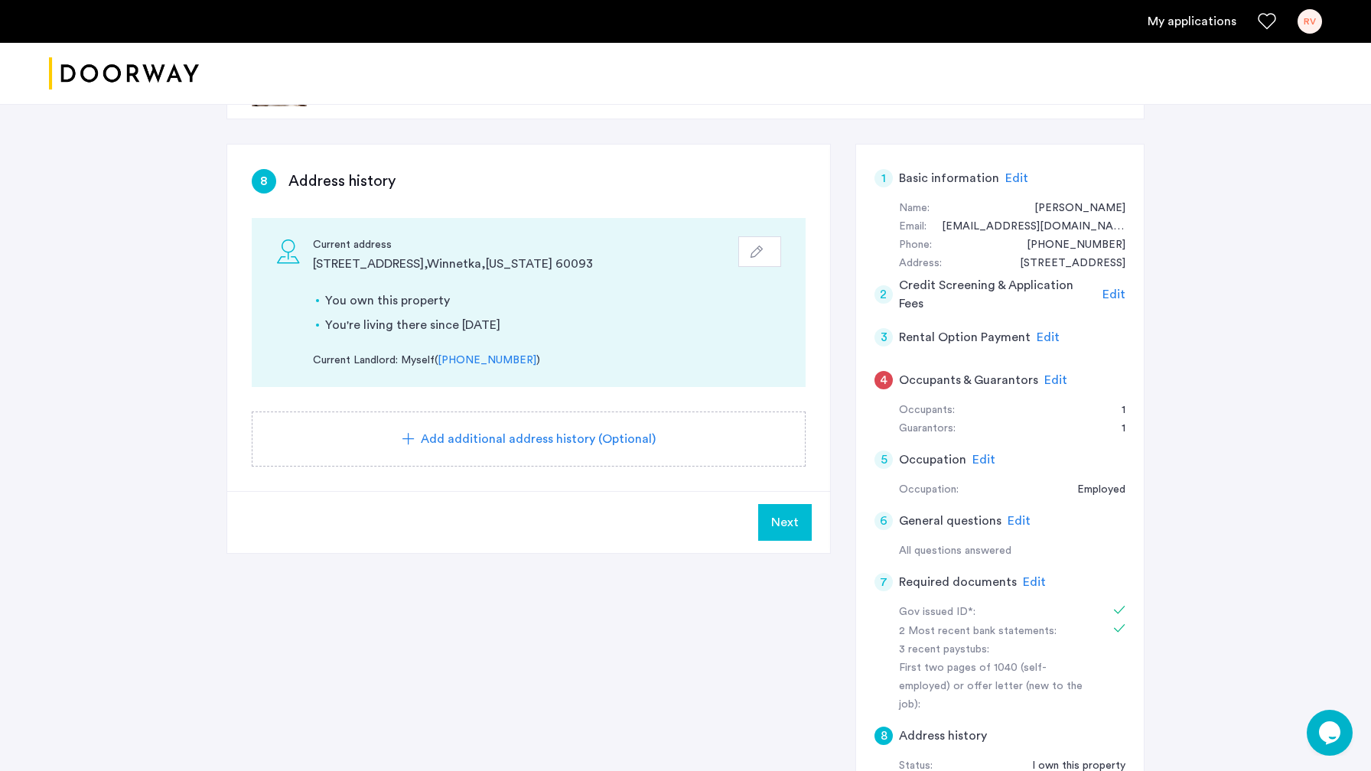
scroll to position [70, 0]
click at [780, 533] on span "Next" at bounding box center [785, 525] width 28 height 18
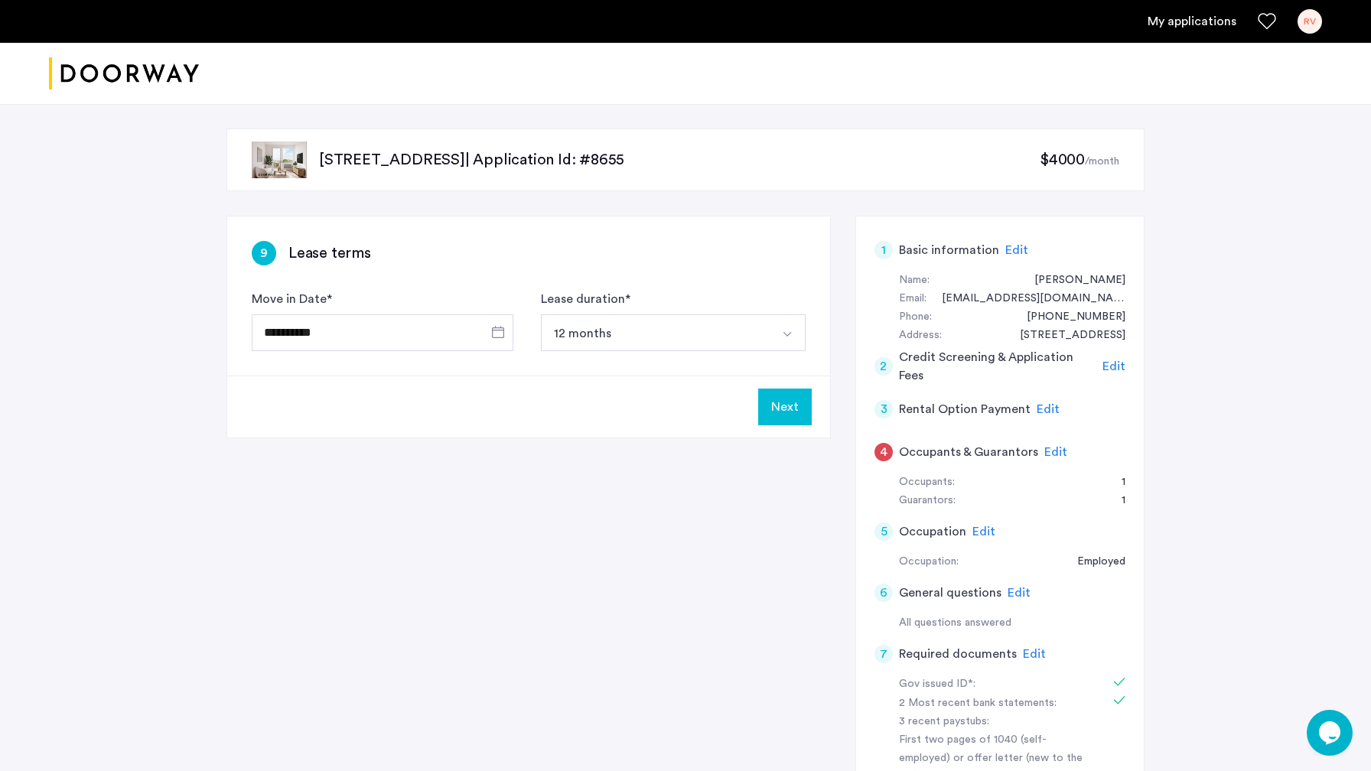
click at [790, 408] on button "Next" at bounding box center [785, 407] width 54 height 37
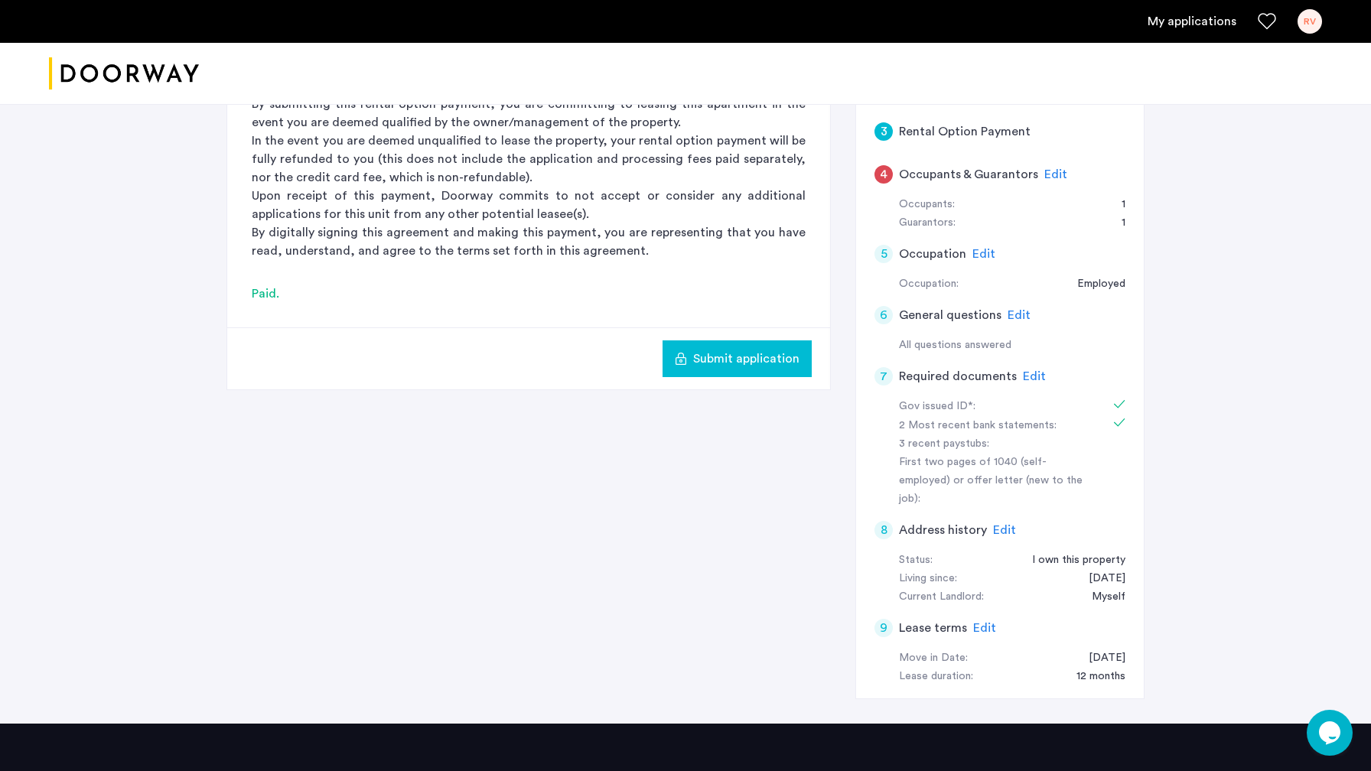
scroll to position [299, 0]
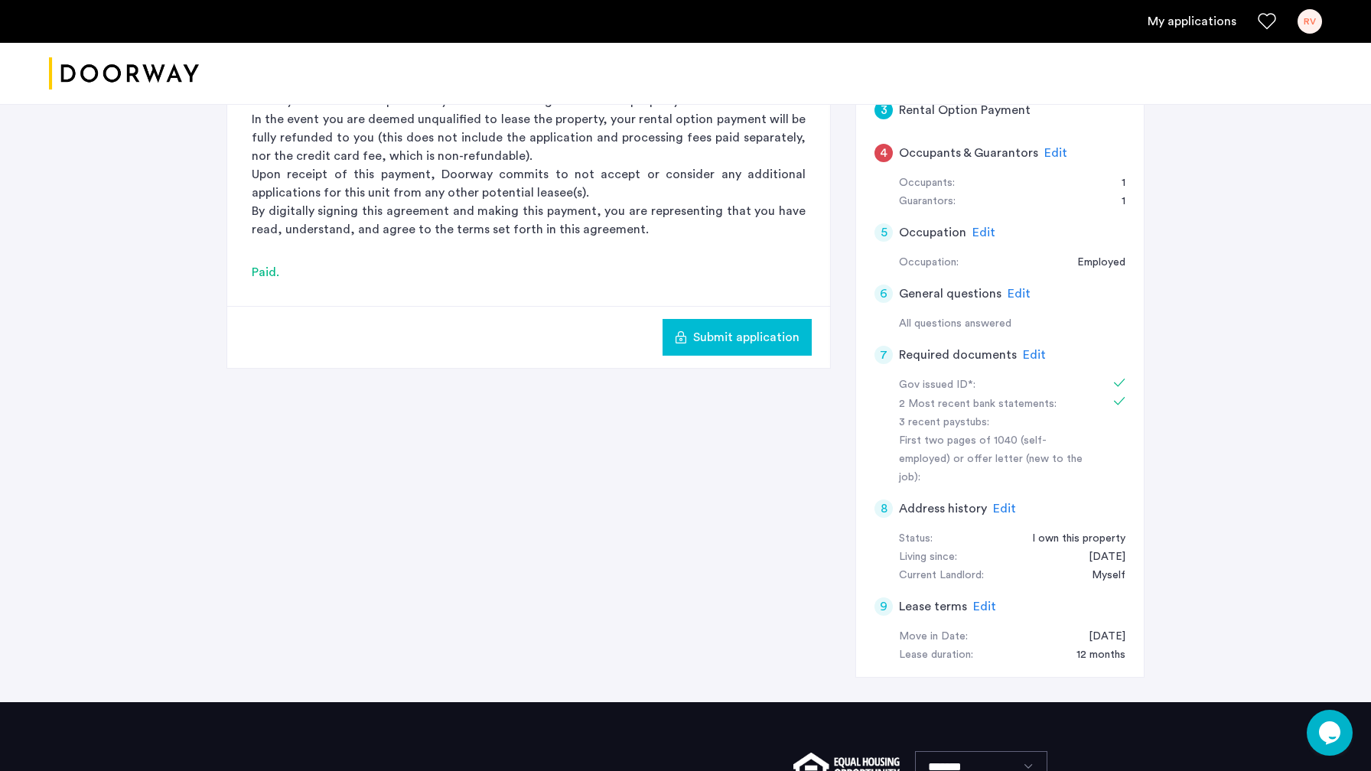
click at [1028, 355] on span "Edit" at bounding box center [1034, 355] width 23 height 12
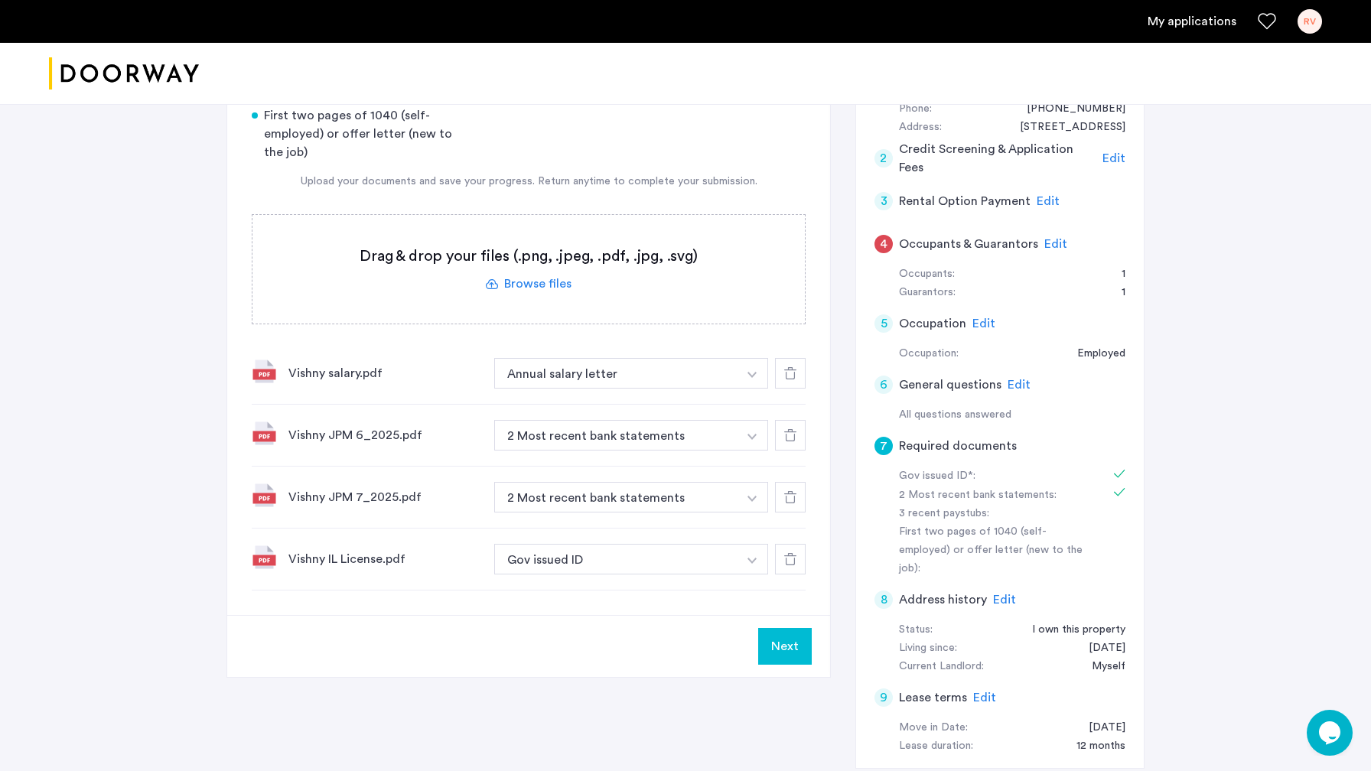
scroll to position [209, 0]
click at [796, 646] on button "Next" at bounding box center [785, 645] width 54 height 37
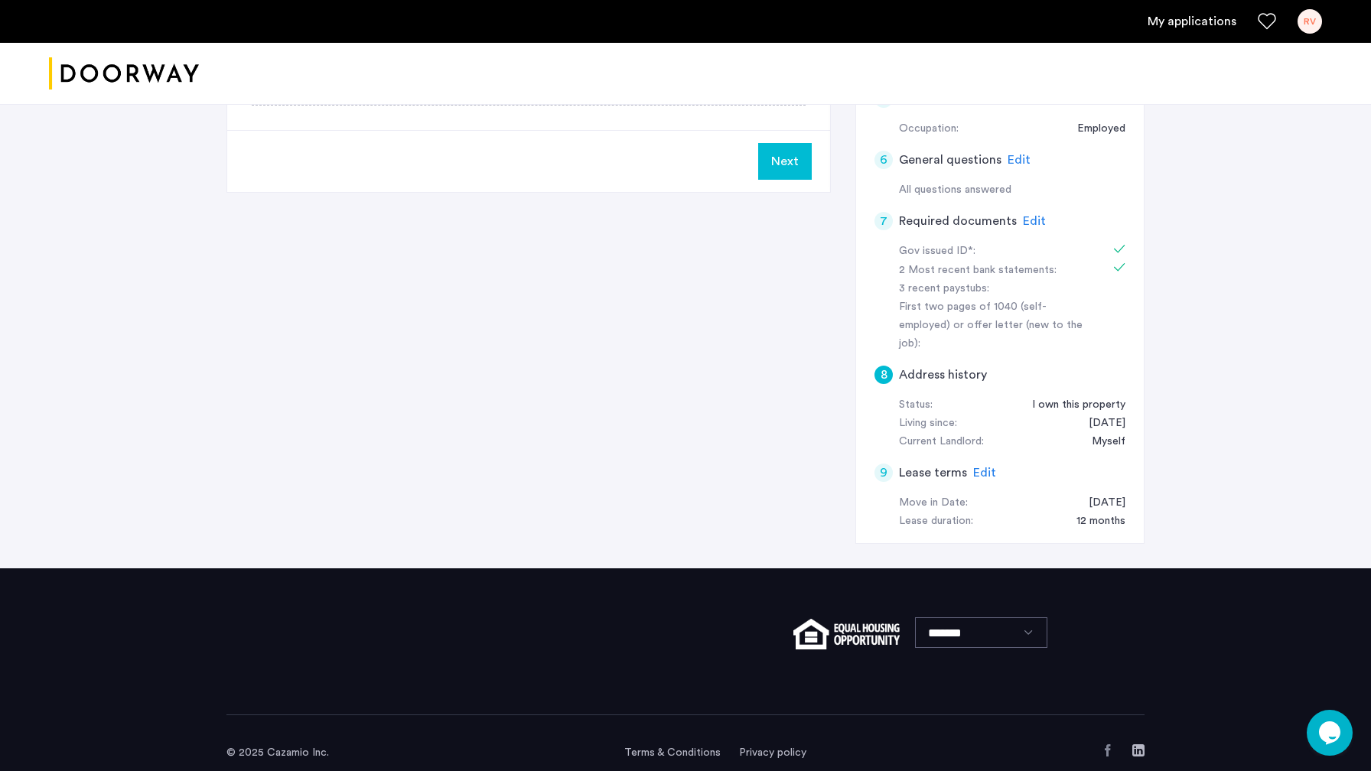
scroll to position [0, 0]
